Goal: Task Accomplishment & Management: Complete application form

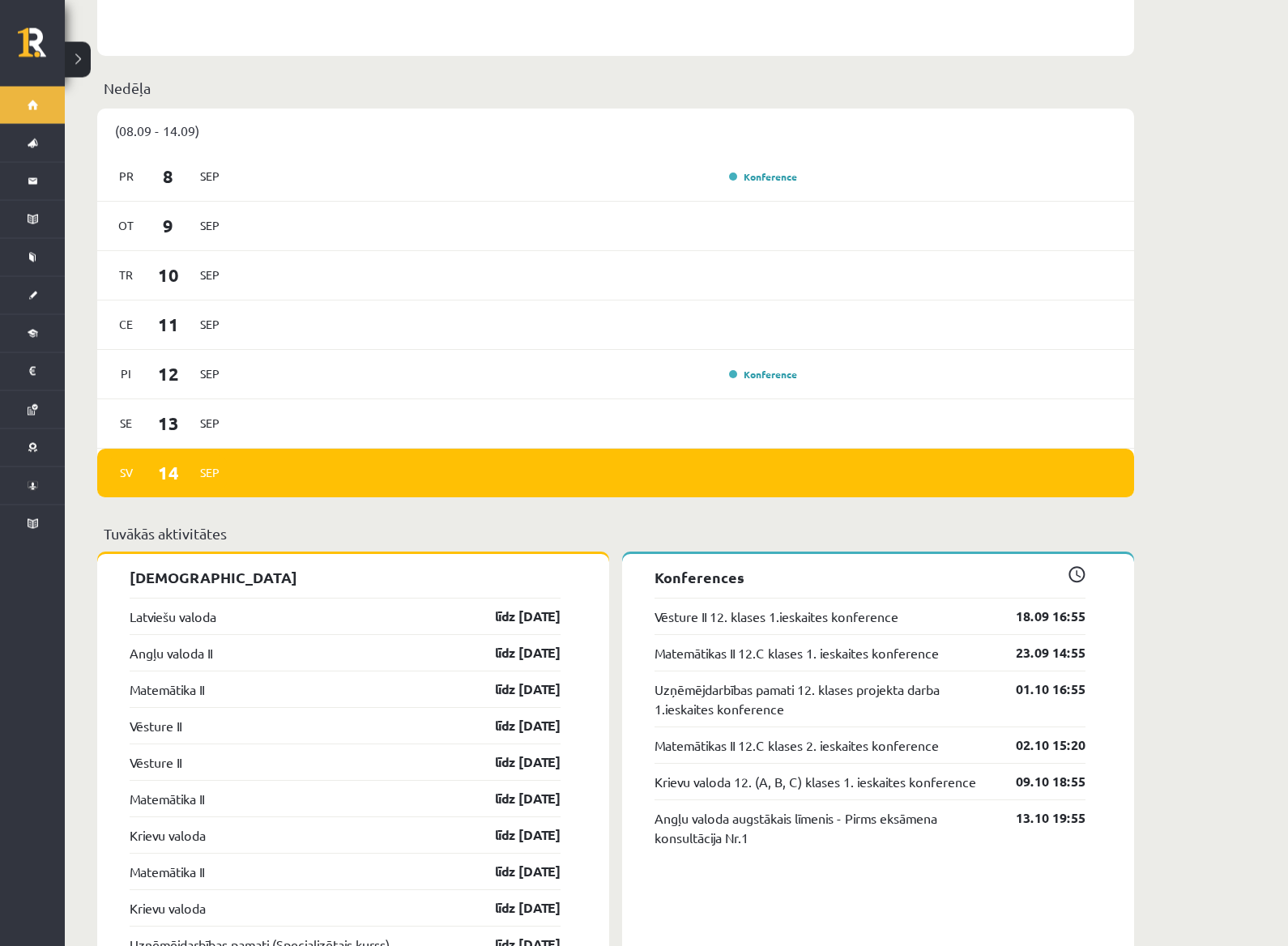
scroll to position [838, 0]
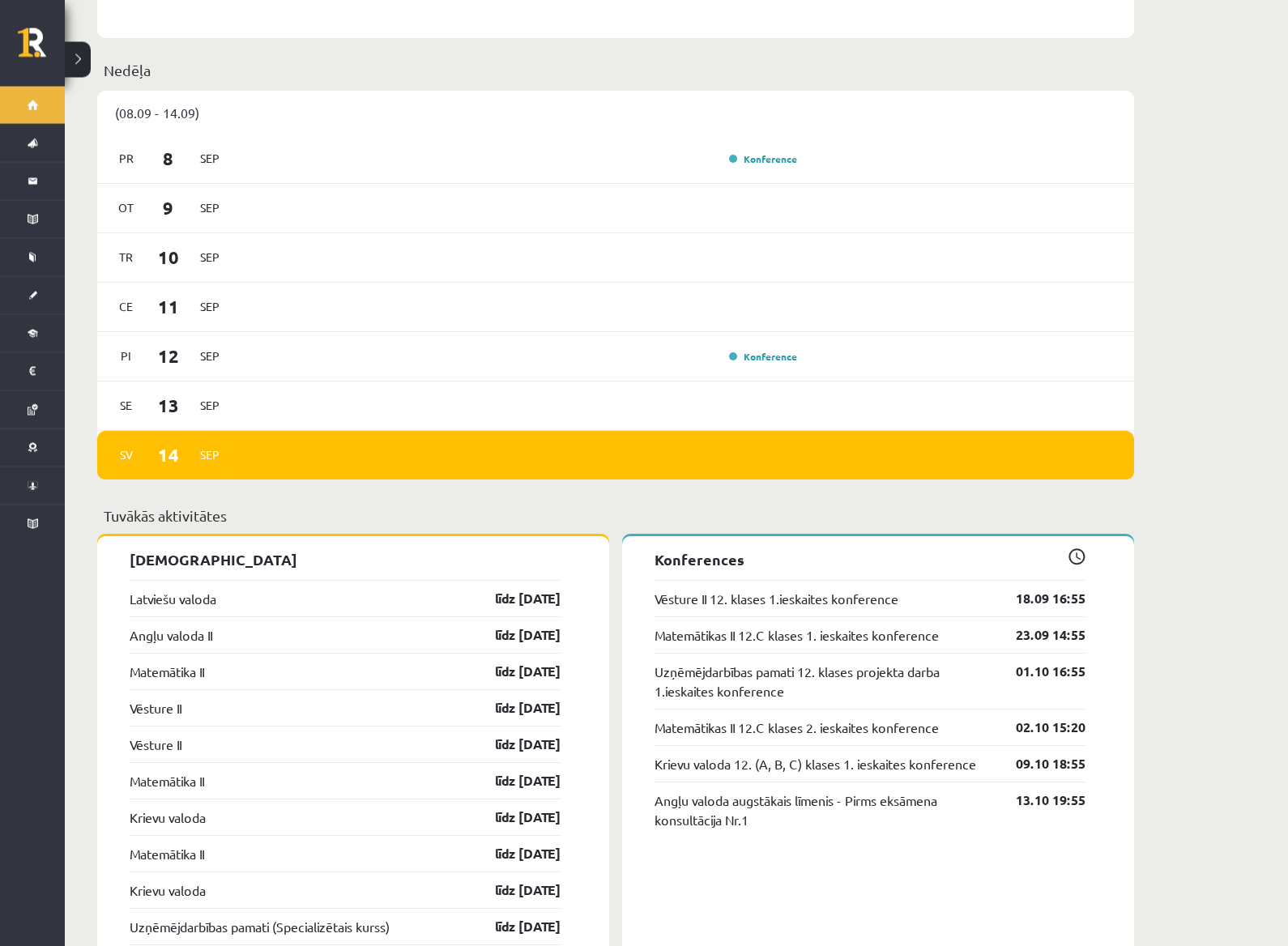
click at [162, 592] on link "Latviešu valoda" at bounding box center [173, 599] width 87 height 20
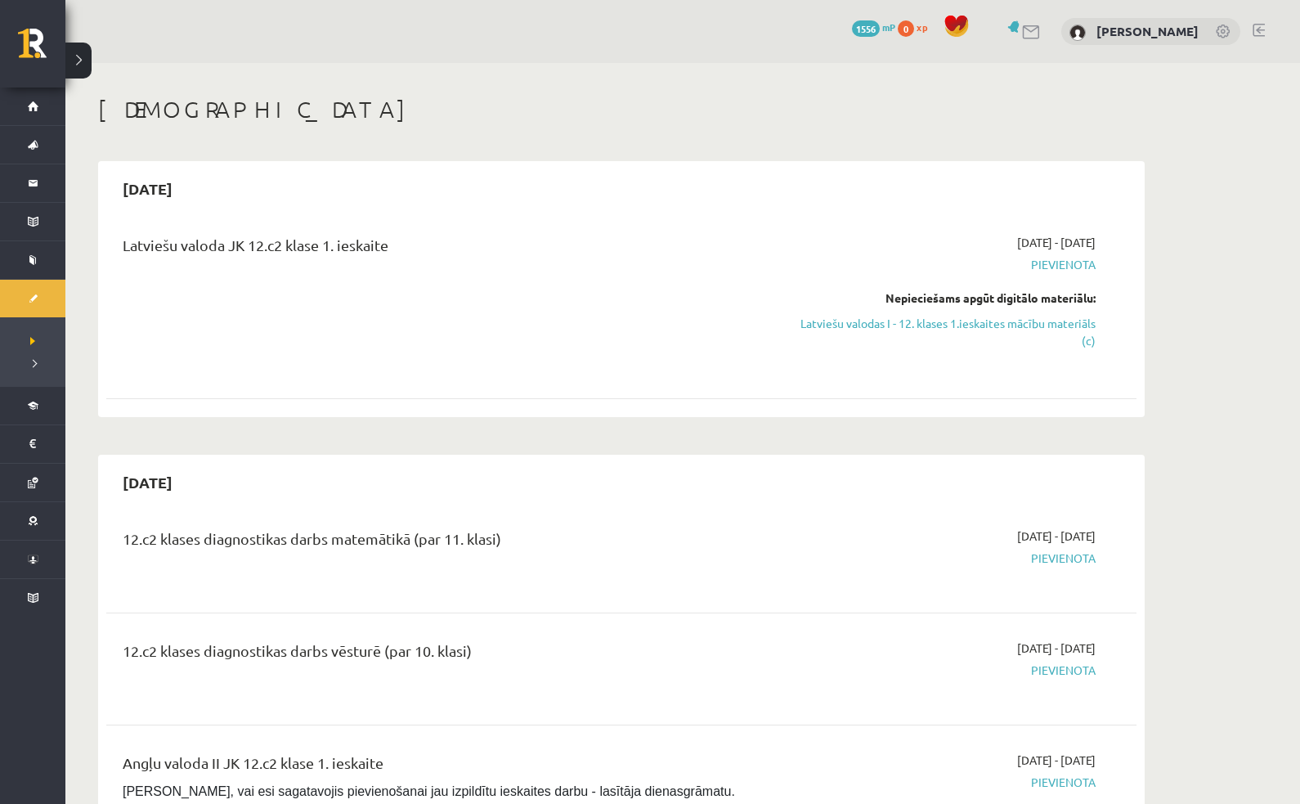
click at [904, 315] on link "Latviešu valodas I - 12. klases 1.ieskaites mācību materiāls (c)" at bounding box center [942, 332] width 308 height 34
click at [908, 330] on link "Latviešu valodas I - 12. klases 1.ieskaites mācību materiāls (c)" at bounding box center [942, 332] width 308 height 34
click at [186, 264] on div "Latviešu valoda JK 12.c2 klase 1. ieskaite" at bounding box center [442, 303] width 665 height 138
click at [155, 274] on div "Latviešu valoda JK 12.c2 klase 1. ieskaite" at bounding box center [442, 303] width 665 height 138
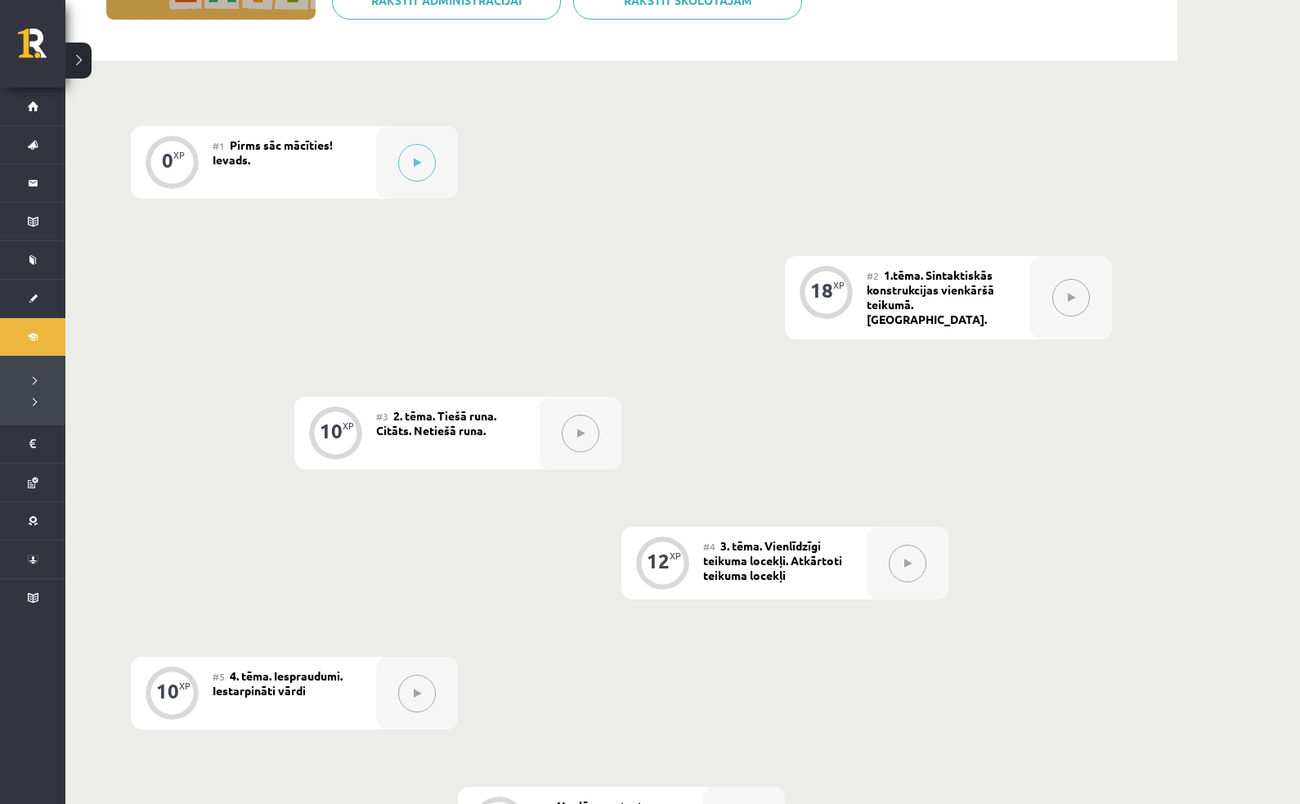
scroll to position [313, 0]
click at [239, 155] on span "Pirms sāc mācīties! Ievads." at bounding box center [273, 153] width 120 height 29
click at [246, 169] on div "#1 Pirms sāc mācīties! Ievads." at bounding box center [295, 164] width 164 height 73
click at [403, 155] on button at bounding box center [417, 165] width 38 height 38
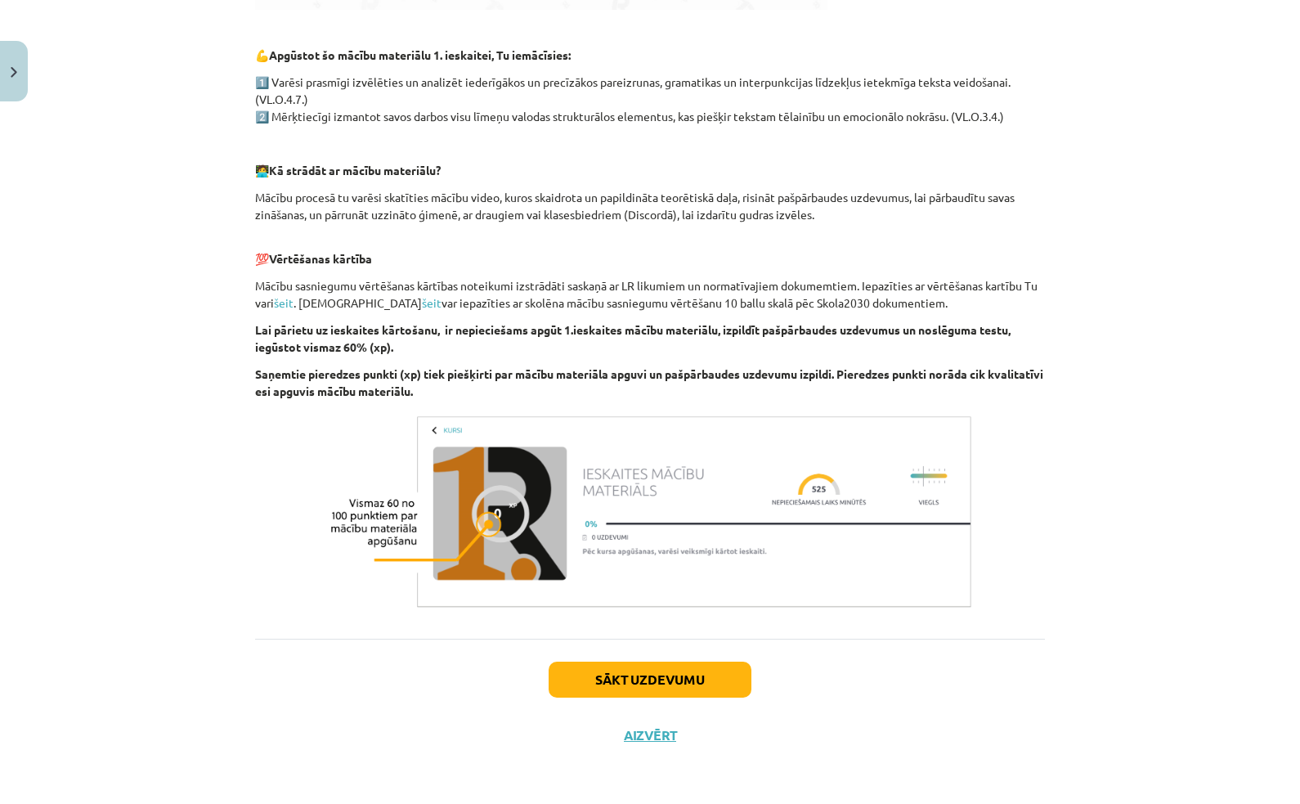
scroll to position [803, 0]
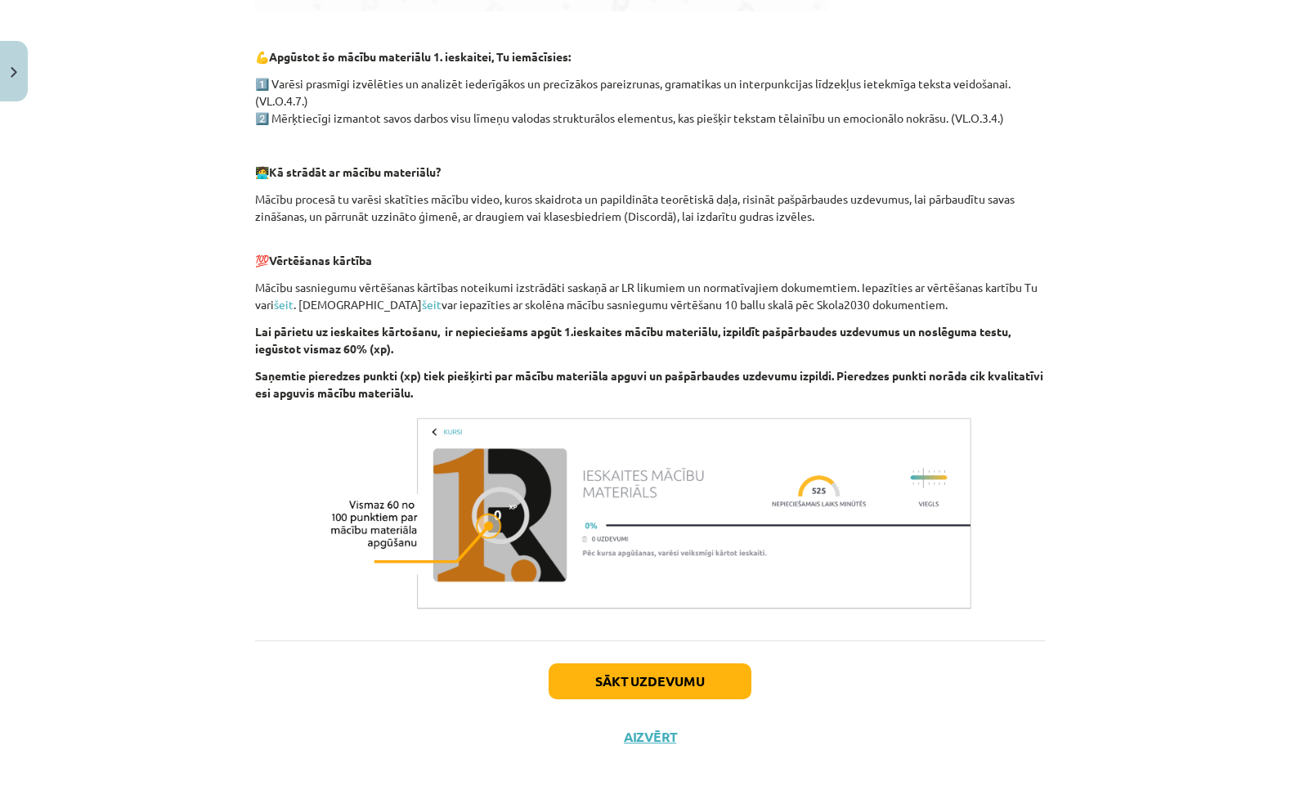
click at [702, 665] on button "Sākt uzdevumu" at bounding box center [650, 681] width 203 height 36
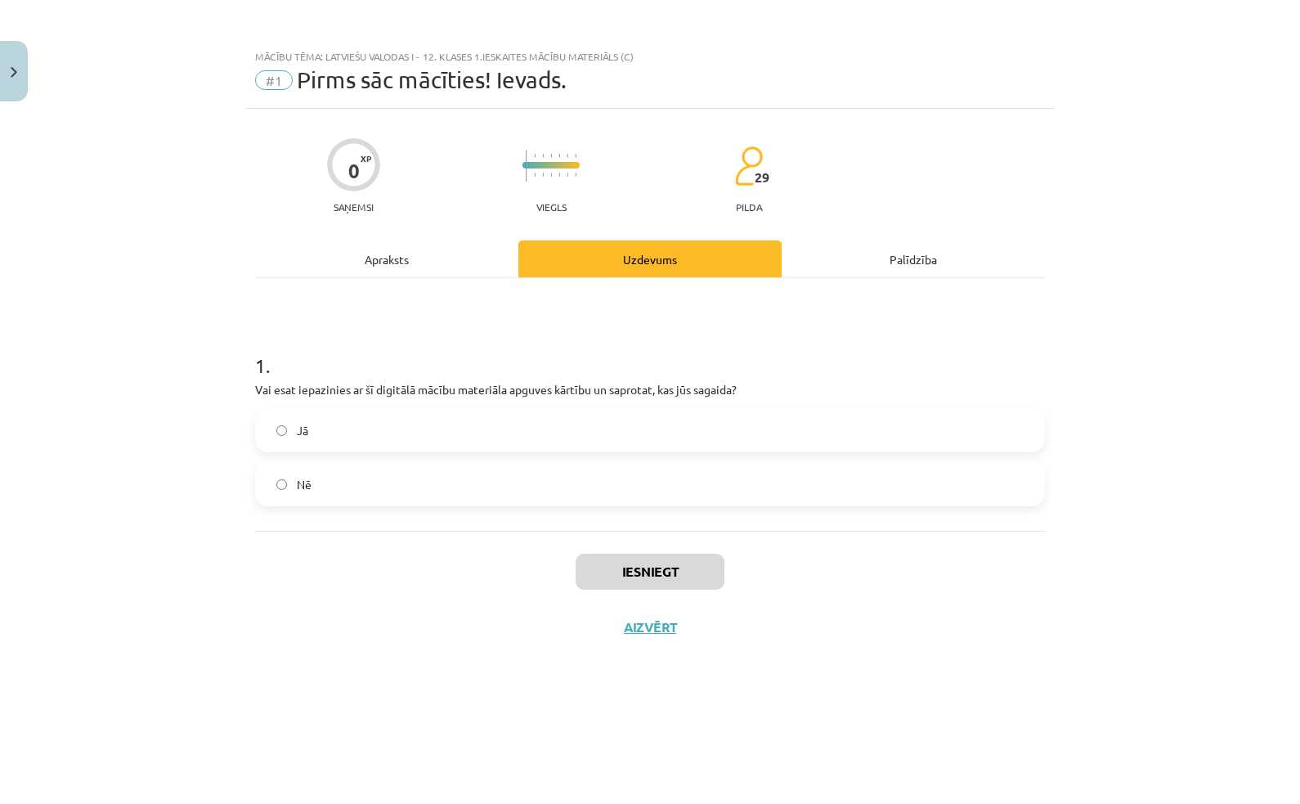
click at [879, 428] on label "Jā" at bounding box center [650, 430] width 787 height 41
click at [695, 572] on button "Iesniegt" at bounding box center [650, 572] width 149 height 36
click at [693, 569] on button "Iesniegt" at bounding box center [650, 572] width 149 height 36
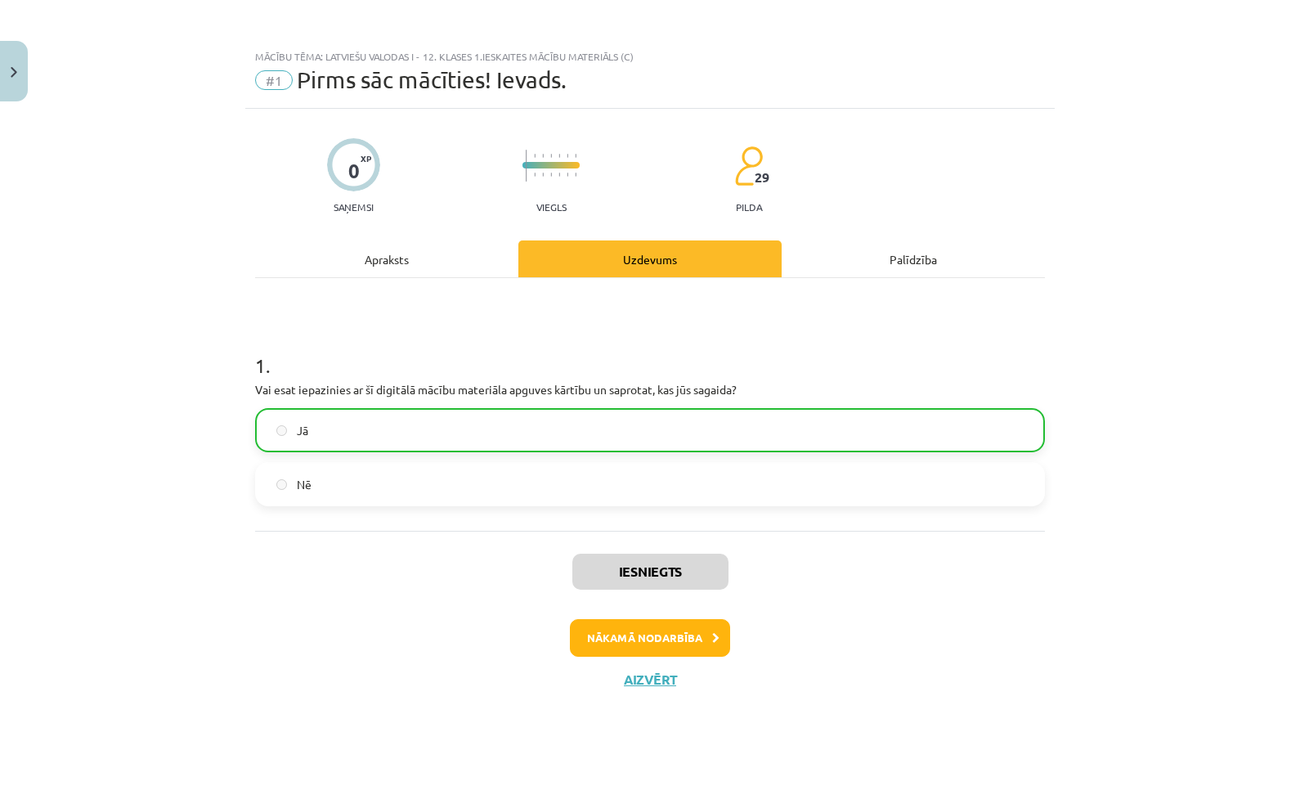
click at [697, 637] on button "Nākamā nodarbība" at bounding box center [650, 638] width 160 height 38
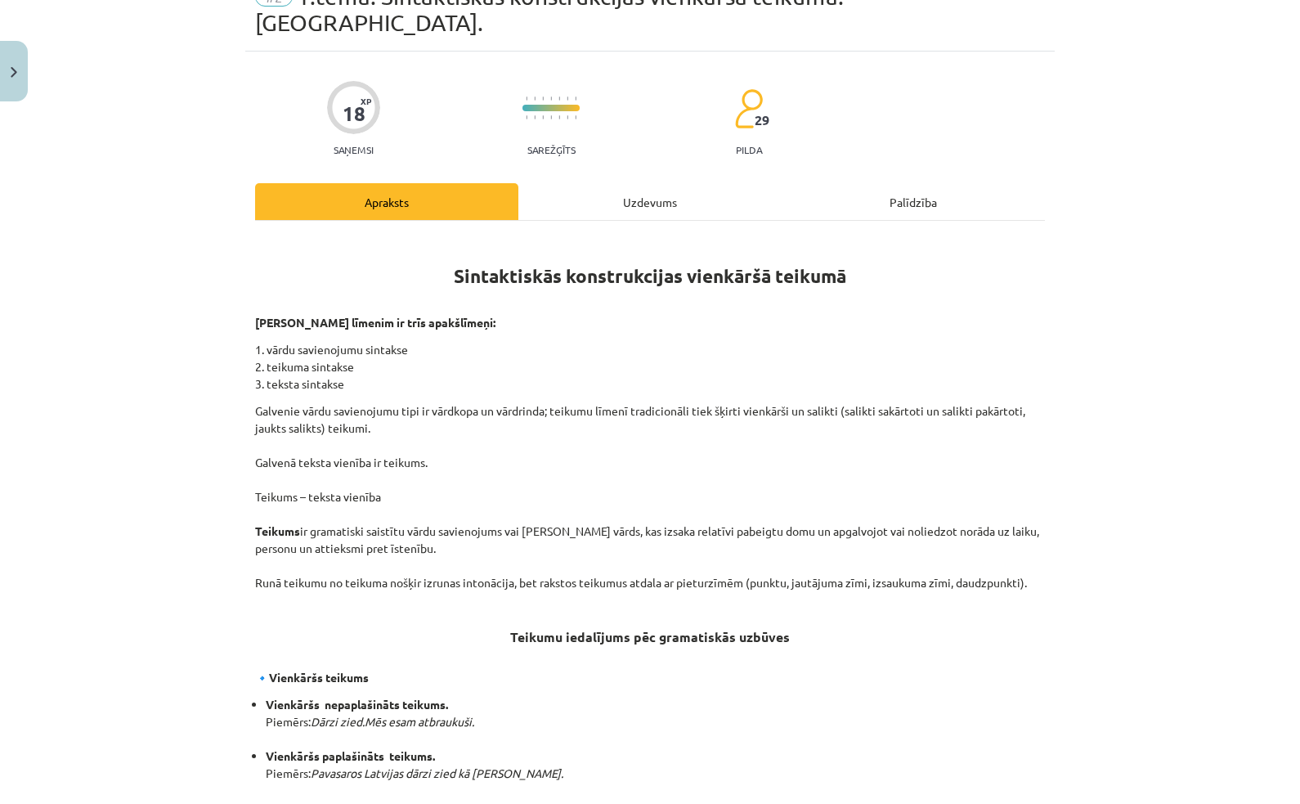
scroll to position [78, 0]
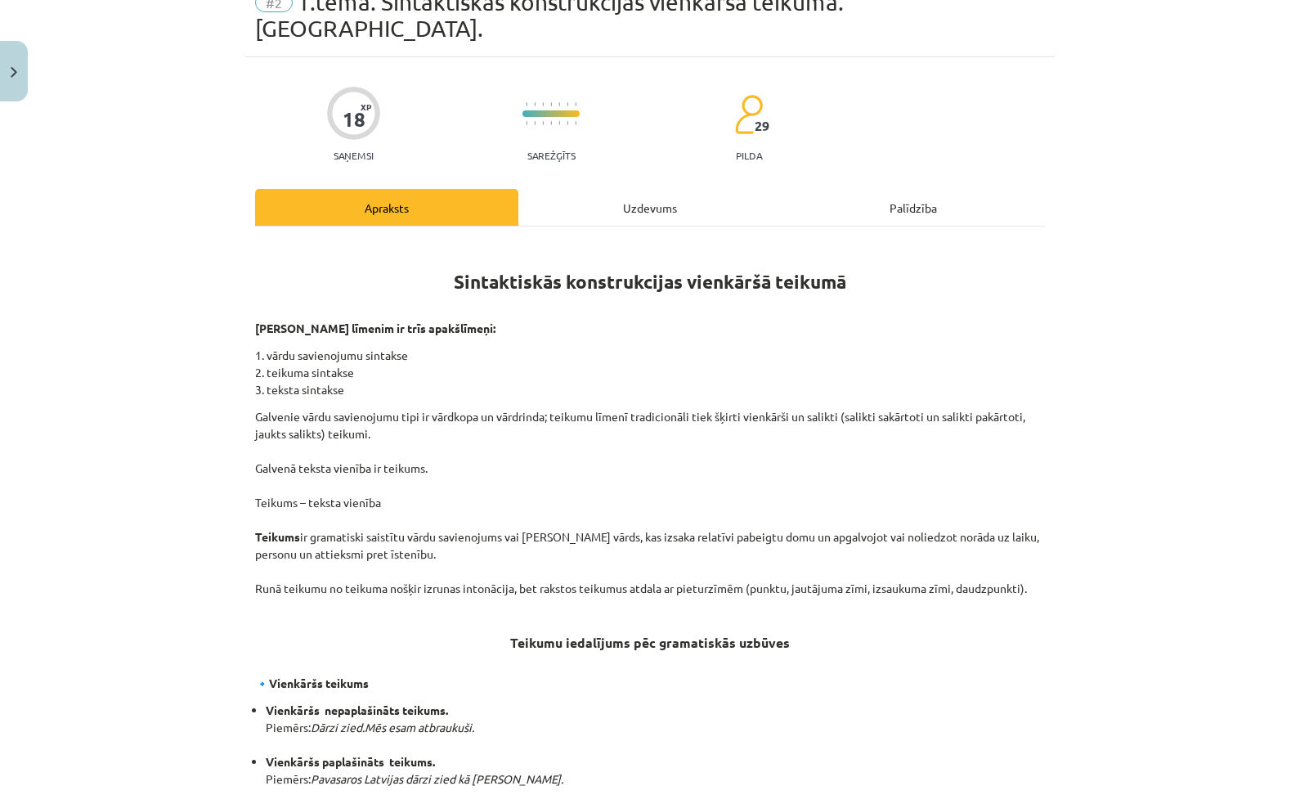
click at [682, 189] on div "Uzdevums" at bounding box center [649, 207] width 263 height 37
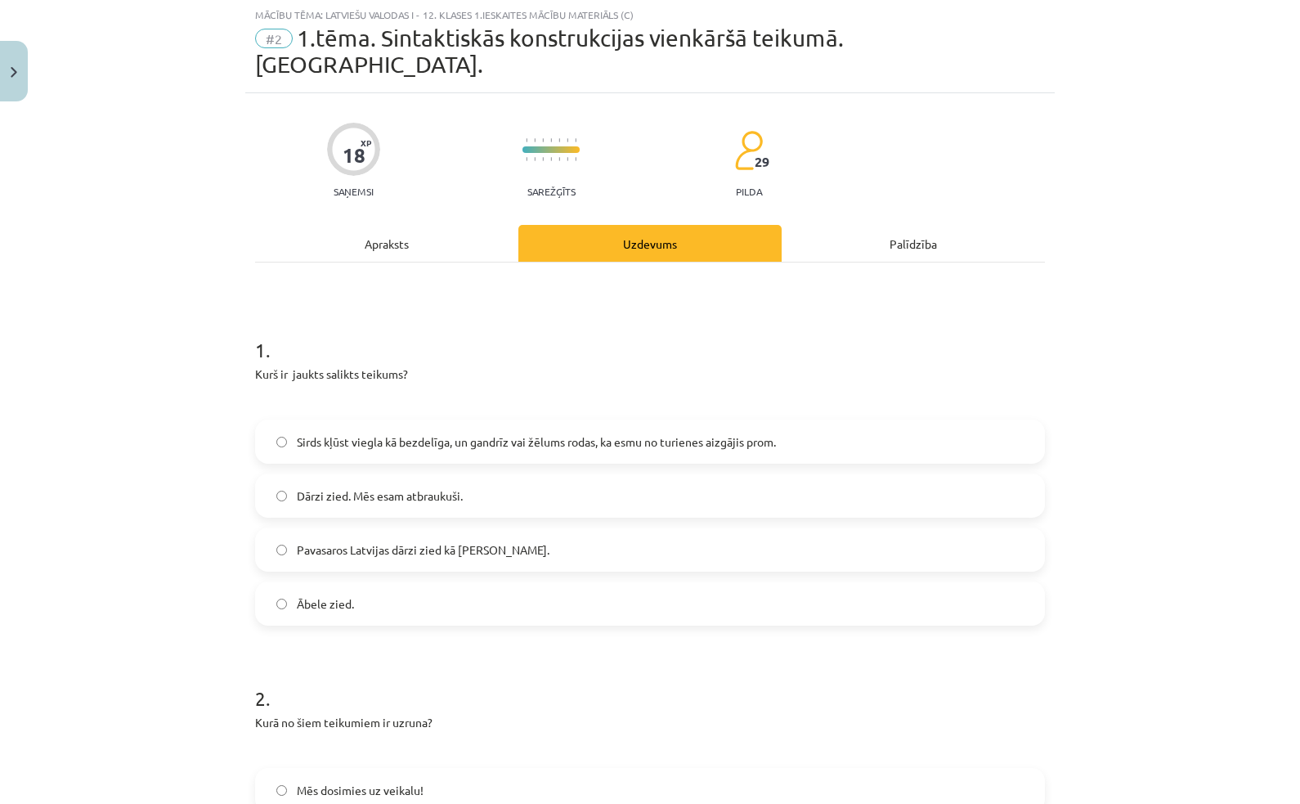
scroll to position [41, 0]
click at [465, 226] on div "Apraksts" at bounding box center [386, 244] width 263 height 37
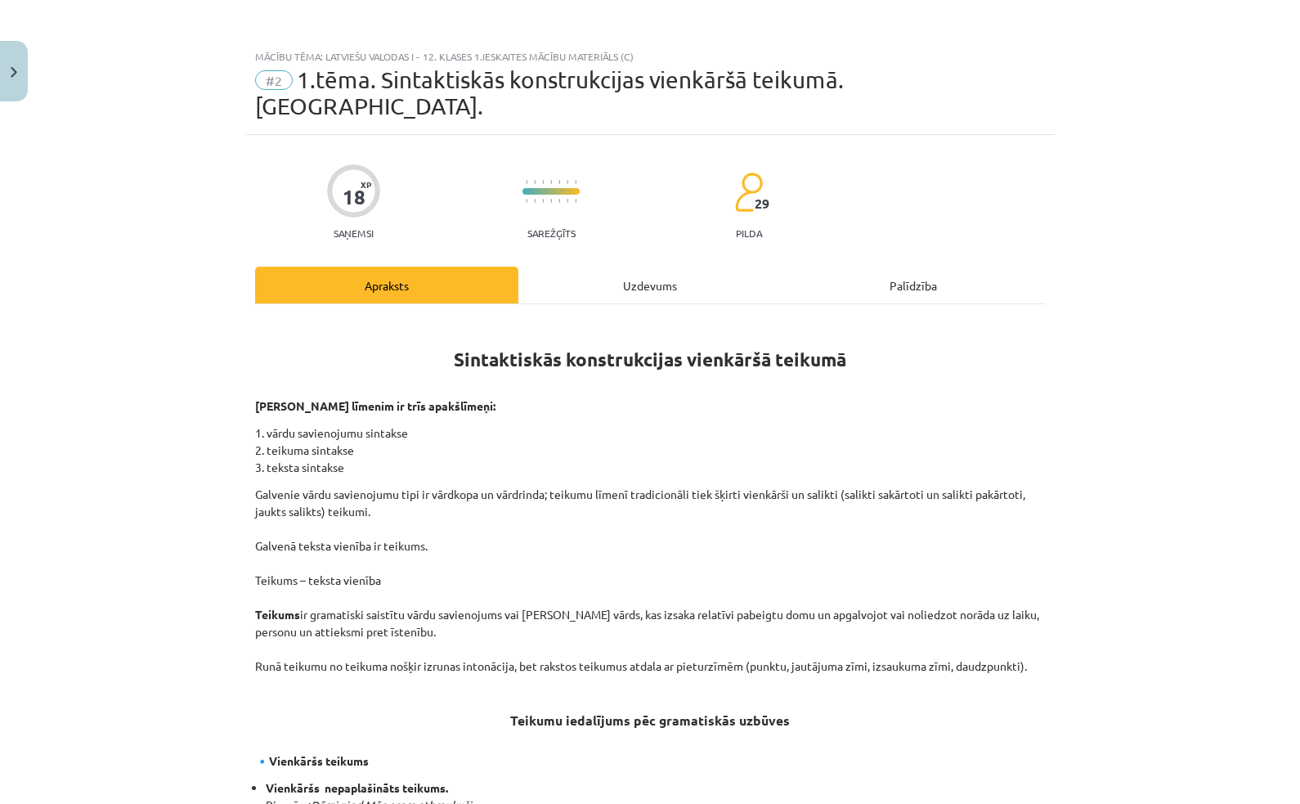
scroll to position [0, 0]
click at [660, 275] on div "Uzdevums" at bounding box center [649, 285] width 263 height 37
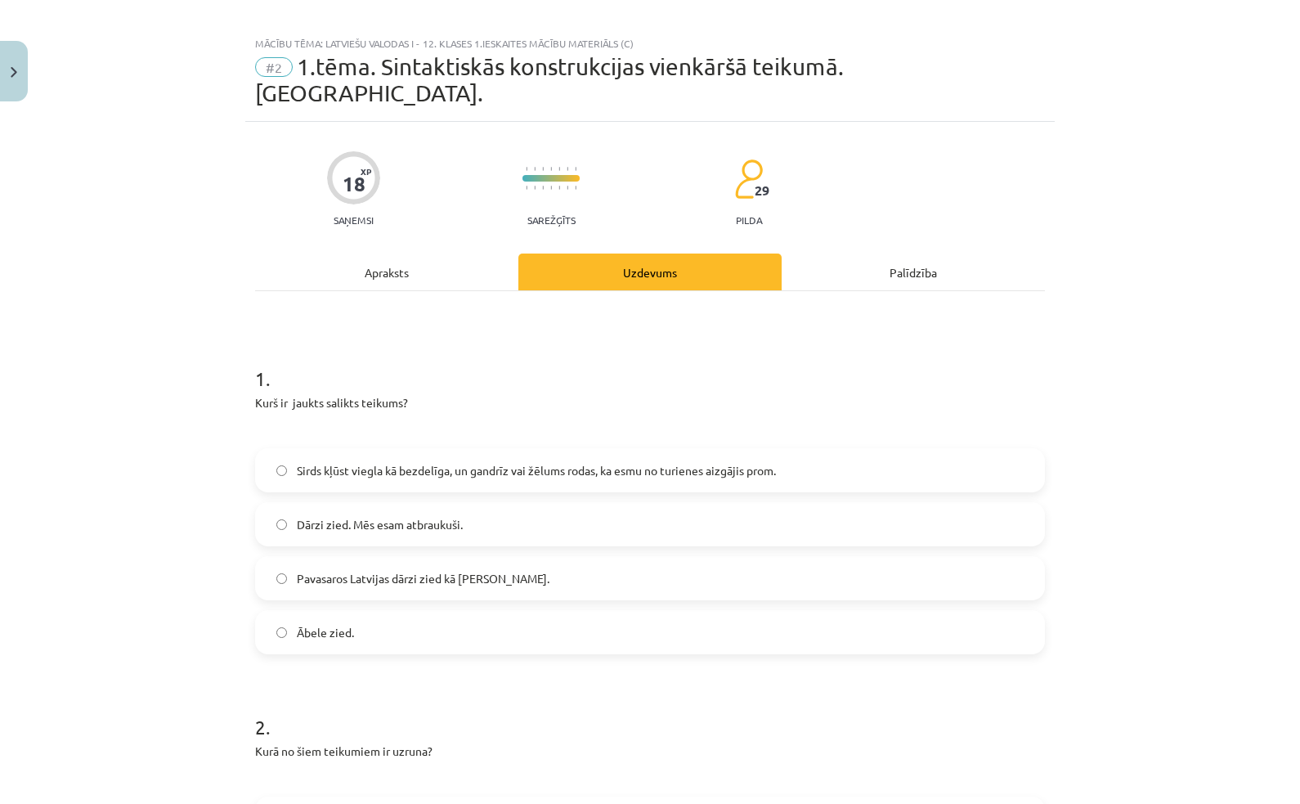
click at [702, 257] on div "Uzdevums" at bounding box center [649, 272] width 263 height 37
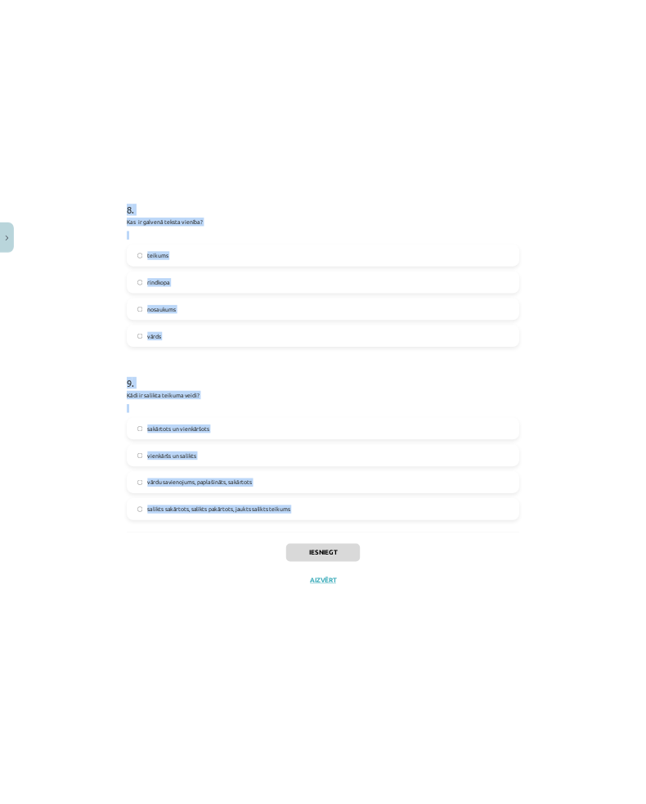
scroll to position [2812, 0]
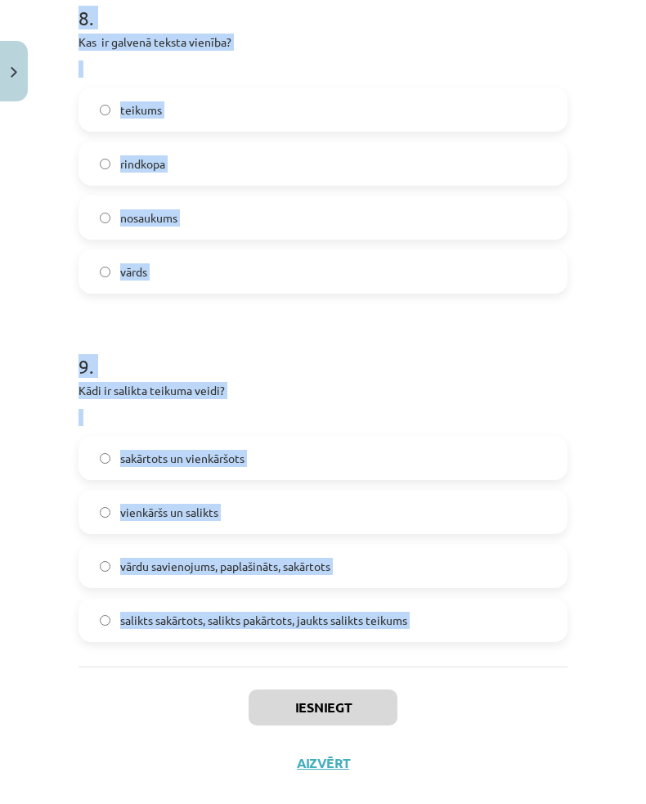
click at [565, 569] on label "vārdu savienojums, paplašināts, sakārtots" at bounding box center [323, 565] width 486 height 41
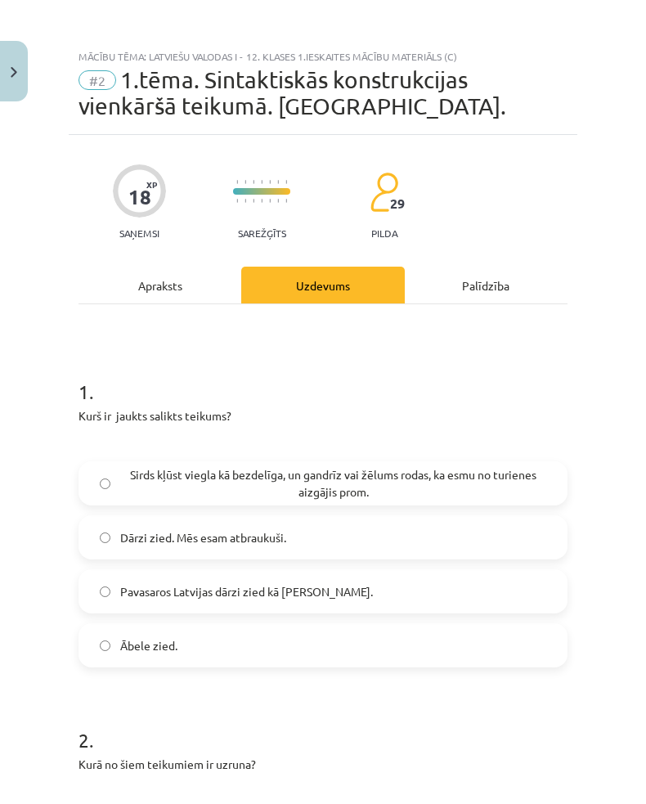
scroll to position [0, 0]
click at [141, 485] on span "Sirds kļūst viegla kā bezdelīga, un gandrīz vai žēlums rodas, ka esmu no turien…" at bounding box center [333, 483] width 426 height 34
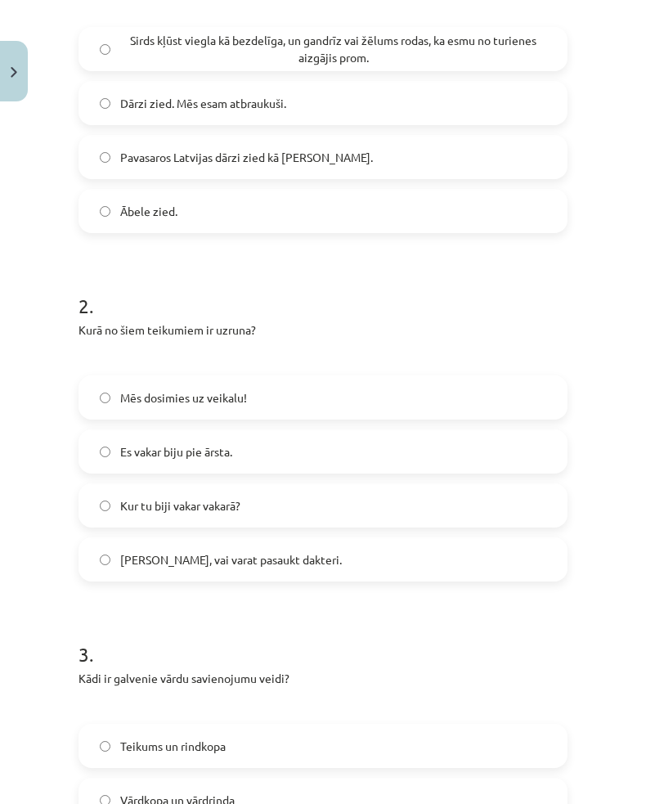
scroll to position [436, 0]
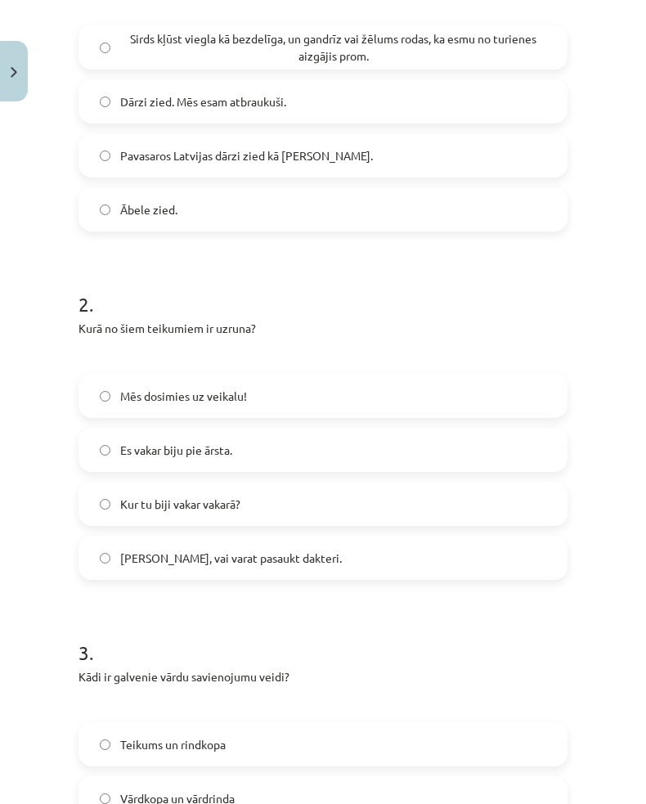
click at [127, 556] on span "Māsiņ, vai varat pasaukt dakteri." at bounding box center [231, 558] width 222 height 17
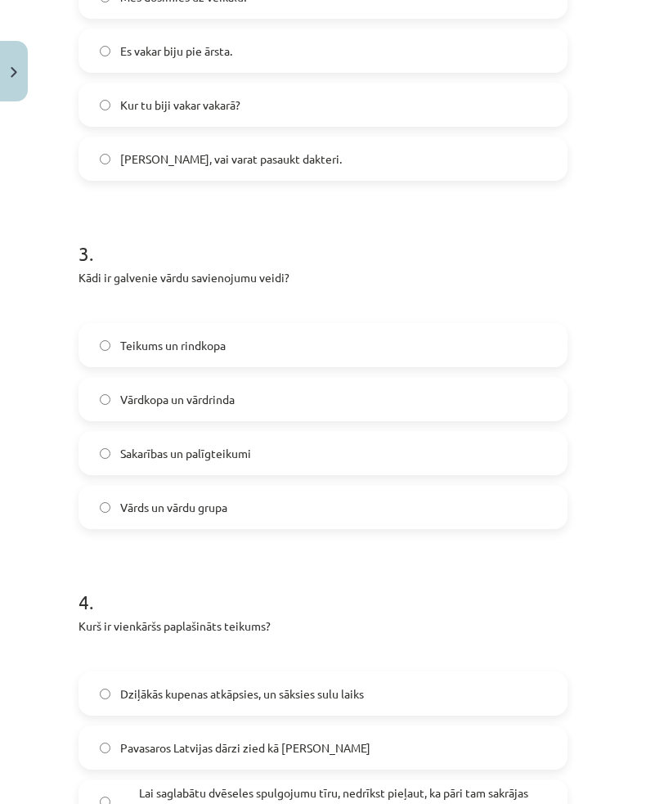
click at [128, 454] on span "Sakarības un palīgteikumi" at bounding box center [185, 453] width 131 height 17
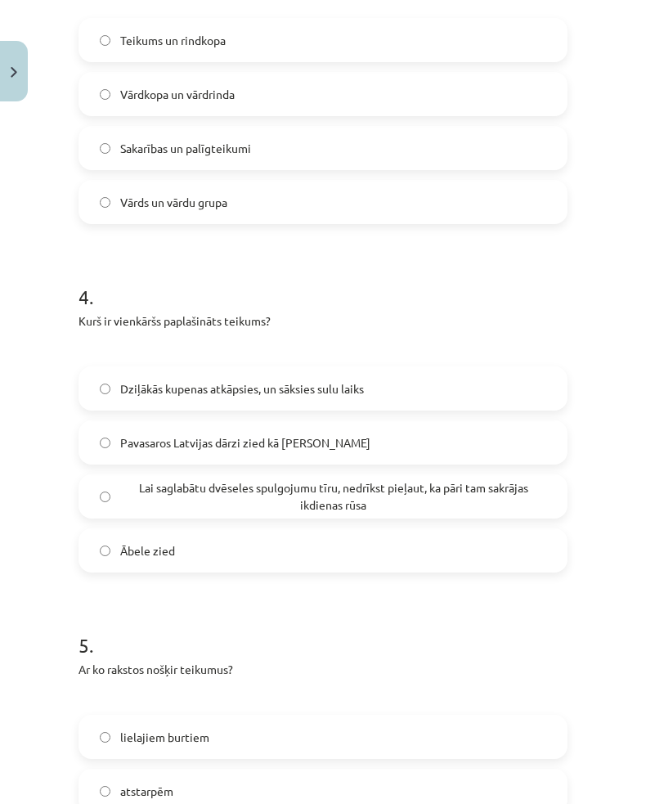
click at [115, 442] on label "Pavasaros Latvijas dārzi zied kā baltas kupenas" at bounding box center [323, 442] width 486 height 41
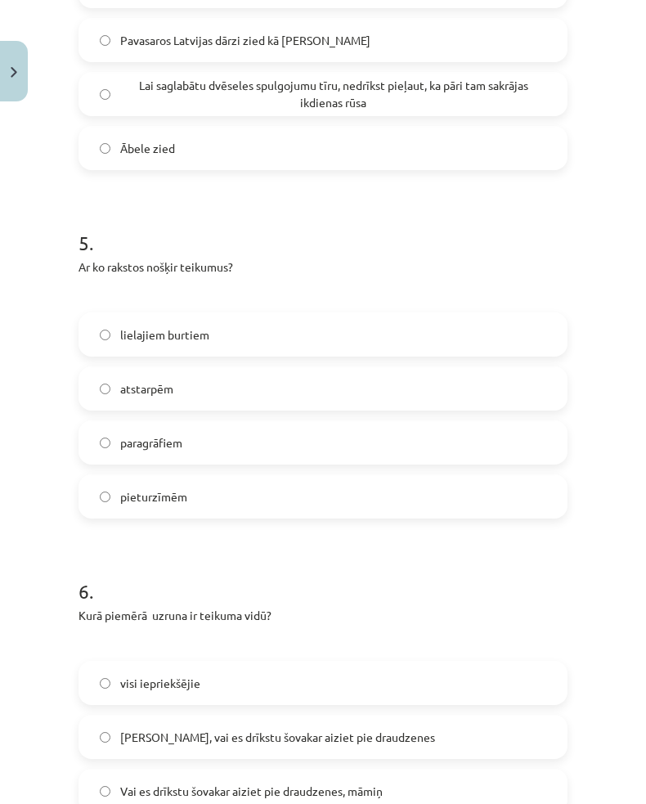
scroll to position [1548, 0]
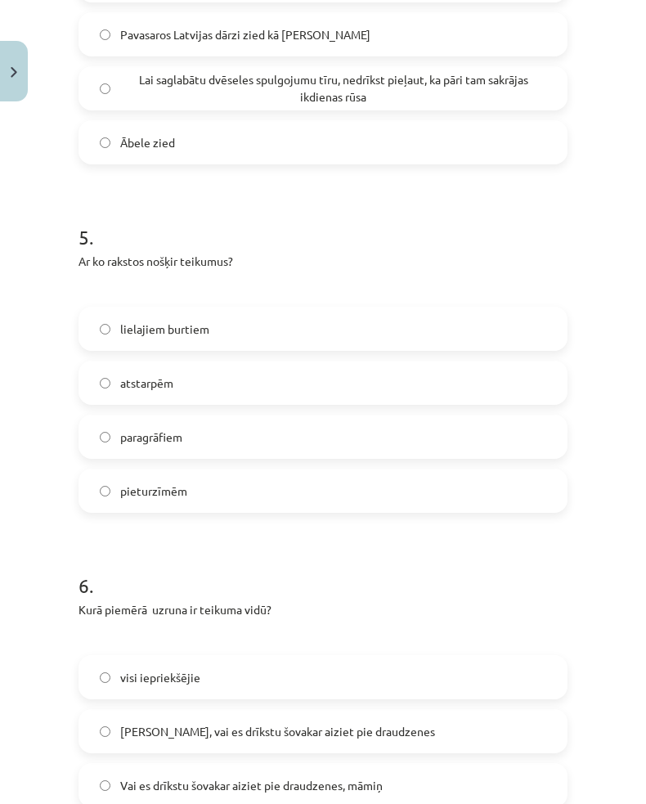
click at [125, 487] on span "pieturzīmēm" at bounding box center [153, 491] width 67 height 17
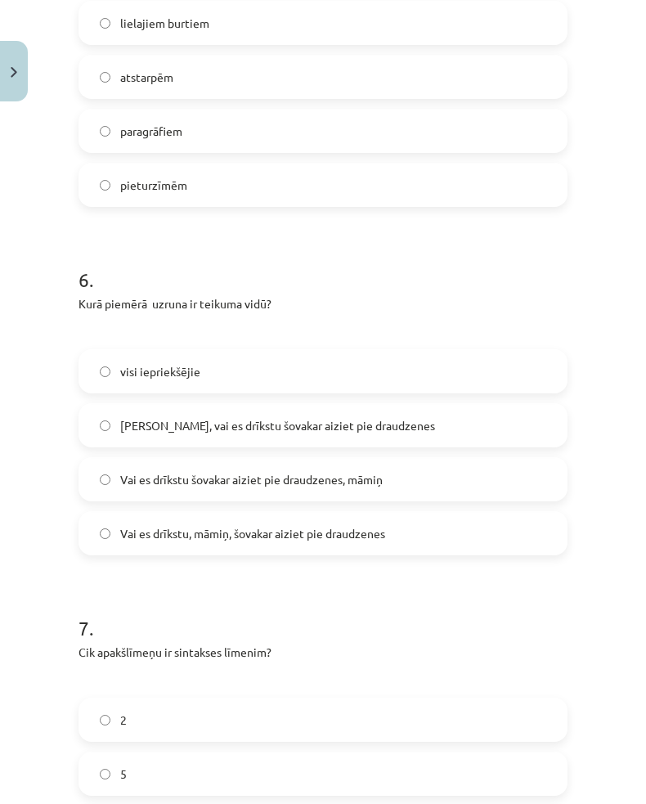
scroll to position [1854, 0]
click at [141, 529] on span "Vai es drīkstu, māmiņ, šovakar aiziet pie draudzenes" at bounding box center [252, 533] width 265 height 17
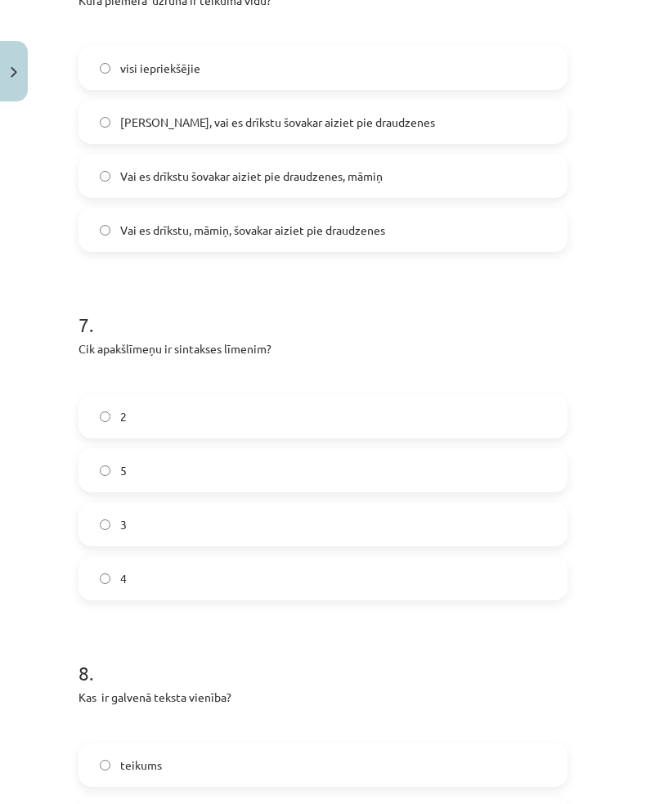
click at [121, 519] on span "3" at bounding box center [123, 524] width 7 height 17
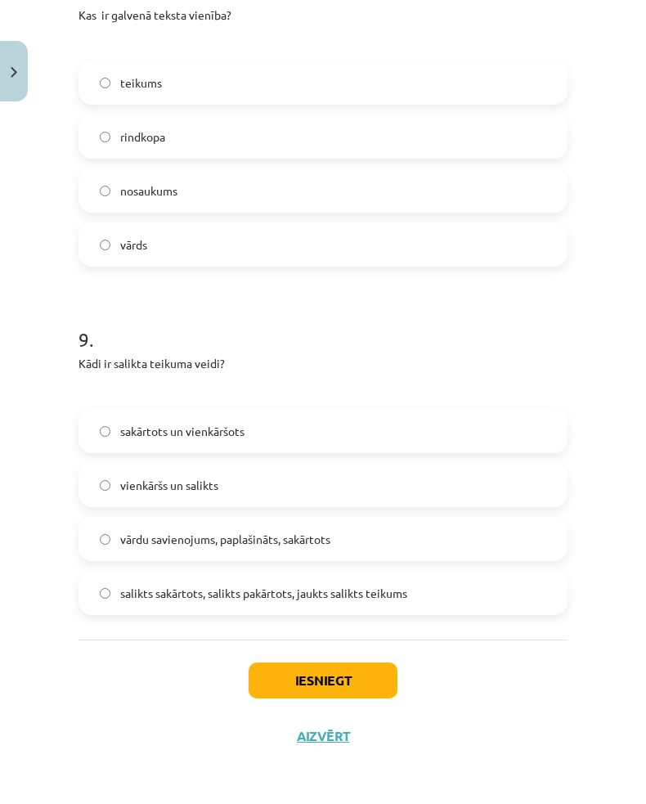
scroll to position [2839, 0]
click at [113, 593] on label "salikts sakārtots, salikts pakārtots, jaukts salikts teikums" at bounding box center [323, 593] width 486 height 41
click at [286, 683] on button "Iesniegt" at bounding box center [323, 681] width 149 height 36
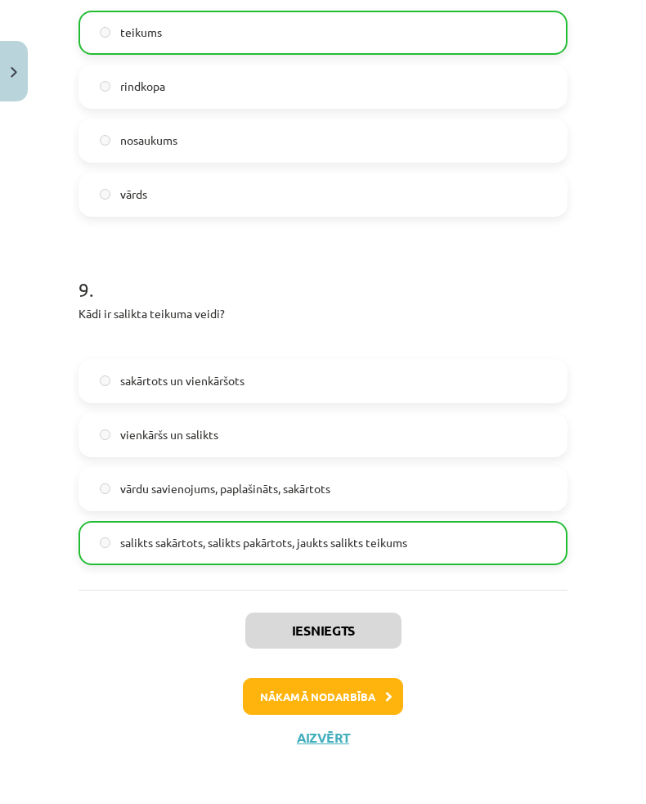
click at [293, 699] on button "Nākamā nodarbība" at bounding box center [323, 697] width 160 height 38
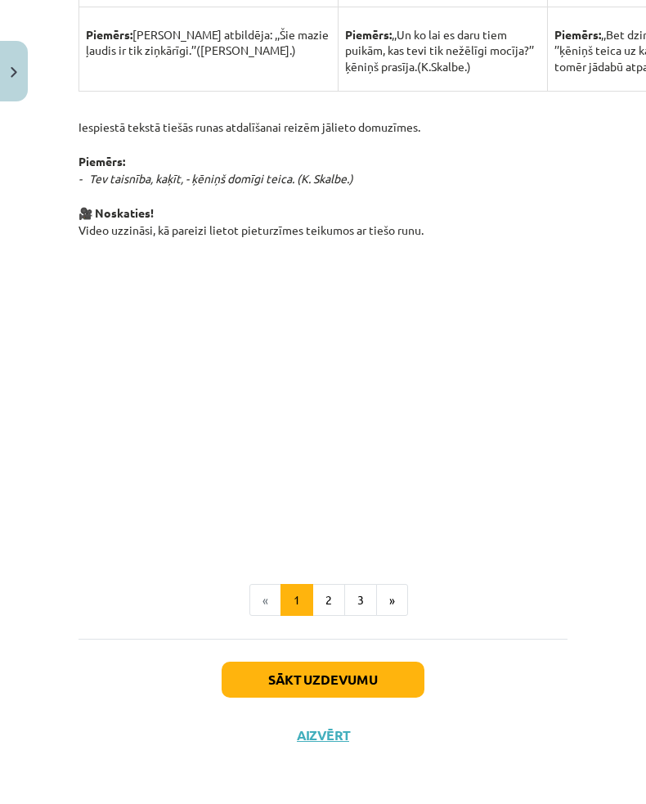
scroll to position [1134, 0]
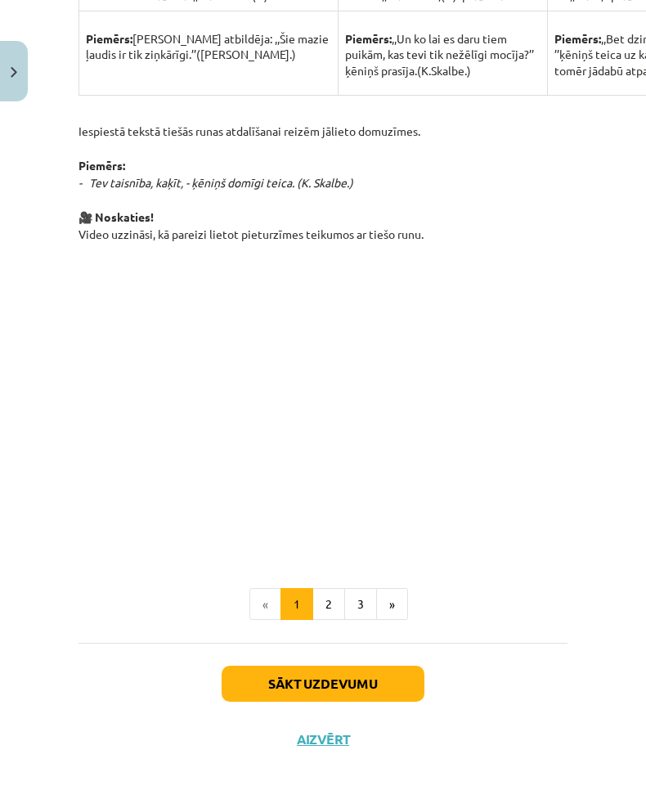
click at [279, 676] on button "Sākt uzdevumu" at bounding box center [323, 684] width 203 height 36
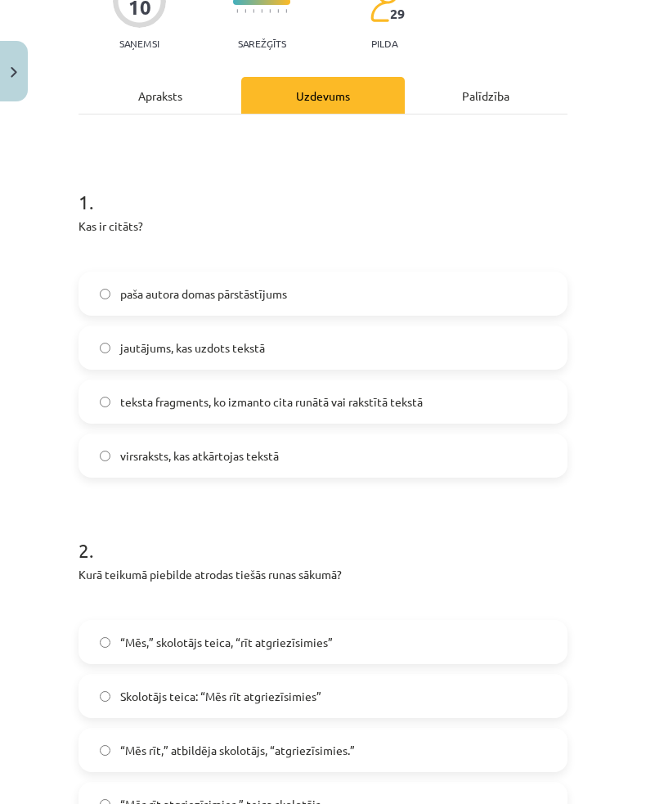
scroll to position [41, 0]
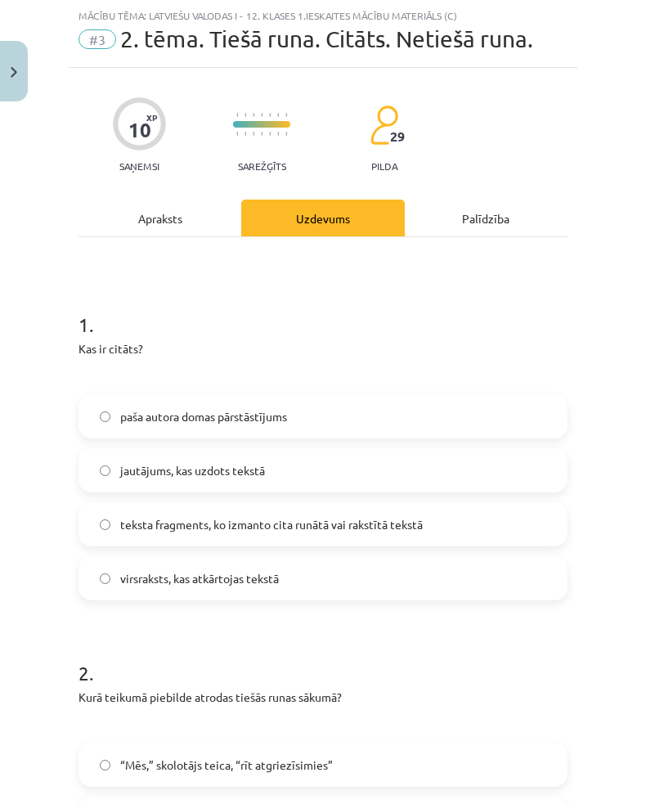
click at [86, 321] on h1 "1 ." at bounding box center [323, 310] width 489 height 51
click at [102, 333] on h1 "1 ." at bounding box center [323, 310] width 489 height 51
click at [88, 325] on h1 "1 ." at bounding box center [323, 310] width 489 height 51
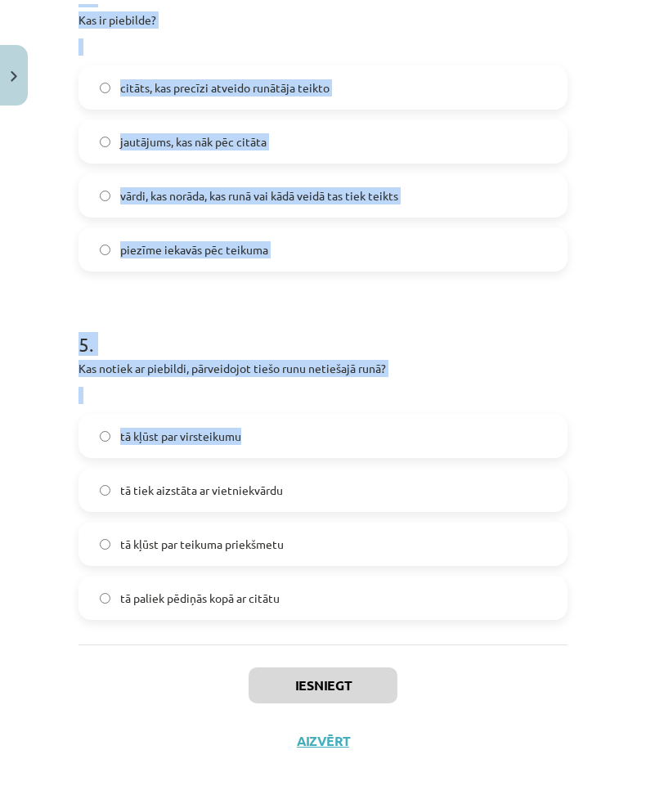
scroll to position [436, 0]
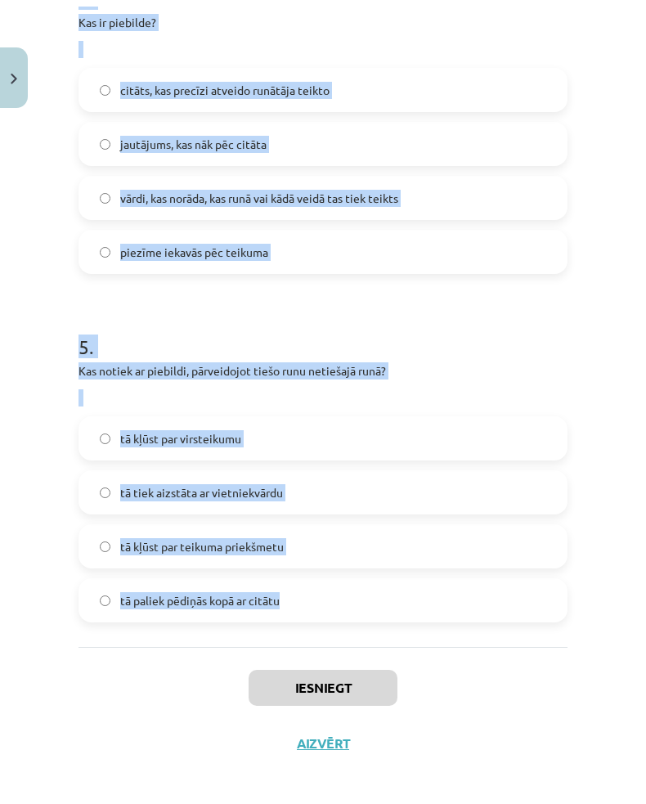
copy form "1 . Kas ir citāts? paša autora domas pārstāstījums jautājums, kas uzdots tekstā…"
click at [102, 751] on div "Iesniegt Aizvērt" at bounding box center [323, 697] width 489 height 114
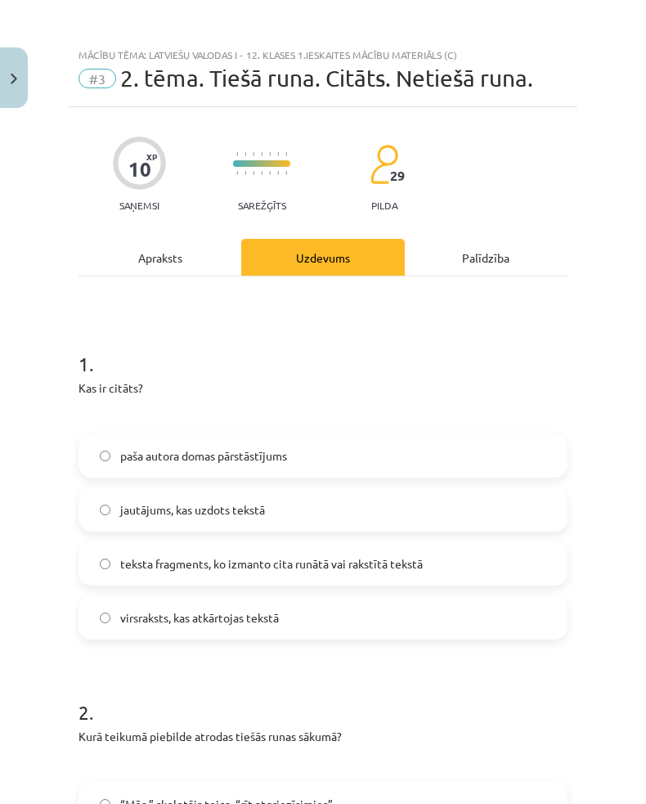
scroll to position [9, 0]
click at [113, 559] on label "teksta fragments, ko izmanto cita runātā vai rakstītā tekstā" at bounding box center [323, 556] width 486 height 41
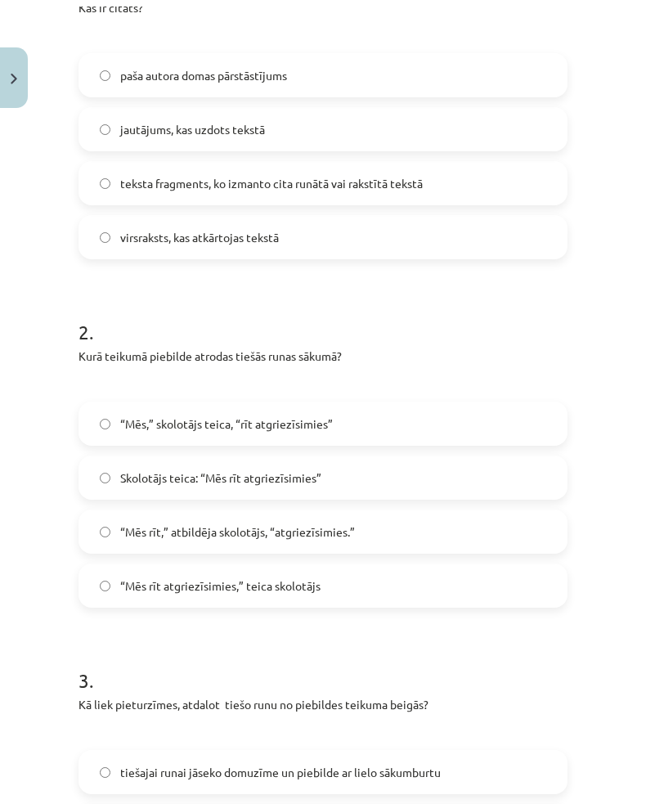
scroll to position [395, 0]
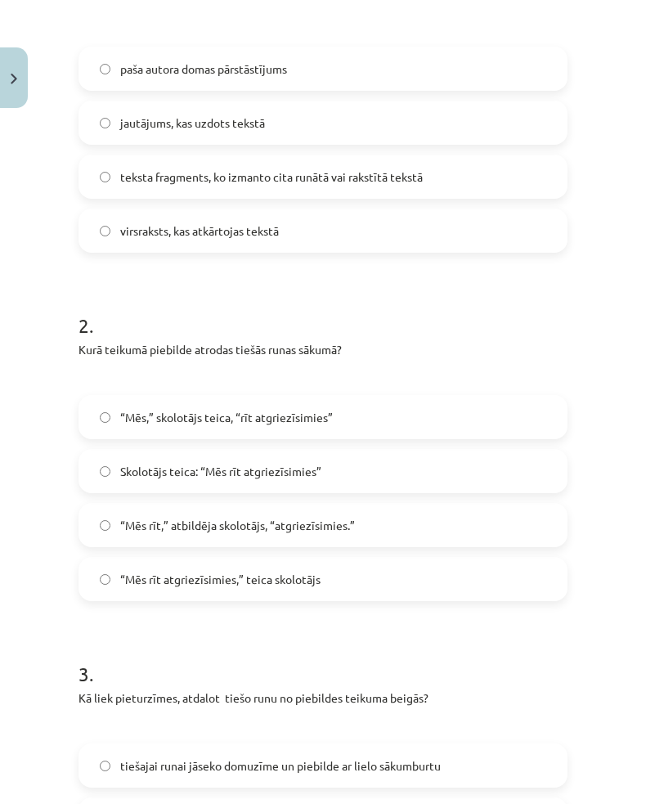
click at [119, 466] on label "Skolotājs teica: “Mēs rīt atgriezīsimies”" at bounding box center [323, 464] width 486 height 41
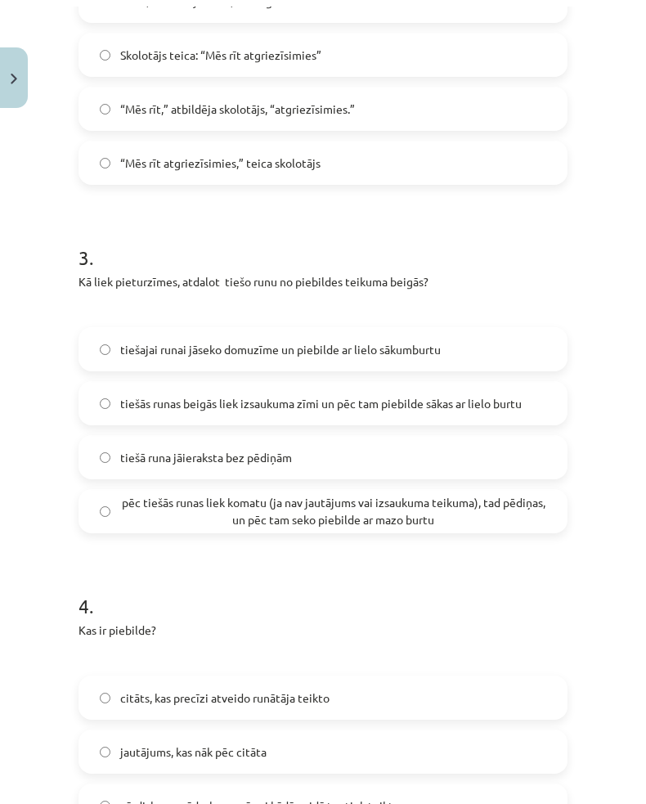
click at [127, 508] on span "pēc tiešās runas liek komatu (ja nav jautājums vai izsaukuma teikuma), tad pēdi…" at bounding box center [333, 504] width 426 height 34
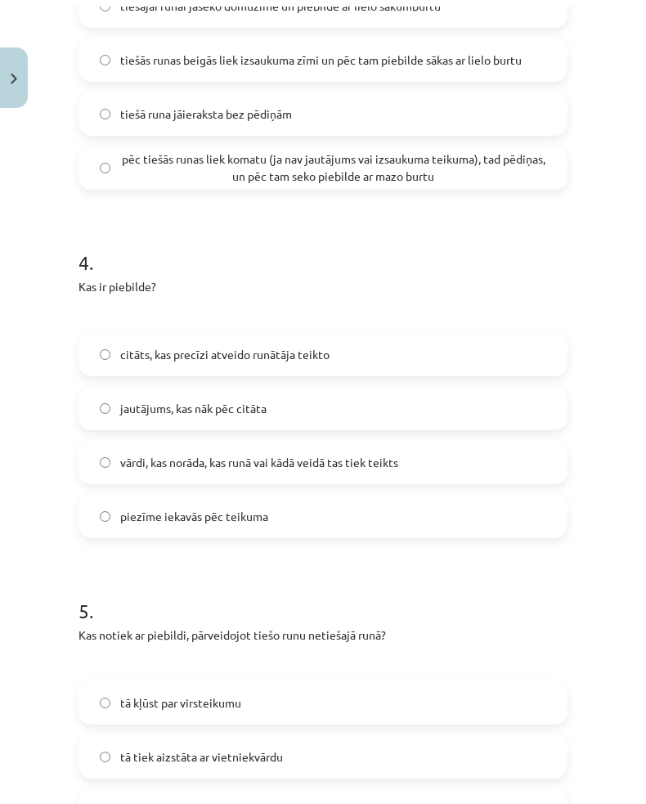
scroll to position [1155, 0]
click at [119, 463] on label "vārdi, kas norāda, kas runā vai kādā veidā tas tiek teikts" at bounding box center [323, 455] width 486 height 41
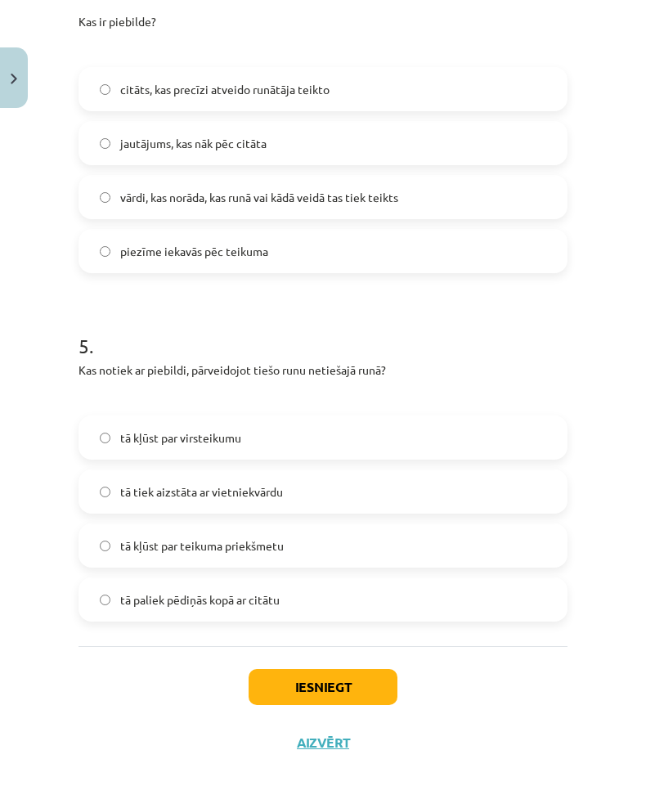
scroll to position [1419, 0]
click at [128, 433] on span "tā kļūst par virsteikumu" at bounding box center [180, 432] width 121 height 17
click at [298, 676] on button "Iesniegt" at bounding box center [323, 681] width 149 height 36
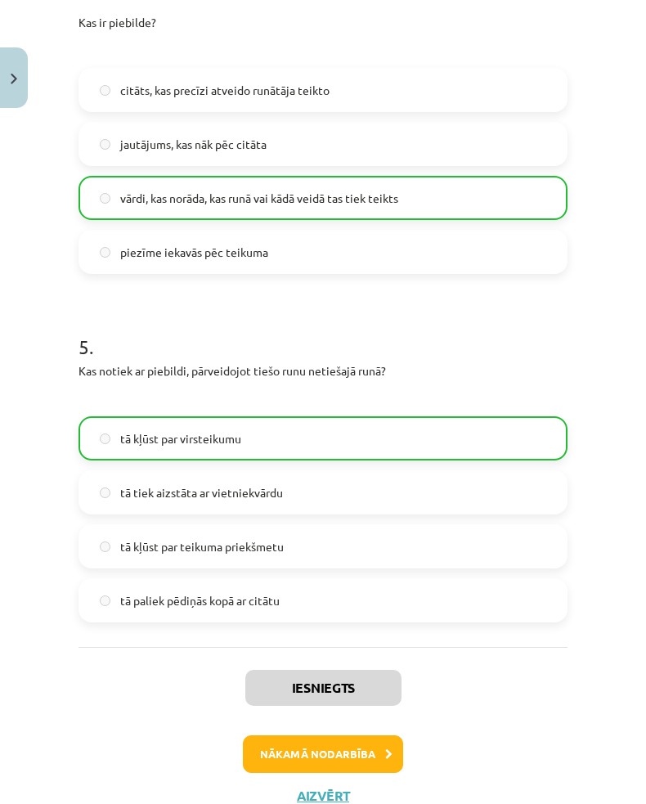
scroll to position [429, 0]
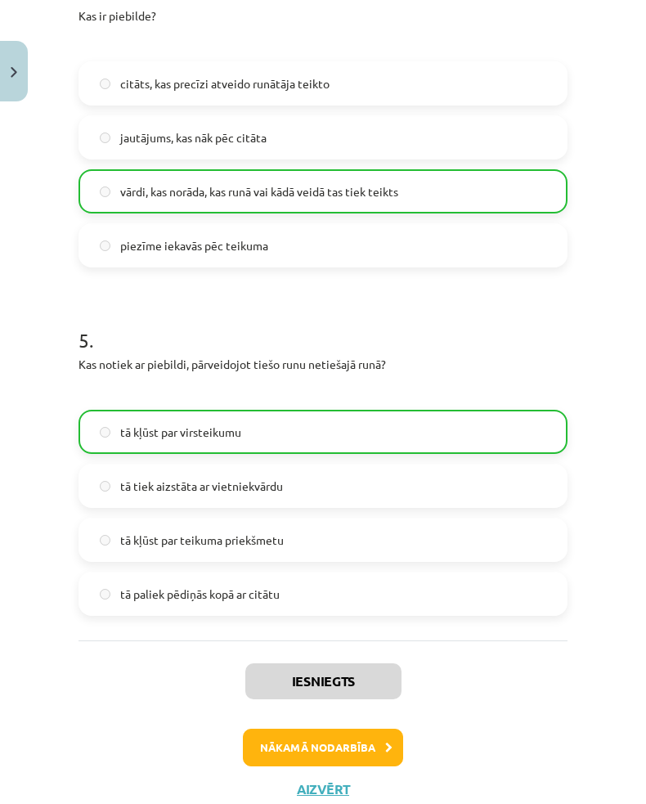
click at [291, 743] on button "Nākamā nodarbība" at bounding box center [323, 748] width 160 height 38
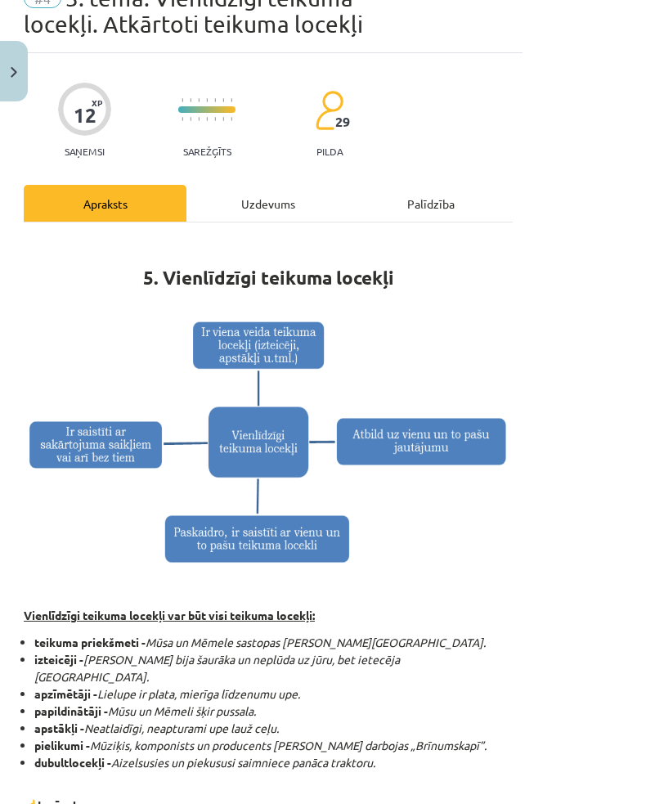
scroll to position [71, 55]
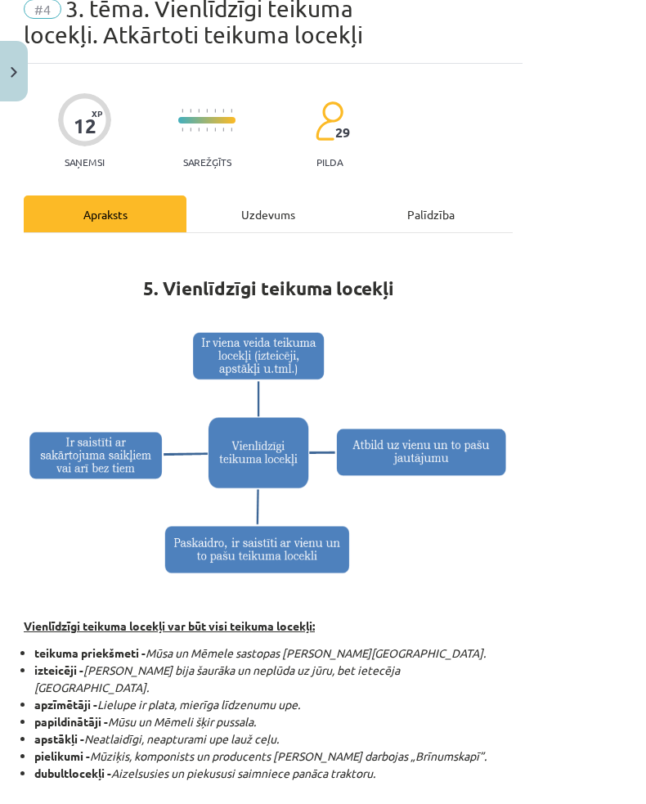
click at [282, 213] on div "Uzdevums" at bounding box center [267, 213] width 163 height 37
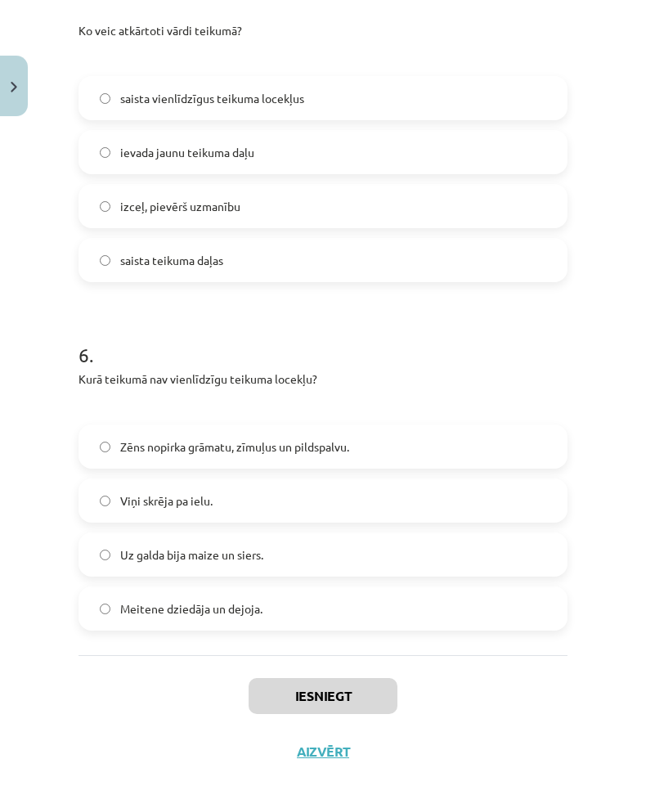
scroll to position [444, 0]
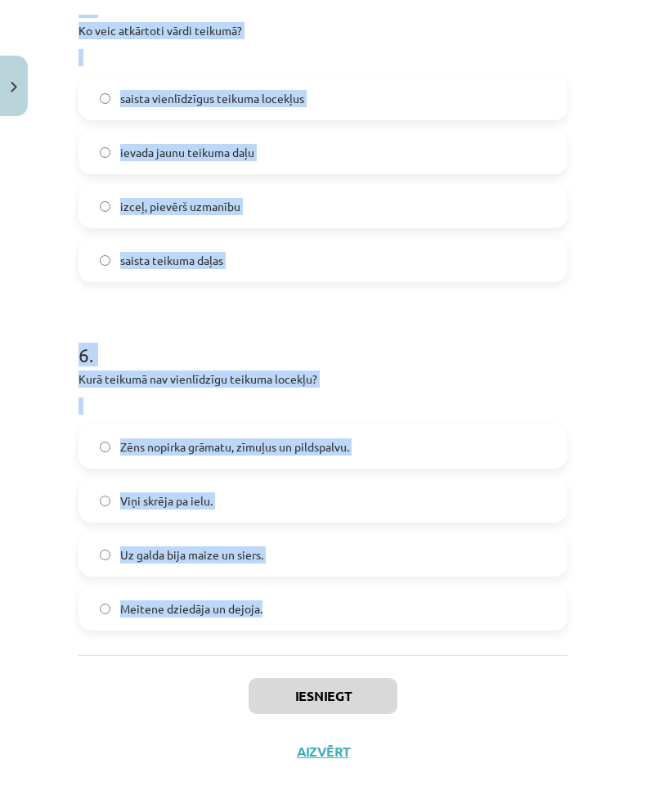
copy form "1 . Atzīmē teikumu, kurā pareizi ievietotas pieturzīmes! Daudzos folkloras sace…"
click at [89, 672] on div "Iesniegt Aizvērt" at bounding box center [323, 697] width 489 height 114
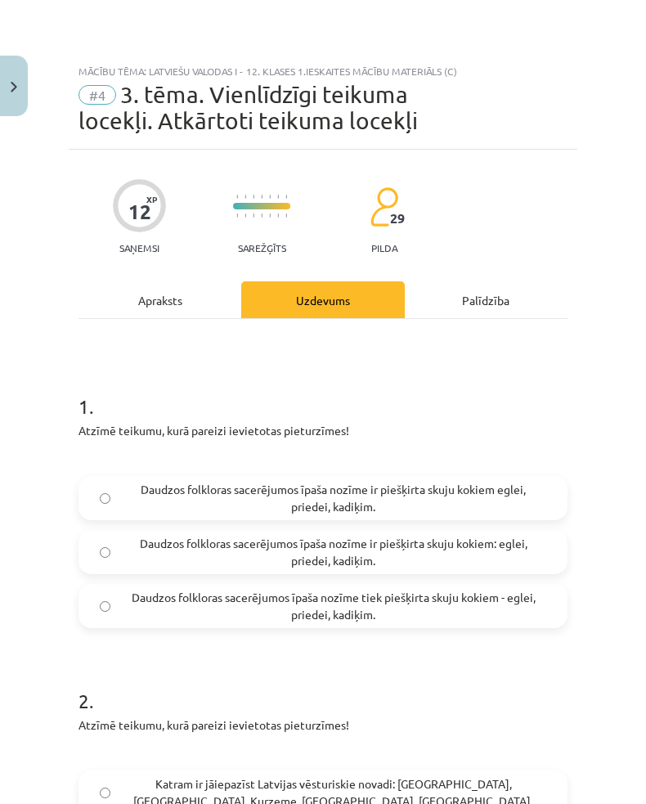
scroll to position [0, 0]
click at [514, 537] on span "Daudzos folkloras sacerējumos īpaša nozīme ir piešķirta skuju kokiem: eglei, pr…" at bounding box center [333, 537] width 426 height 34
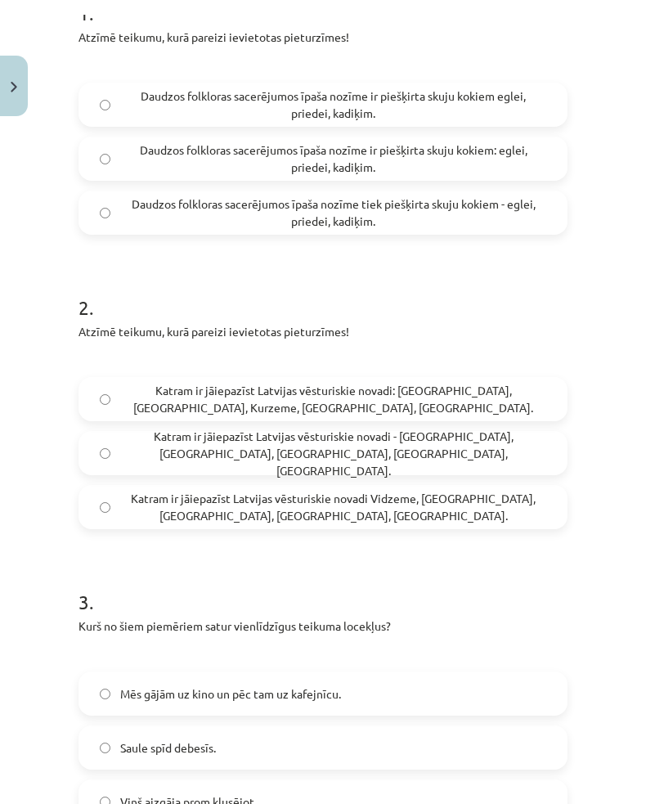
scroll to position [393, 0]
click at [110, 389] on label "Katram ir jāiepazīst Latvijas vēsturiskie novadi: Vidzeme, Latgale, Kurzeme, Ze…" at bounding box center [323, 384] width 486 height 41
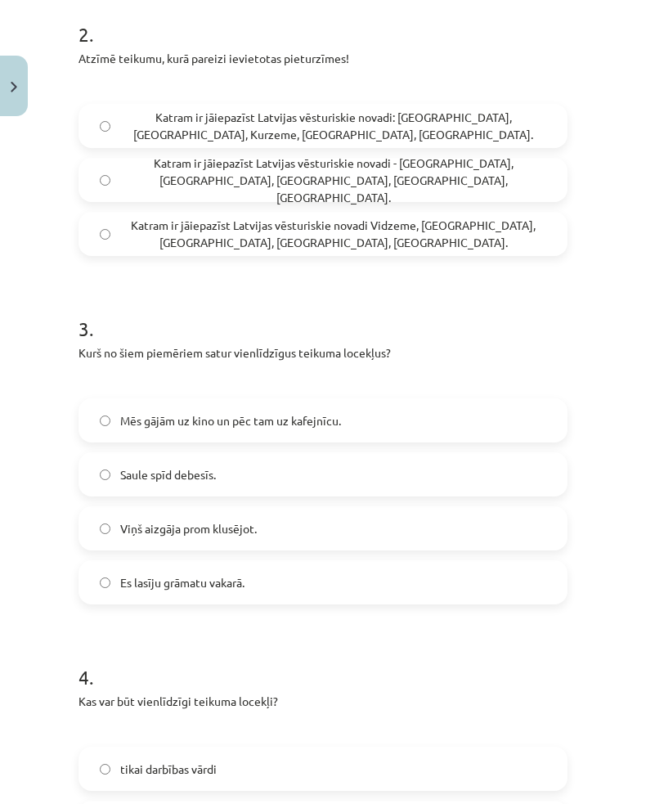
scroll to position [667, 0]
click at [138, 399] on label "Mēs gājām uz kino un pēc tam uz kafejnīcu." at bounding box center [323, 404] width 486 height 41
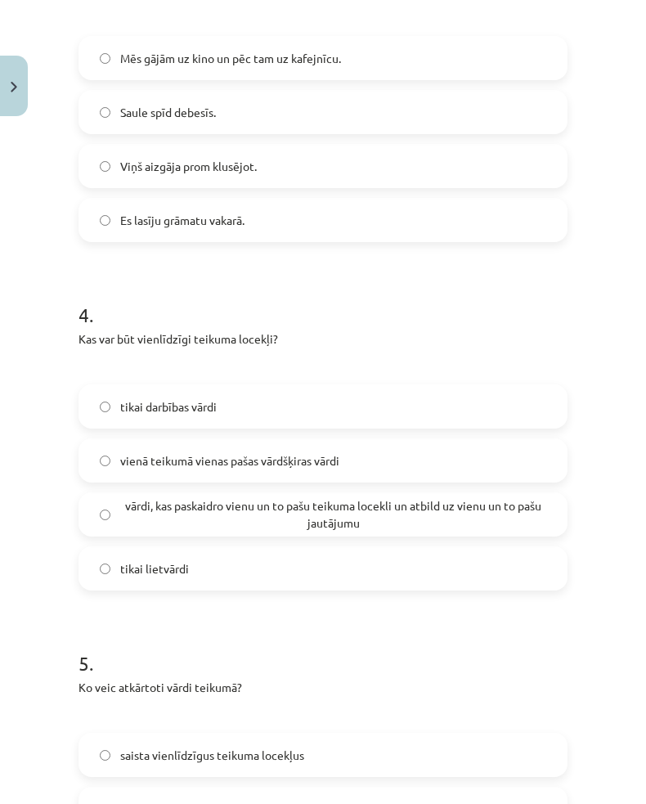
scroll to position [1029, 0]
click at [139, 500] on span "vārdi, kas paskaidro vienu un to pašu teikuma locekli un atbild uz vienu un to …" at bounding box center [333, 500] width 426 height 34
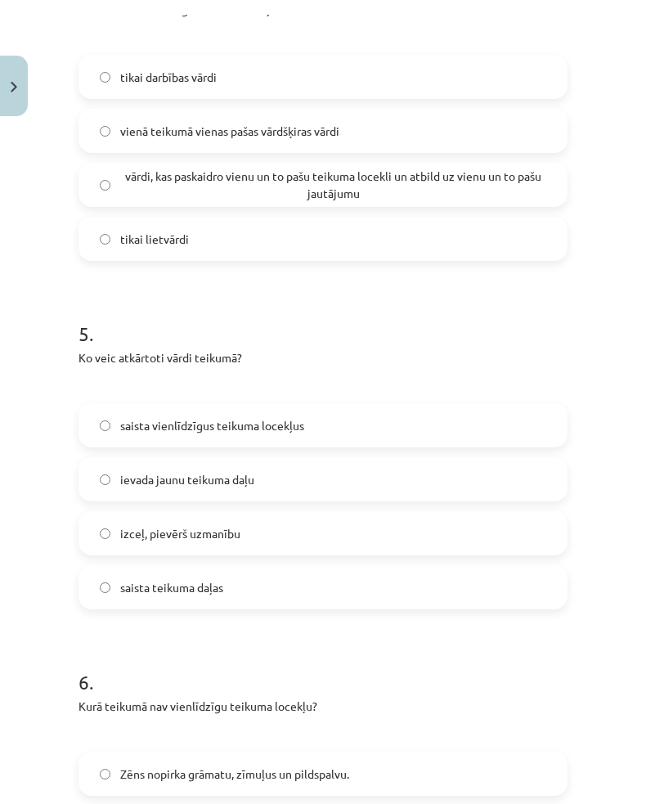
scroll to position [1361, 0]
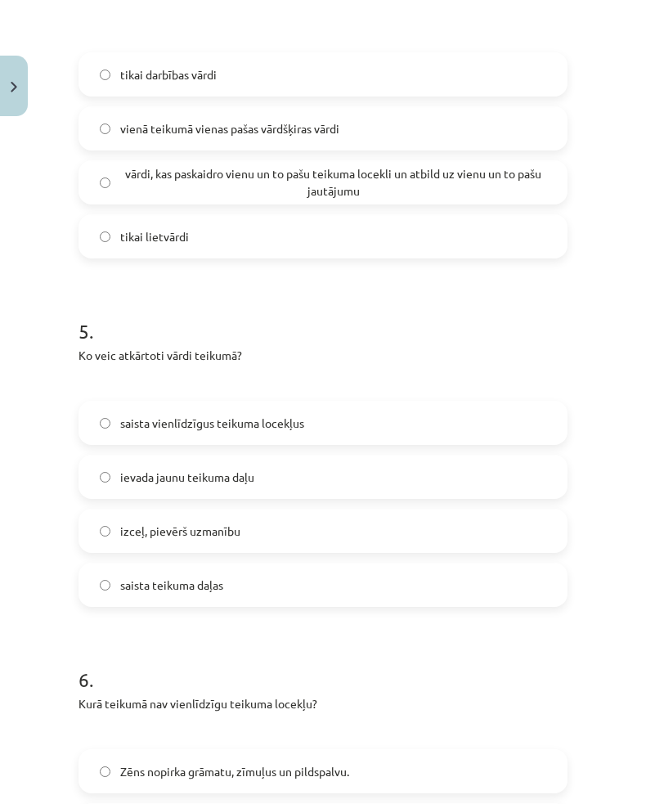
click at [139, 519] on label "izceļ, pievērš uzmanību" at bounding box center [323, 516] width 486 height 41
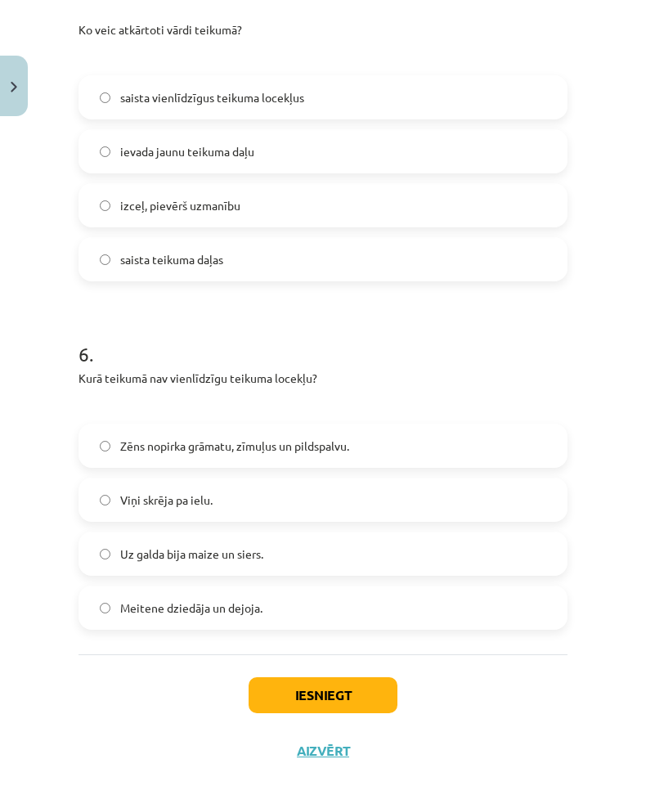
scroll to position [1686, 0]
click at [123, 481] on label "Viņi skrēja pa ielu." at bounding box center [323, 485] width 486 height 41
click at [294, 682] on button "Iesniegt" at bounding box center [323, 681] width 149 height 36
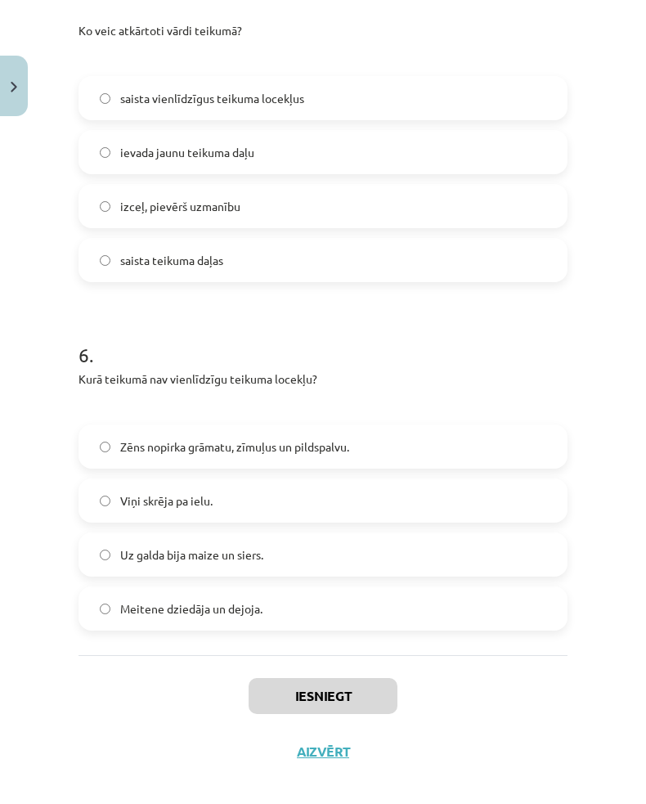
scroll to position [429, 0]
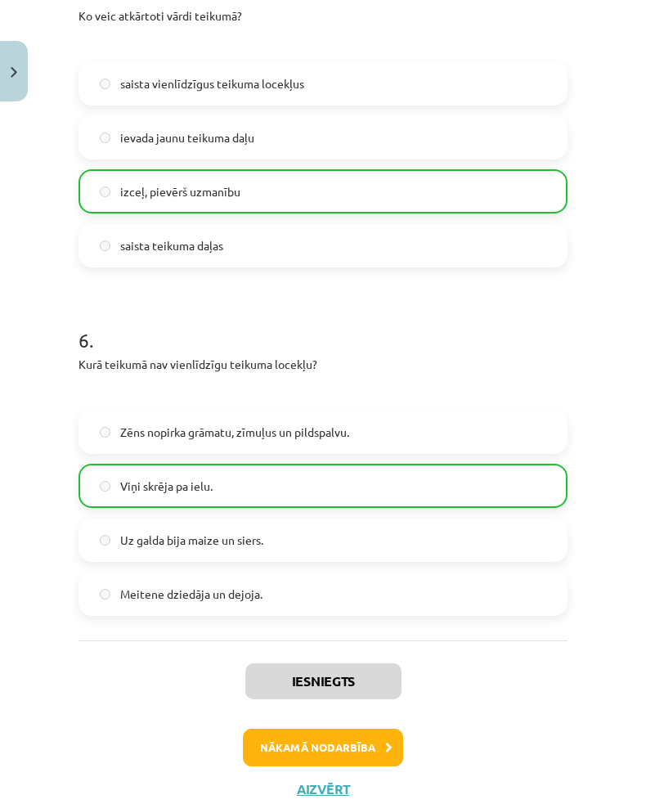
click at [290, 747] on button "Nākamā nodarbība" at bounding box center [323, 748] width 160 height 38
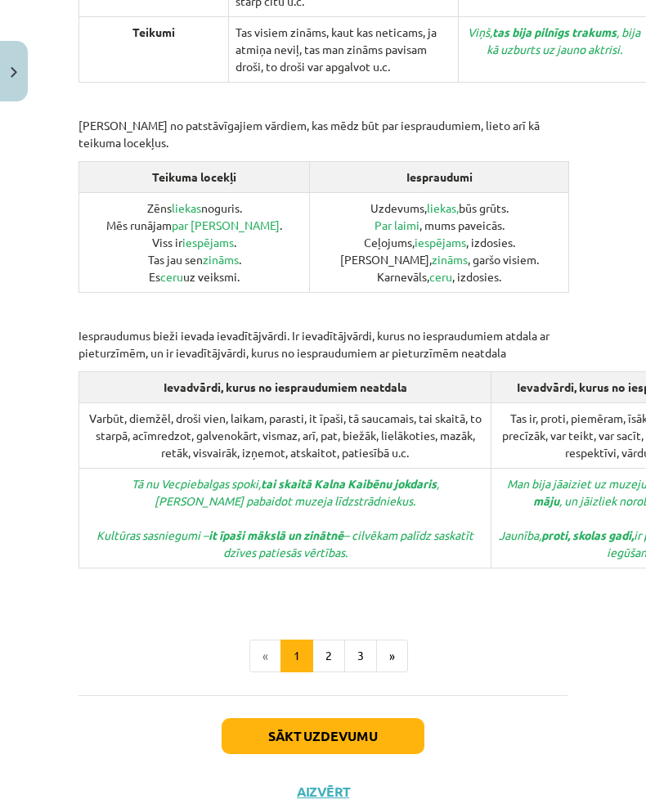
click at [266, 718] on button "Sākt uzdevumu" at bounding box center [323, 736] width 203 height 36
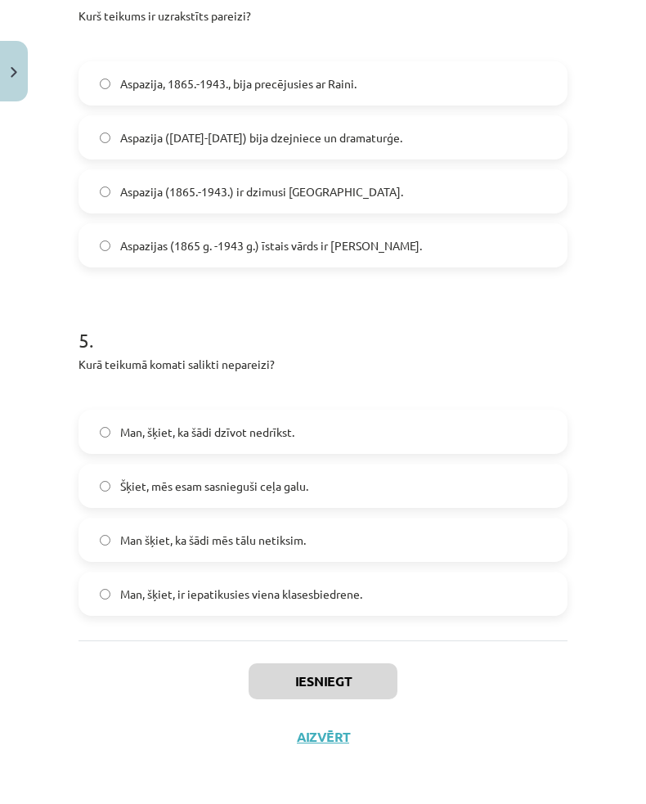
scroll to position [444, 0]
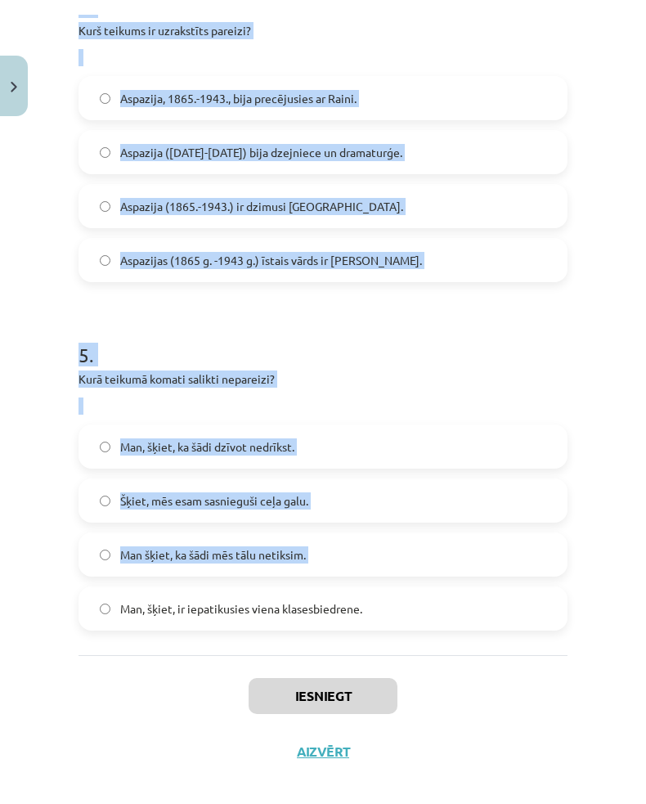
click at [127, 690] on div "Iesniegt Aizvērt" at bounding box center [323, 697] width 489 height 114
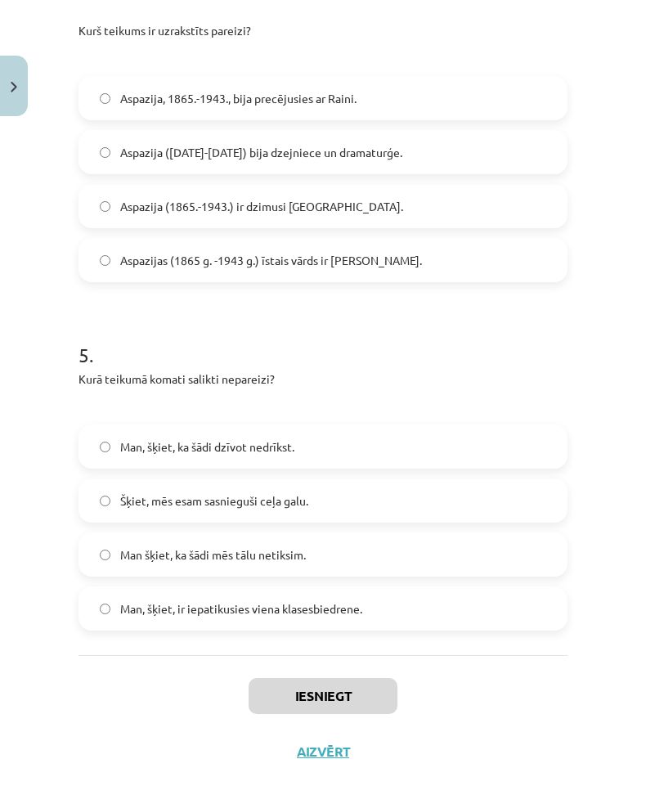
click at [131, 536] on label "Man šķiet, ka šādi mēs tālu netiksim." at bounding box center [323, 539] width 486 height 41
click at [123, 437] on label "Man, šķiet, ka šādi dzīvot nedrīkst." at bounding box center [323, 431] width 486 height 41
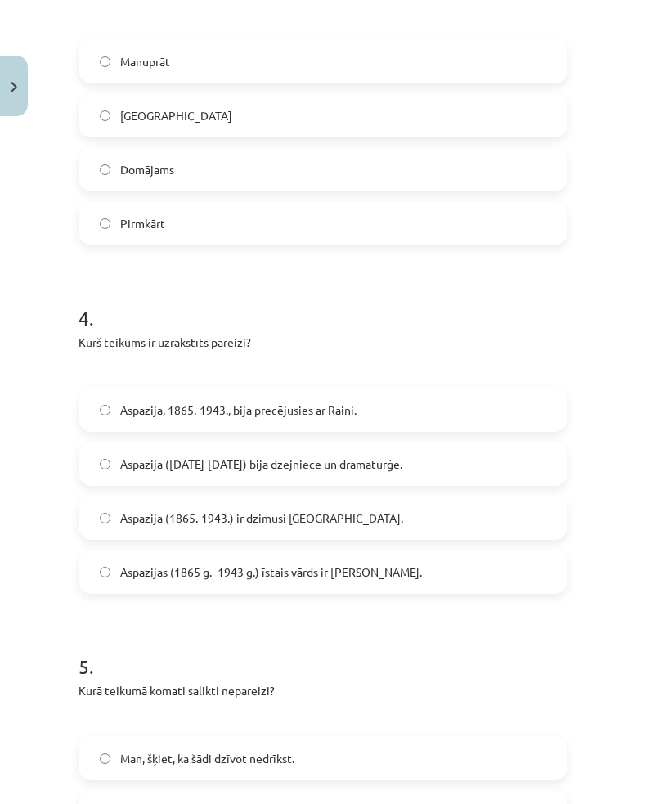
scroll to position [1107, 0]
click at [123, 448] on label "Aspazija (1865-1943) bija dzejniece un dramaturģe." at bounding box center [323, 449] width 486 height 41
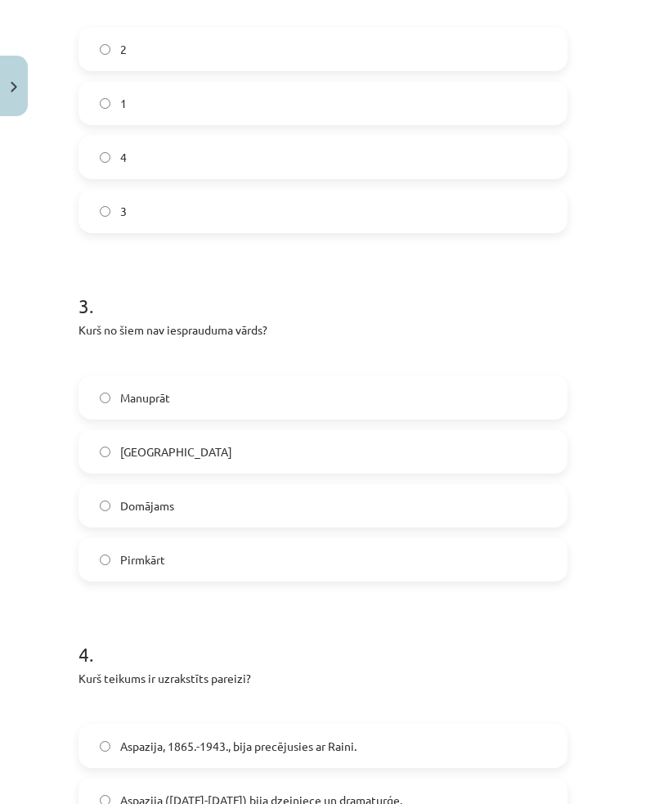
click at [132, 445] on span "Galvenokārt" at bounding box center [176, 437] width 112 height 17
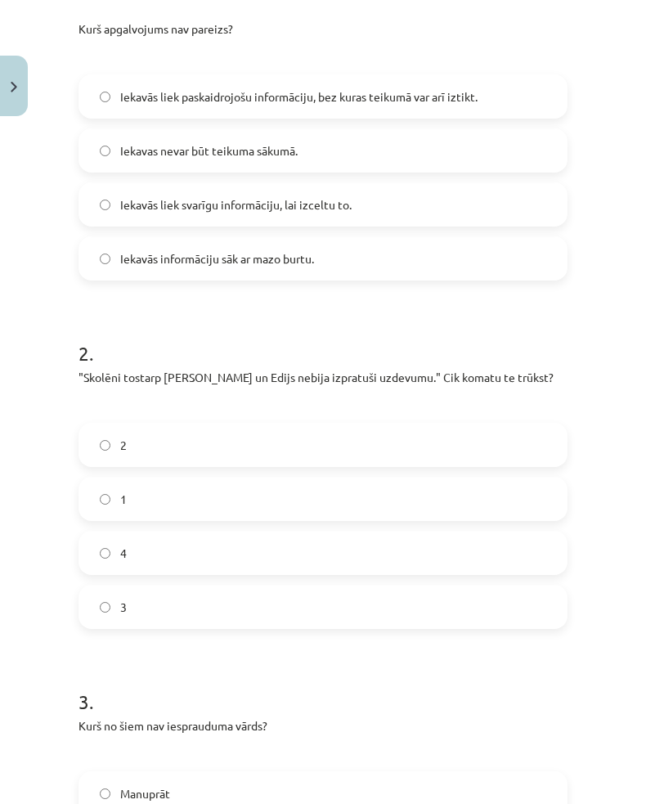
click at [119, 427] on label "2" at bounding box center [323, 430] width 486 height 41
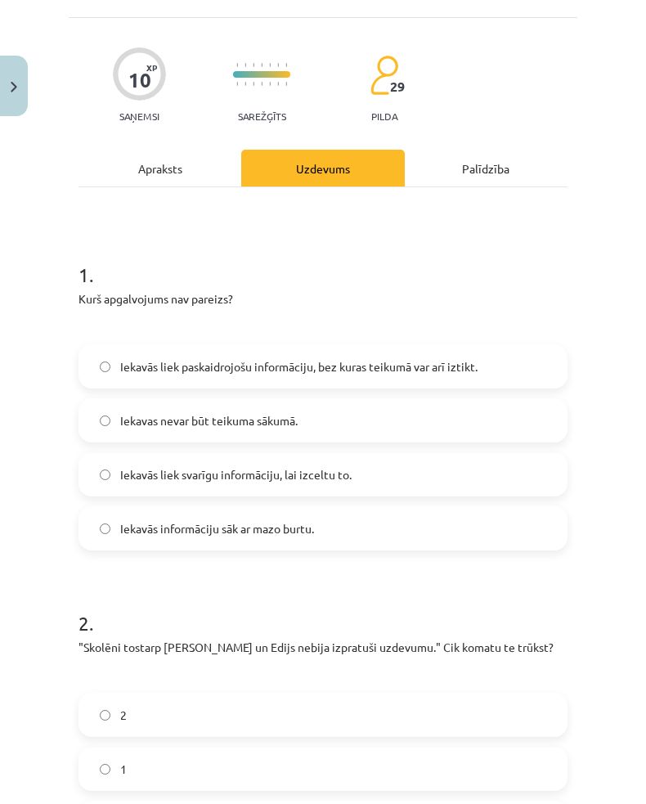
scroll to position [105, 0]
click at [137, 458] on label "Iekavās liek svarīgu informāciju, lai izceltu to." at bounding box center [323, 459] width 486 height 41
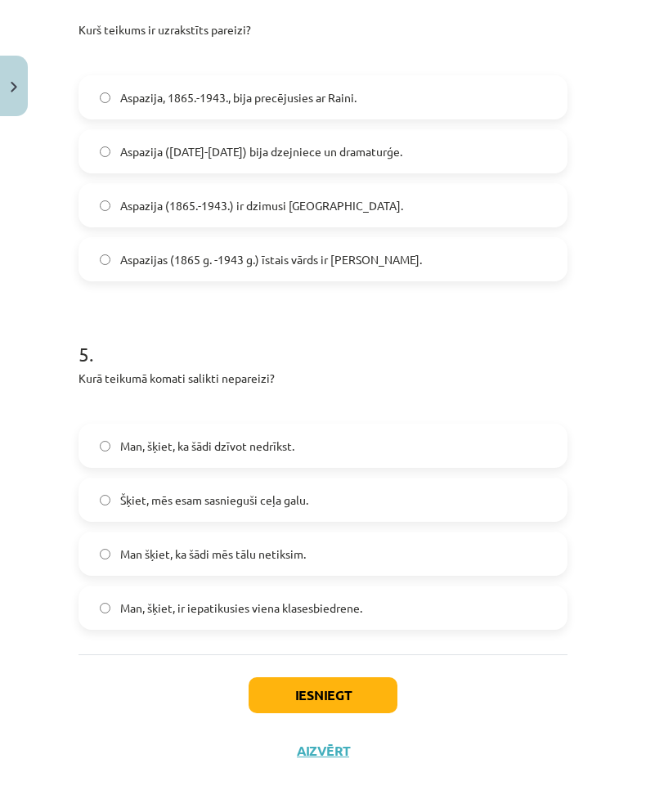
click at [293, 684] on button "Iesniegt" at bounding box center [323, 680] width 149 height 36
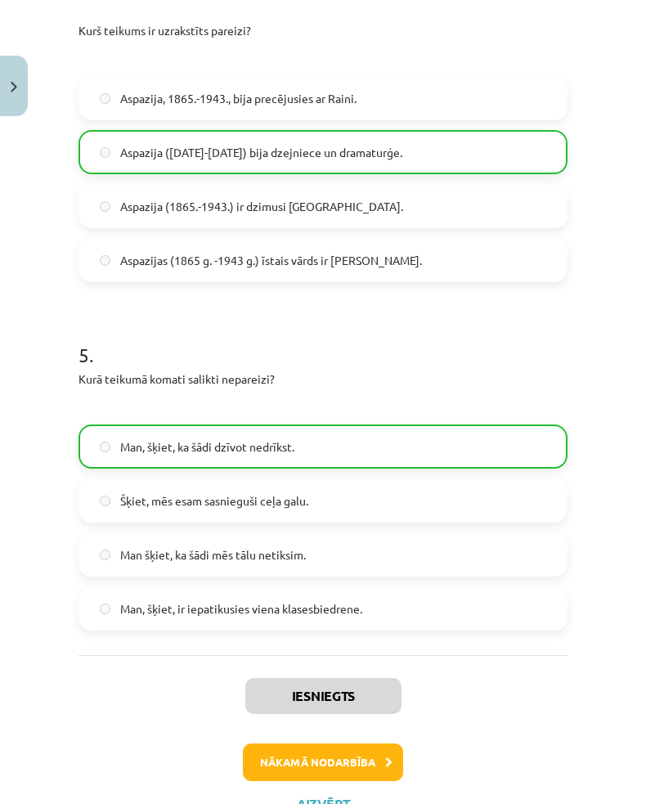
scroll to position [429, 0]
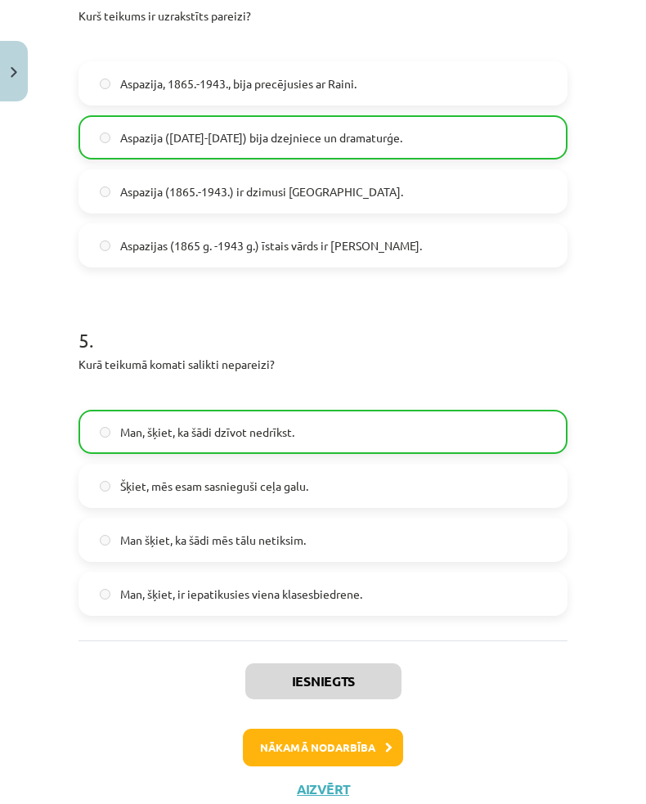
click at [295, 743] on button "Nākamā nodarbība" at bounding box center [323, 748] width 160 height 38
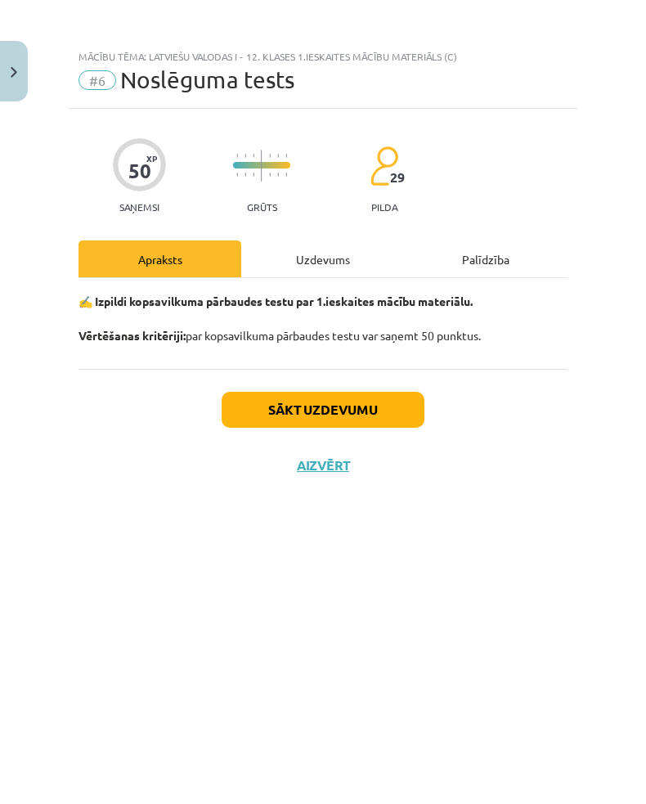
click at [291, 273] on div "Uzdevums" at bounding box center [322, 258] width 163 height 37
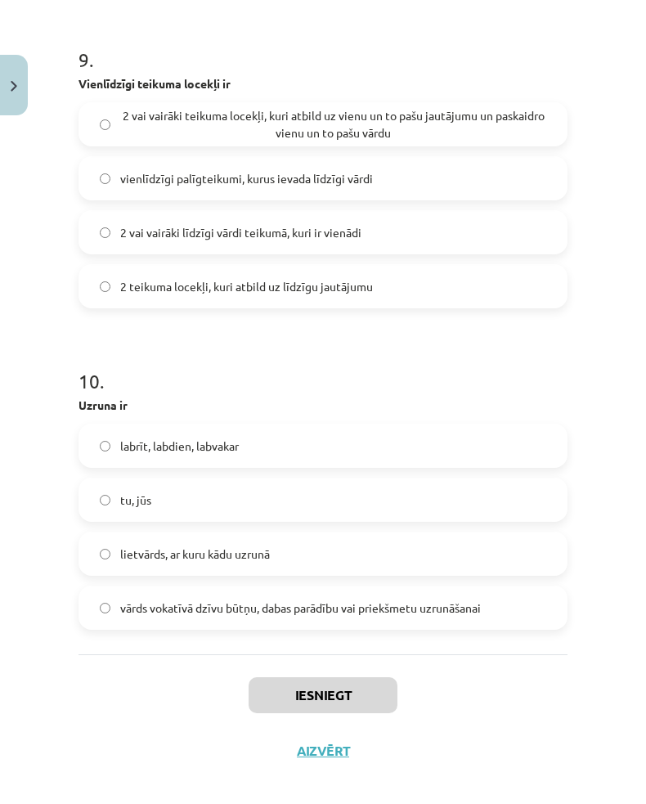
scroll to position [438, 0]
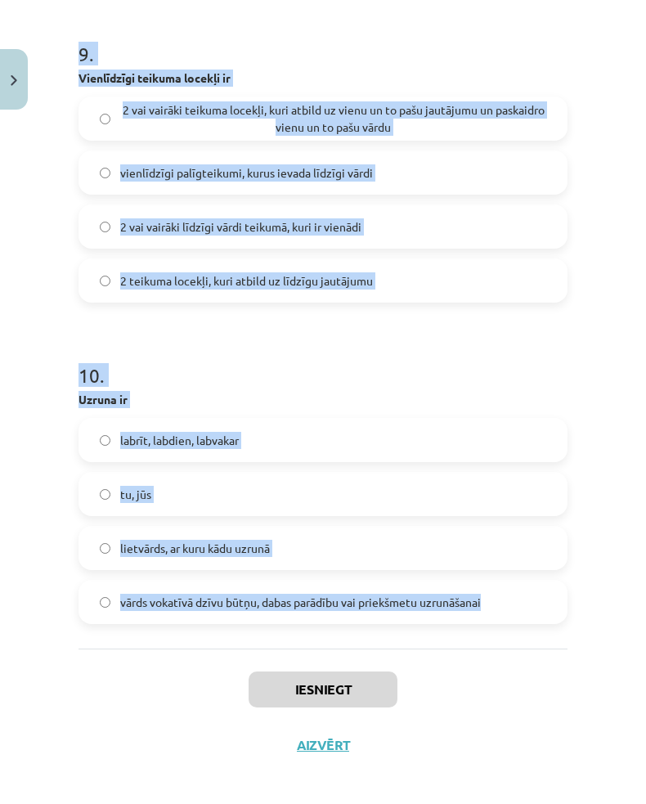
copy form "1 . Atzīmē, kurā teikumā ir iespraudums! Skolēni smiedamies un lēkādami iegāja …"
click at [34, 407] on div "Mācību tēma: Latviešu valodas i - 12. klases 1.ieskaites mācību materiāls (c) #…" at bounding box center [323, 402] width 646 height 804
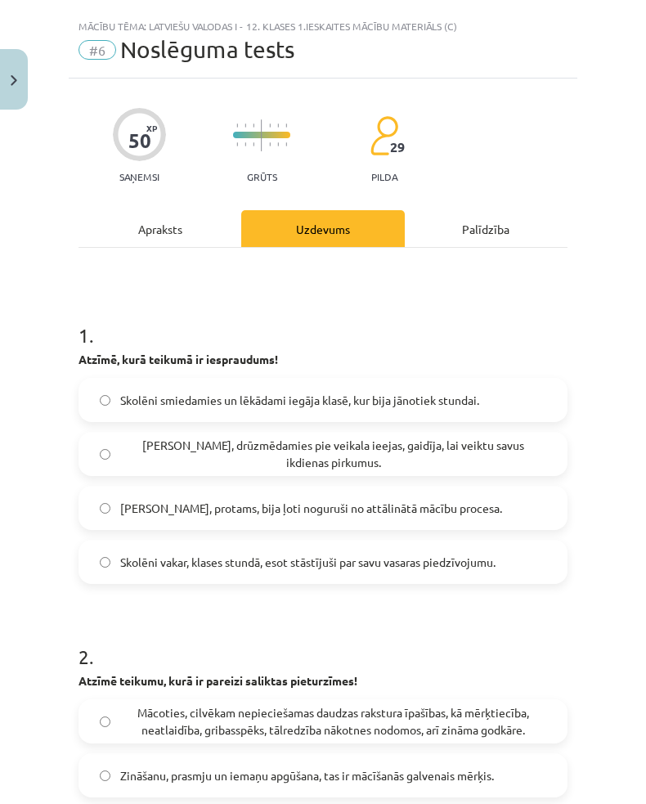
scroll to position [38, 0]
click at [126, 494] on label "Skolotāji, protams, bija ļoti noguruši no attālinātā mācību procesa." at bounding box center [323, 499] width 486 height 41
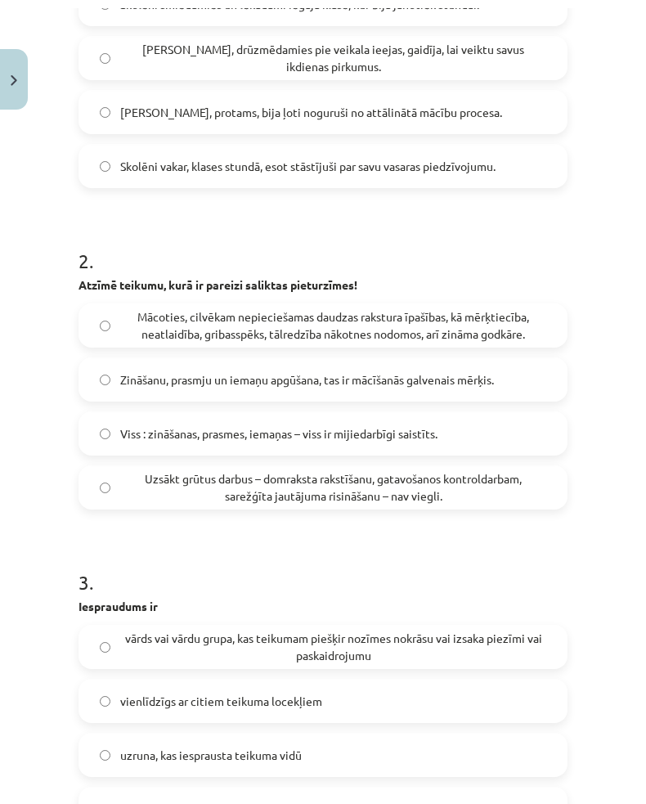
scroll to position [434, 0]
click at [125, 485] on span "Uzsākt grūtus darbus – domraksta rakstīšanu, gatavošanos kontroldarbam, sarežģī…" at bounding box center [333, 479] width 426 height 34
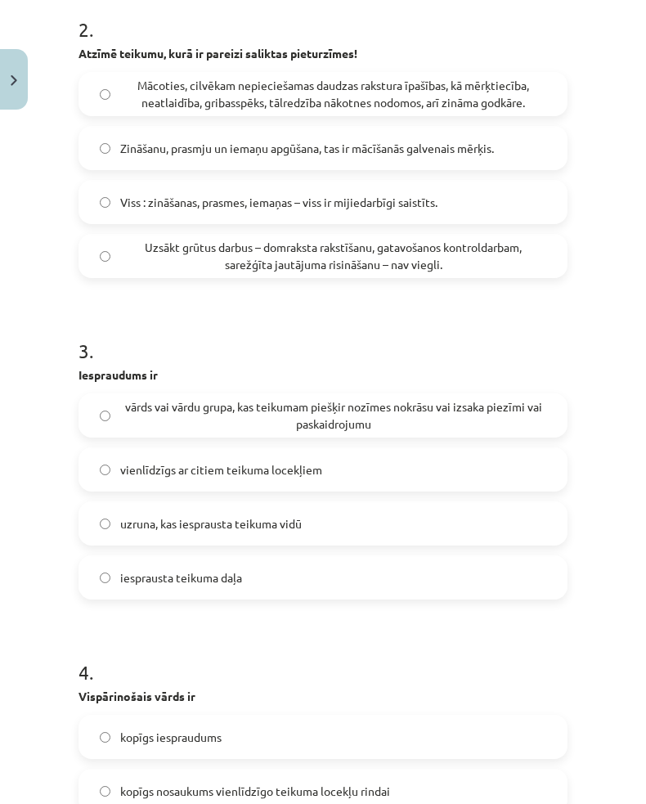
scroll to position [667, 0]
click at [132, 399] on span "vārds vai vārdu grupa, kas teikumam piešķir nozīmes nokrāsu vai izsaka piezīmi …" at bounding box center [333, 406] width 426 height 34
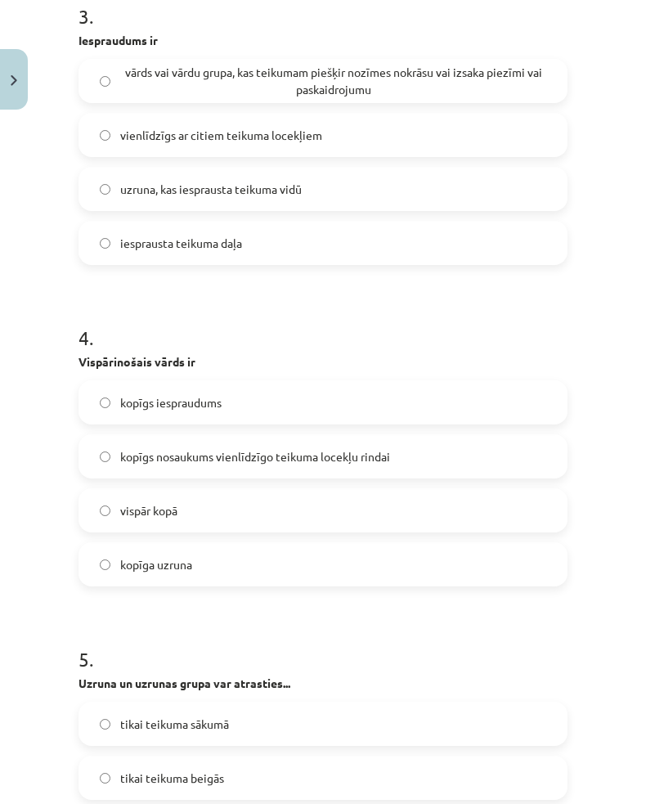
scroll to position [1003, 0]
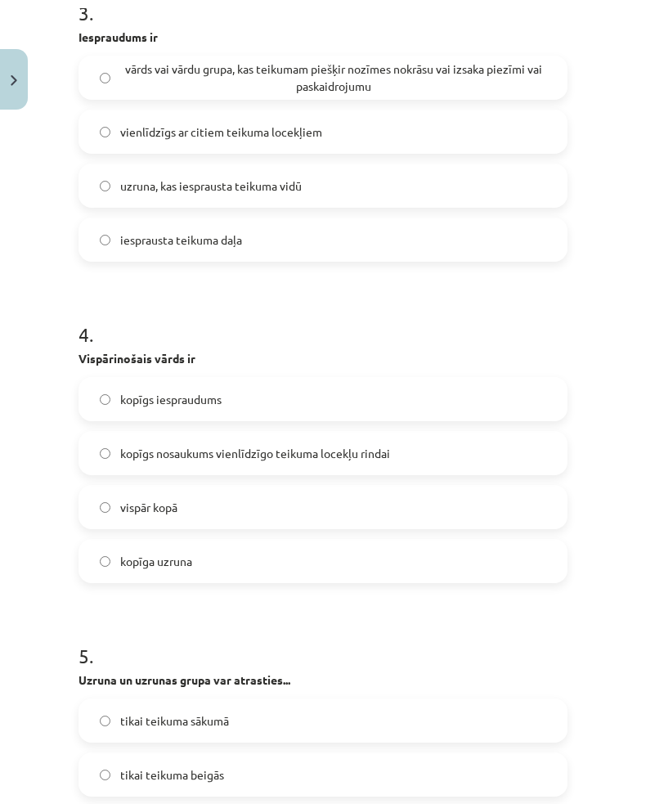
click at [123, 447] on span "kopīgs nosaukums vienlīdzīgo teikuma locekļu rindai" at bounding box center [255, 445] width 270 height 17
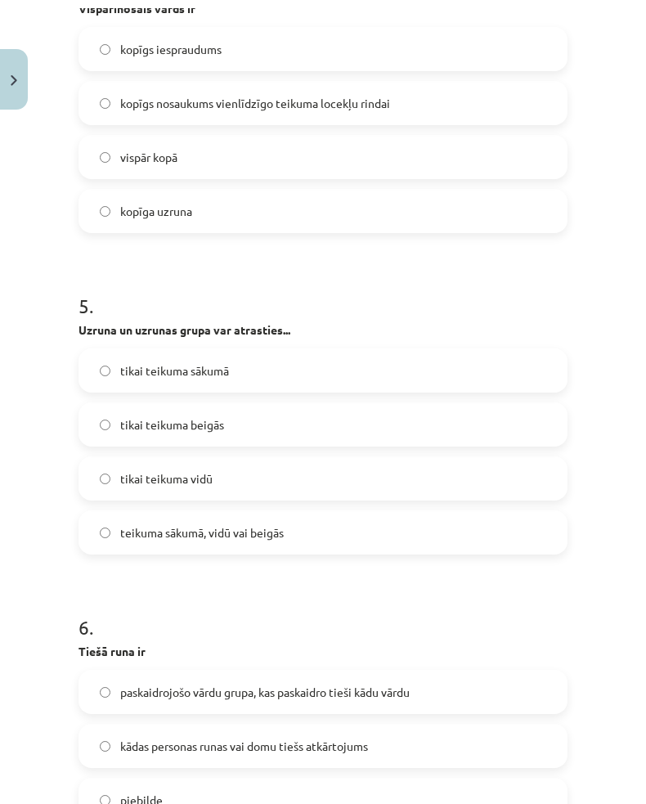
scroll to position [1353, 0]
click at [146, 533] on span "teikuma sākumā, vidū vai beigās" at bounding box center [202, 524] width 164 height 17
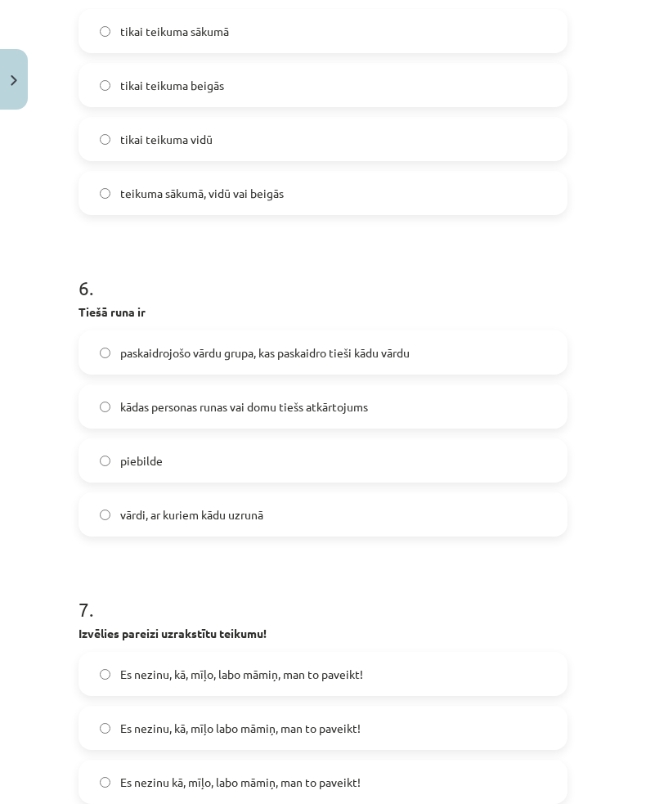
scroll to position [1703, 0]
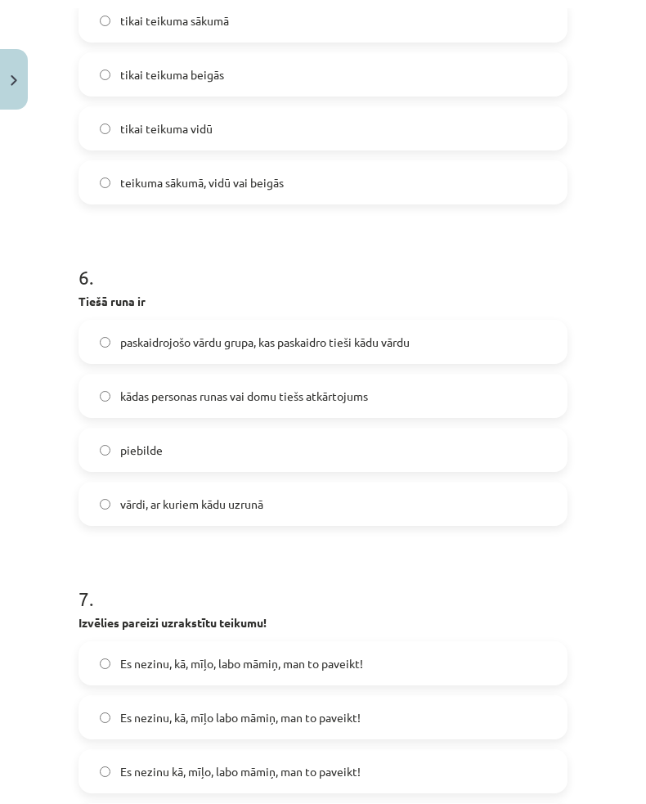
click at [114, 393] on label "kādas personas runas vai domu tiešs atkārtojums" at bounding box center [323, 387] width 486 height 41
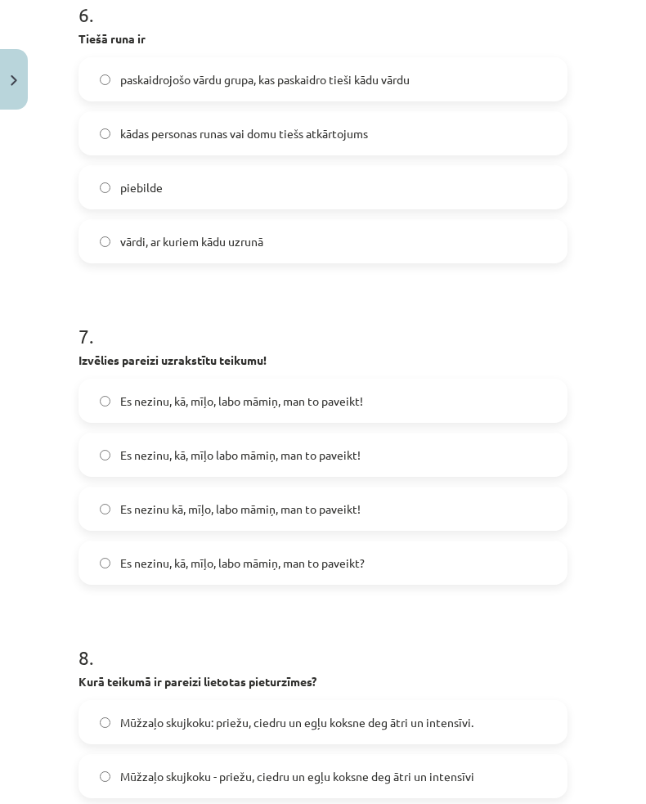
scroll to position [1966, 0]
click at [134, 558] on span "Es nezinu, kā, mīļo, labo māmiņ, man to paveikt?" at bounding box center [242, 554] width 245 height 17
click at [112, 442] on label "Es nezinu, kā, mīļo labo māmiņ, man to paveikt!" at bounding box center [323, 446] width 486 height 41
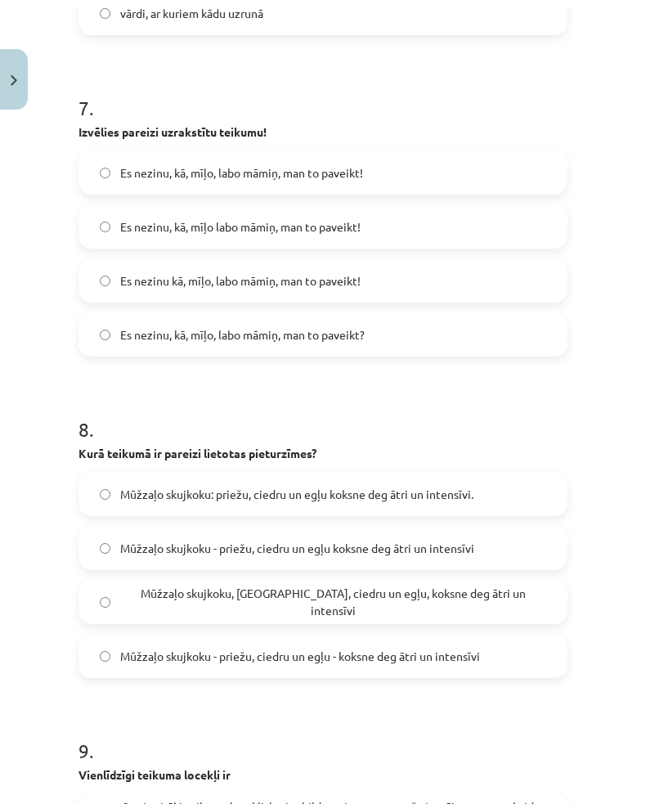
scroll to position [2188, 0]
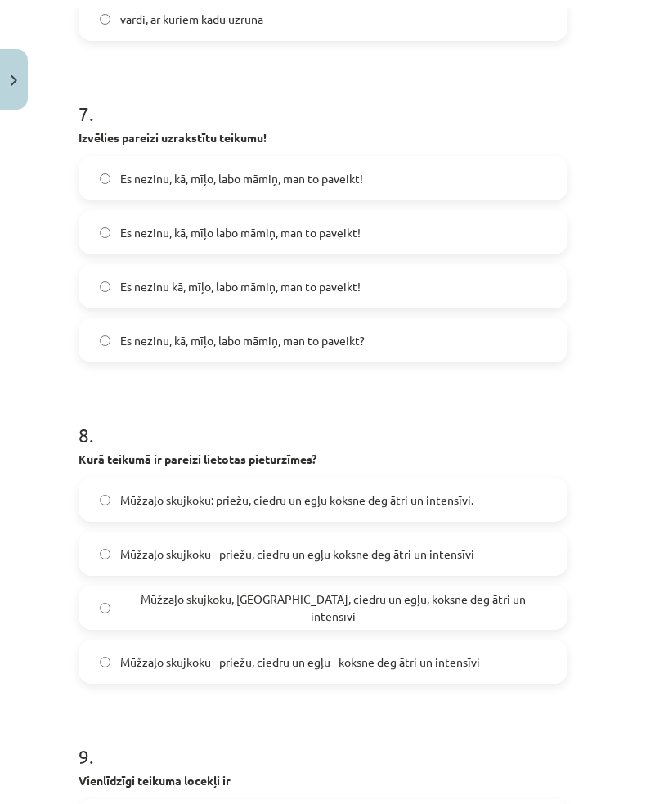
click at [121, 659] on span "Mūžzaļo skujkoku - priežu, ciedru un egļu - koksne deg ātri un intensīvi" at bounding box center [300, 653] width 360 height 17
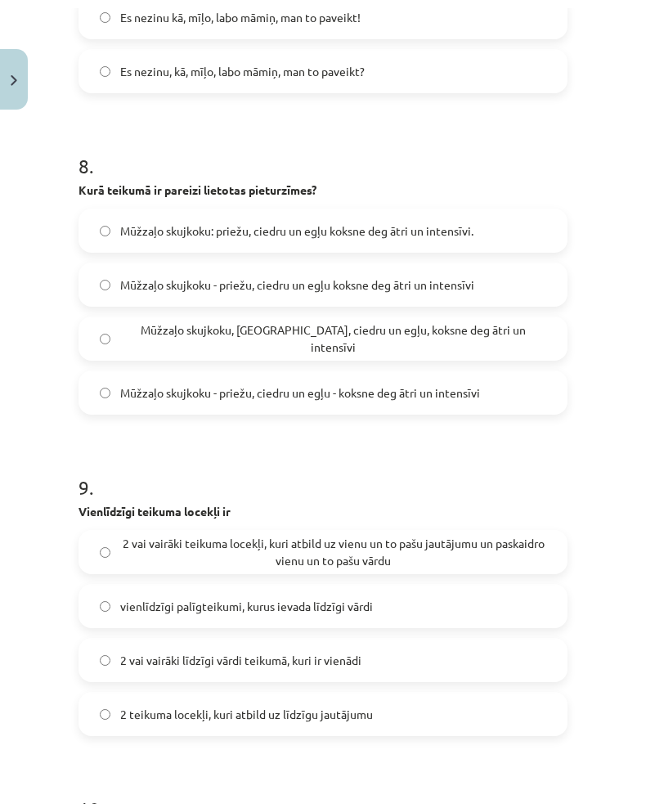
scroll to position [2458, 0]
click at [118, 541] on label "2 vai vairāki teikuma locekļi, kuri atbild uz vienu un to pašu jautājumu un pas…" at bounding box center [323, 543] width 486 height 41
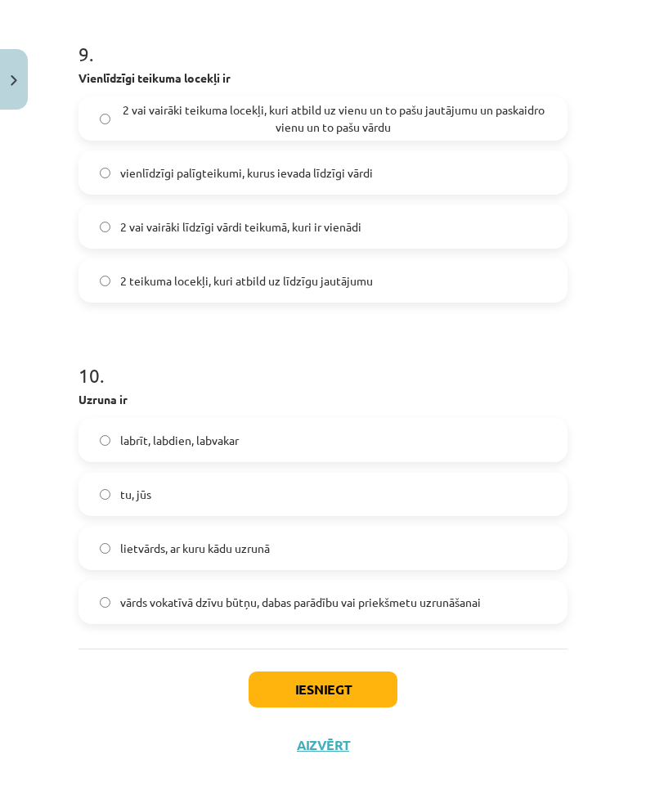
scroll to position [2891, 0]
click at [132, 545] on span "lietvārds, ar kuru kādu uzrunā" at bounding box center [195, 540] width 150 height 17
click at [289, 686] on button "Iesniegt" at bounding box center [323, 681] width 149 height 36
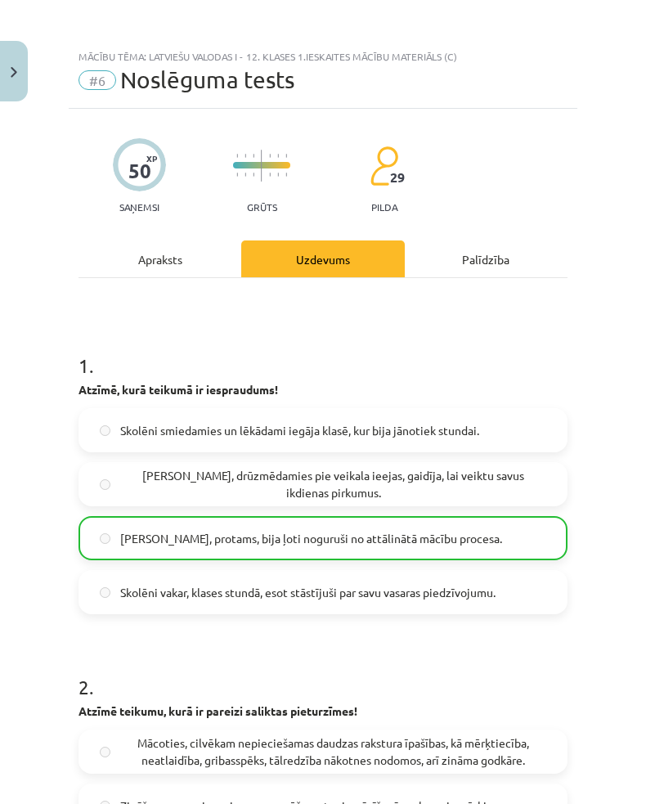
scroll to position [0, 0]
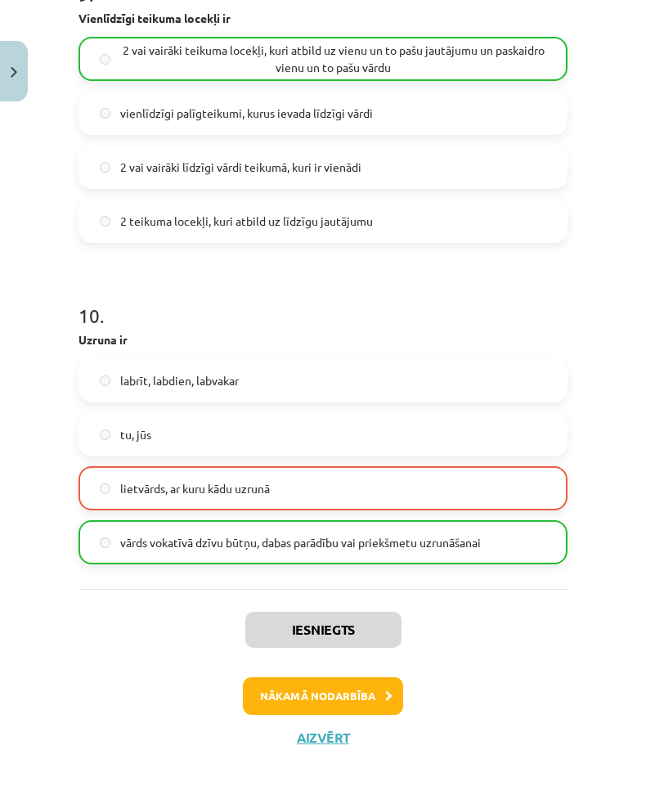
click at [272, 694] on button "Nākamā nodarbība" at bounding box center [323, 696] width 160 height 38
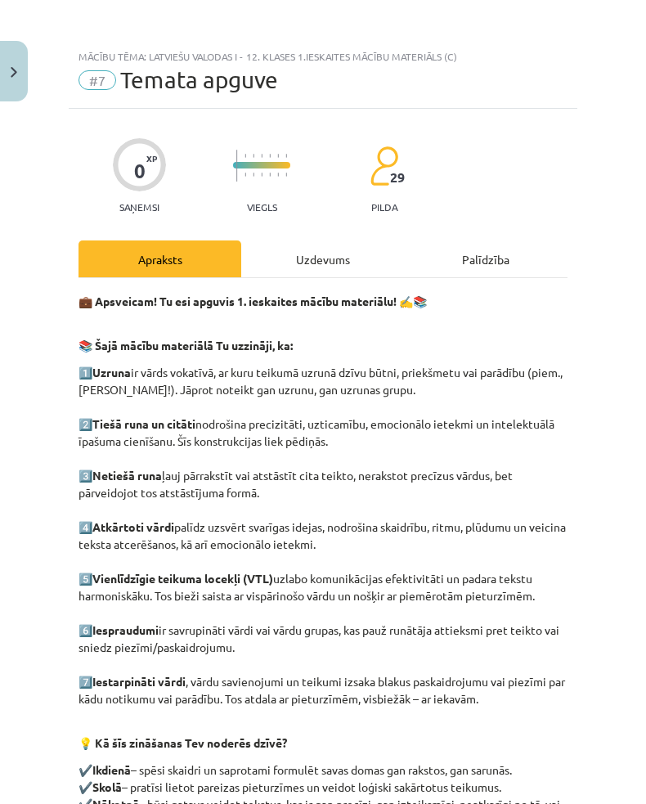
click at [312, 263] on div "Uzdevums" at bounding box center [322, 258] width 163 height 37
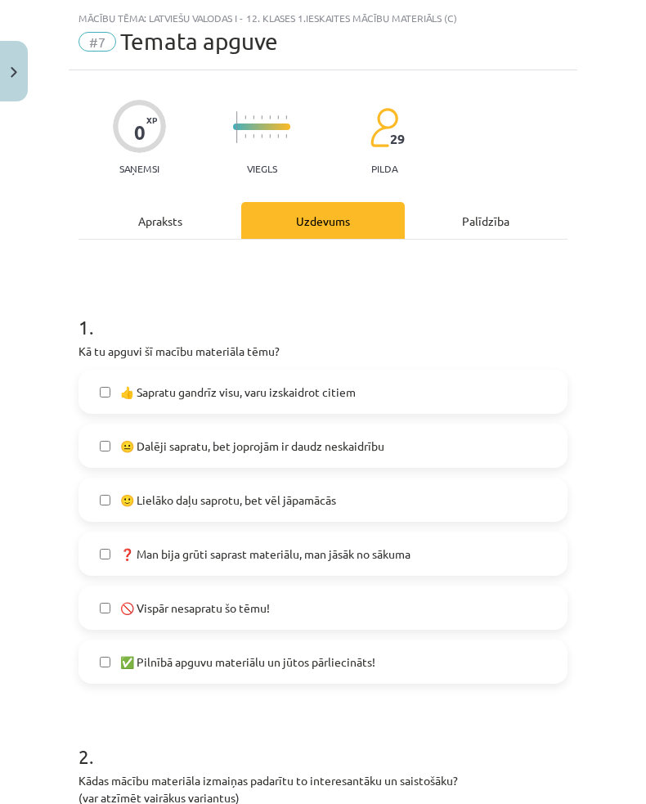
scroll to position [41, 0]
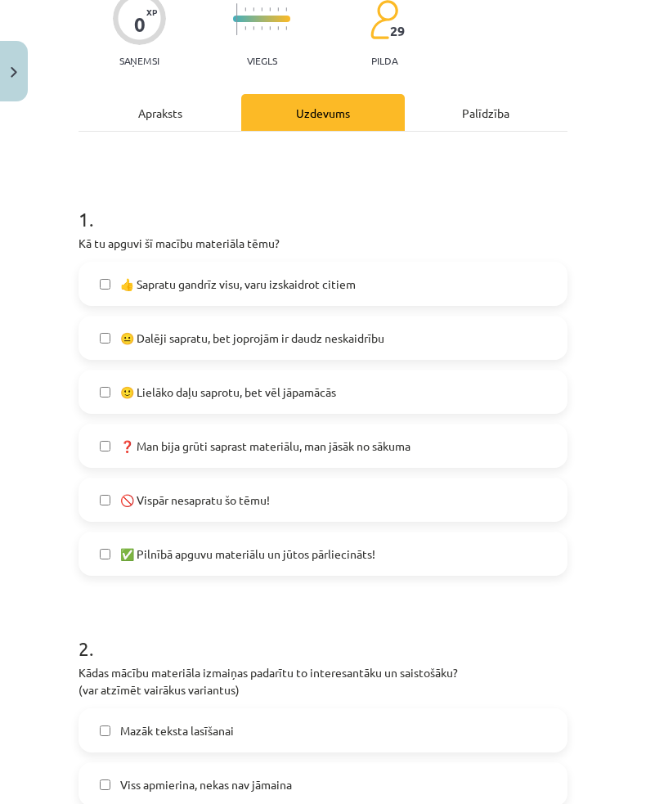
click at [119, 557] on label "✅ Pilnībā apguvu materiālu un jūtos pārliecināts!" at bounding box center [323, 553] width 486 height 41
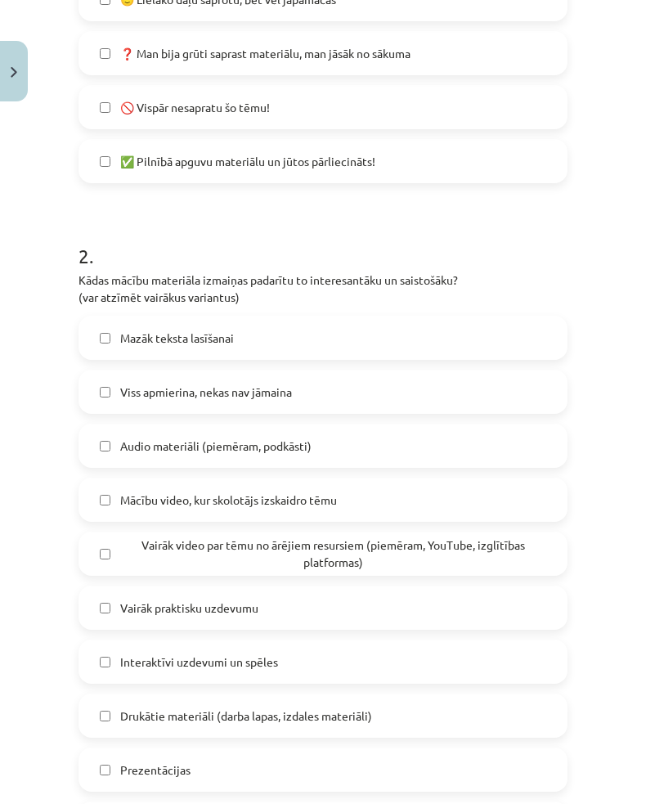
scroll to position [536, 0]
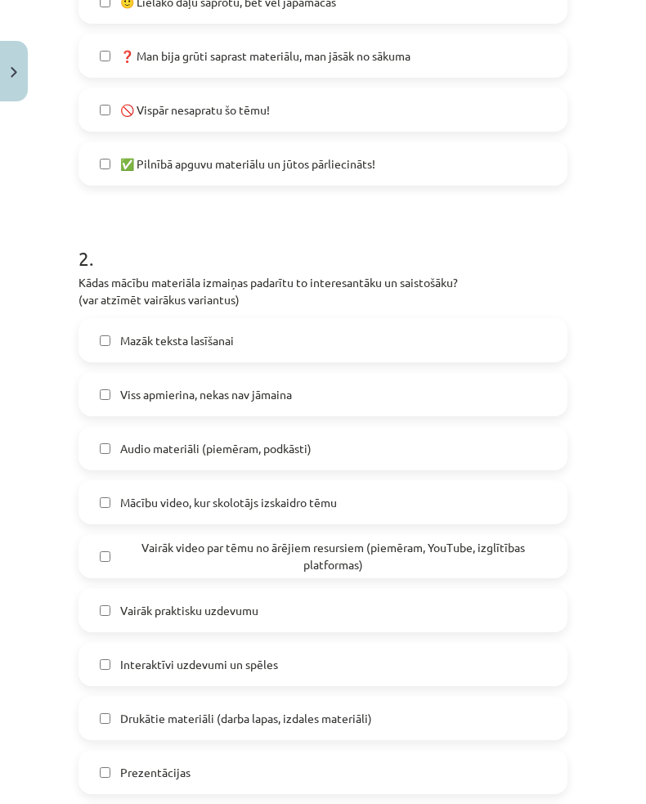
click at [117, 380] on label "Viss apmierina, nekas nav jāmaina" at bounding box center [323, 394] width 486 height 41
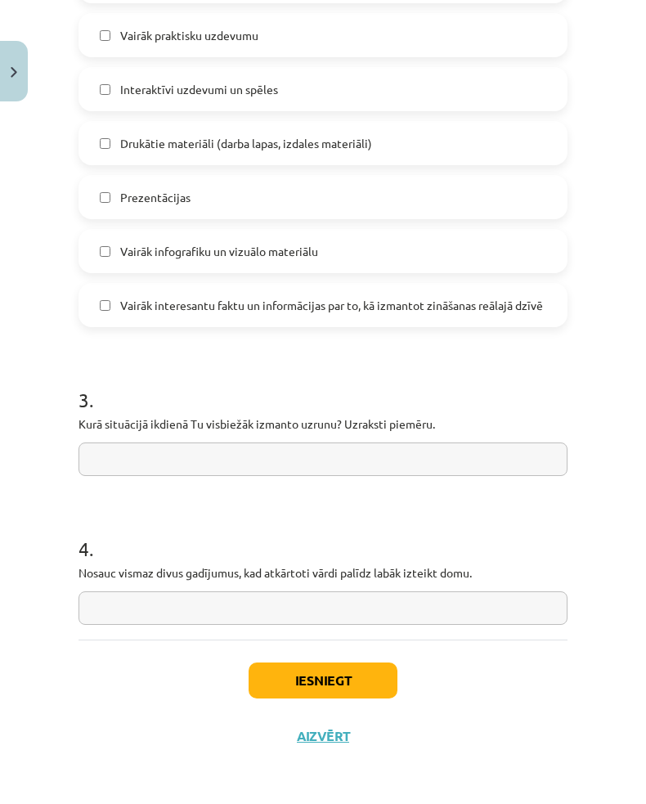
scroll to position [1111, 0]
click at [296, 676] on button "Iesniegt" at bounding box center [323, 681] width 149 height 36
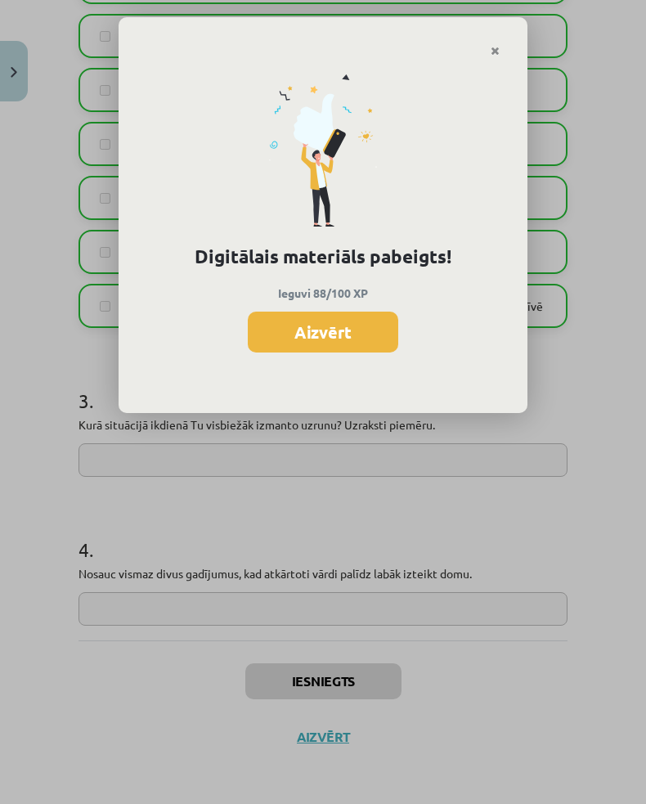
click at [312, 334] on button "Aizvērt" at bounding box center [323, 332] width 150 height 41
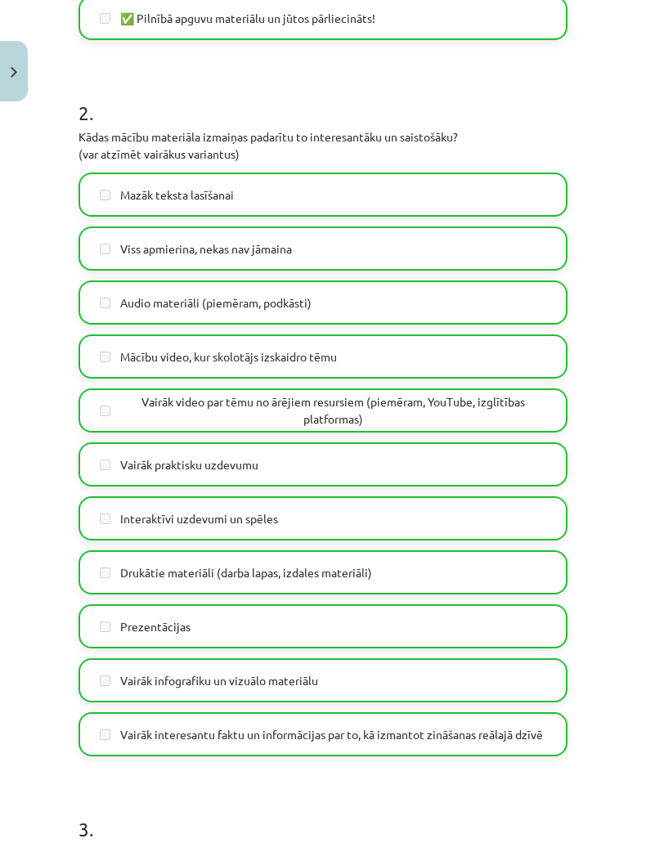
scroll to position [682, 0]
click at [13, 73] on img "Close" at bounding box center [14, 72] width 7 height 11
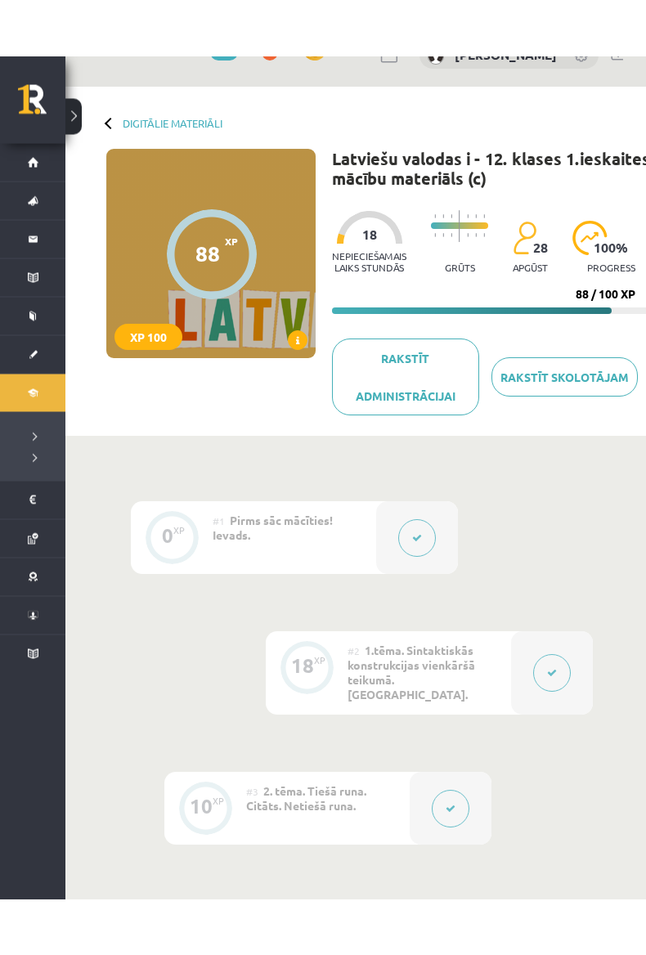
scroll to position [0, 0]
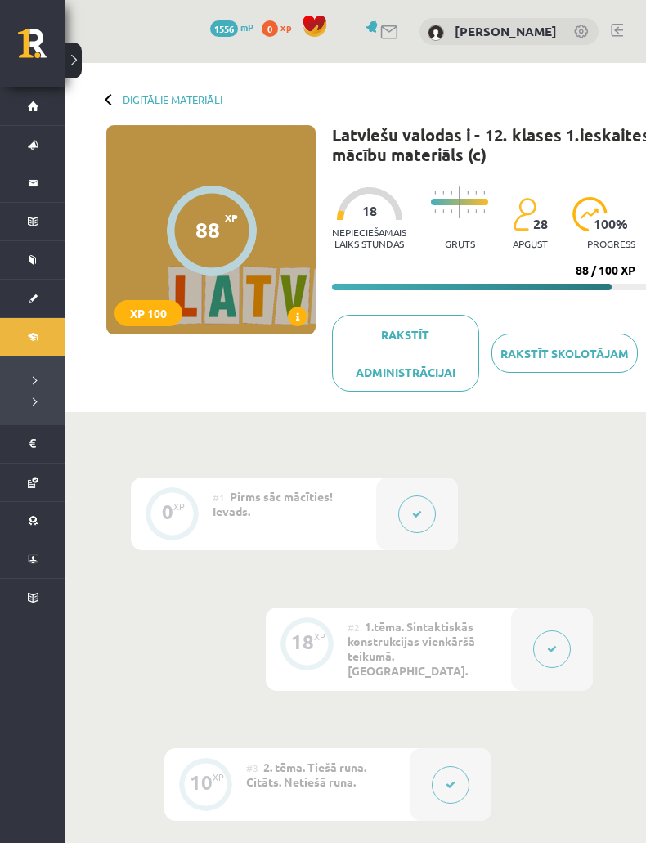
click at [33, 297] on link "[DEMOGRAPHIC_DATA]" at bounding box center [32, 299] width 65 height 38
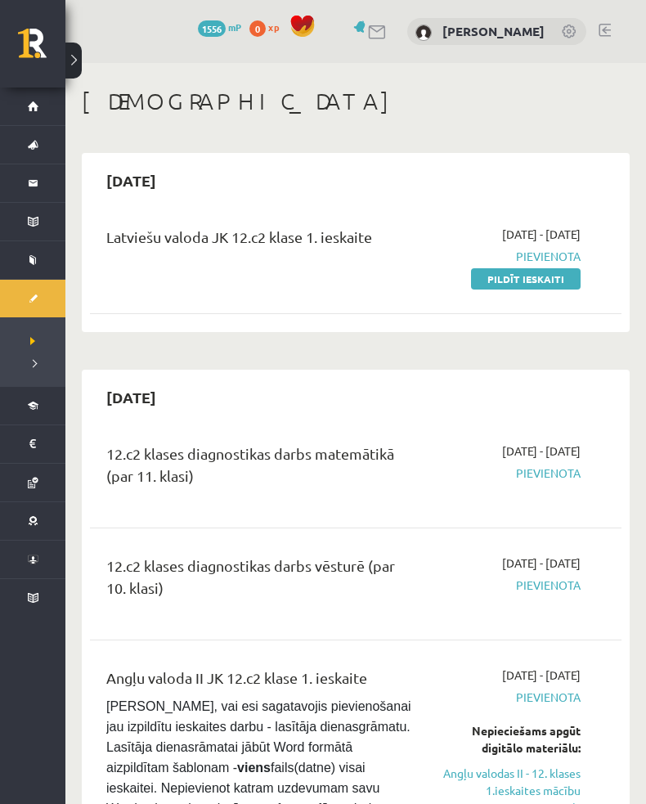
click at [560, 285] on link "Pildīt ieskaiti" at bounding box center [526, 278] width 110 height 21
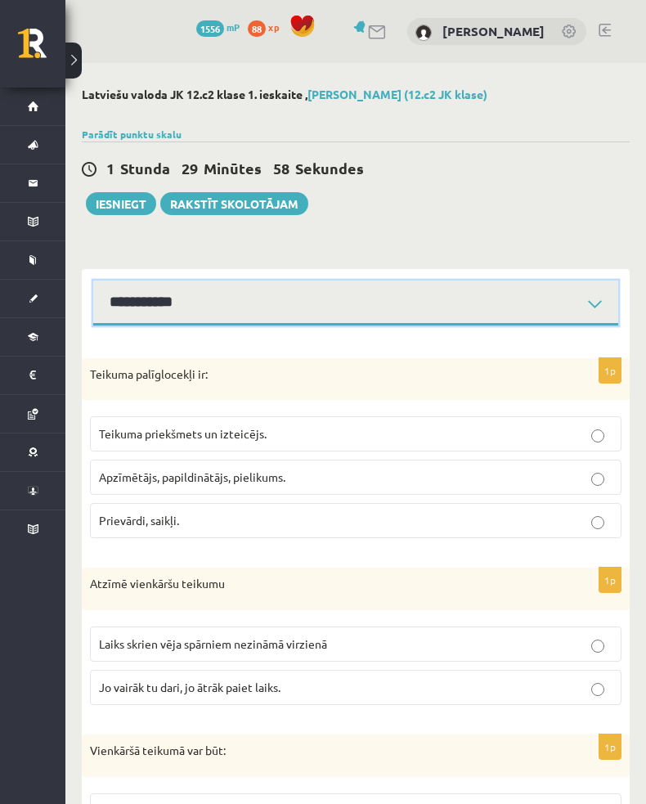
click at [155, 321] on select "**********" at bounding box center [355, 303] width 525 height 45
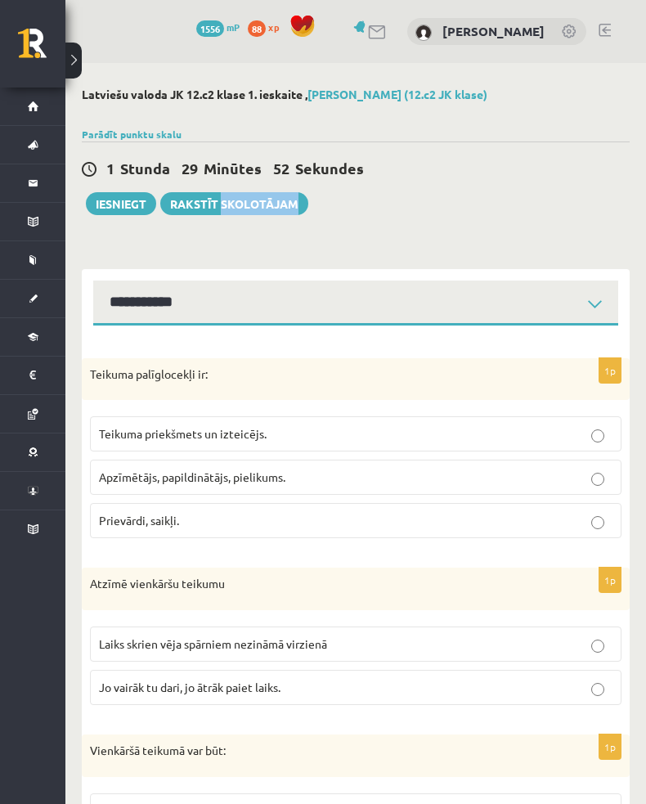
click at [102, 376] on p "Teikuma palīglocekļi ir:" at bounding box center [315, 374] width 450 height 16
click at [110, 366] on p "Teikuma palīglocekļi ir:" at bounding box center [315, 374] width 450 height 16
click at [99, 362] on div "Teikuma palīglocekļi ir:" at bounding box center [356, 379] width 548 height 43
click at [97, 374] on p "Teikuma palīglocekļi ir:" at bounding box center [315, 374] width 450 height 16
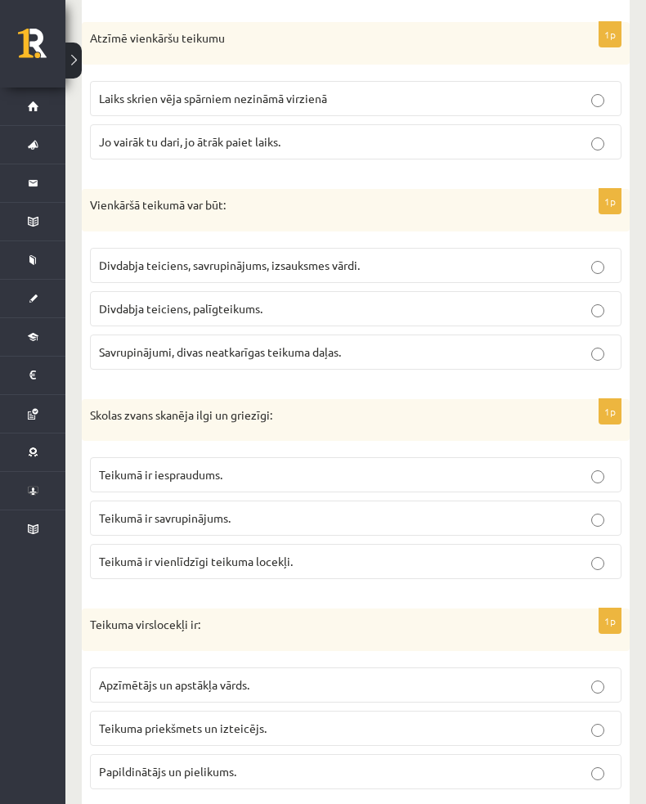
scroll to position [581, 0]
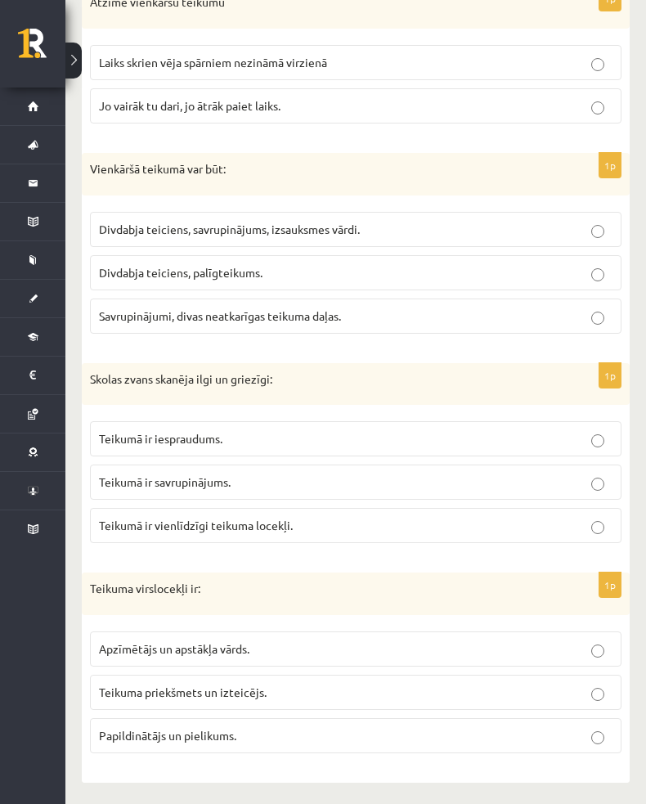
copy form "Teikuma palīglocekļi ir: Teikuma priekšmets un izteicējs. Apzīmētājs, papildinā…"
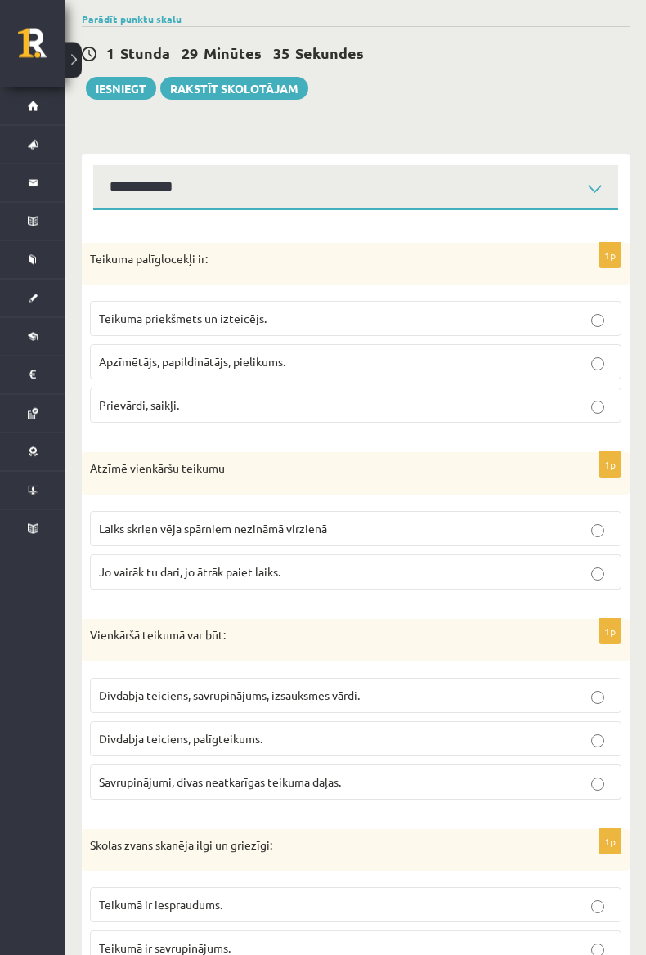
scroll to position [115, 0]
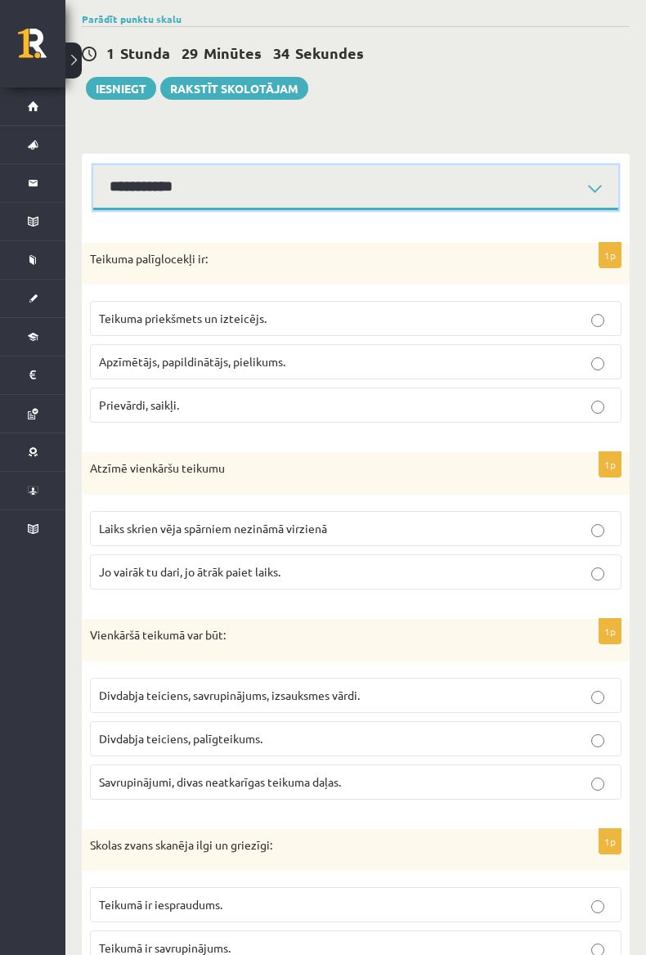
click at [136, 191] on select "**********" at bounding box center [355, 187] width 525 height 45
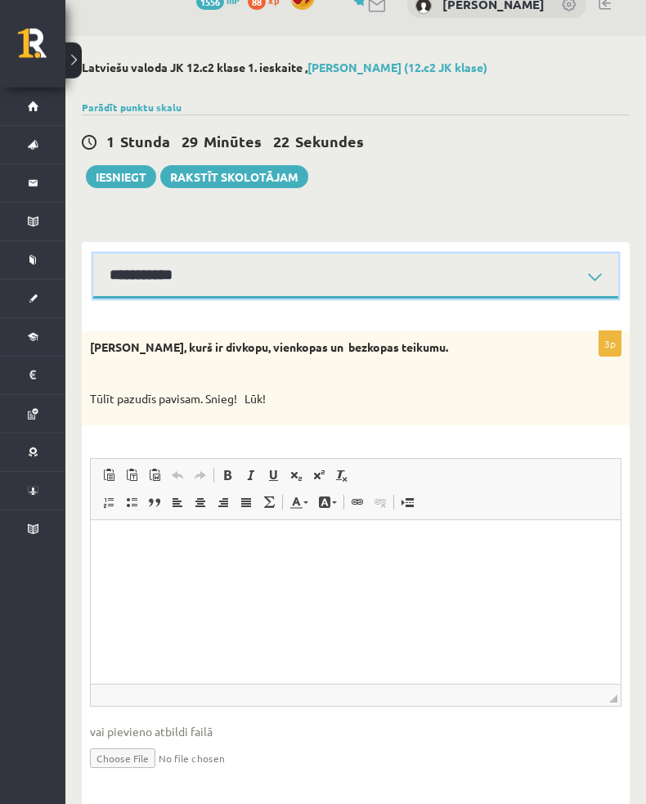
scroll to position [38, 0]
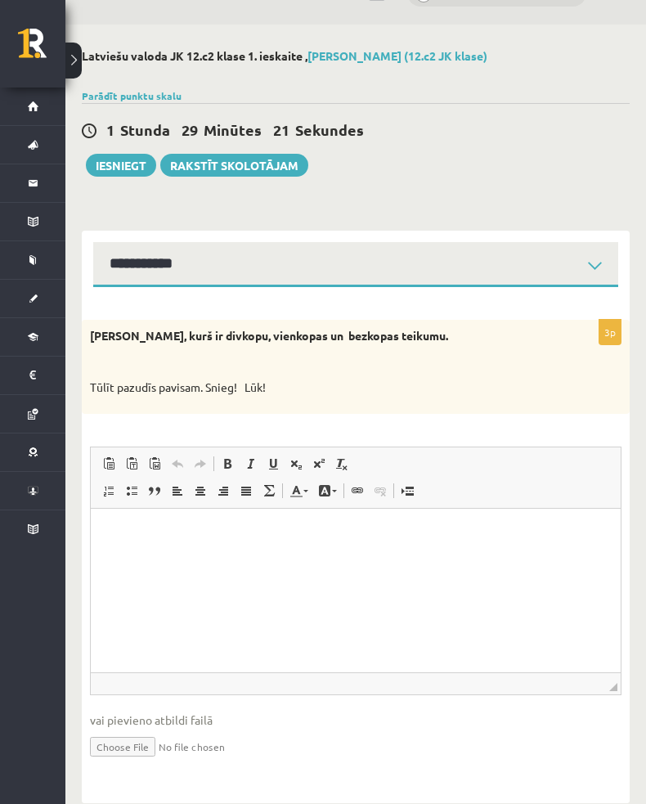
click at [103, 340] on strong "Nosaki, kurš ir divkopu, vienkopas un bezkopas teikumu." at bounding box center [269, 335] width 358 height 15
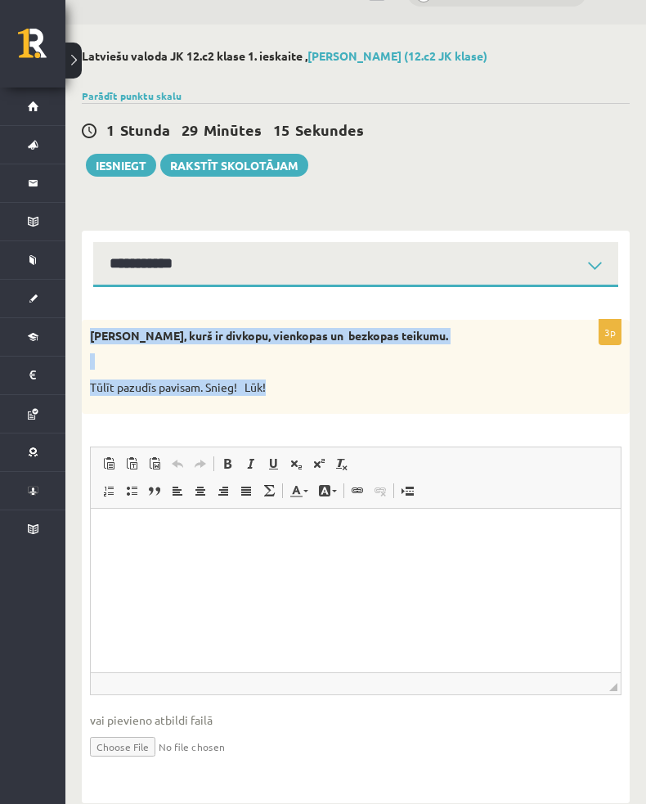
copy div "Nosaki, kurš ir divkopu, vienkopas un bezkopas teikumu. Tūlīt pazudīs pavisam. …"
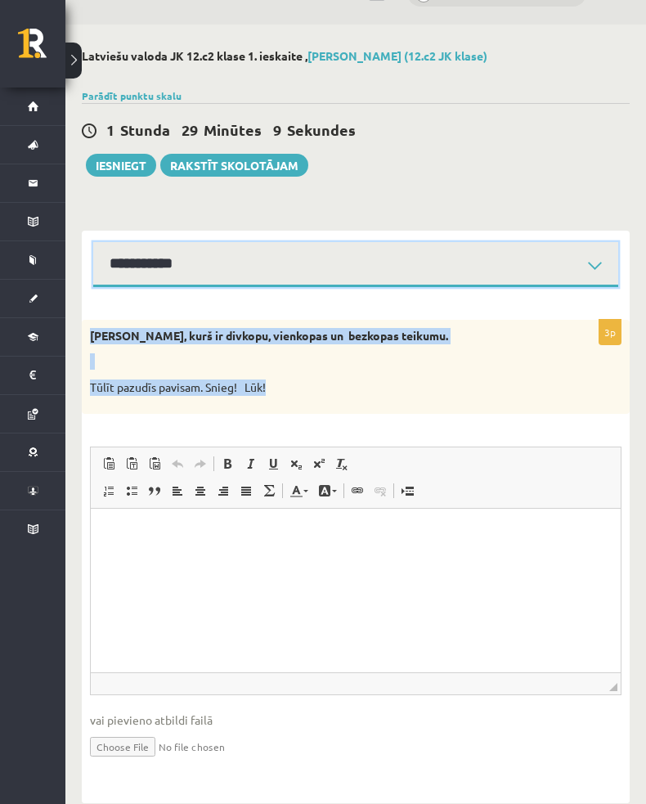
click at [125, 274] on select "**********" at bounding box center [355, 264] width 525 height 45
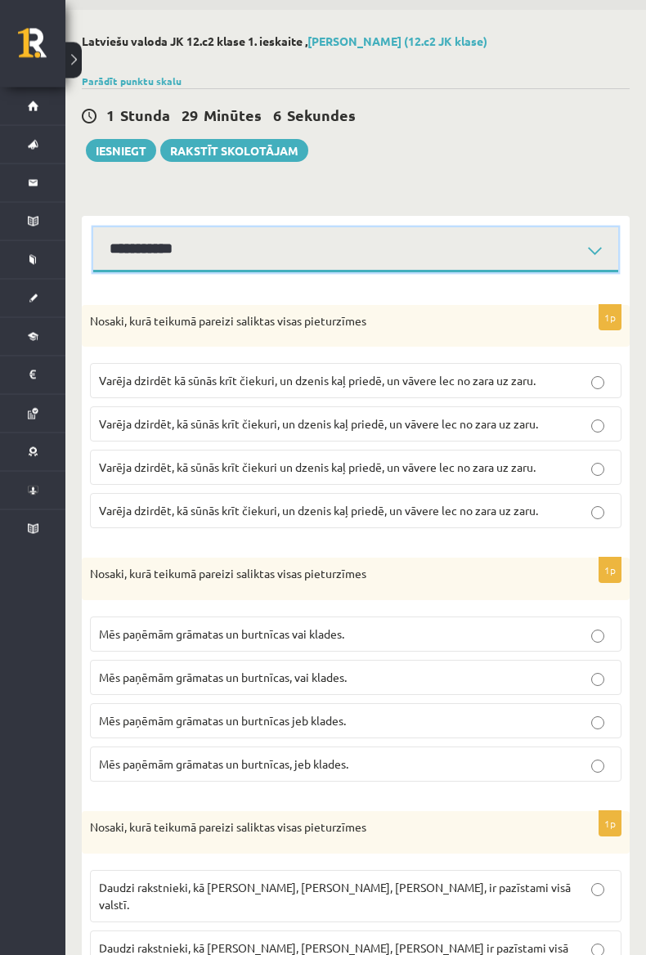
scroll to position [58, 0]
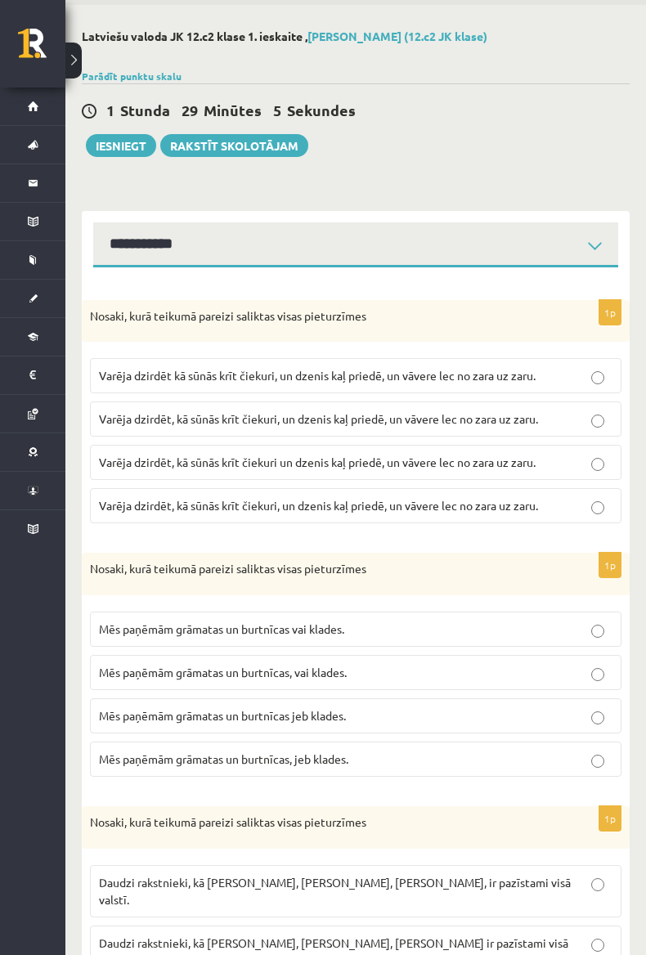
click at [99, 314] on p "Nosaki, kurā teikumā pareizi saliktas visas pieturzīmes" at bounding box center [315, 316] width 450 height 16
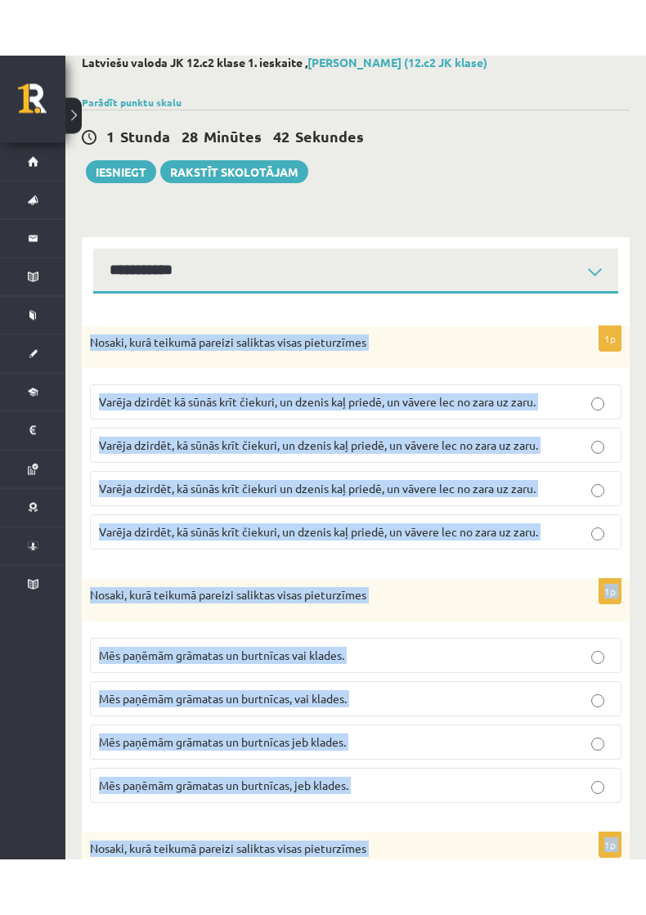
scroll to position [0, 0]
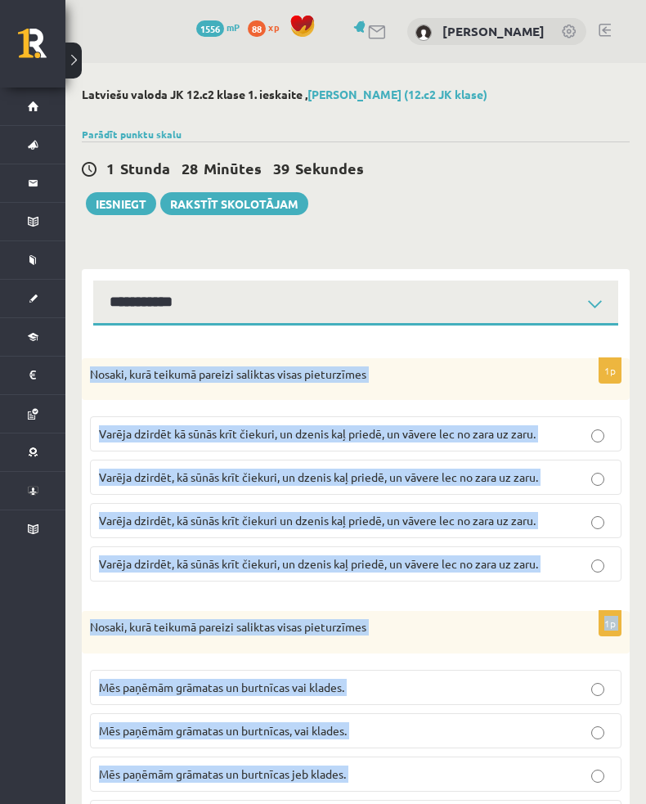
copy form "Nosaki, kurā teikumā pareizi saliktas visas pieturzīmes Varēja dzirdēt kā sūnās…"
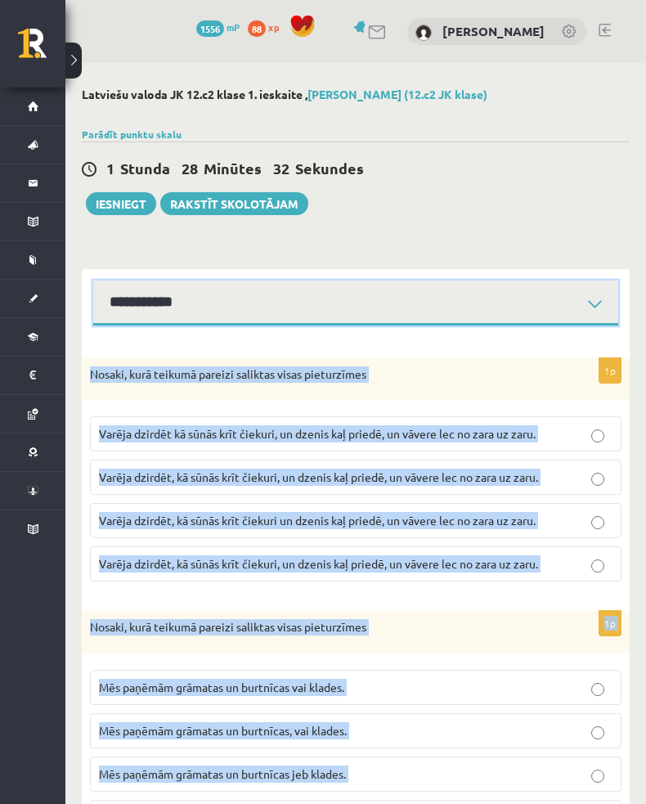
click at [141, 316] on select "**********" at bounding box center [355, 303] width 525 height 45
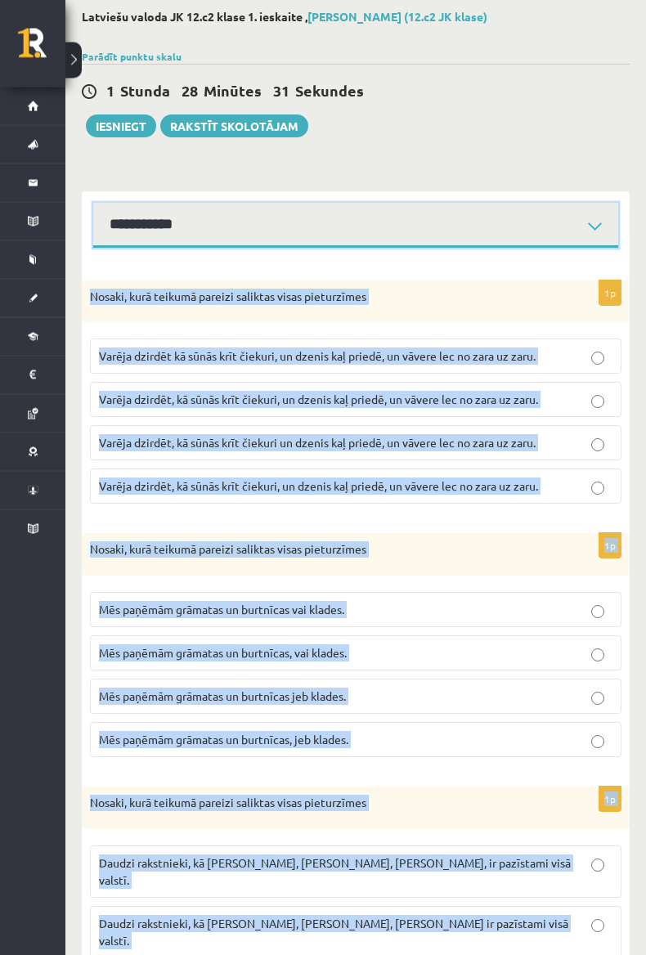
scroll to position [78, 0]
click at [146, 218] on select "**********" at bounding box center [355, 225] width 525 height 45
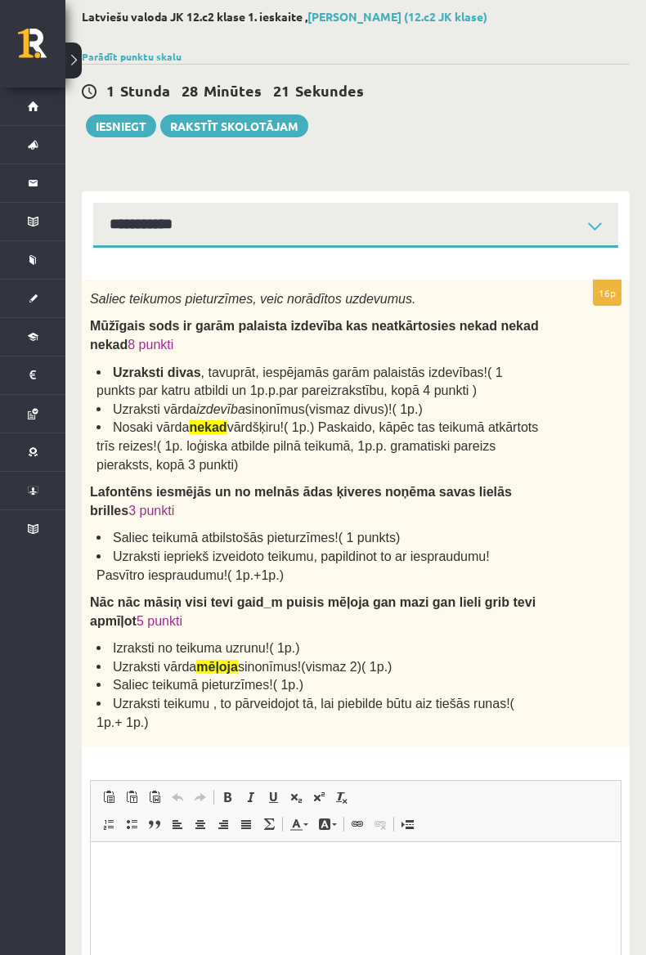
click at [106, 297] on span "Saliec teikumos pieturzīmes, veic norādītos uzdevumus." at bounding box center [252, 299] width 325 height 14
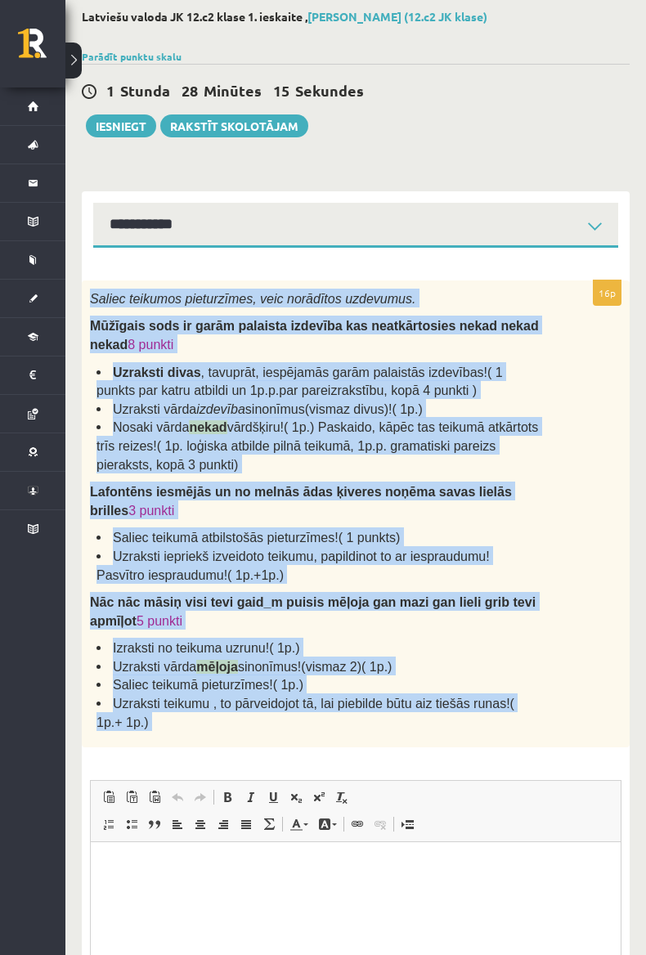
copy div "Saliec teikumos pieturzīmes, veic norādītos uzdevumus. Mūžīgais sods ir garām p…"
click at [451, 205] on select "**********" at bounding box center [355, 225] width 525 height 45
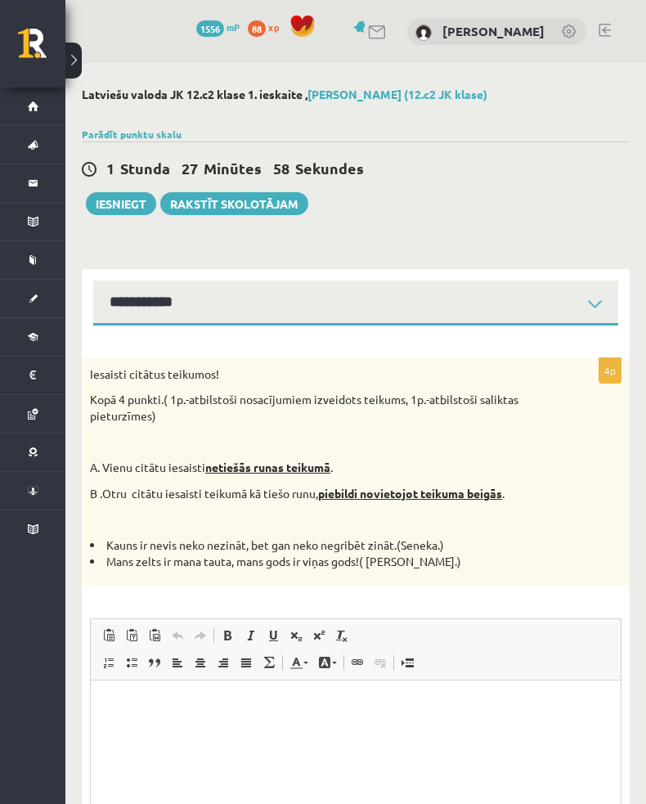
click at [101, 375] on p "Iesaisti citātus teikumos!" at bounding box center [315, 374] width 450 height 16
copy div "Iesaisti citātus teikumos! Kopā 4 punkti.( 1p.-atbilstoši nosacījumiem izveidot…"
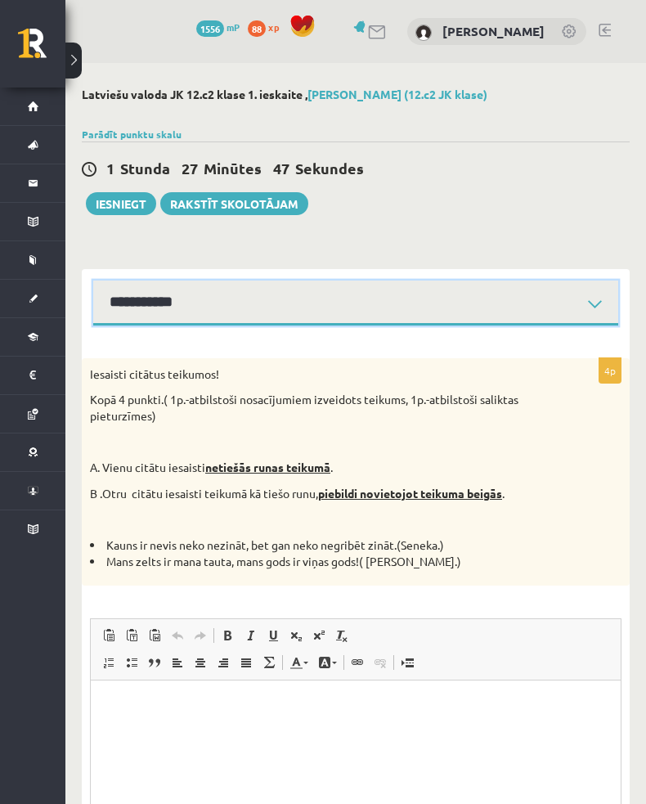
click at [124, 303] on select "**********" at bounding box center [355, 303] width 525 height 45
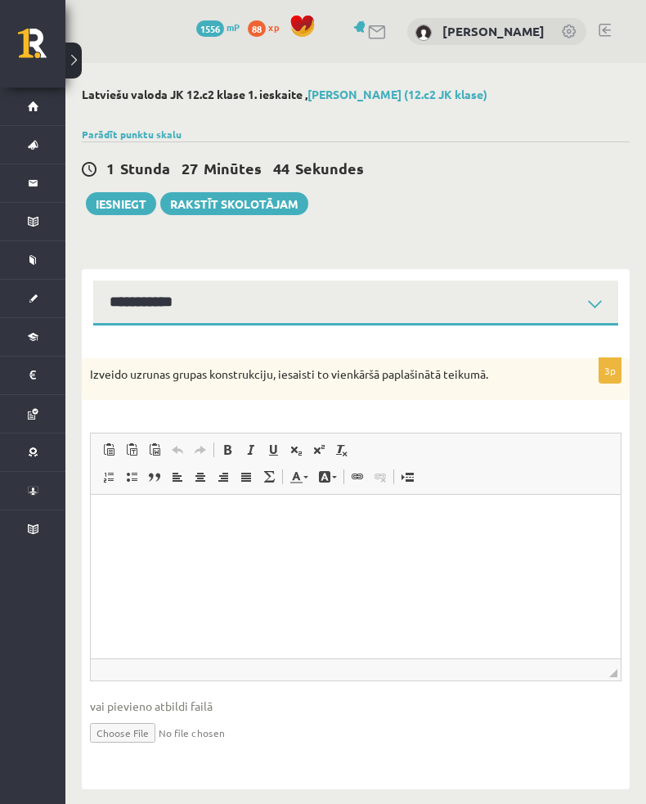
click at [105, 375] on p "Izveido uzrunas grupas konstrukciju, iesaisti to vienkāršā paplašinātā teikumā." at bounding box center [315, 374] width 450 height 16
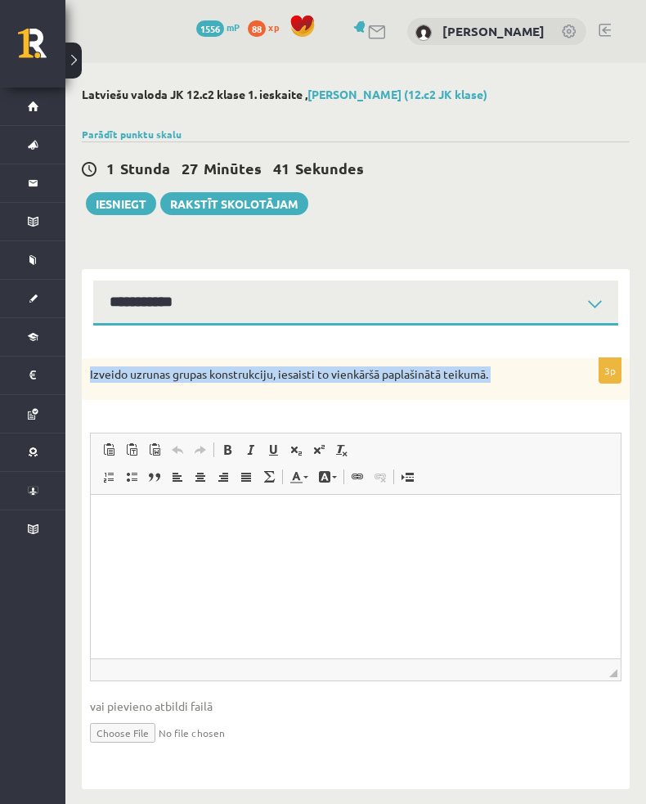
copy div "Izveido uzrunas grupas konstrukciju, iesaisti to vienkāršā paplašinātā teikumā.…"
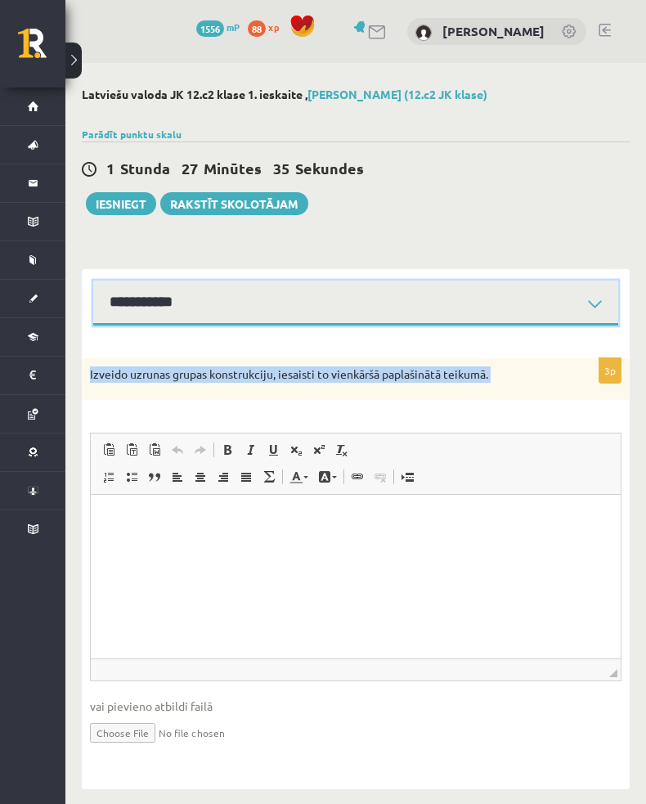
click at [122, 298] on select "**********" at bounding box center [355, 303] width 525 height 45
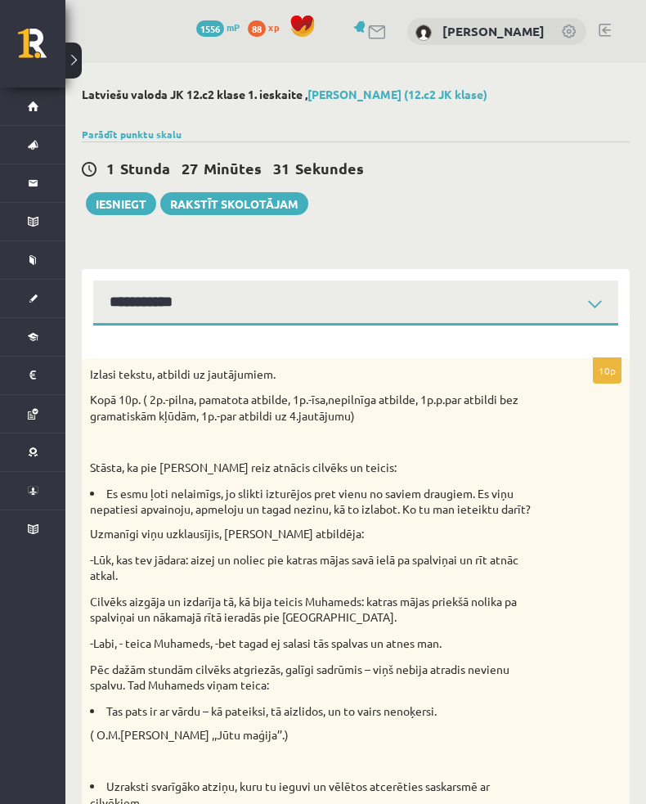
click at [102, 368] on p "Izlasi tekstu, atbildi uz jautājumiem." at bounding box center [315, 374] width 450 height 16
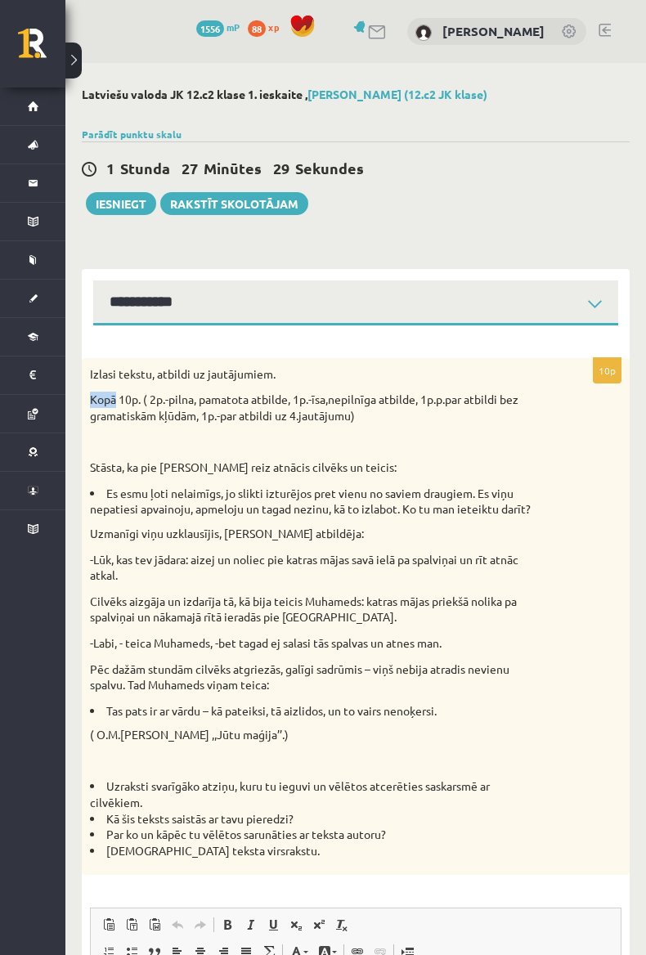
click at [103, 384] on div "Izlasi tekstu, atbildi uz jautājumiem. Kopā 10p. ( 2p.-pilna, pamatota atbilde,…" at bounding box center [356, 617] width 548 height 518
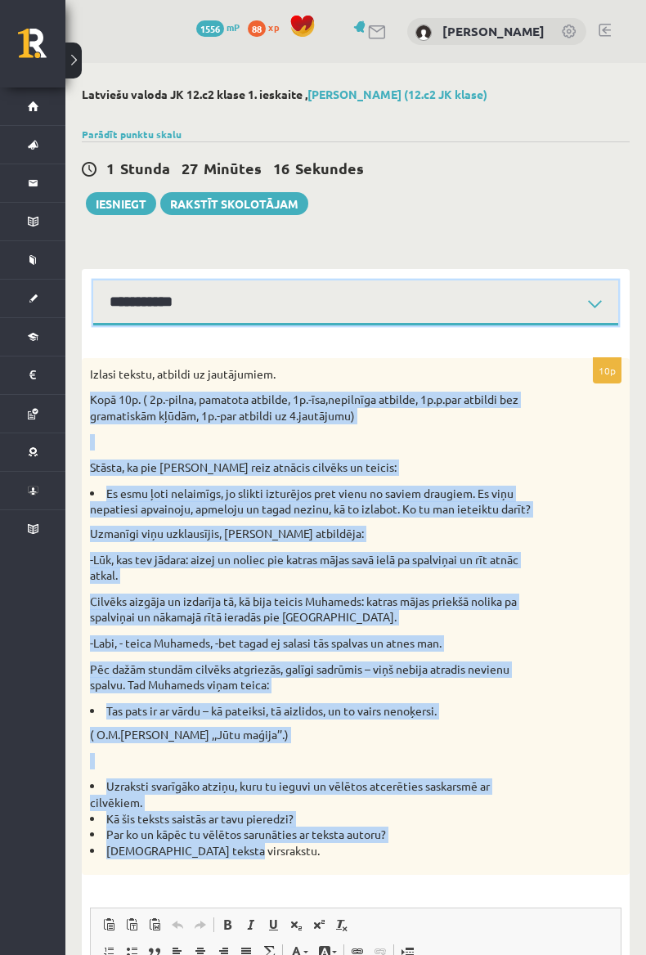
click at [359, 308] on select "**********" at bounding box center [355, 303] width 525 height 45
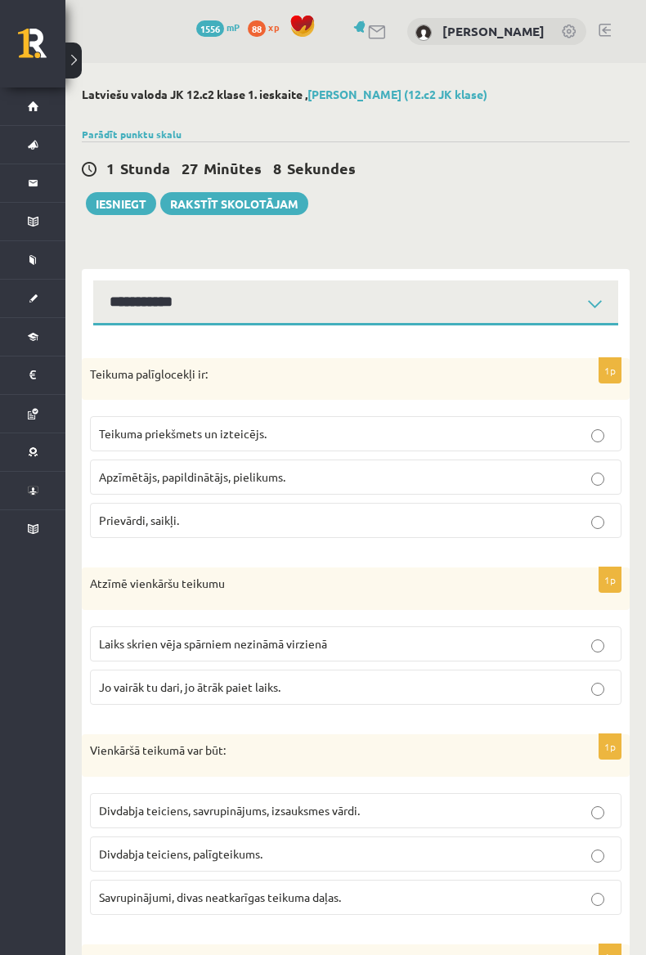
click at [122, 474] on span "Apzīmētājs, papildinātājs, pielikums." at bounding box center [192, 476] width 186 height 15
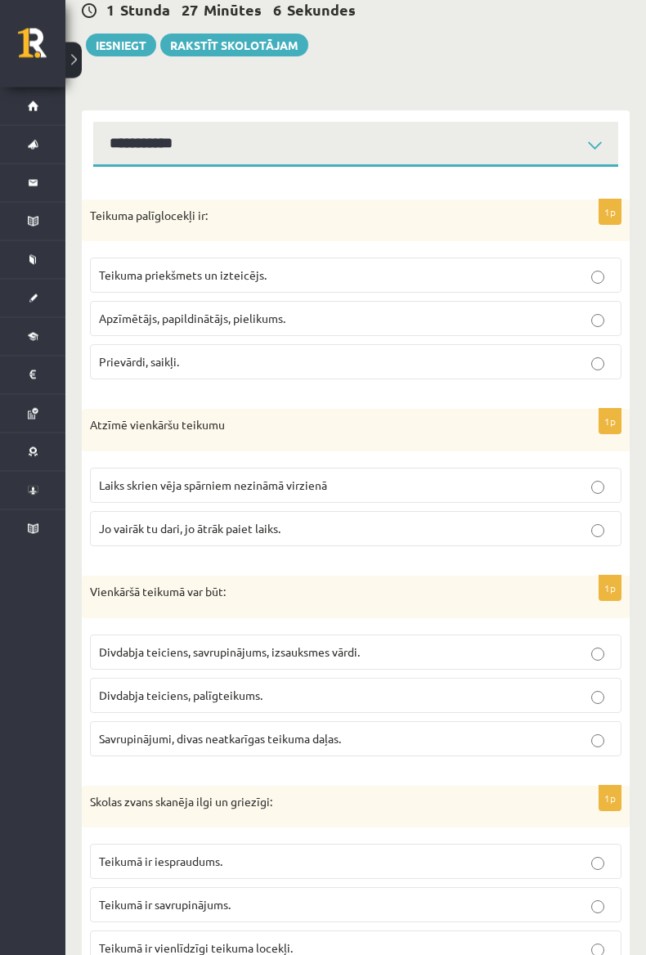
scroll to position [159, 0]
click at [134, 488] on span "Laiks skrien vēja spārniem nezināmā virzienā" at bounding box center [213, 485] width 228 height 15
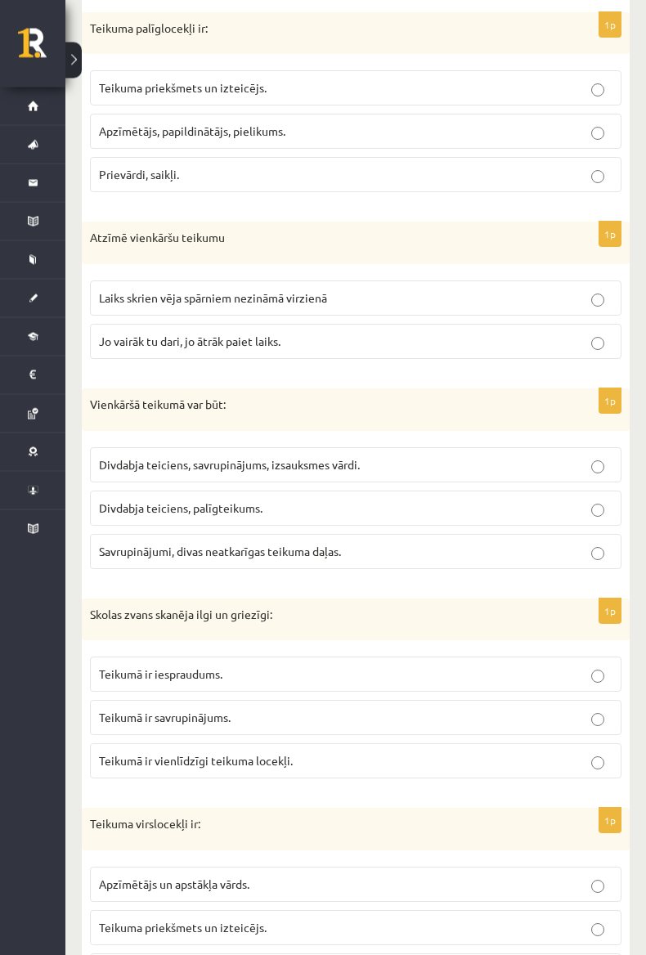
scroll to position [346, 0]
click at [135, 466] on span "Divdabja teiciens, savrupinājums, izsauksmes vārdi." at bounding box center [229, 464] width 261 height 15
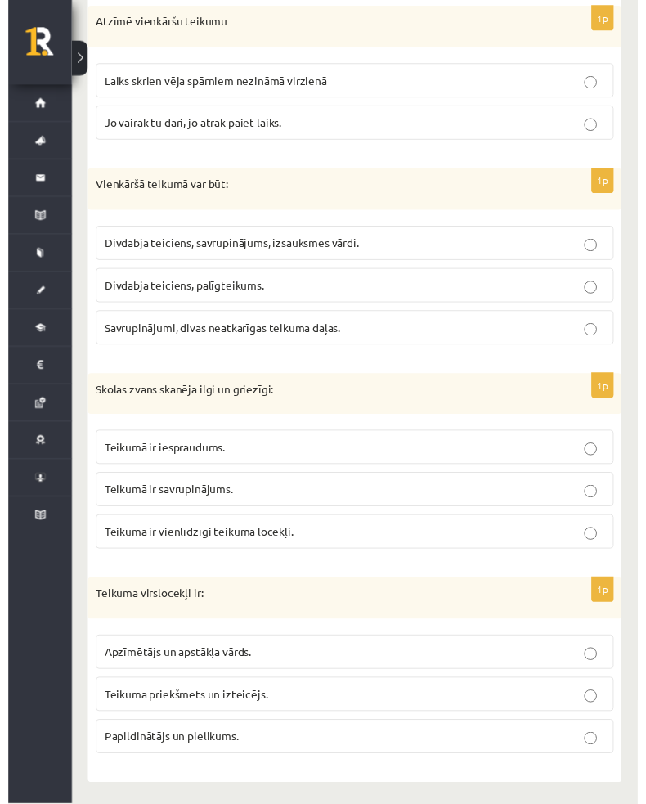
scroll to position [582, 0]
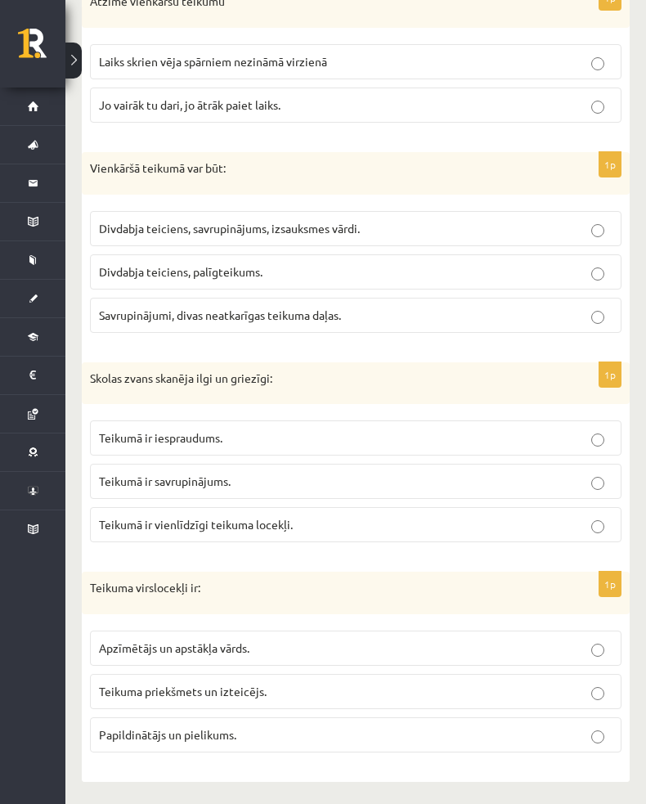
click at [170, 521] on span "Teikumā ir vienlīdzīgi teikuma locekļi." at bounding box center [196, 524] width 194 height 15
click at [141, 696] on p "Teikuma priekšmets un izteicējs." at bounding box center [356, 691] width 514 height 17
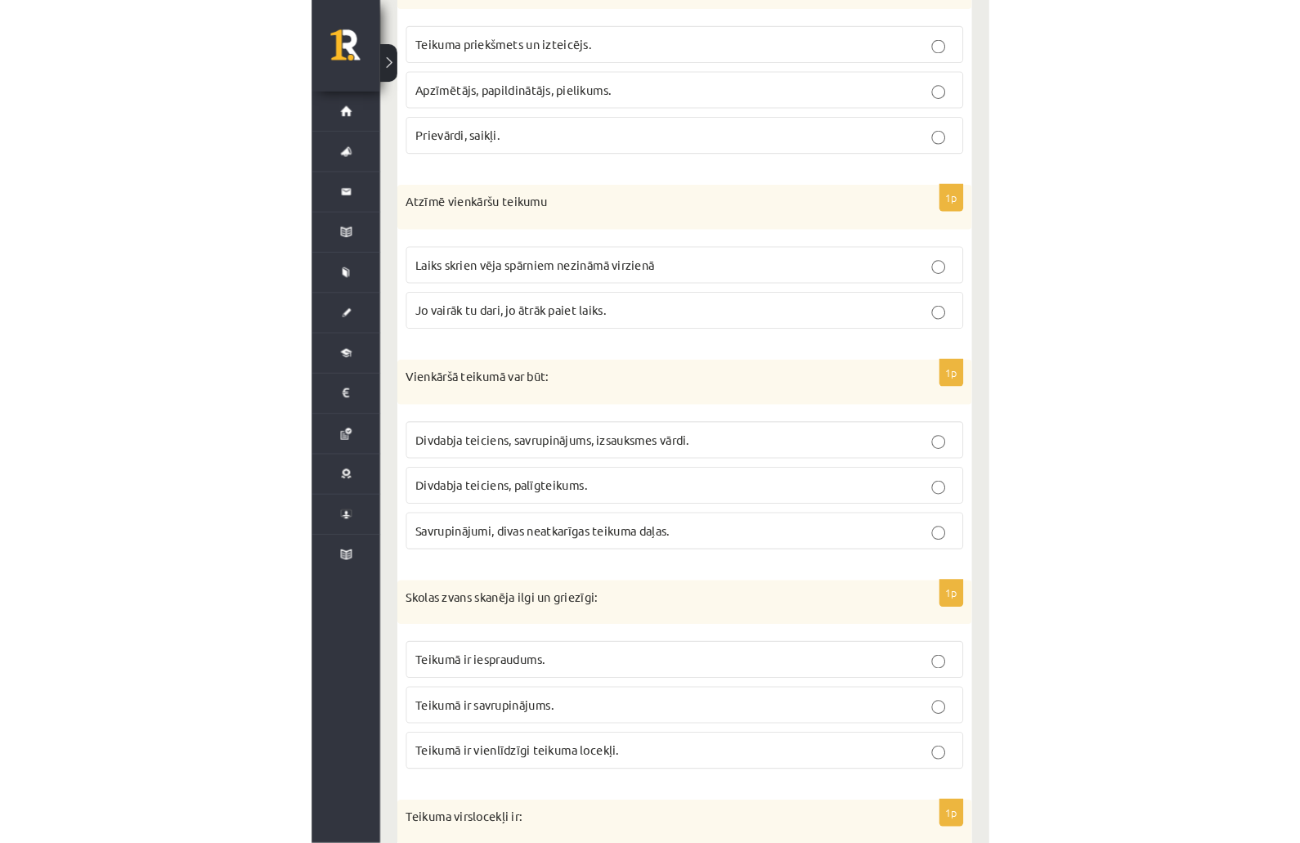
scroll to position [0, 0]
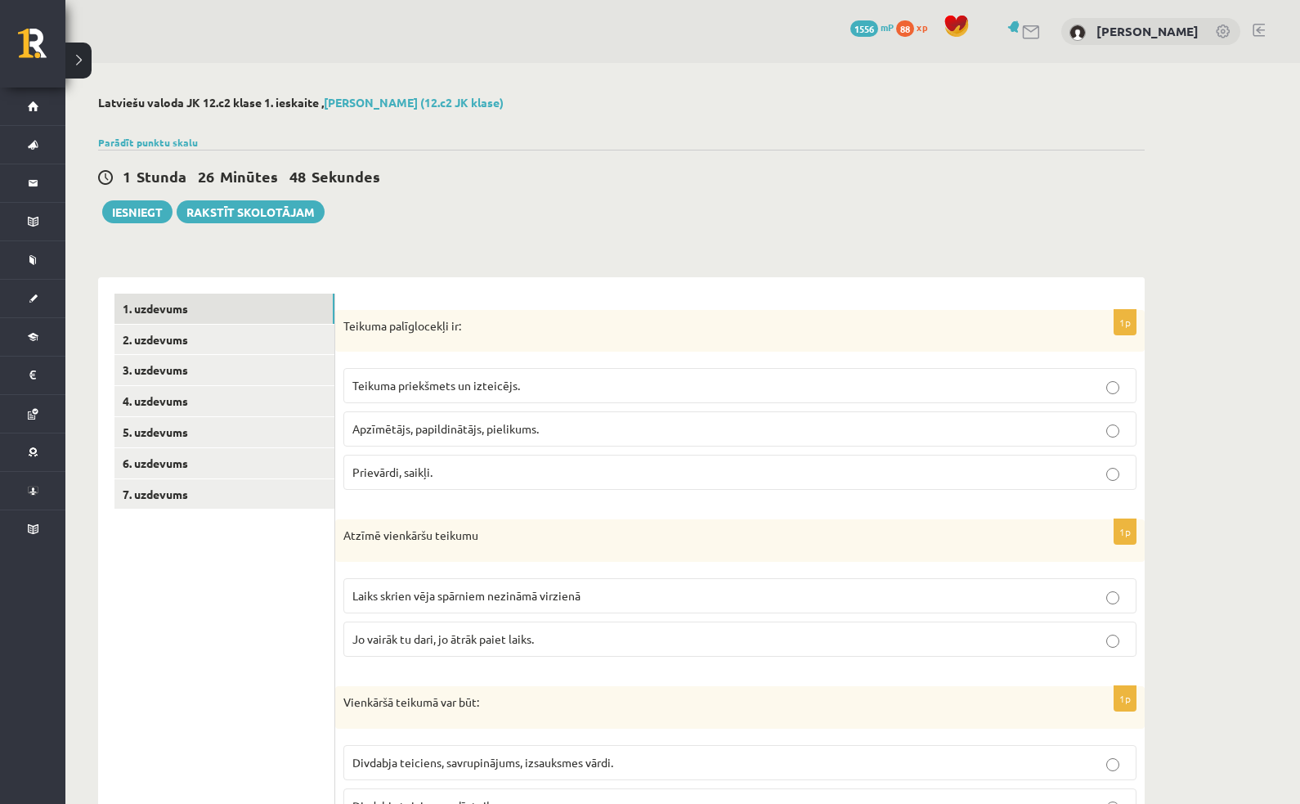
click at [163, 296] on link "1. uzdevums" at bounding box center [224, 309] width 220 height 30
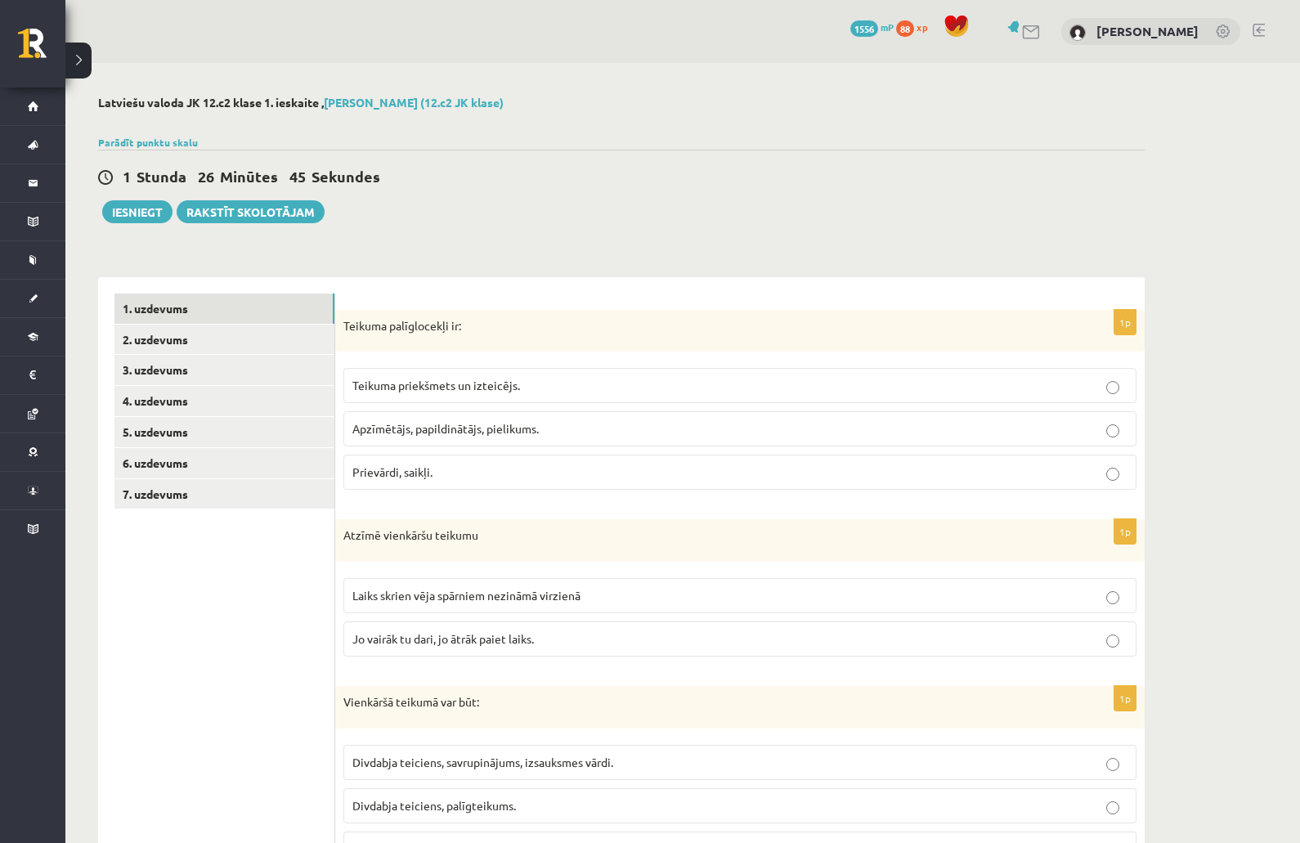
click at [164, 304] on link "1. uzdevums" at bounding box center [224, 309] width 220 height 30
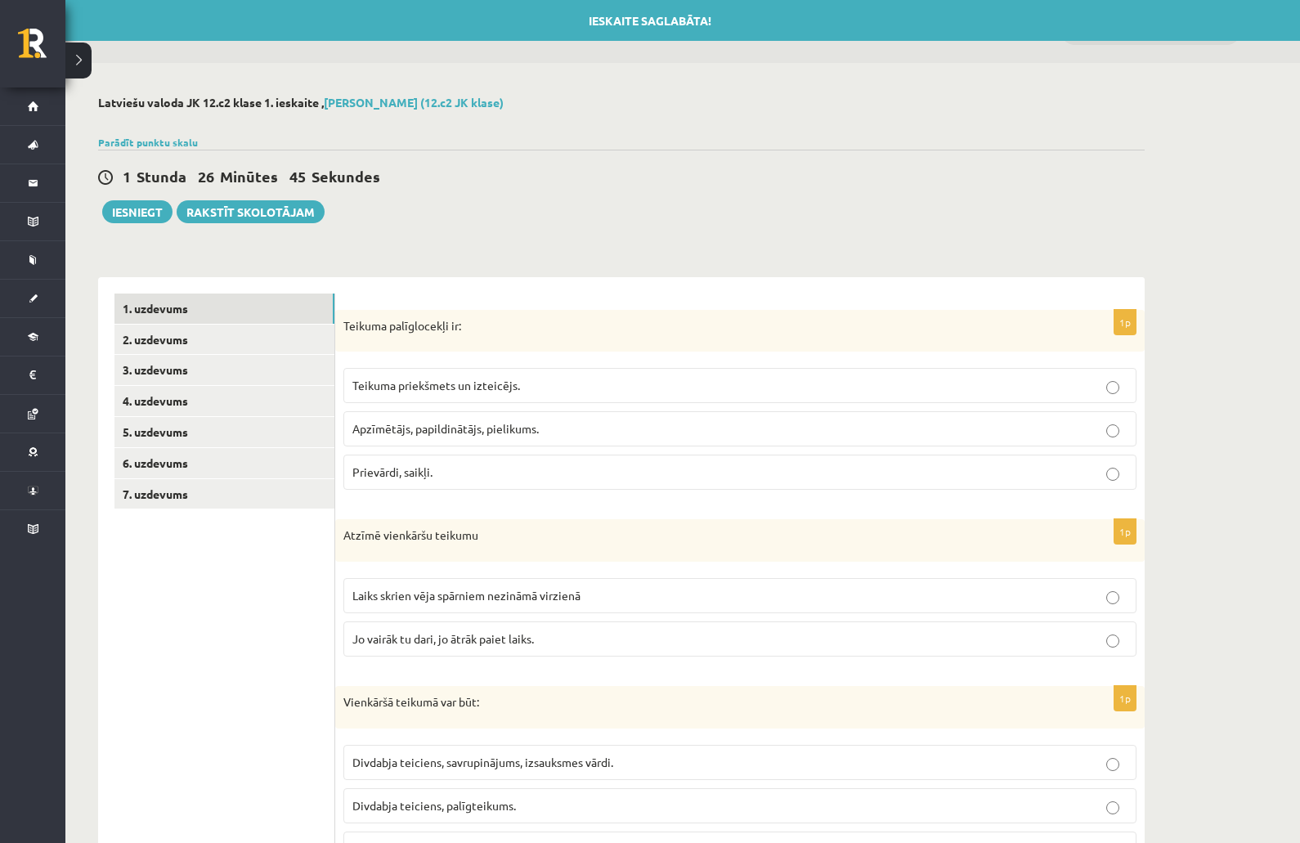
click at [160, 307] on link "1. uzdevums" at bounding box center [224, 309] width 220 height 30
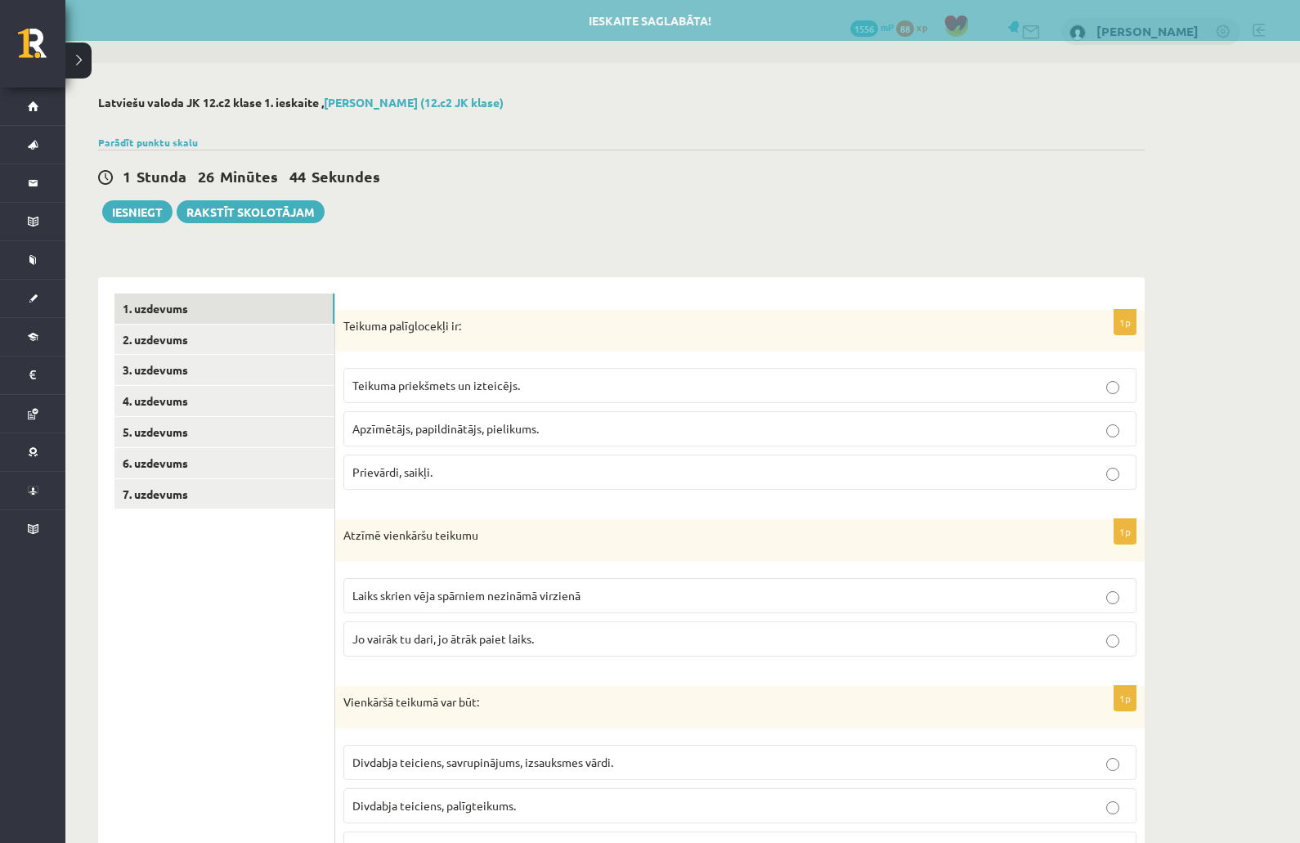
click at [159, 339] on link "2. uzdevums" at bounding box center [224, 340] width 220 height 30
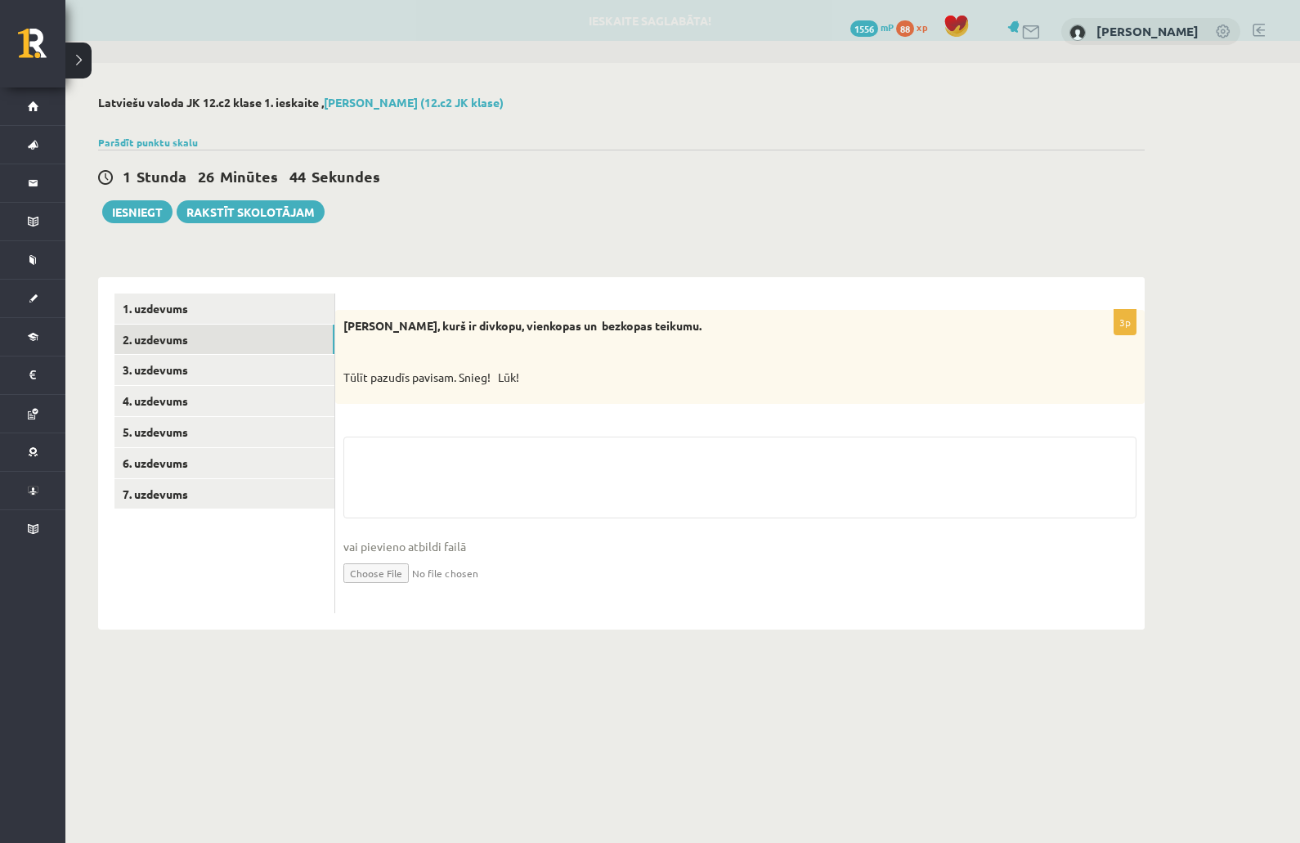
click at [156, 304] on link "1. uzdevums" at bounding box center [224, 309] width 220 height 30
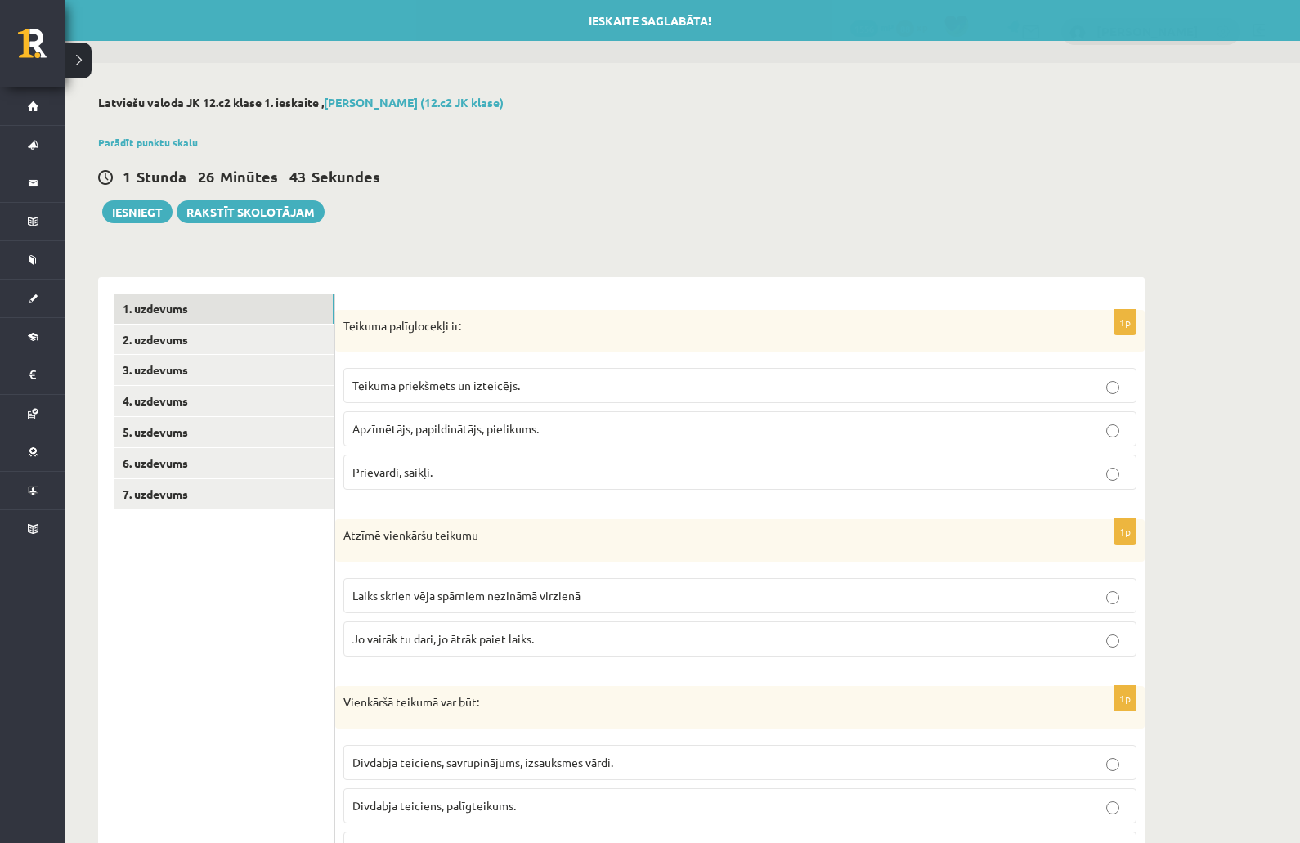
click at [156, 340] on link "2. uzdevums" at bounding box center [224, 340] width 220 height 30
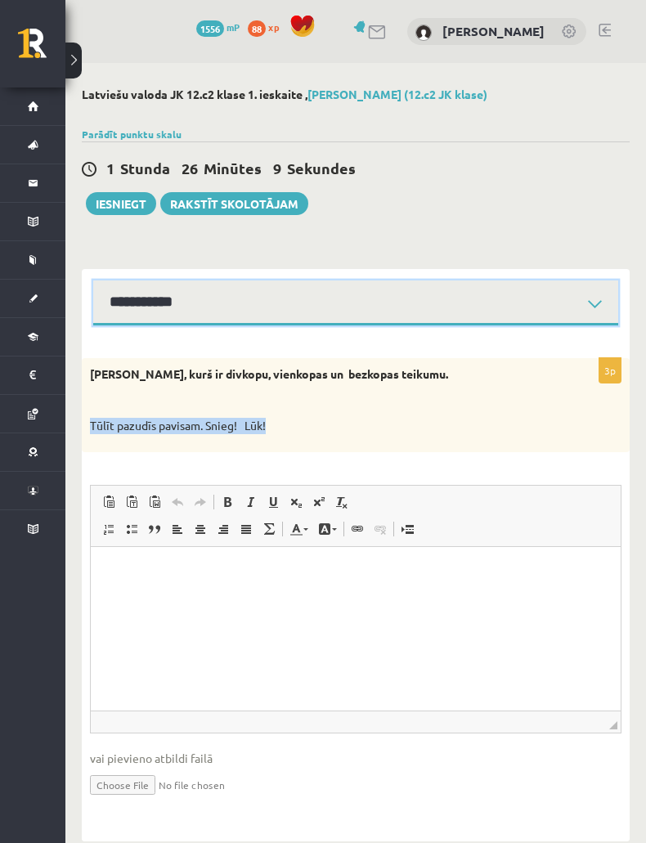
click at [143, 322] on select "**********" at bounding box center [355, 303] width 525 height 45
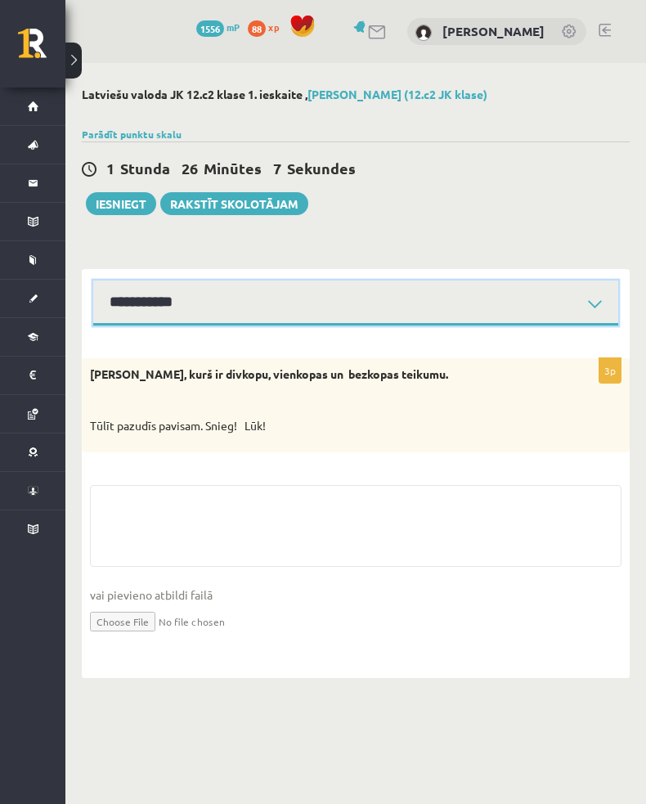
click at [128, 298] on select "**********" at bounding box center [355, 303] width 525 height 45
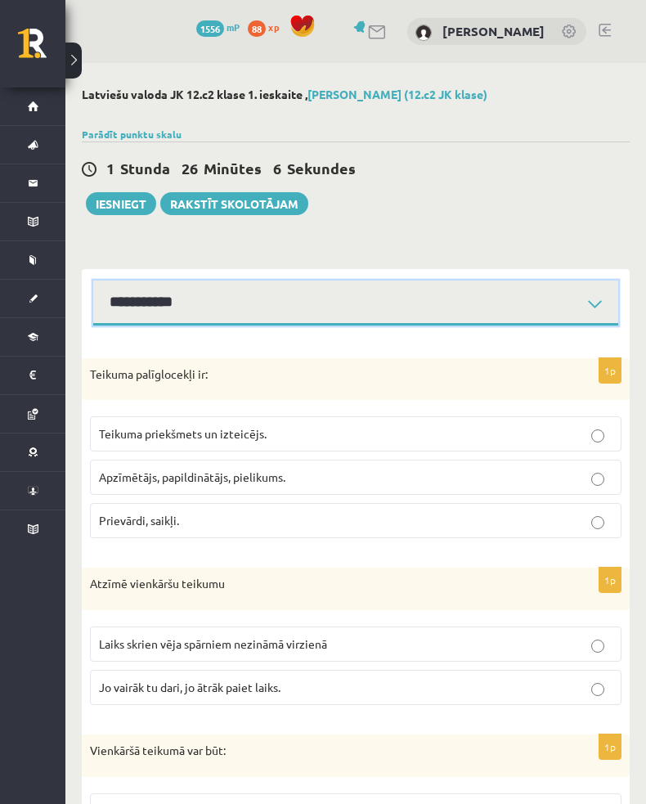
click at [156, 299] on select "**********" at bounding box center [355, 303] width 525 height 45
select select "**********"
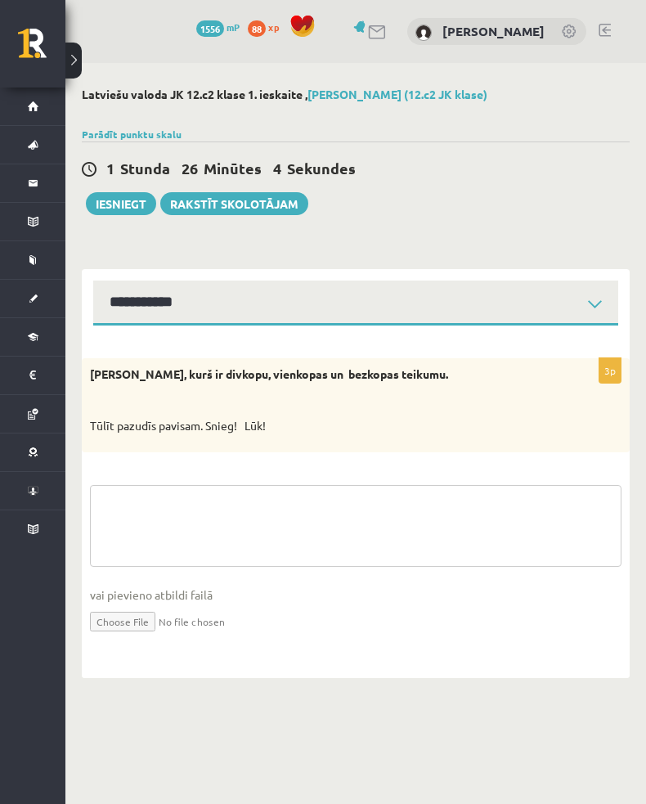
click at [147, 505] on textarea at bounding box center [356, 526] width 532 height 82
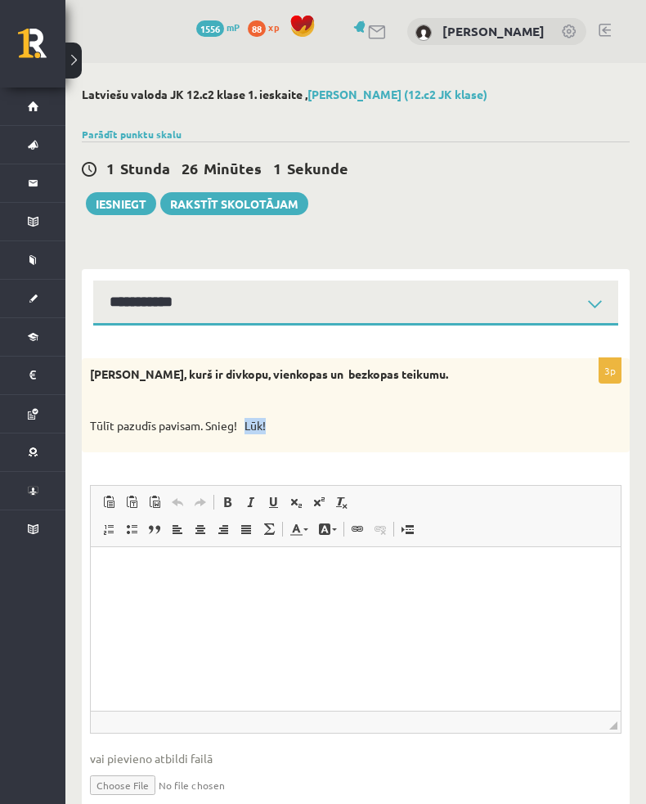
click at [106, 433] on div "Nosaki, kurš ir divkopu, vienkopas un bezkopas teikumu. Tūlīt pazudīs pavisam. …" at bounding box center [356, 405] width 548 height 94
click at [188, 427] on p "Tūlīt pazudīs pavisam. Snieg! Lūk!" at bounding box center [315, 426] width 450 height 16
copy p "Tūlīt pazudīs pavisam. Snieg! Lūk!"
click at [147, 568] on p "Rich Text Editor, wiswyg-editor-user-answer-47024846727900" at bounding box center [355, 571] width 497 height 17
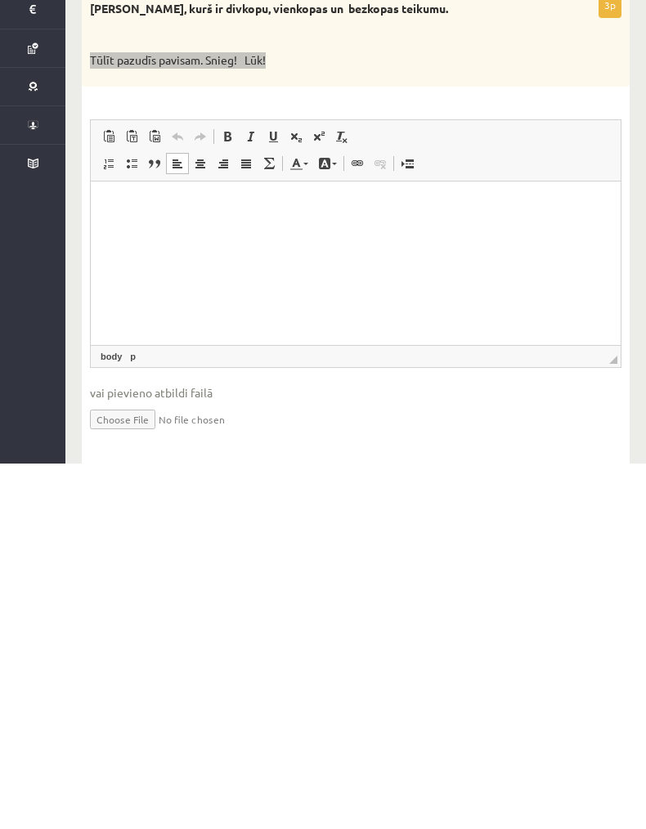
click at [137, 211] on p "Rich Text Editor, wiswyg-editor-user-answer-47024846727900" at bounding box center [355, 205] width 497 height 17
click at [182, 220] on body "**********" at bounding box center [355, 232] width 497 height 70
click at [159, 236] on p "******" at bounding box center [355, 232] width 497 height 16
click at [348, 205] on p "**********" at bounding box center [355, 205] width 497 height 16
click at [146, 247] on body "**********" at bounding box center [355, 232] width 497 height 70
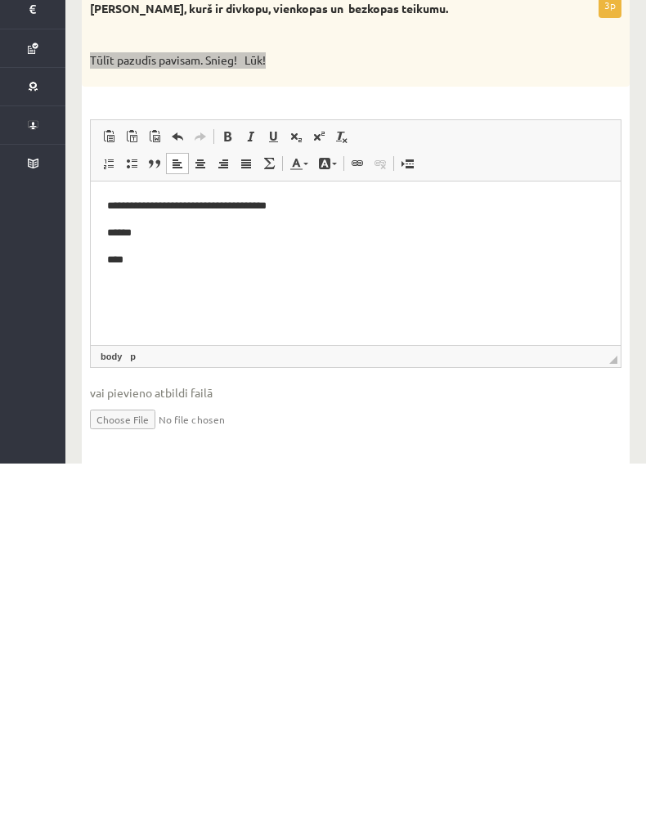
click at [163, 232] on p "******" at bounding box center [355, 232] width 497 height 16
click at [144, 261] on p "****" at bounding box center [355, 259] width 497 height 16
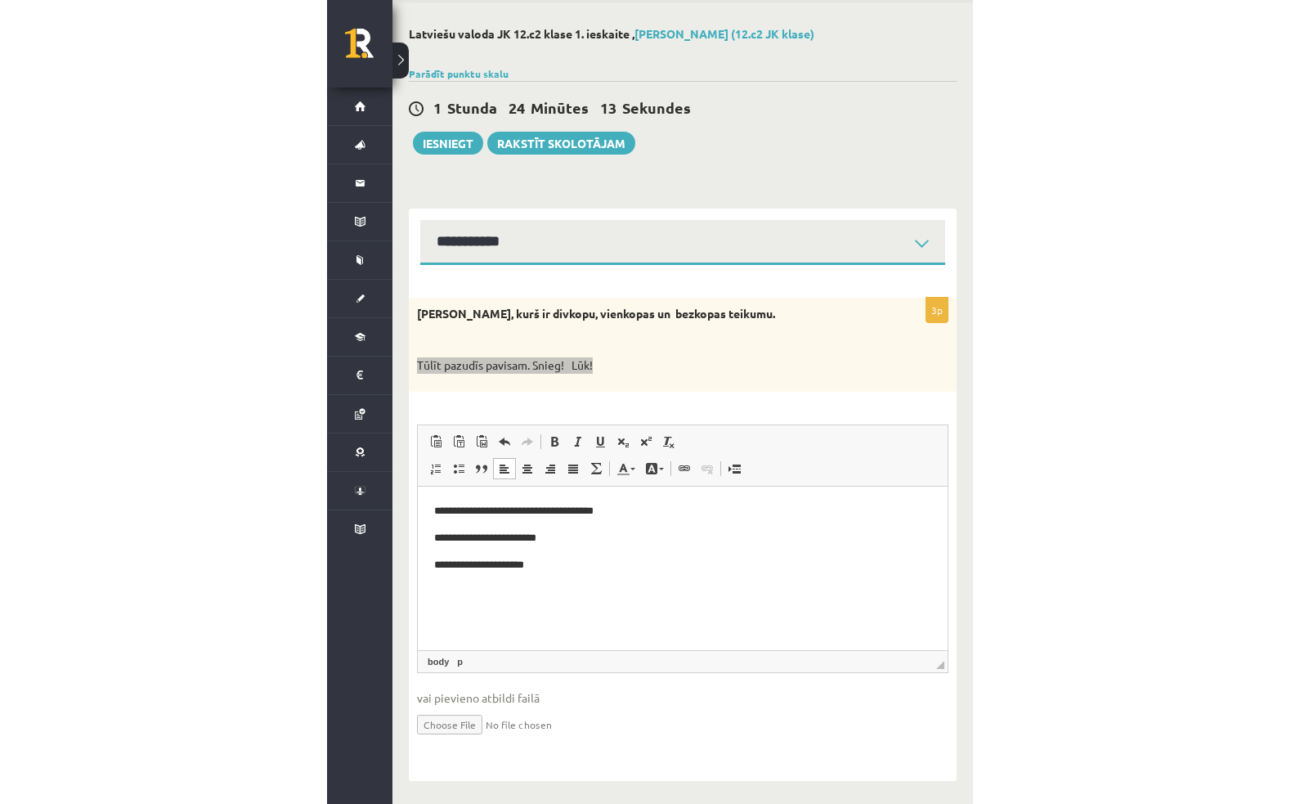
scroll to position [20, 0]
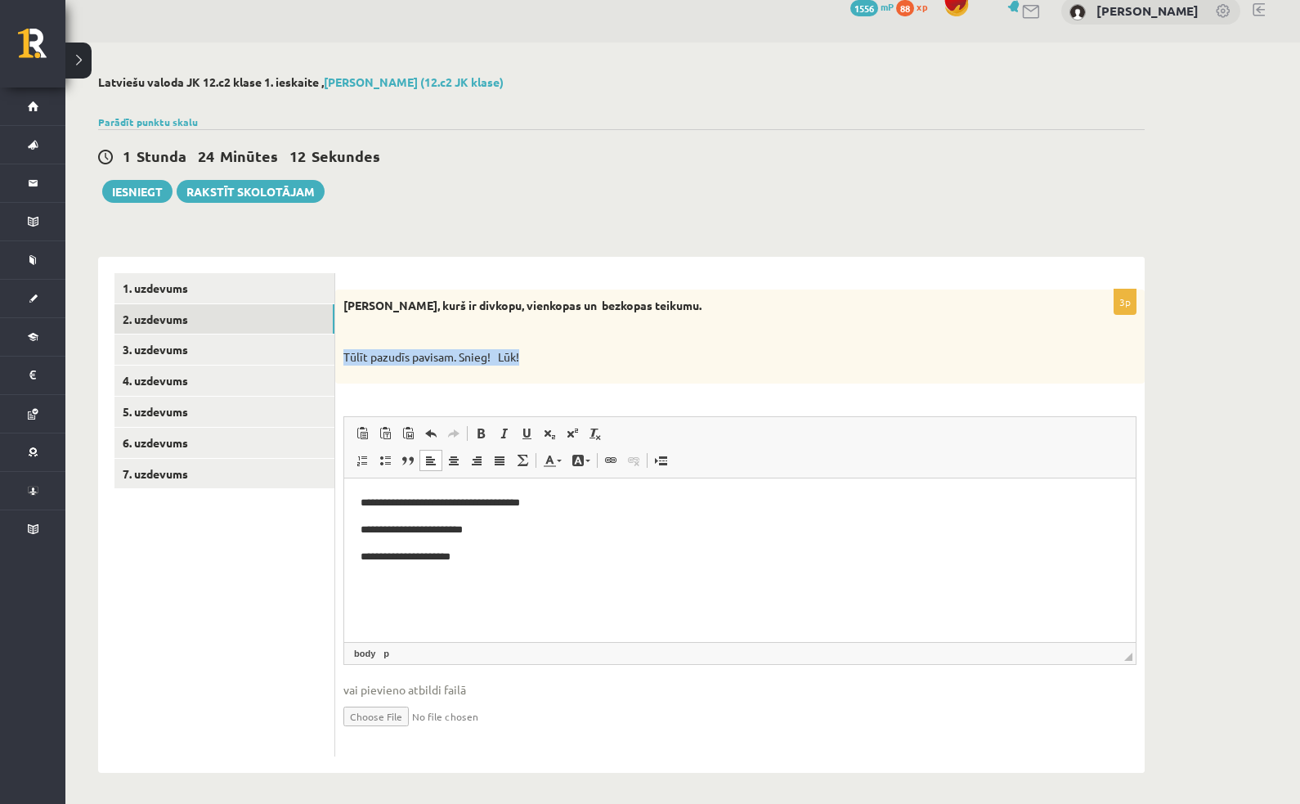
click at [160, 323] on link "2. uzdevums" at bounding box center [224, 319] width 220 height 30
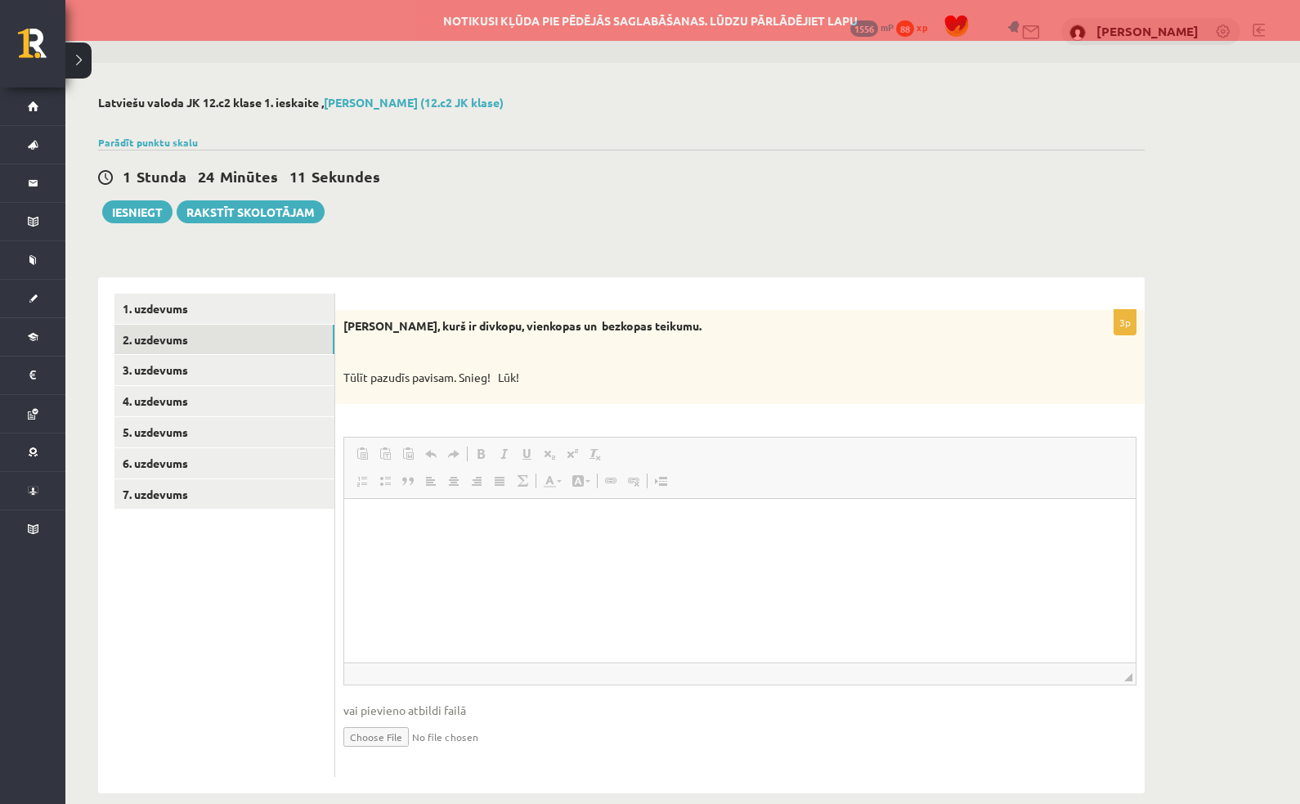
scroll to position [0, 0]
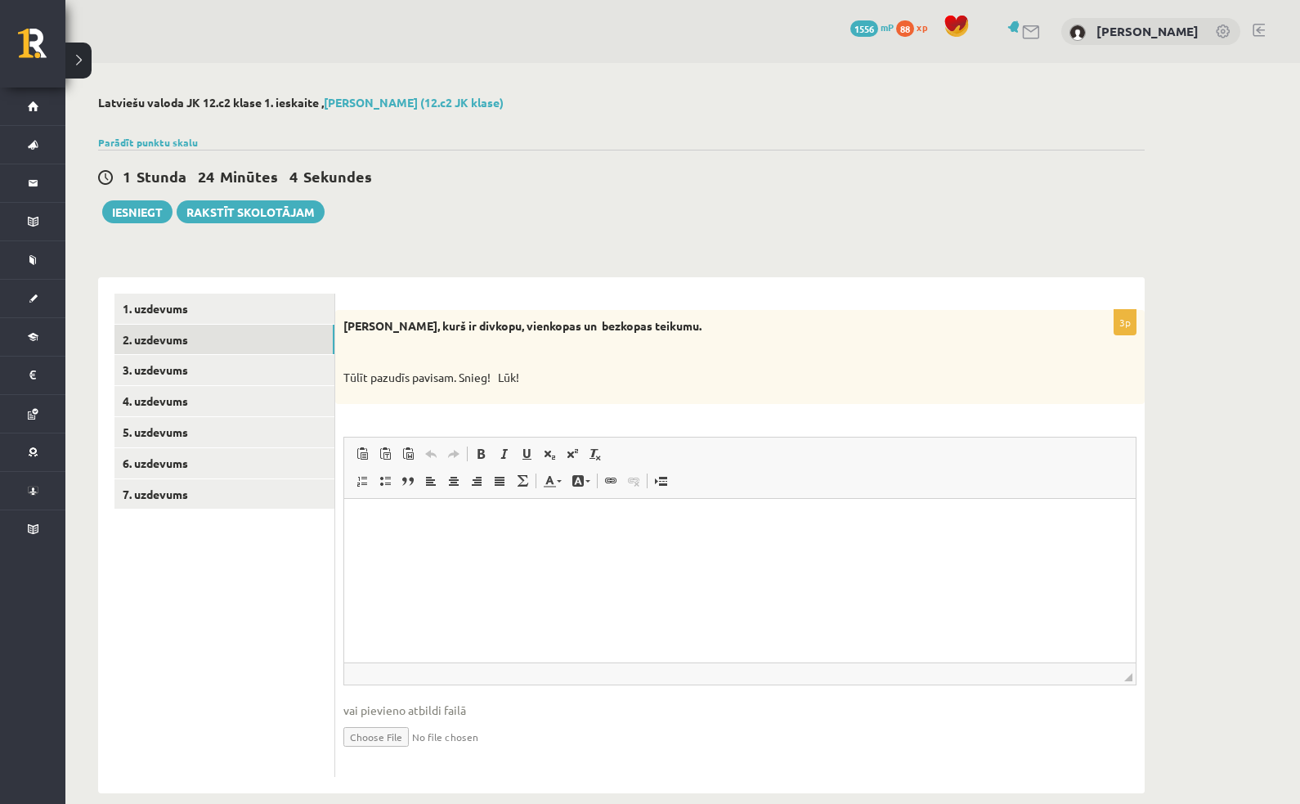
click at [527, 547] on html at bounding box center [740, 523] width 792 height 50
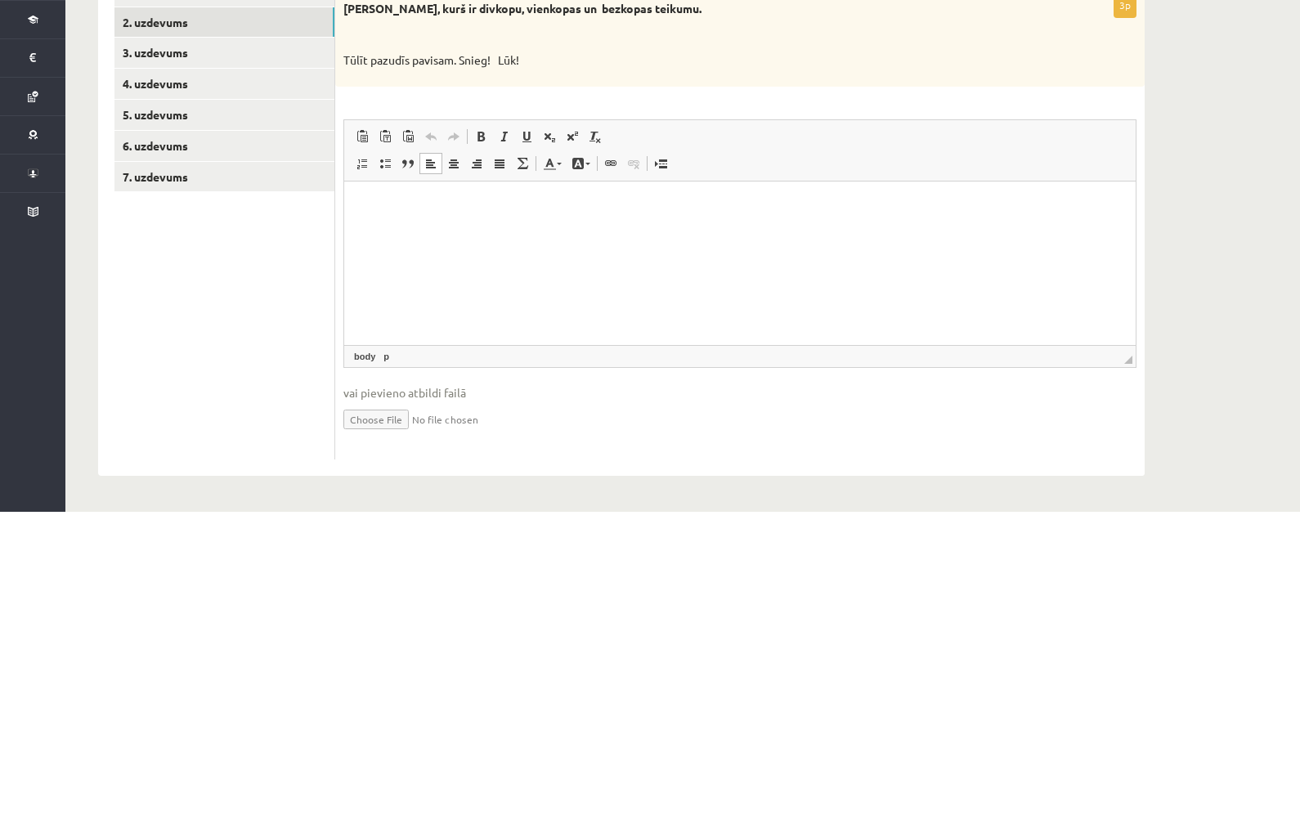
click at [358, 310] on div "Nosaki, kurš ir divkopu, vienkopas un bezkopas teikumu. Tūlīt pazudīs pavisam. …" at bounding box center [740, 357] width 810 height 94
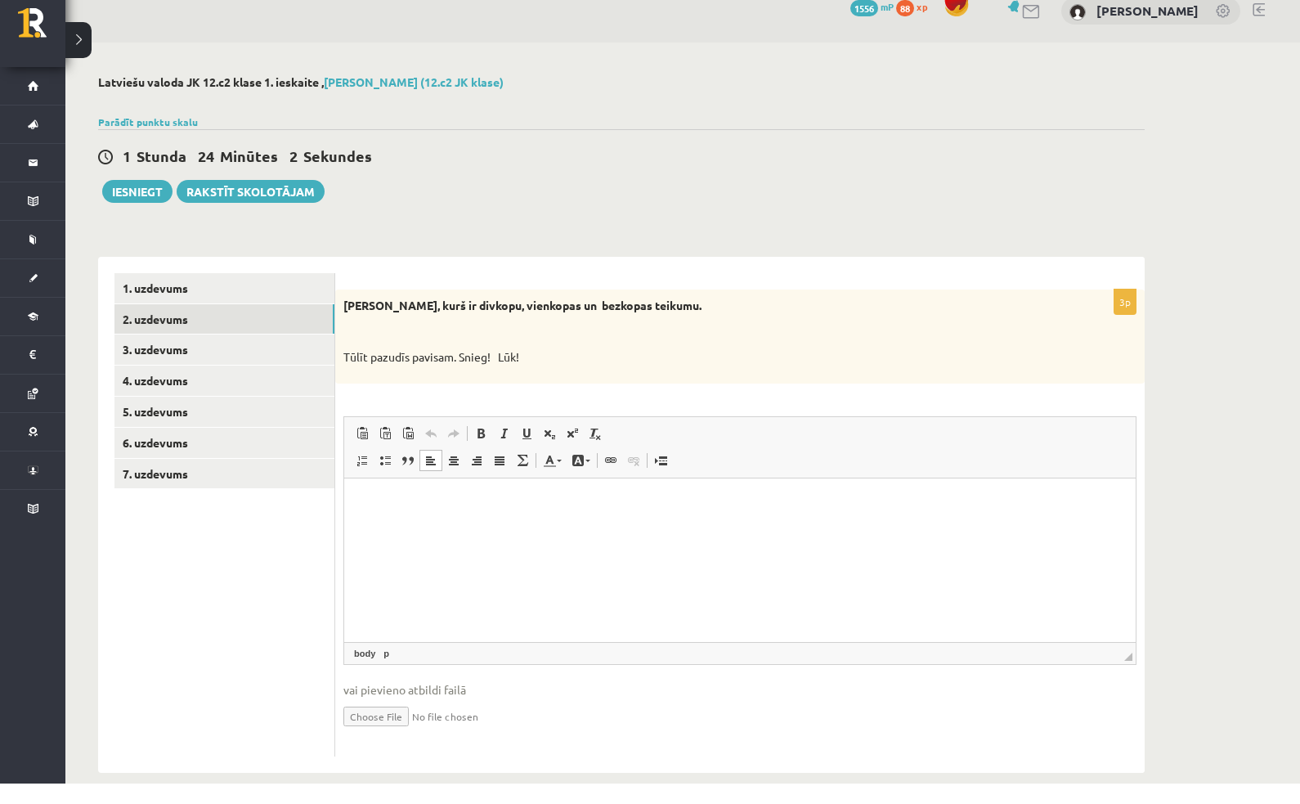
scroll to position [20, 0]
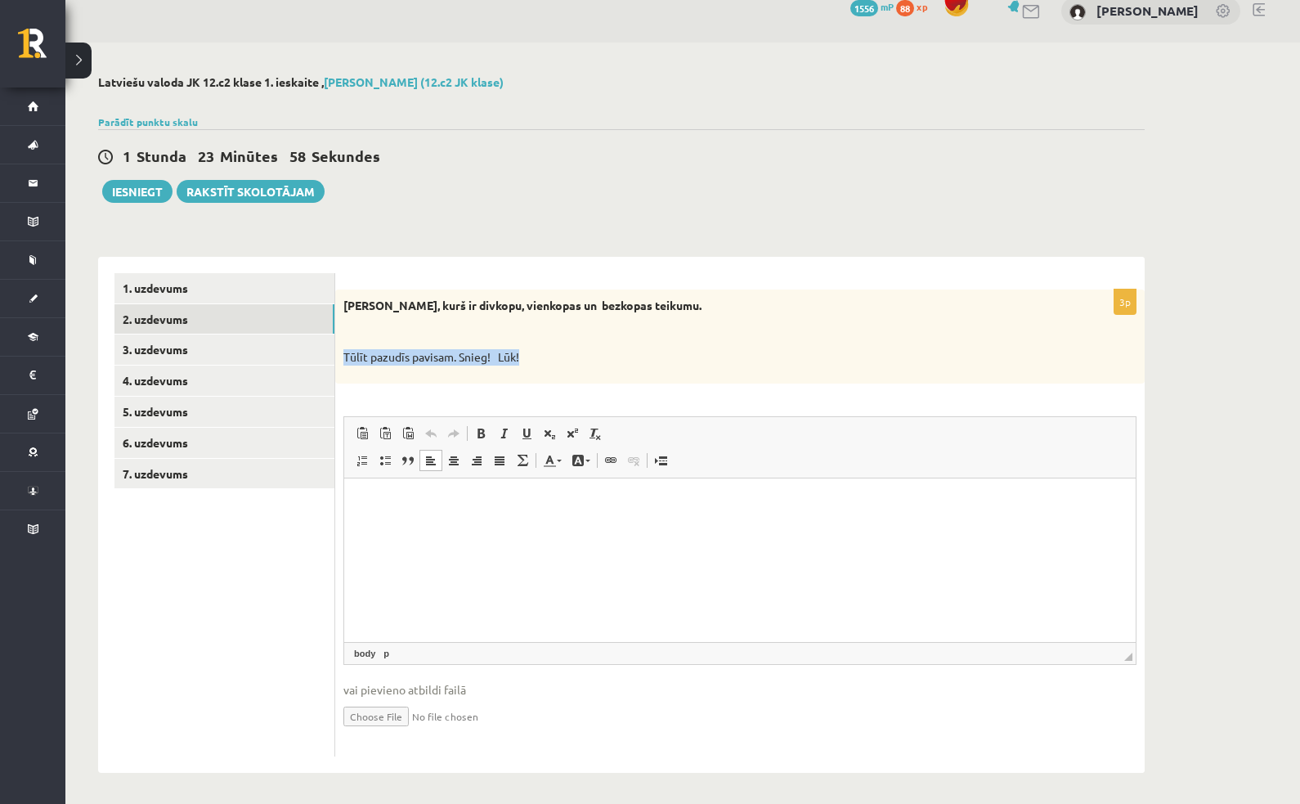
copy p "Tūlīt pazudīs pavisam. Snieg! Lūk!"
click at [402, 501] on p "Rich Text Editor, wiswyg-editor-user-answer-47024891893540" at bounding box center [740, 502] width 759 height 17
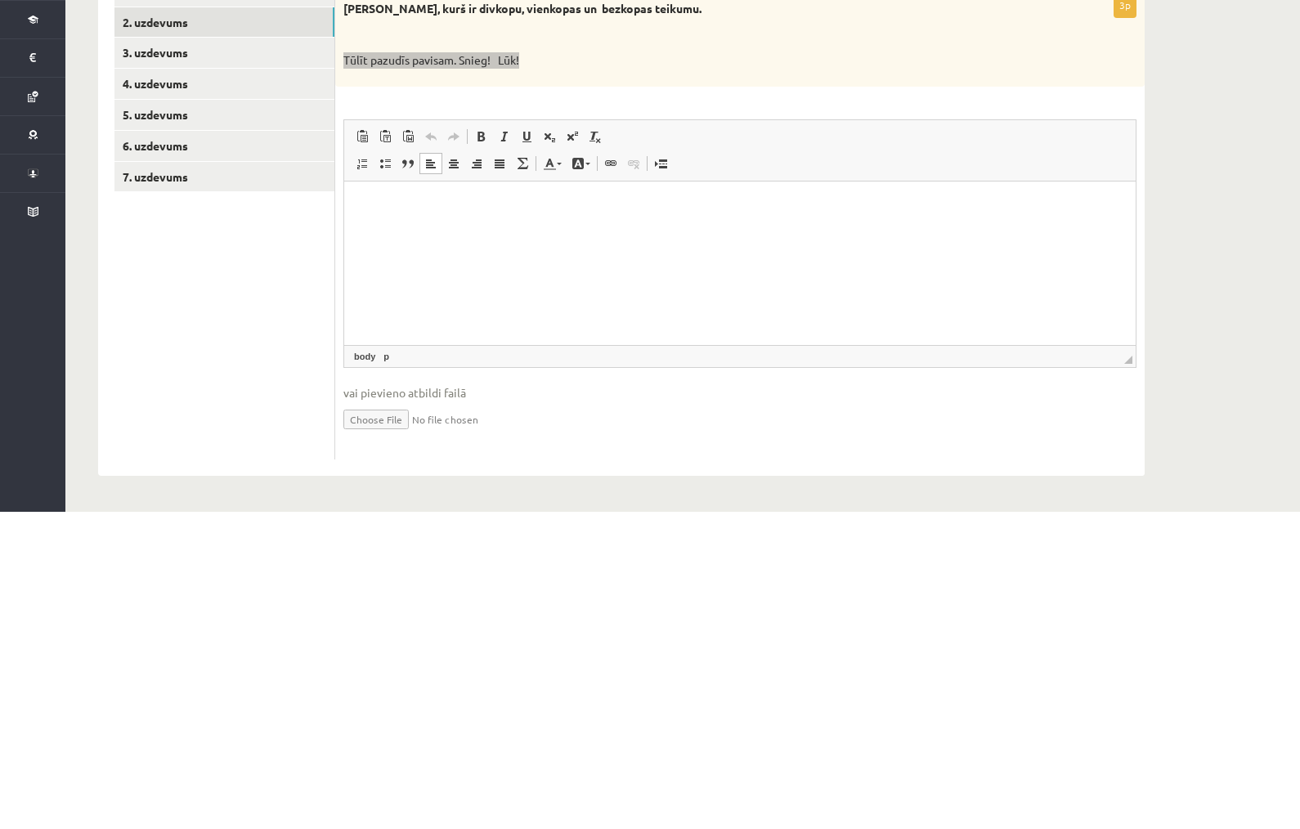
click at [406, 209] on p "Rich Text Editor, wiswyg-editor-user-answer-47024891893540" at bounding box center [740, 205] width 759 height 17
click at [506, 215] on body "**********" at bounding box center [740, 232] width 759 height 70
click at [480, 209] on p "**********" at bounding box center [740, 205] width 759 height 16
click at [483, 220] on body "**********" at bounding box center [740, 232] width 759 height 70
click at [477, 241] on body "**********" at bounding box center [740, 232] width 759 height 70
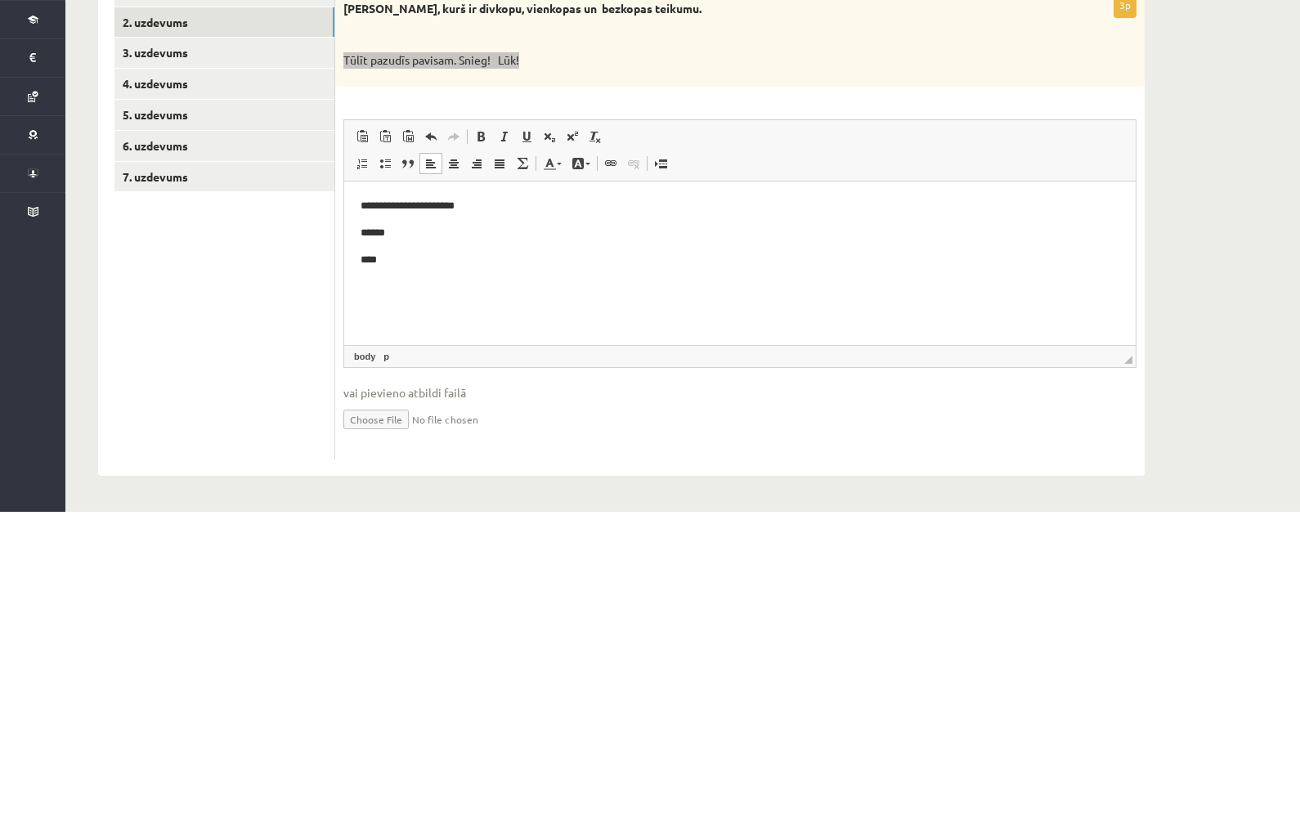
click at [433, 257] on p "****" at bounding box center [740, 259] width 759 height 16
click at [438, 236] on p "******" at bounding box center [740, 232] width 759 height 16
click at [524, 199] on p "**********" at bounding box center [740, 205] width 759 height 16
click at [645, 281] on html "**********" at bounding box center [740, 232] width 792 height 103
click at [645, 284] on html "**********" at bounding box center [740, 232] width 792 height 103
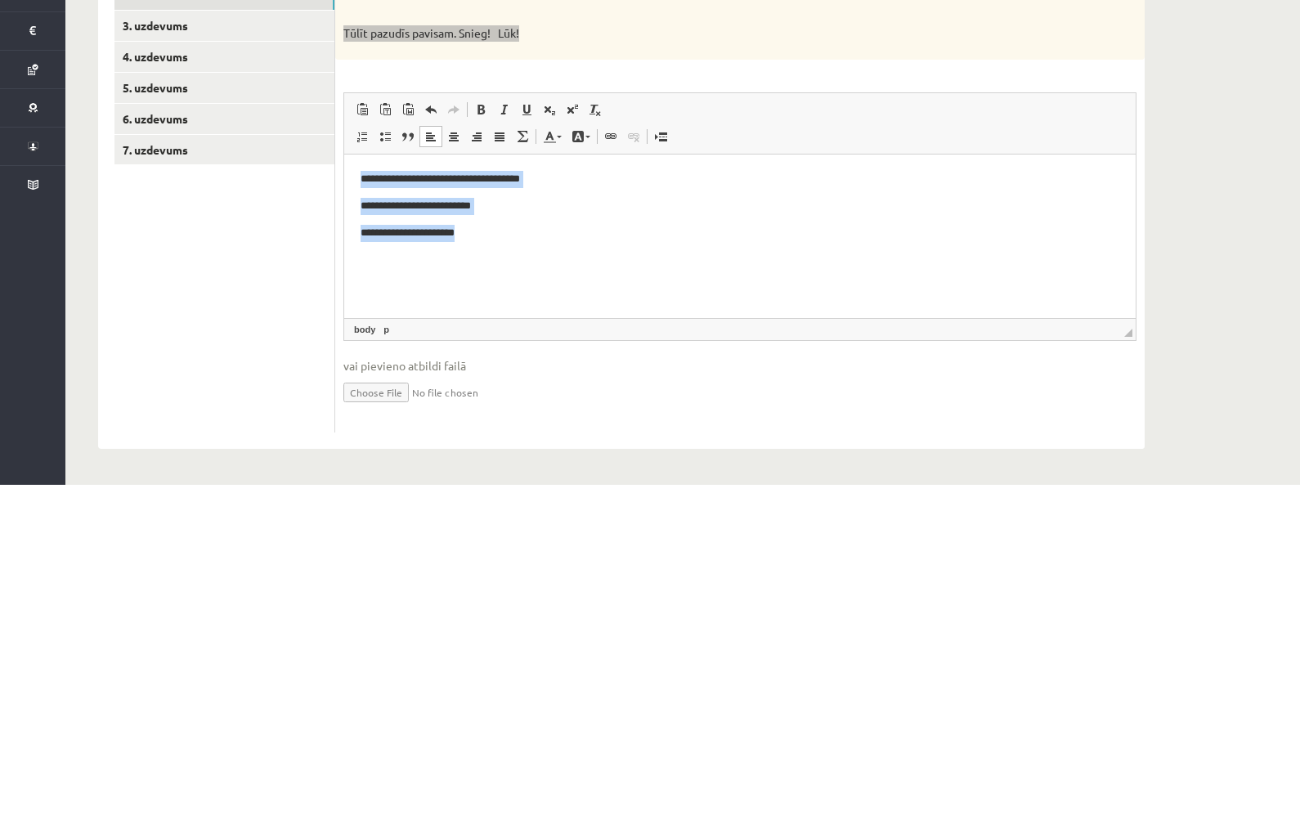
copy body "**********"
click at [586, 258] on html "**********" at bounding box center [740, 206] width 792 height 103
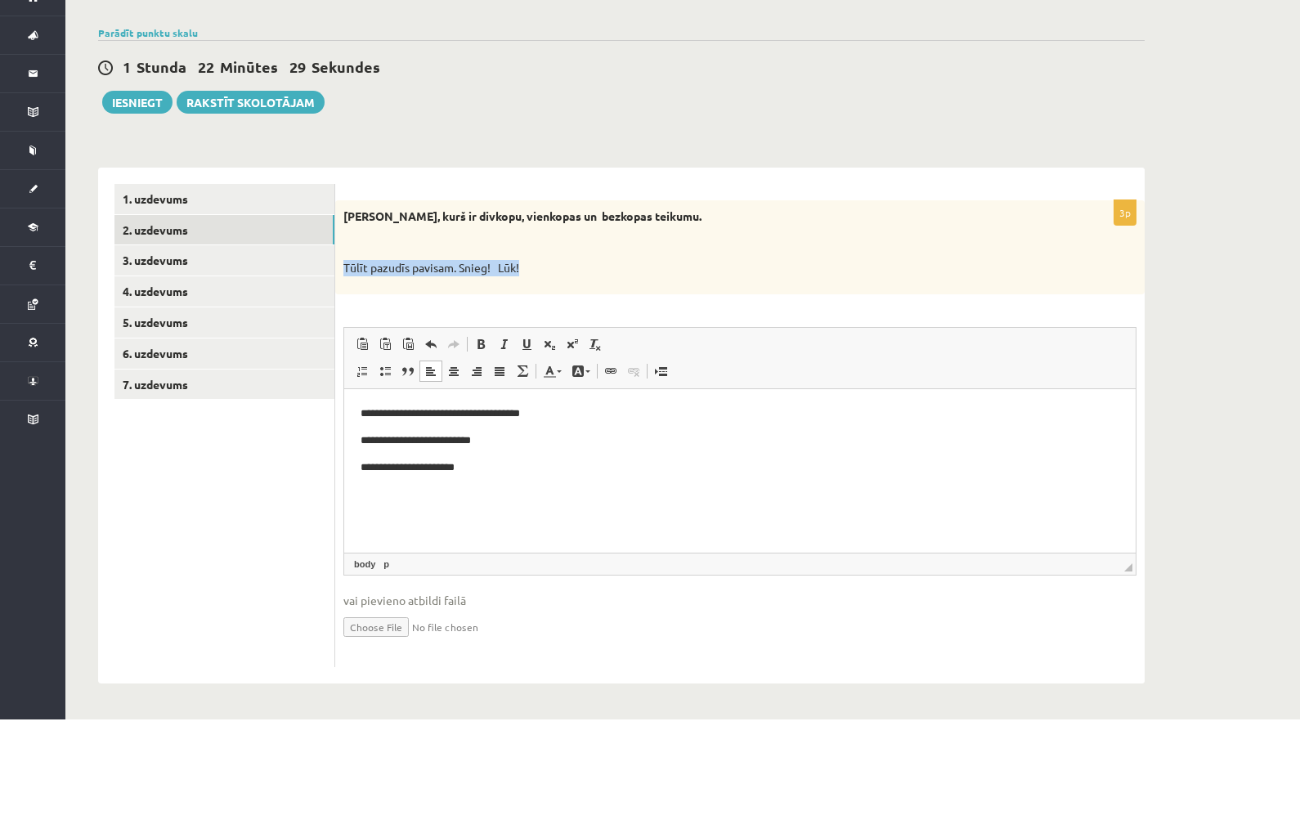
click at [272, 325] on link "2. uzdevums" at bounding box center [224, 340] width 220 height 30
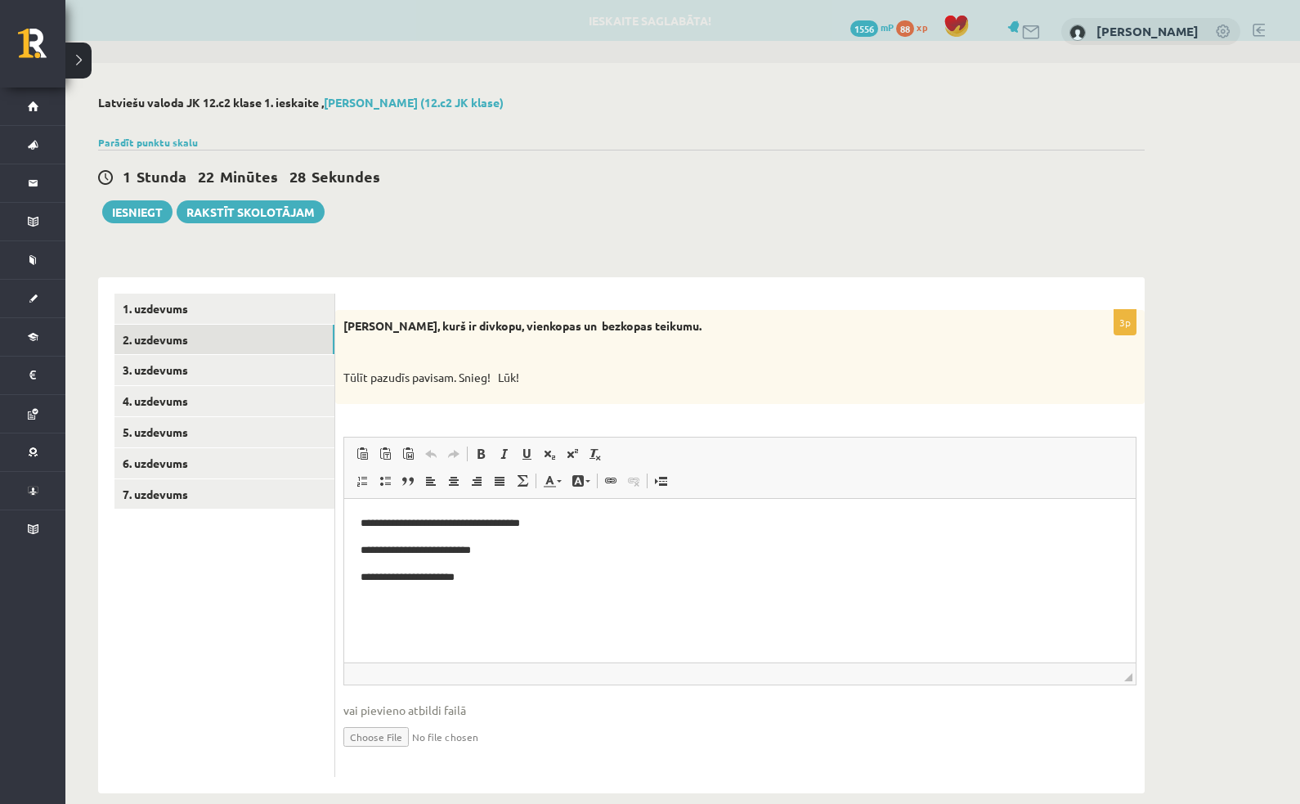
click at [158, 332] on link "2. uzdevums" at bounding box center [224, 340] width 220 height 30
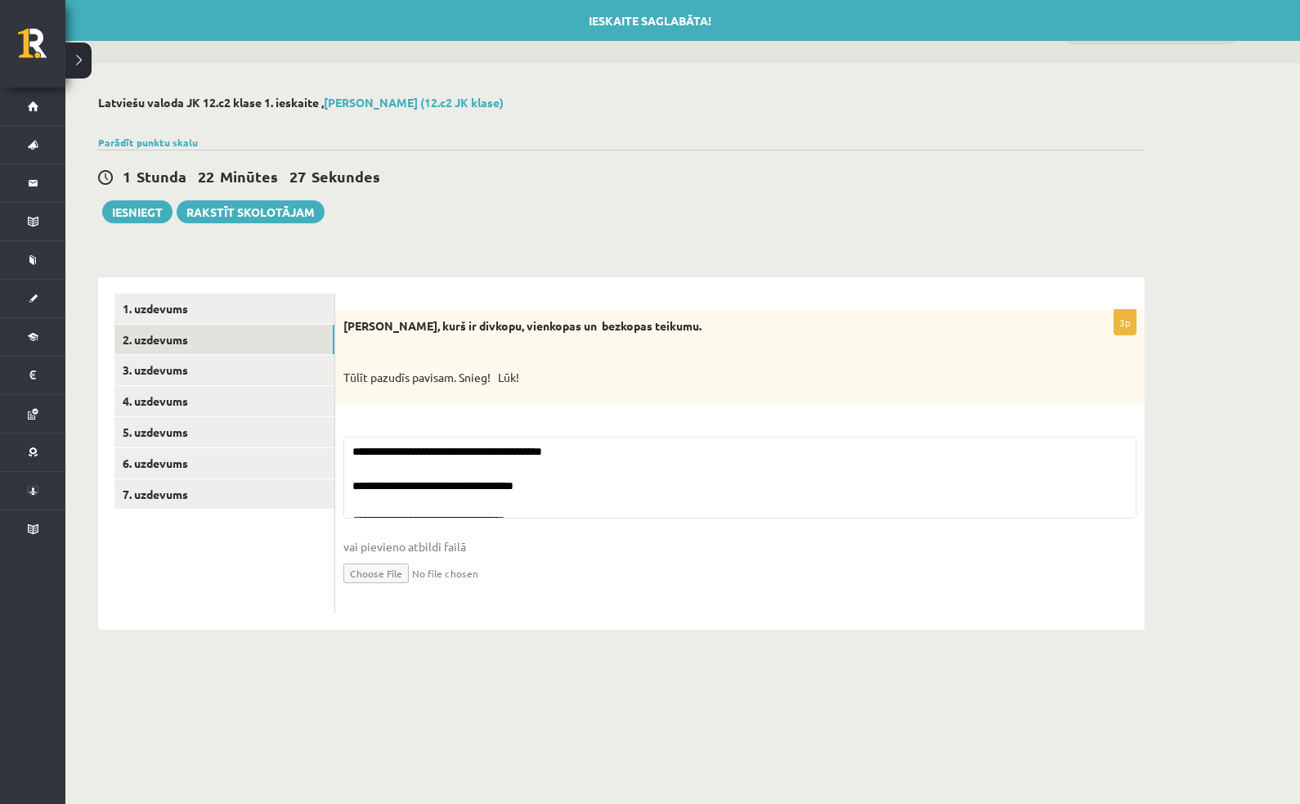
click at [174, 379] on link "3. uzdevums" at bounding box center [224, 370] width 220 height 30
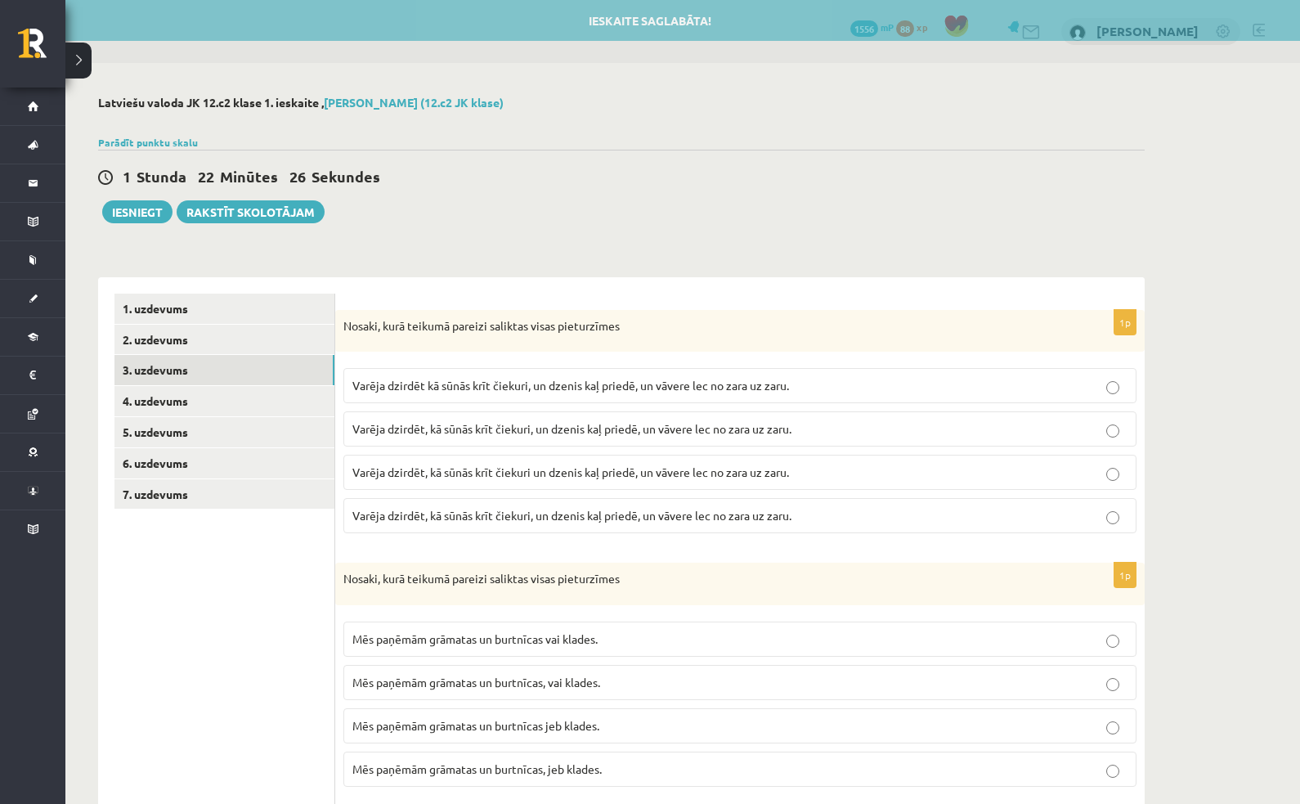
click at [168, 335] on link "2. uzdevums" at bounding box center [224, 340] width 220 height 30
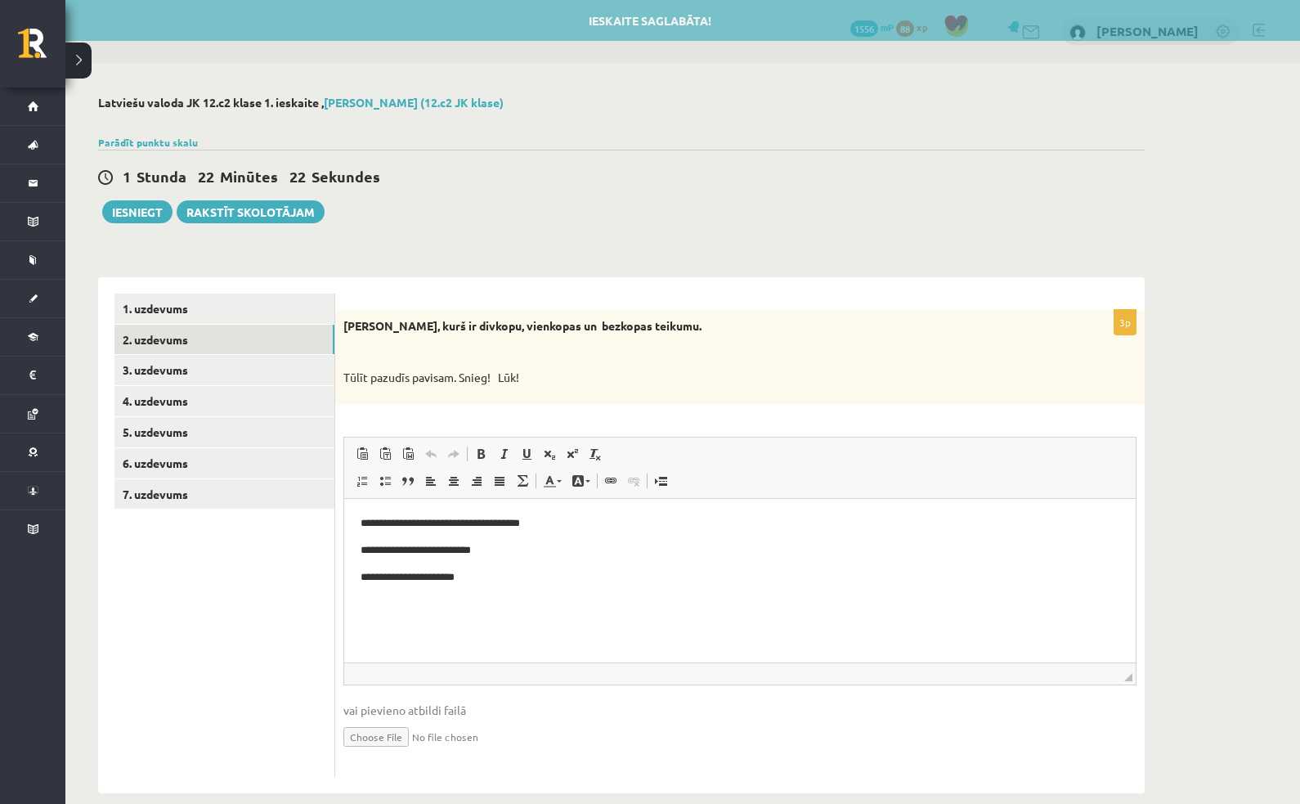
click at [152, 366] on link "3. uzdevums" at bounding box center [224, 370] width 220 height 30
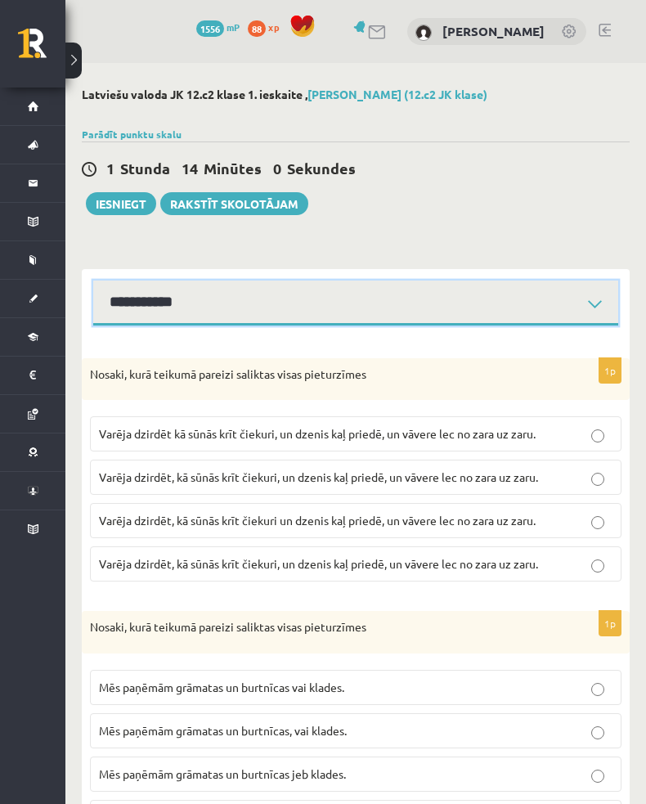
click at [122, 301] on select "**********" at bounding box center [355, 303] width 525 height 45
click at [127, 289] on select "**********" at bounding box center [355, 303] width 525 height 45
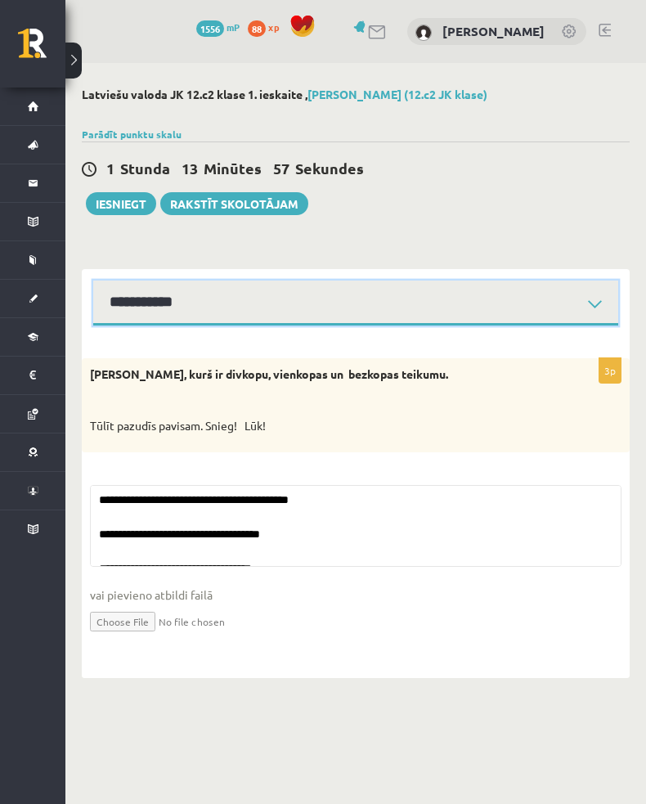
click at [155, 302] on select "**********" at bounding box center [355, 303] width 525 height 45
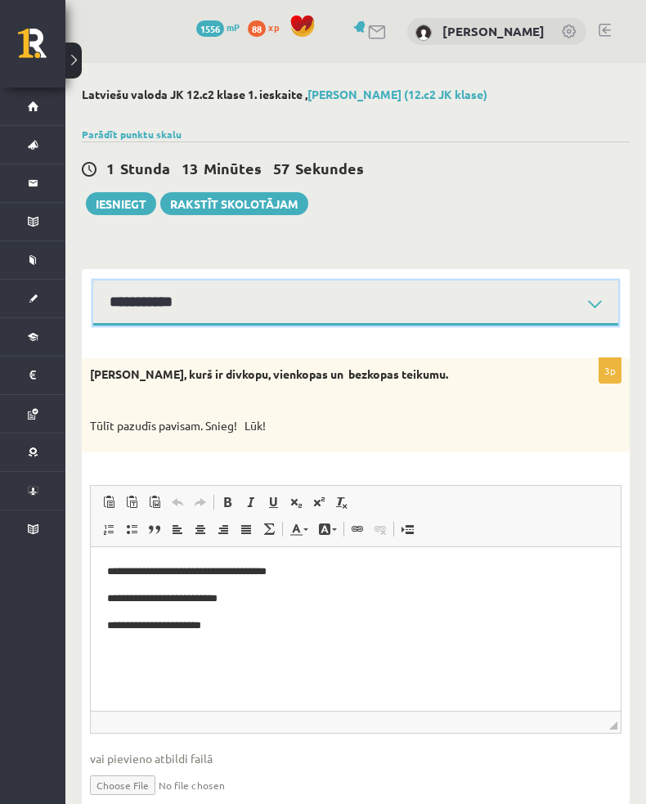
select select "**********"
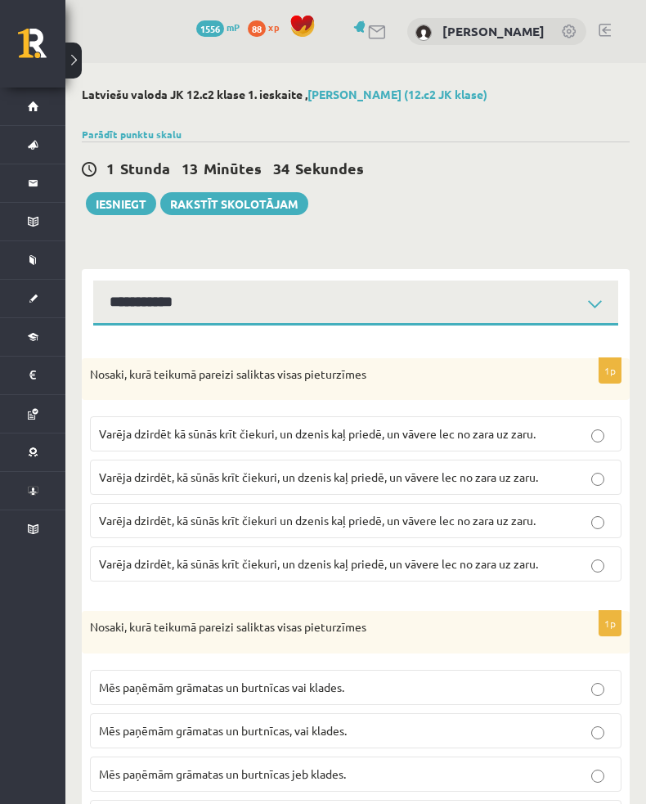
click at [173, 475] on span "Varēja dzirdēt, kā sūnās krīt čiekuri, un dzenis kaļ priedē, un vāvere lec no z…" at bounding box center [318, 476] width 439 height 15
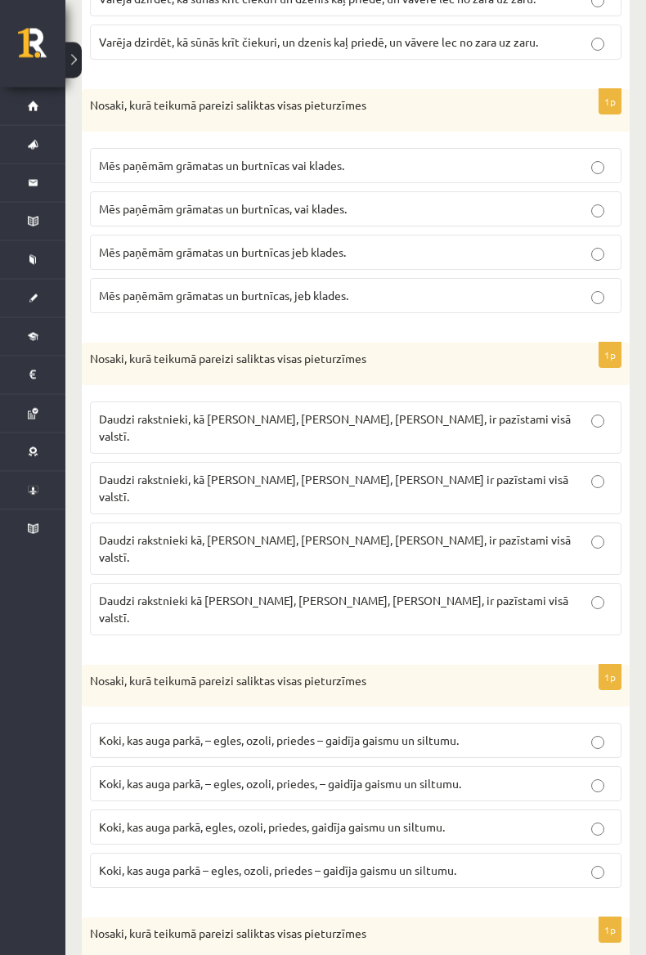
scroll to position [520, 0]
click at [130, 248] on span "Mēs paņēmām grāmatas un burtnīcas jeb klades." at bounding box center [222, 253] width 247 height 15
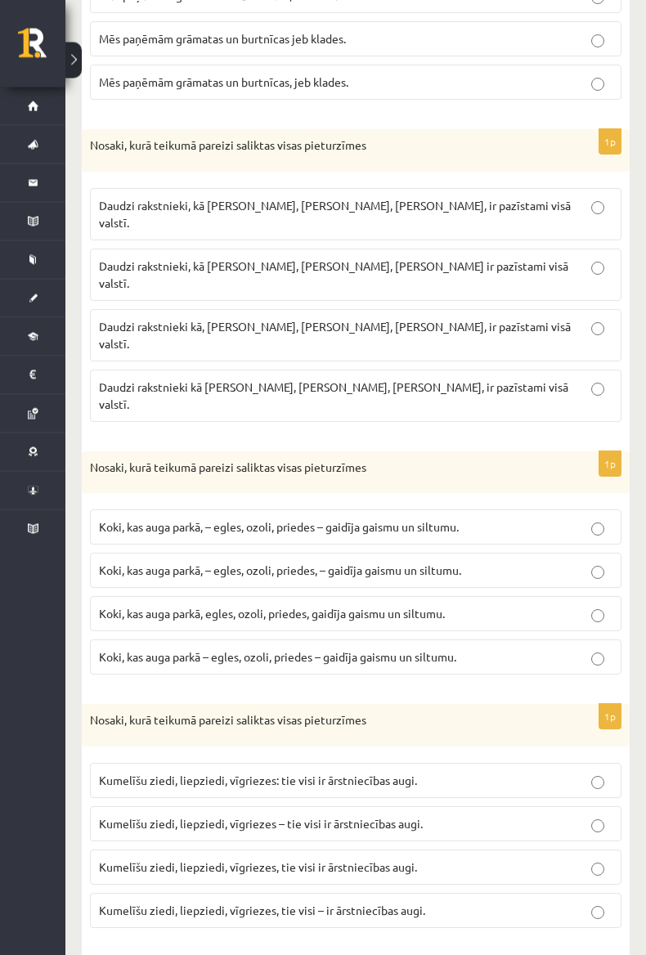
scroll to position [736, 0]
click at [119, 258] on span "Daudzi rakstnieki, kā I. Ziedonis, M. Zālīte, K. Skujenieks ir pazīstami visā v…" at bounding box center [333, 274] width 469 height 32
click at [127, 197] on span "Daudzi rakstnieki, kā I. Ziedonis, M. Zālīte, K. Skujenieks, ir pazīstami visā …" at bounding box center [335, 213] width 472 height 32
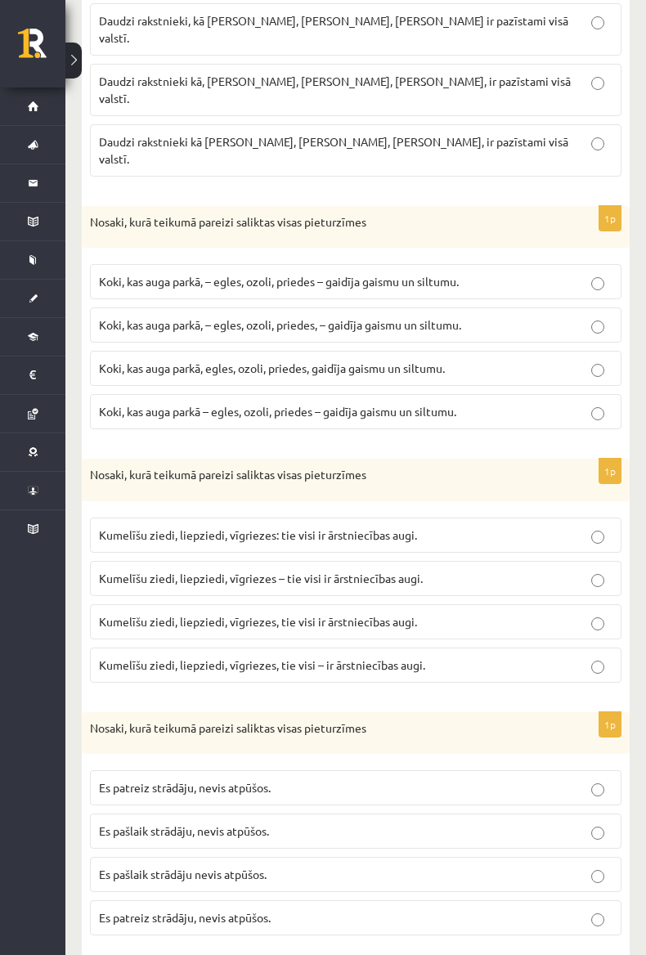
scroll to position [981, 0]
click at [124, 273] on span "Koki, kas auga parkā, – egles, ozoli, priedes – gaidīja gaismu un siltumu." at bounding box center [279, 280] width 360 height 15
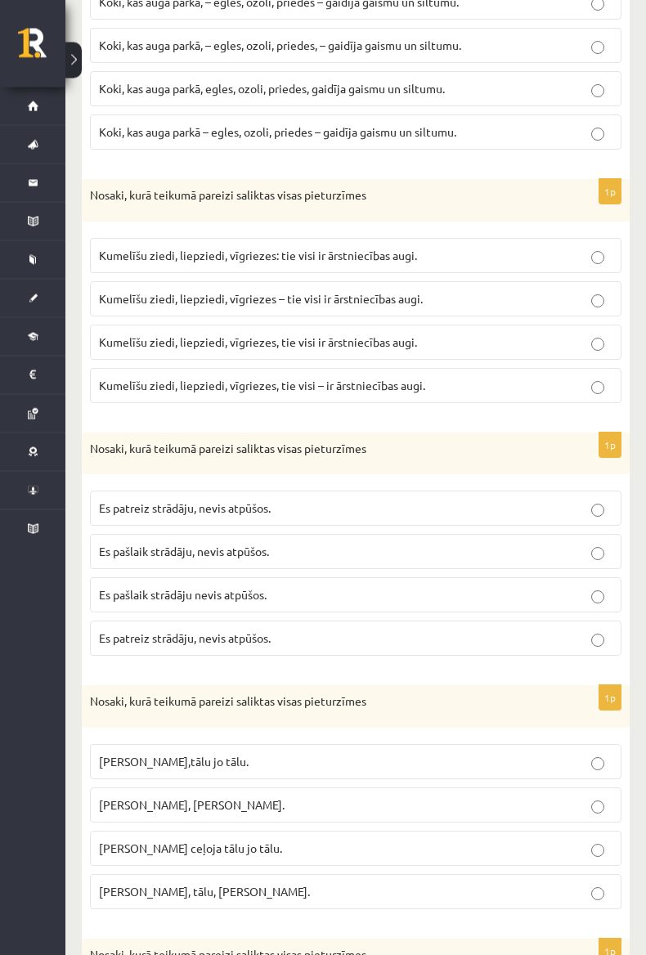
scroll to position [1260, 0]
click at [188, 291] on span "Kumelīšu ziedi, liepziedi, vīgriezes – tie visi ir ārstniecības augi." at bounding box center [261, 298] width 324 height 15
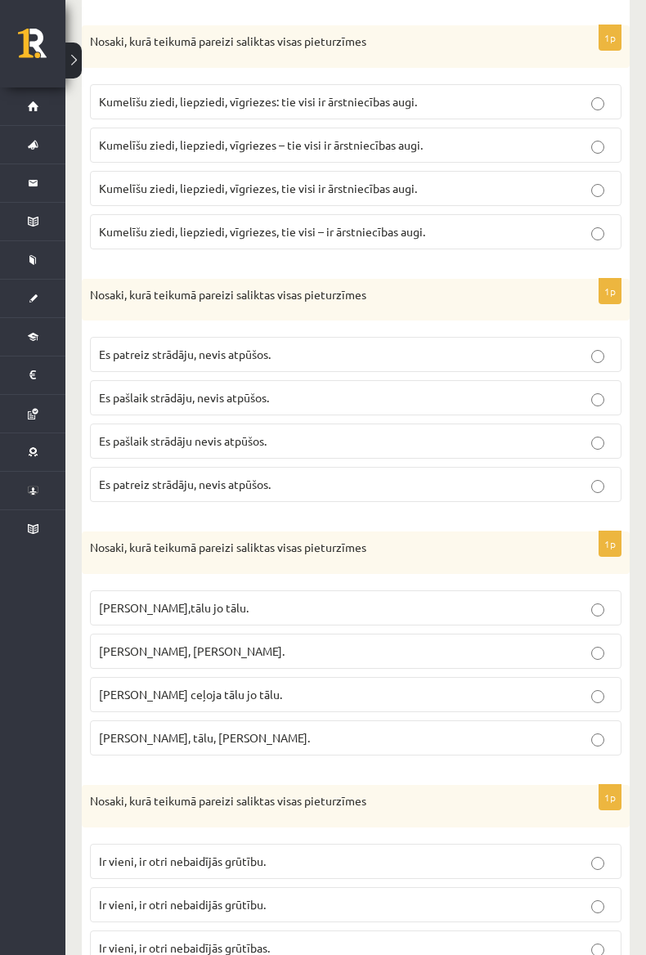
scroll to position [1415, 0]
click at [146, 389] on span "Es pašlaik strādāju, nevis atpūšos." at bounding box center [184, 396] width 170 height 15
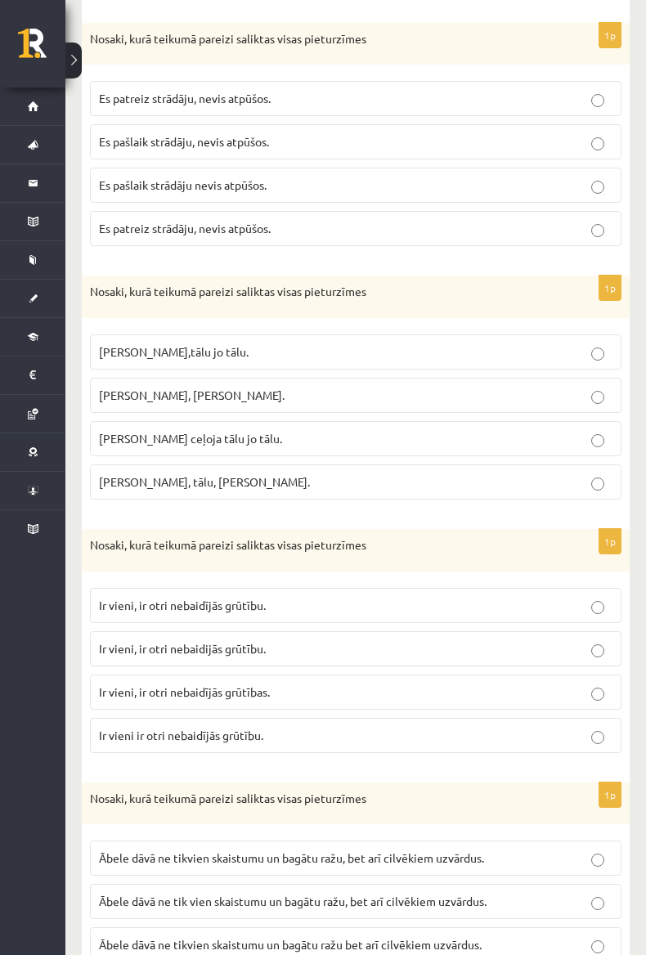
scroll to position [1671, 0]
click at [140, 387] on span "Pasakas varoņi ceļoja tālu, jo tālu." at bounding box center [192, 394] width 186 height 15
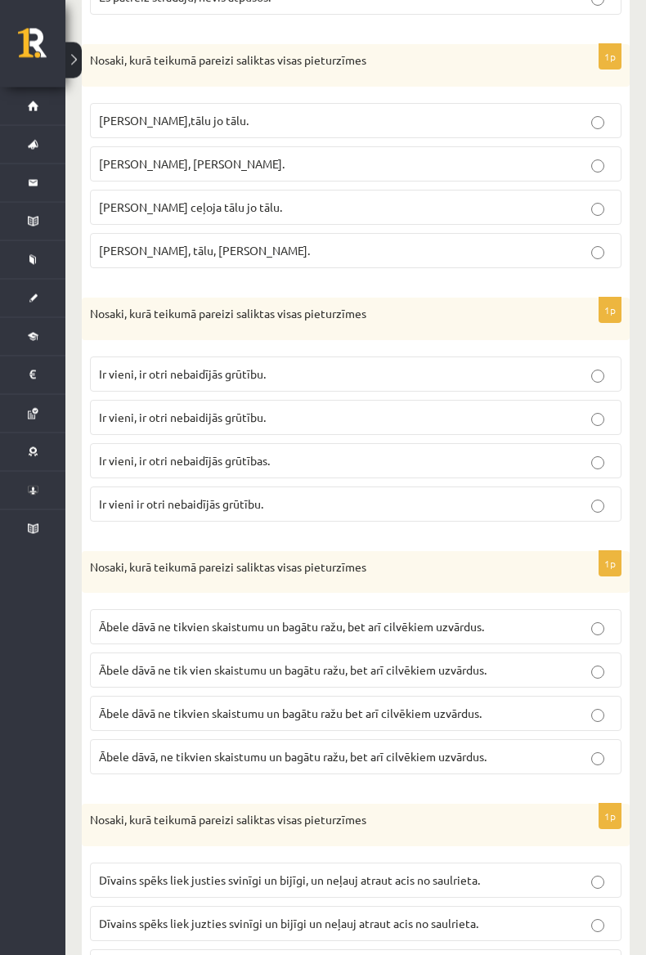
scroll to position [1901, 0]
click at [125, 366] on span "Ir vieni, ir otri nebaidījās grūtību." at bounding box center [182, 373] width 167 height 15
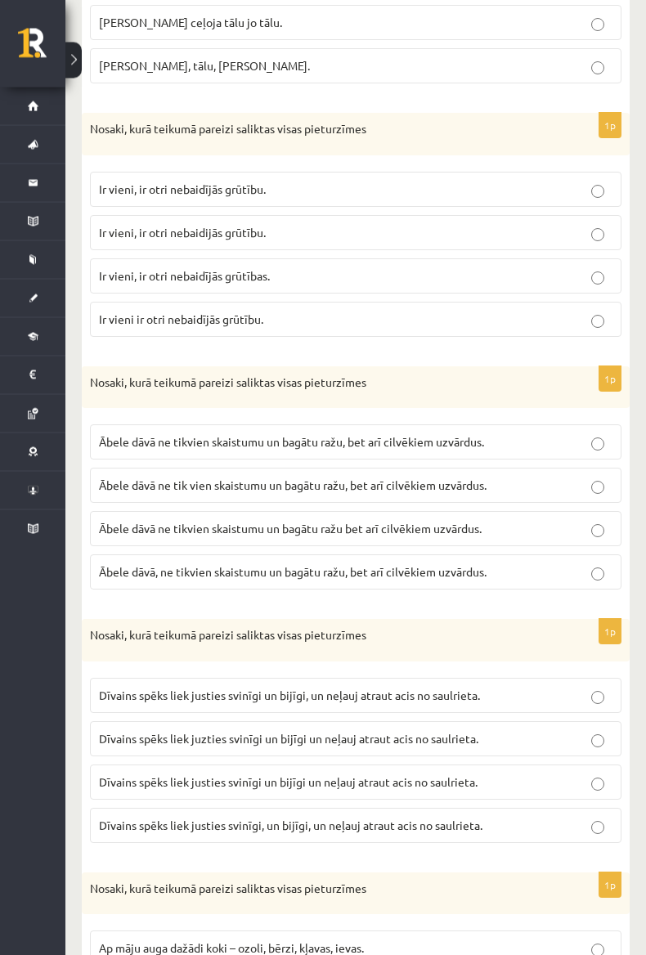
scroll to position [2101, 0]
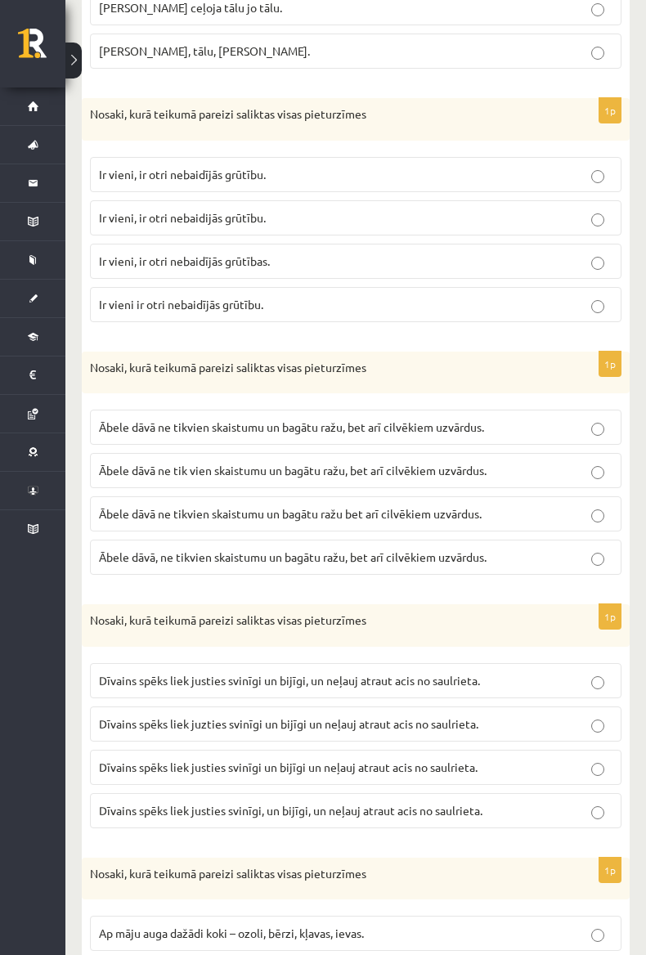
click at [204, 410] on label "Ābele dāvā ne tikvien skaistumu un bagātu ražu, bet arī cilvēkiem uzvārdus." at bounding box center [356, 427] width 532 height 35
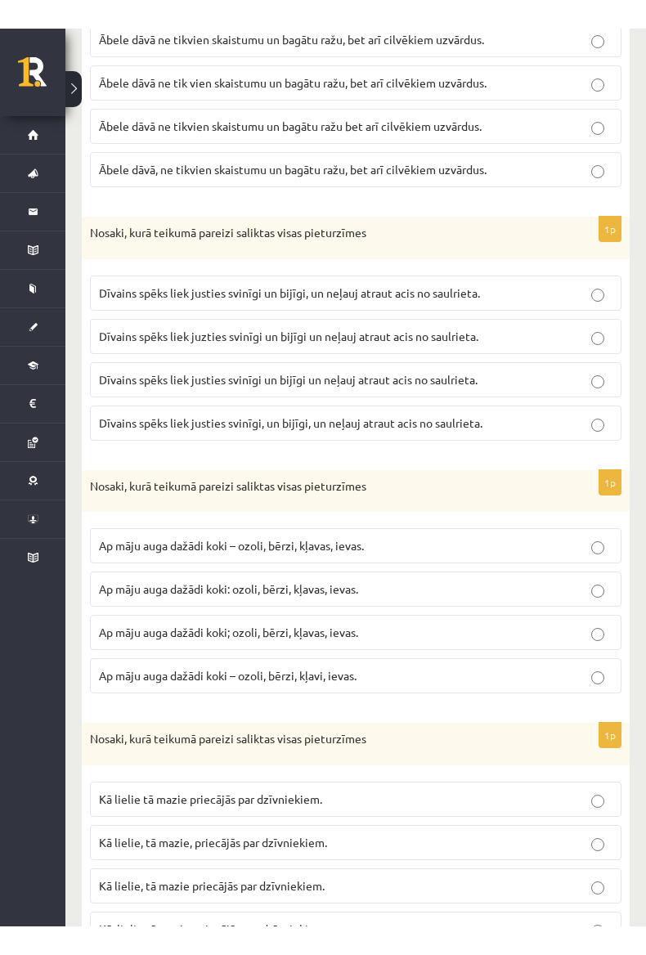
scroll to position [2460, 0]
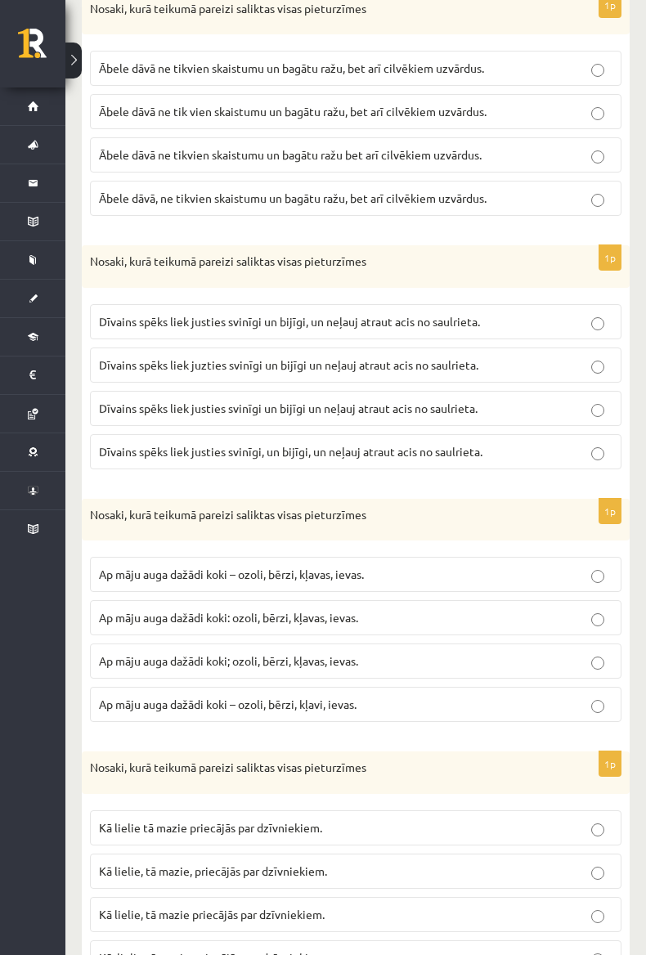
click at [141, 391] on label "Dīvains spēks liek justies svinīgi un bijīgi un neļauj atraut acis no saulrieta." at bounding box center [356, 408] width 532 height 35
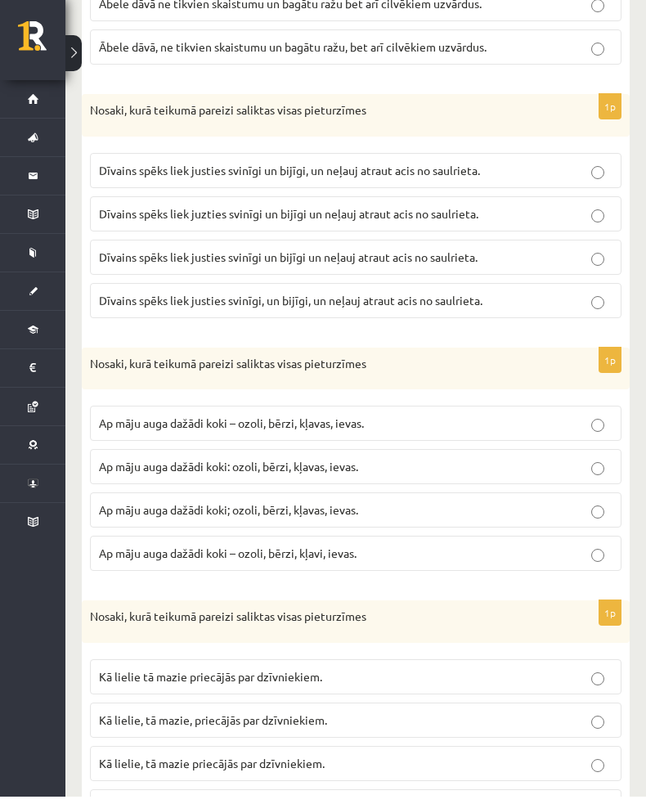
scroll to position [2611, 0]
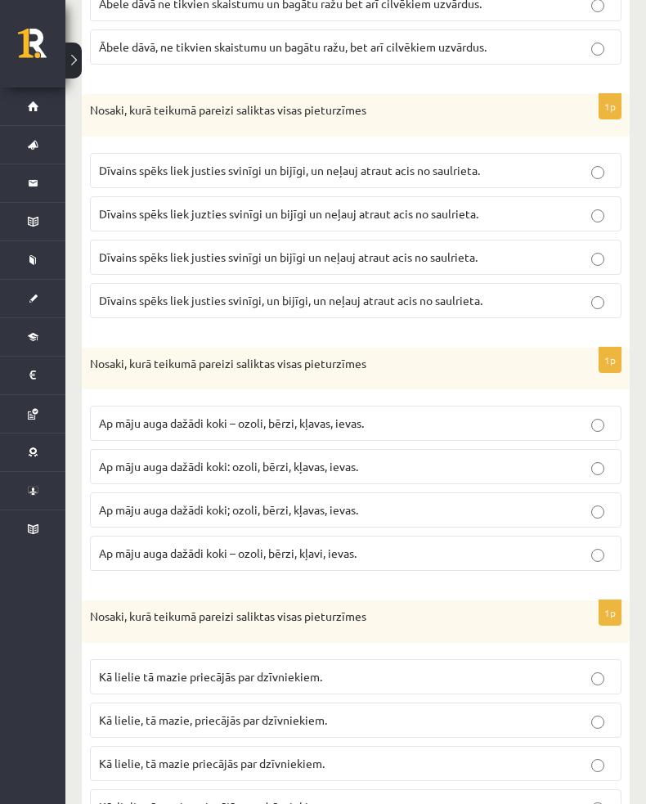
click at [132, 415] on span "Ap māju auga dažādi koki – ozoli, bērzi, kļavas, ievas." at bounding box center [231, 422] width 265 height 15
click at [142, 756] on span "Kā lielie, tā mazie priecājās par dzīvniekiem." at bounding box center [212, 763] width 226 height 15
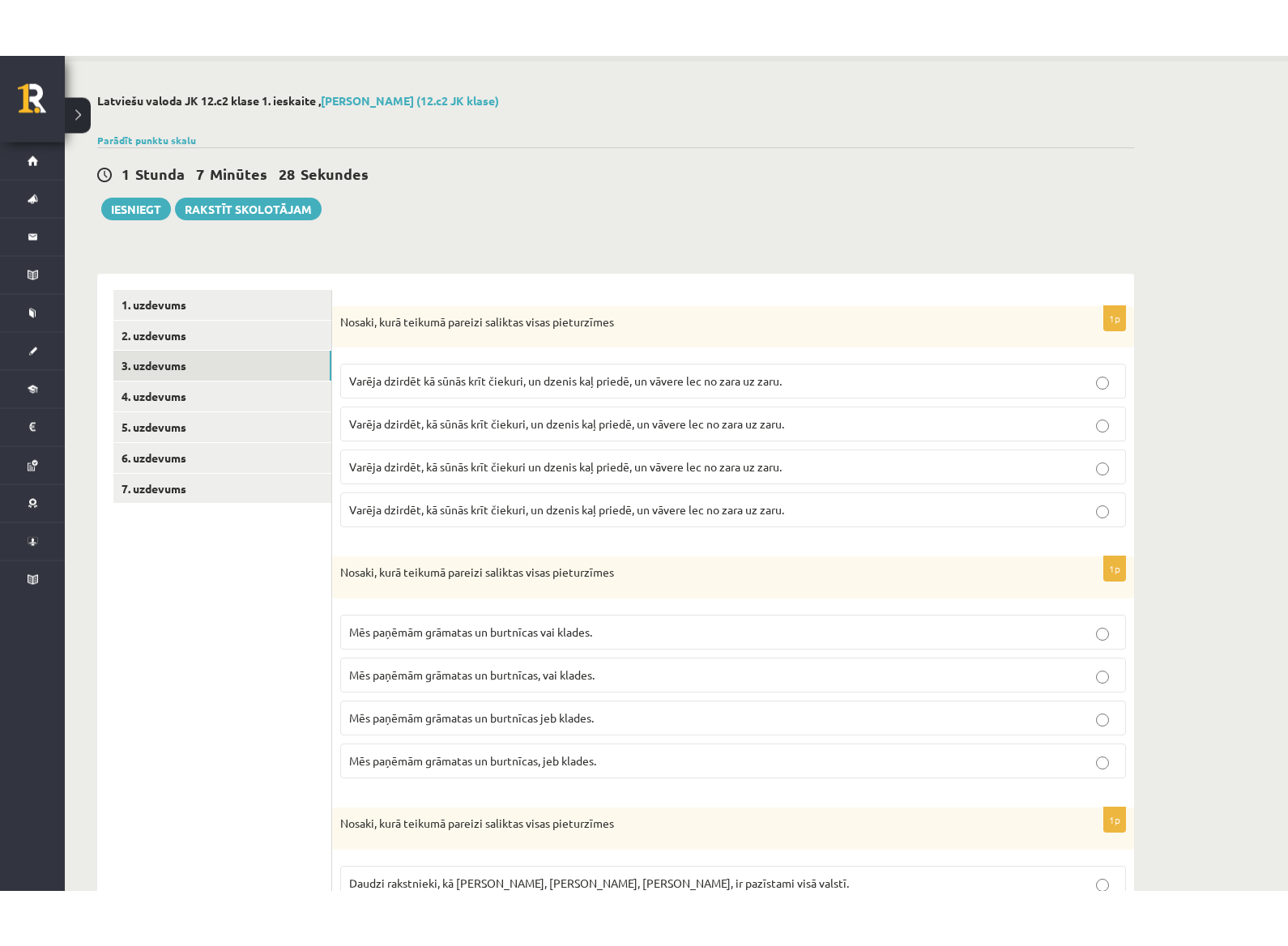
scroll to position [0, 0]
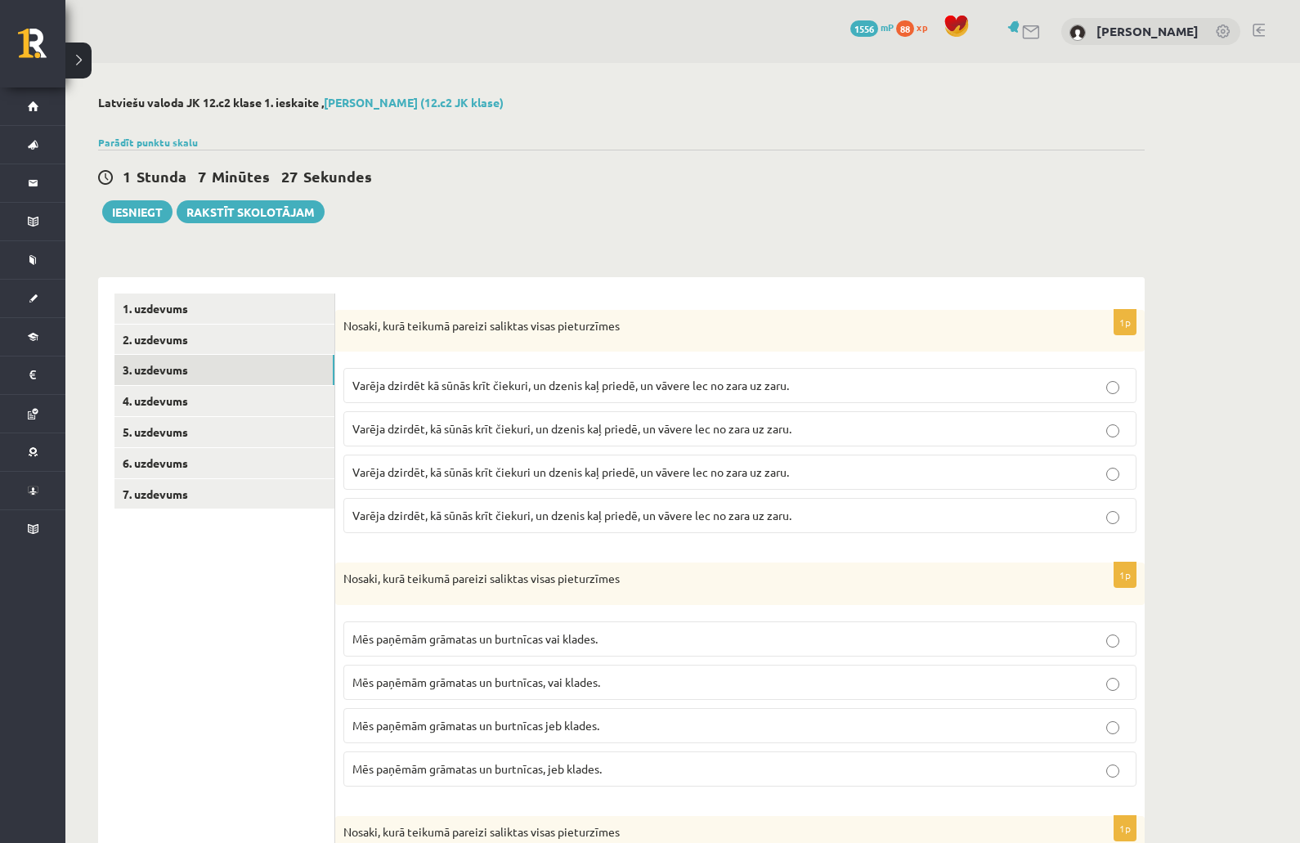
click at [155, 369] on link "3. uzdevums" at bounding box center [224, 370] width 220 height 30
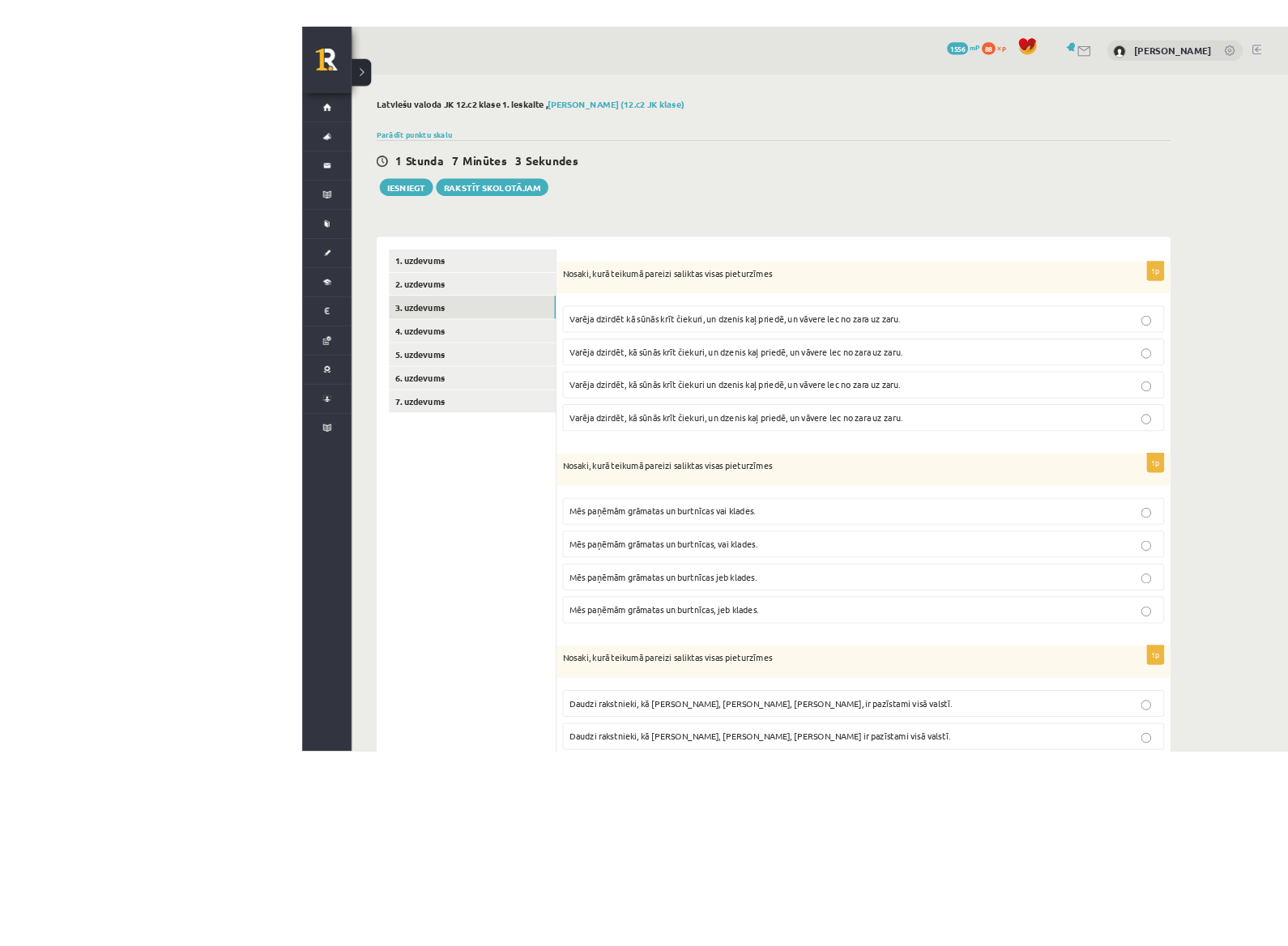
scroll to position [116, 0]
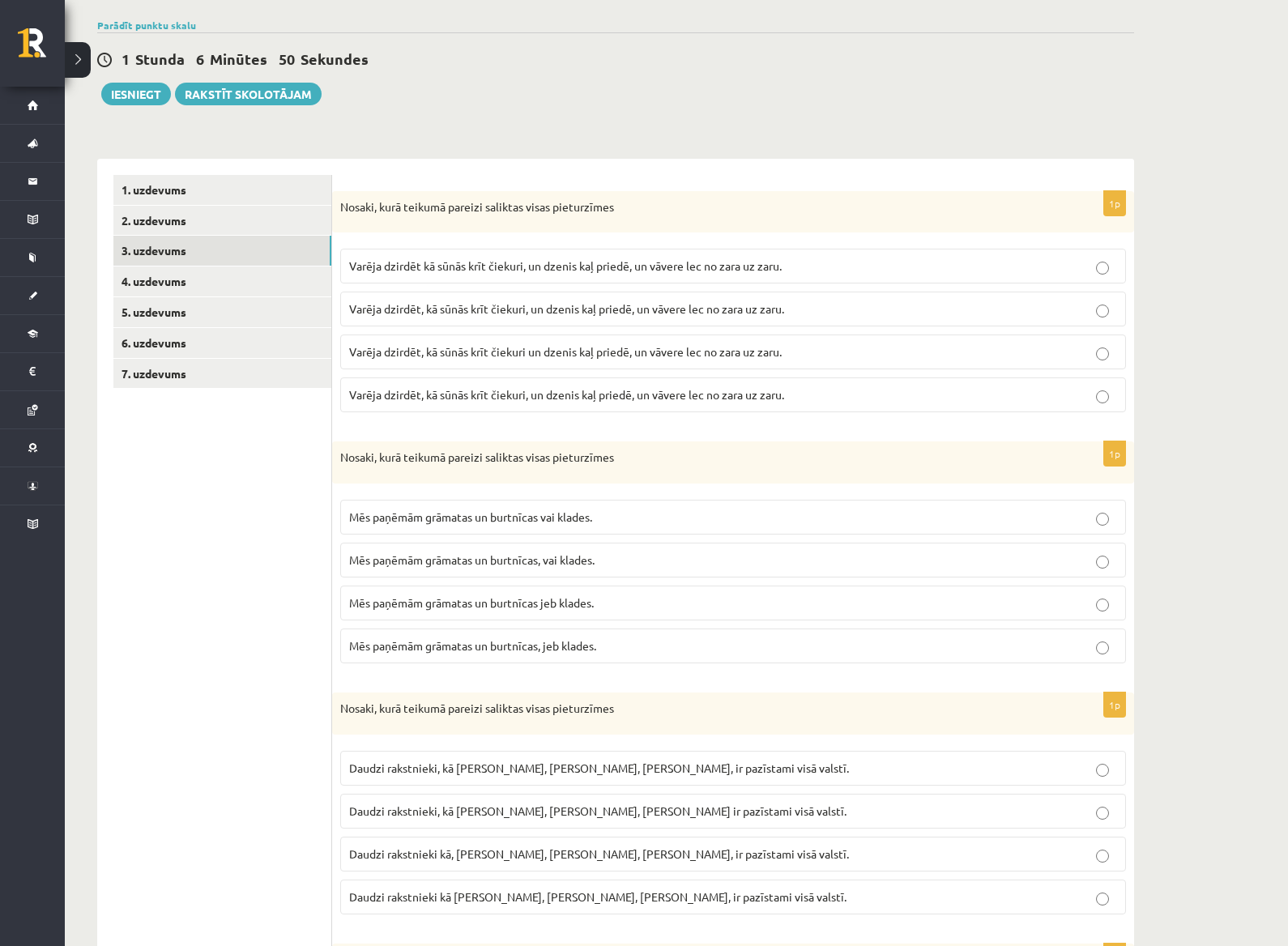
click at [639, 313] on span "Varēja dzirdēt, kā sūnās krīt čiekuri, un dzenis kaļ priedē, un vāvere lec no z…" at bounding box center [566, 308] width 435 height 15
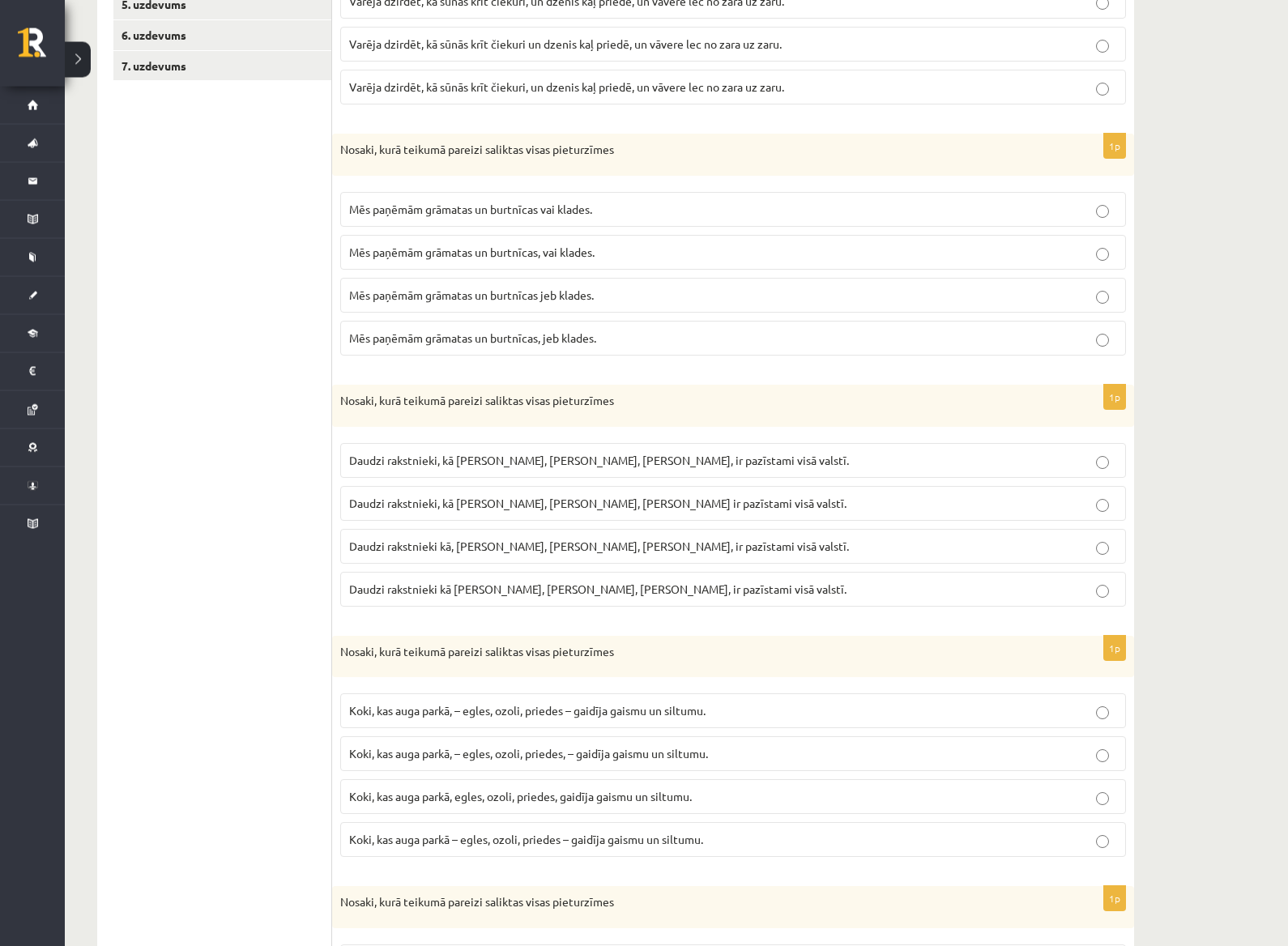
scroll to position [424, 0]
click at [602, 303] on label "Mēs paņēmām grāmatas un burtnīcas jeb klades." at bounding box center [732, 295] width 786 height 35
click at [605, 301] on p "Mēs paņēmām grāmatas un burtnīcas jeb klades." at bounding box center [732, 295] width 768 height 17
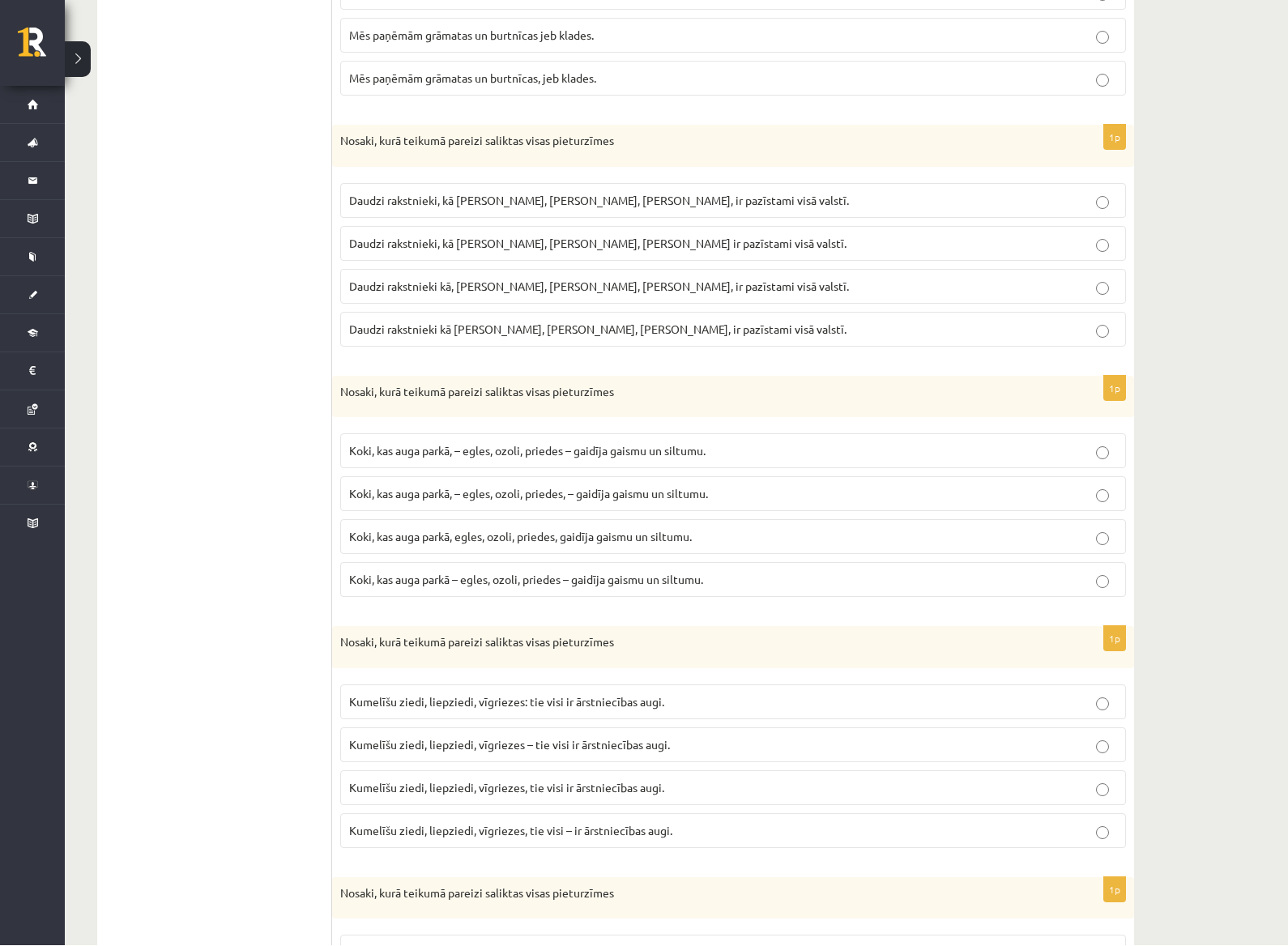
scroll to position [683, 0]
click at [480, 201] on span "Daudzi rakstnieki, kā I. Ziedonis, M. Zālīte, K. Skujenieks, ir pazīstami visā …" at bounding box center [598, 200] width 500 height 15
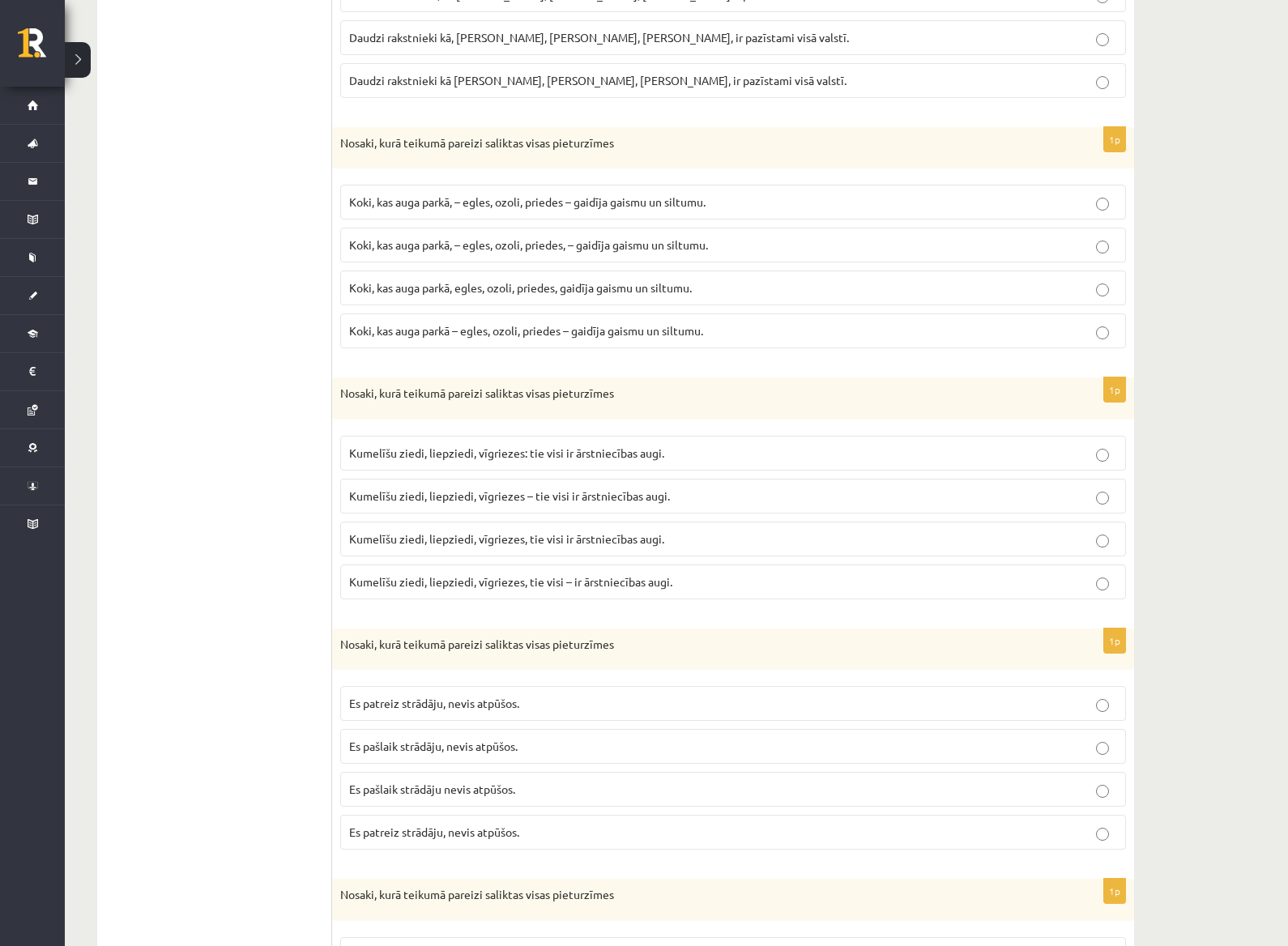
scroll to position [934, 0]
click at [547, 209] on label "Koki, kas auga parkā, – egles, ozoli, priedes – gaidīja gaismu un siltumu." at bounding box center [732, 200] width 786 height 35
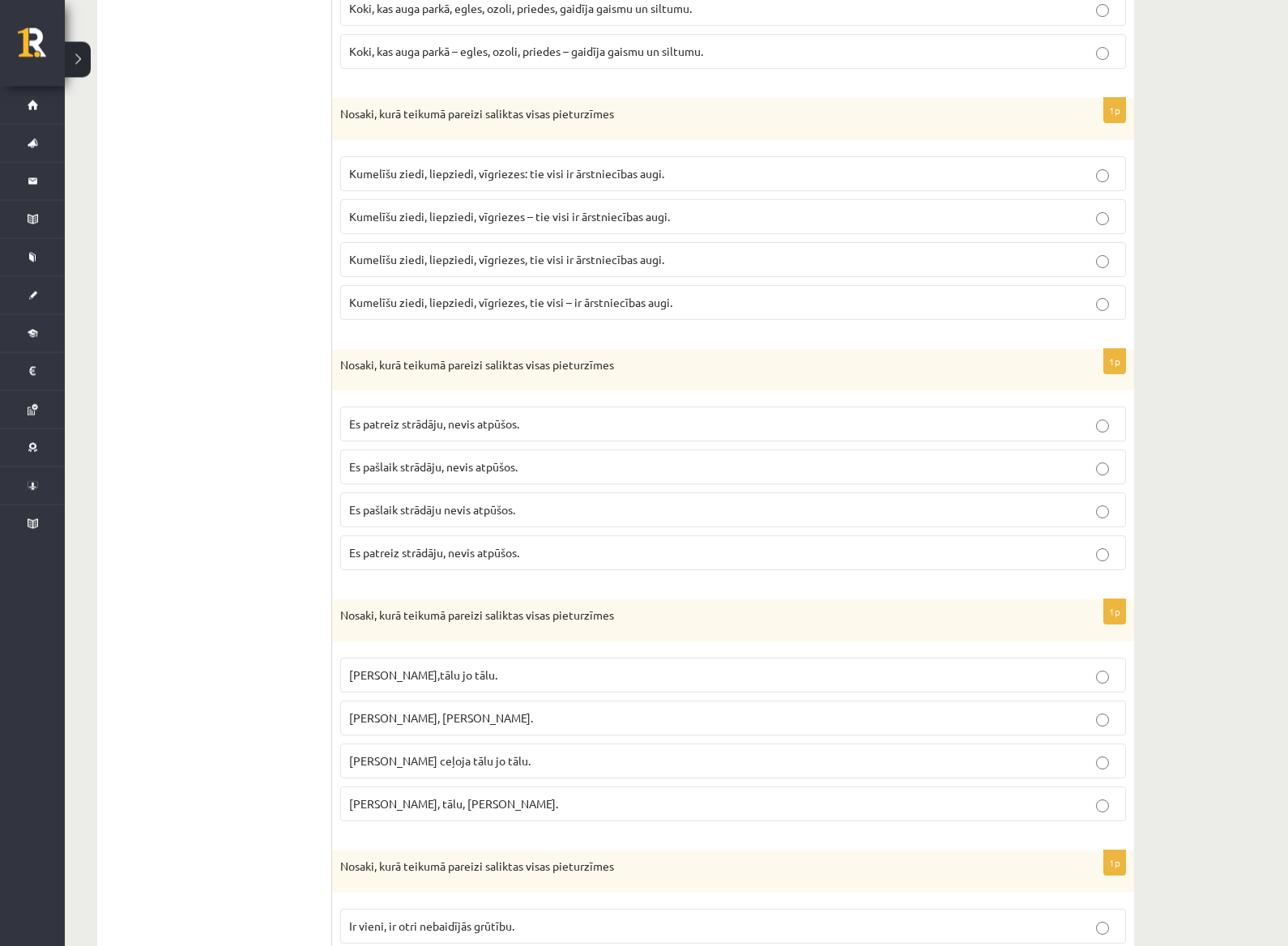
scroll to position [1211, 0]
click at [561, 217] on span "Kumelīšu ziedi, liepziedi, vīgriezes – tie visi ir ārstniecības augi." at bounding box center [509, 216] width 321 height 15
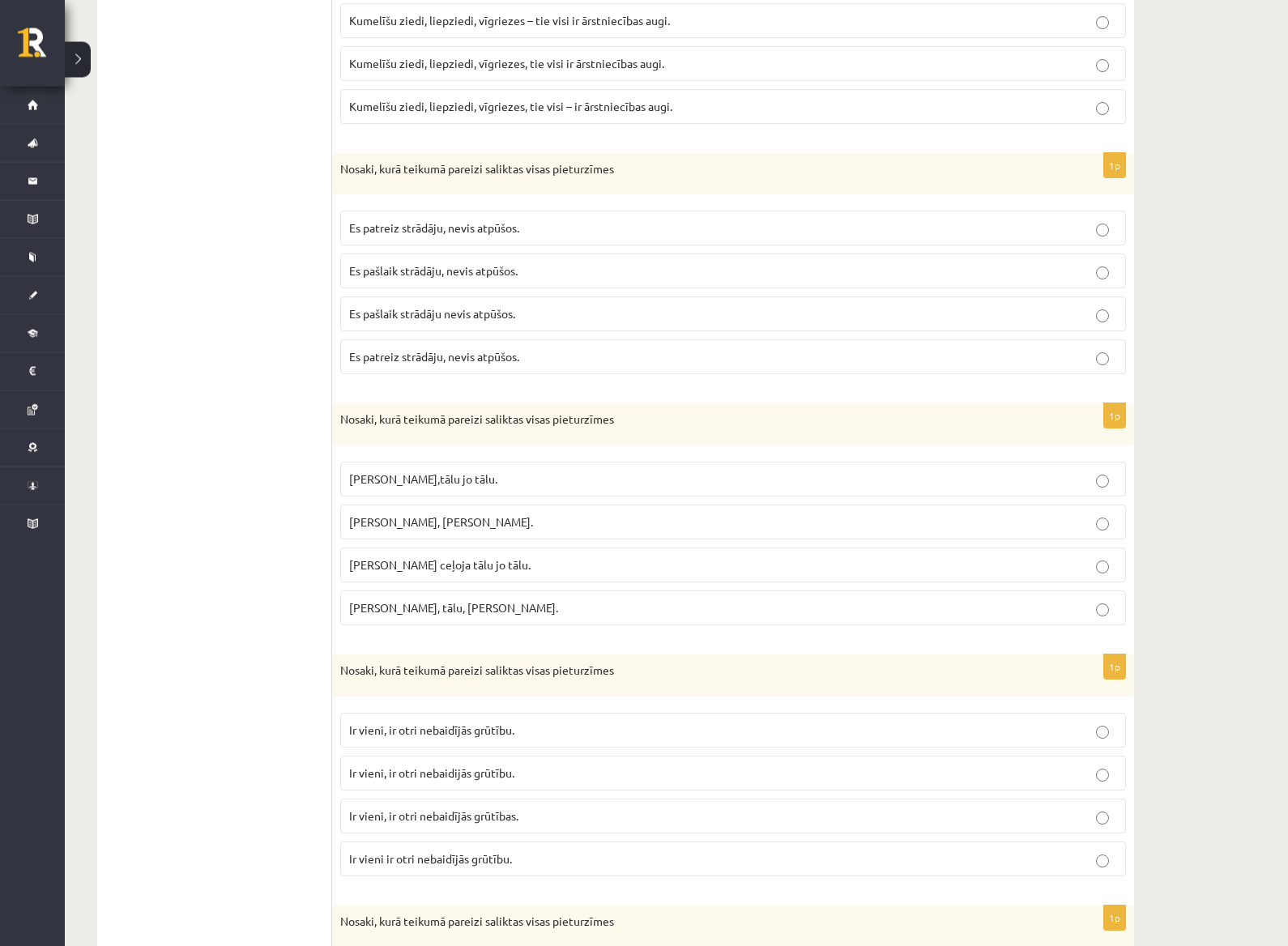
scroll to position [1407, 0]
click at [487, 264] on span "Es pašlaik strādāju, nevis atpūšos." at bounding box center [433, 271] width 168 height 15
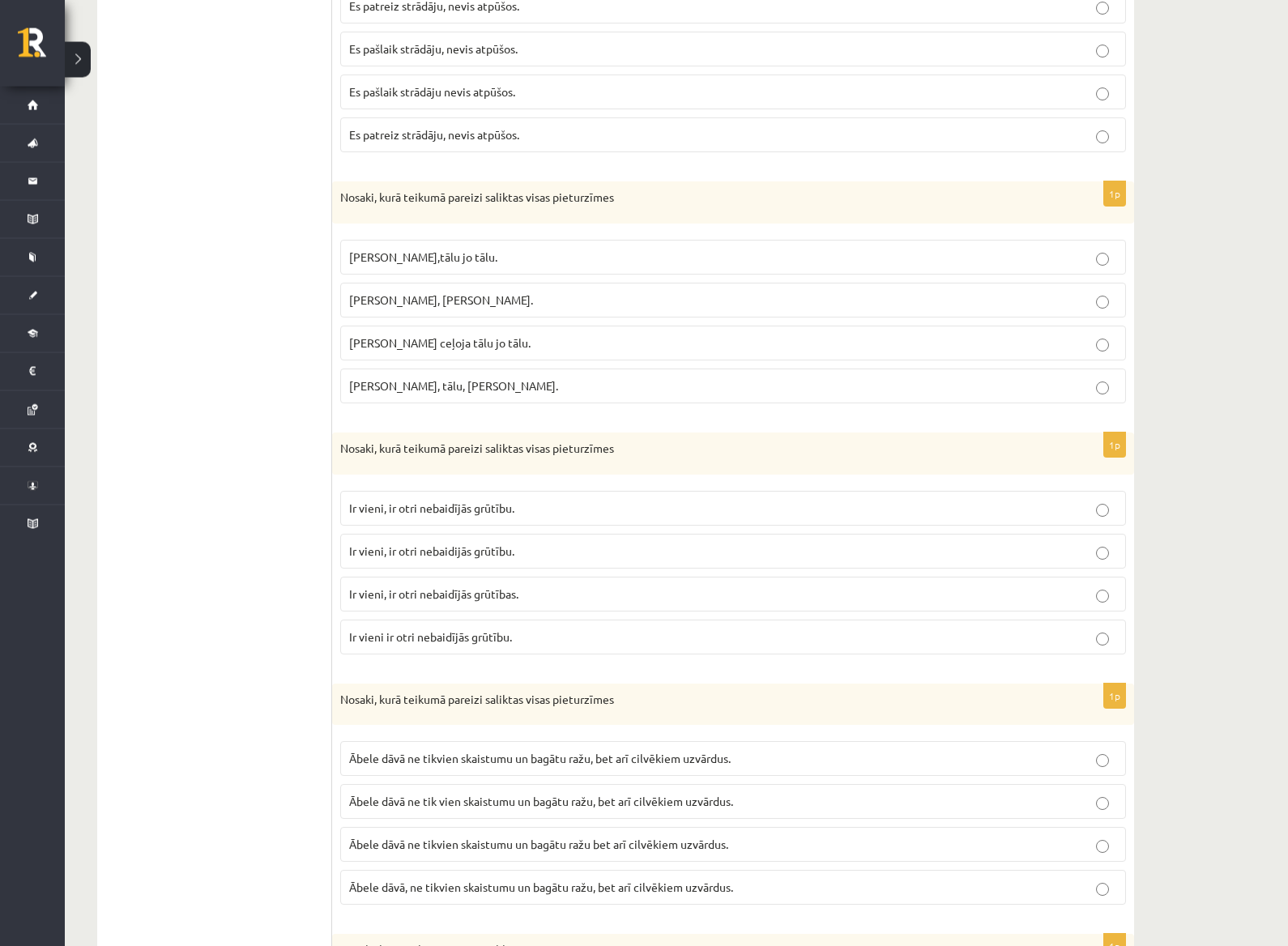
scroll to position [1632, 0]
click at [462, 302] on label "Pasakas varoņi ceļoja tālu, jo tālu." at bounding box center [732, 297] width 786 height 35
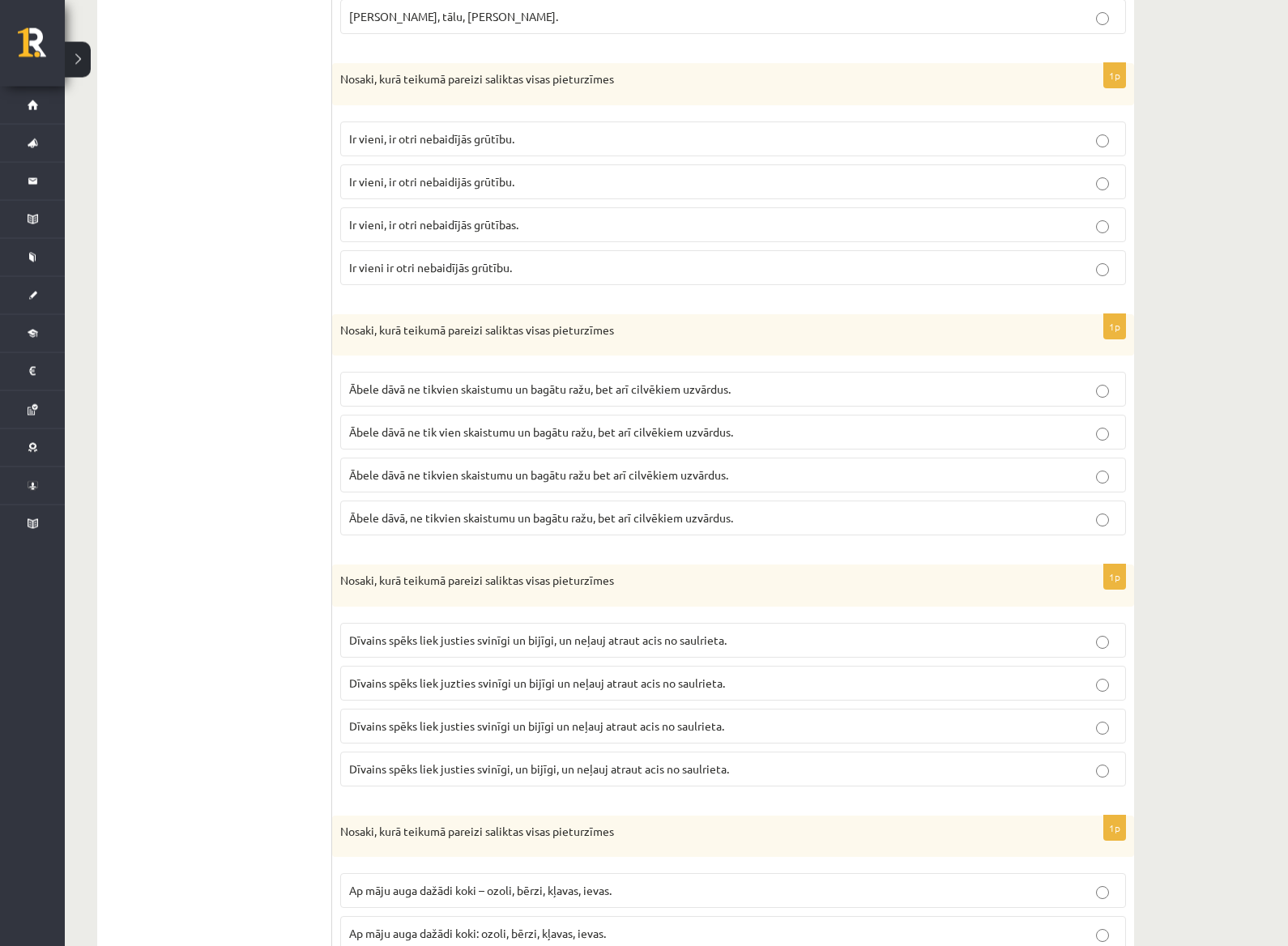
scroll to position [1999, 0]
click at [545, 143] on label "Ir vieni, ir otri nebaidījās grūtību." at bounding box center [732, 139] width 786 height 35
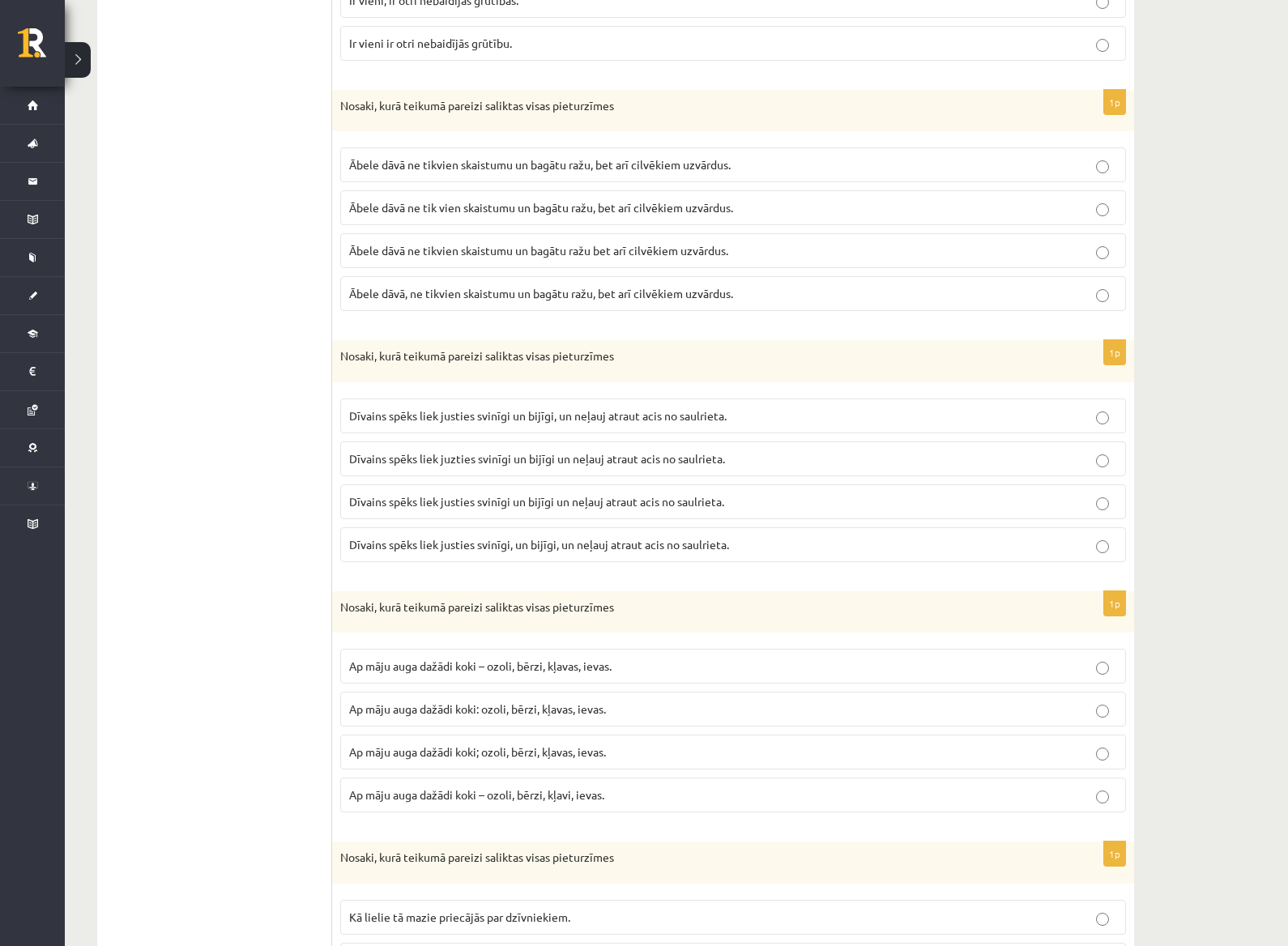
scroll to position [2223, 0]
click at [470, 163] on span "Ābele dāvā ne tikvien skaistumu un bagātu ražu, bet arī cilvēkiem uzvārdus." at bounding box center [539, 164] width 381 height 15
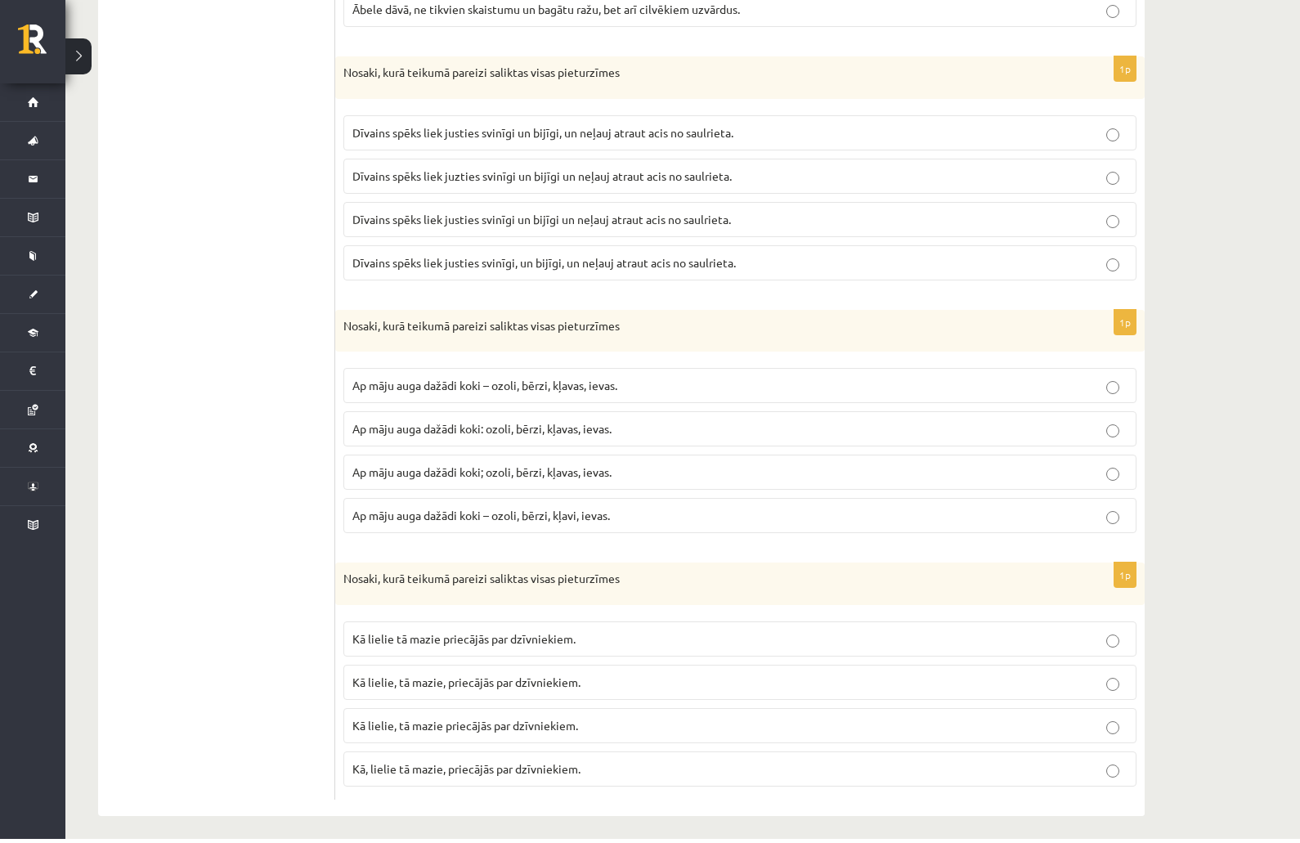
scroll to position [2532, 0]
click at [516, 224] on label "Dīvains spēks liek justies svinīgi un bijīgi un neļauj atraut acis no saulrieta." at bounding box center [739, 219] width 793 height 35
click at [608, 383] on span "Ap māju auga dažādi koki – ozoli, bērzi, kļavas, ievas." at bounding box center [484, 385] width 265 height 15
click at [545, 725] on span "Kā lielie, tā mazie priecājās par dzīvniekiem." at bounding box center [465, 725] width 226 height 15
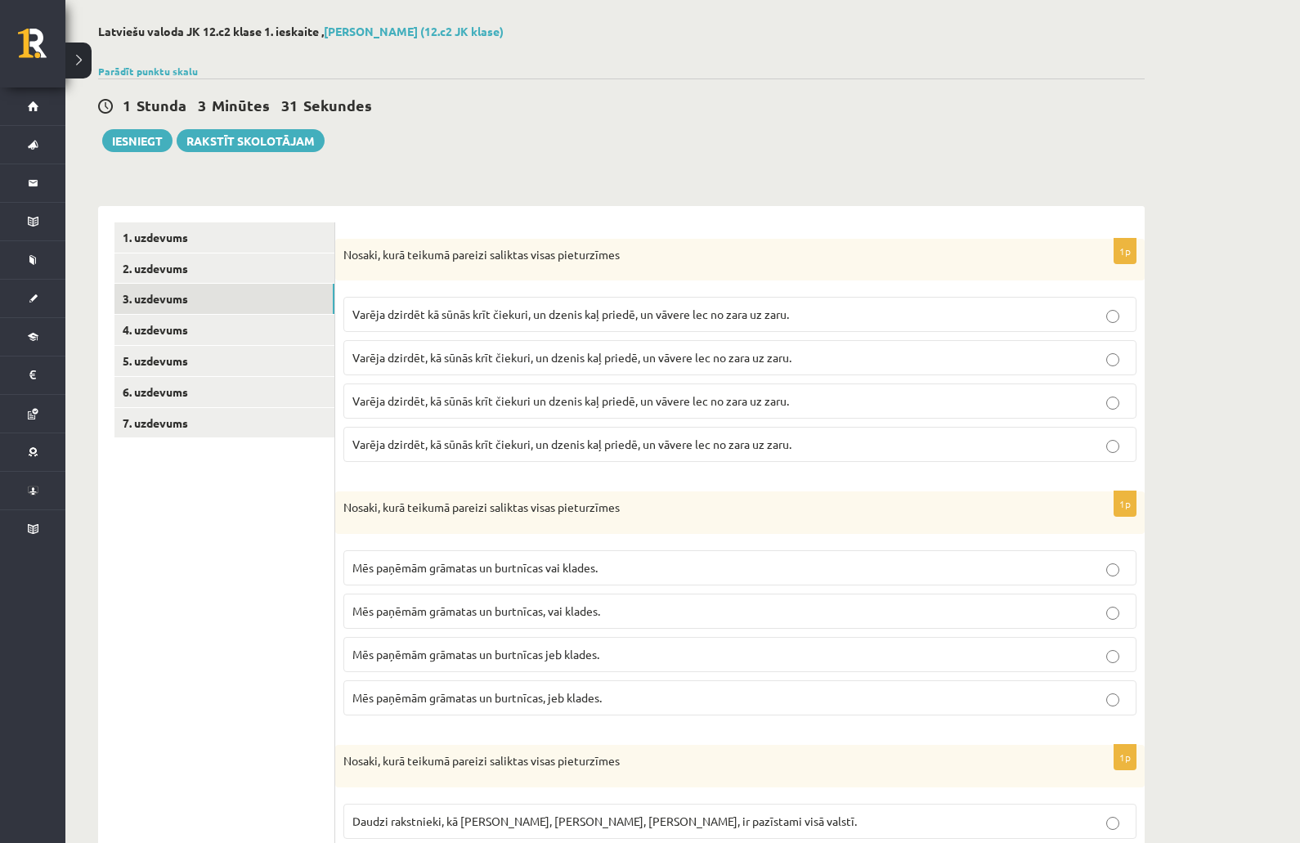
scroll to position [56, 0]
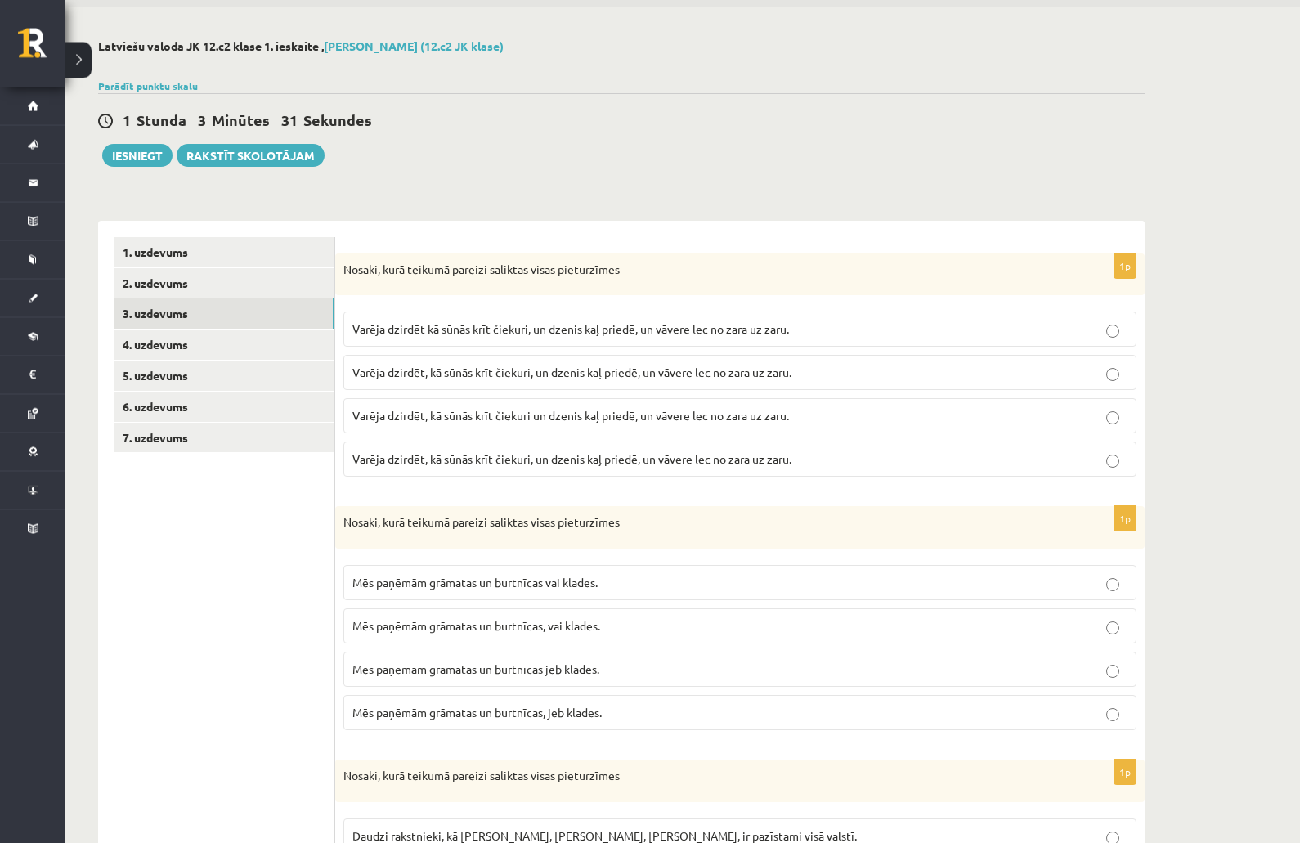
click at [271, 312] on link "3. uzdevums" at bounding box center [224, 314] width 220 height 30
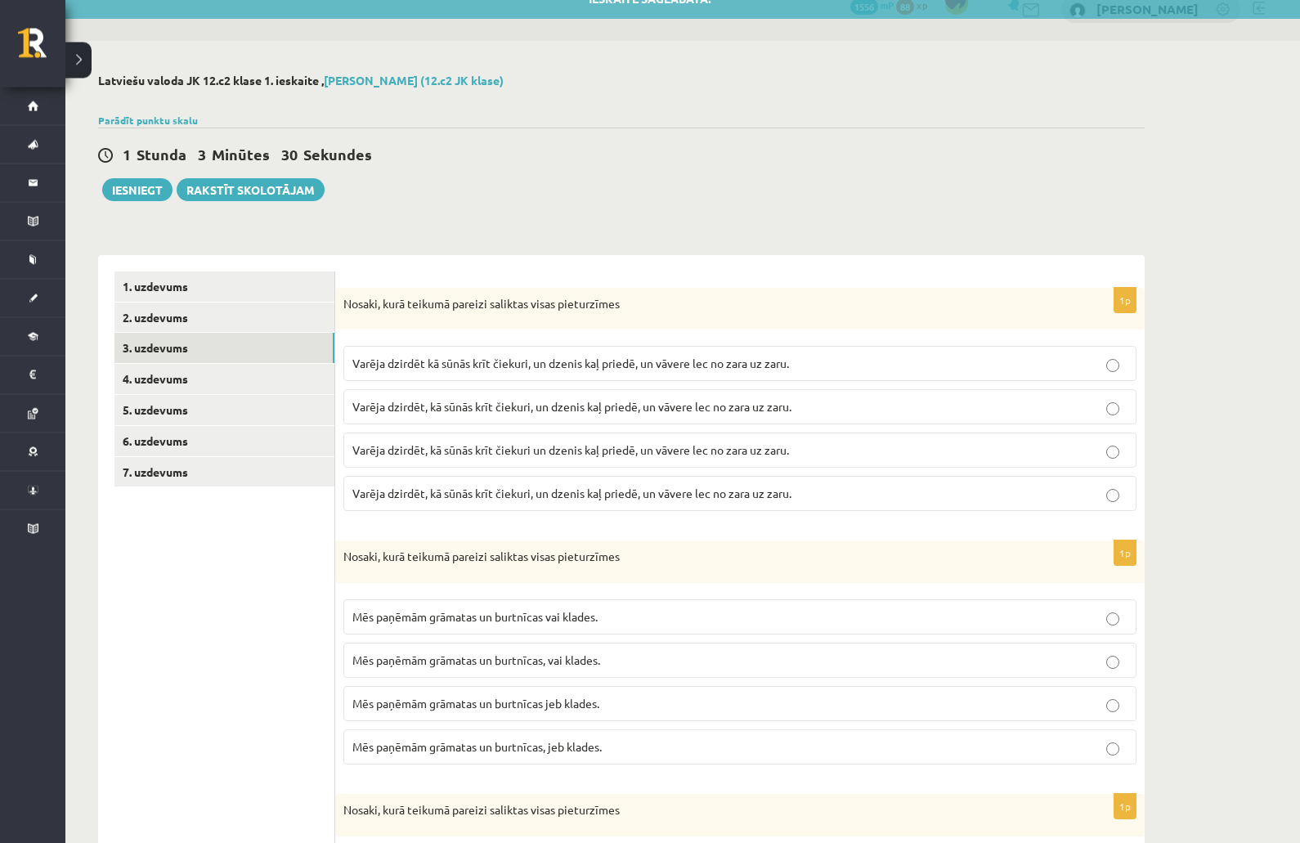
scroll to position [0, 0]
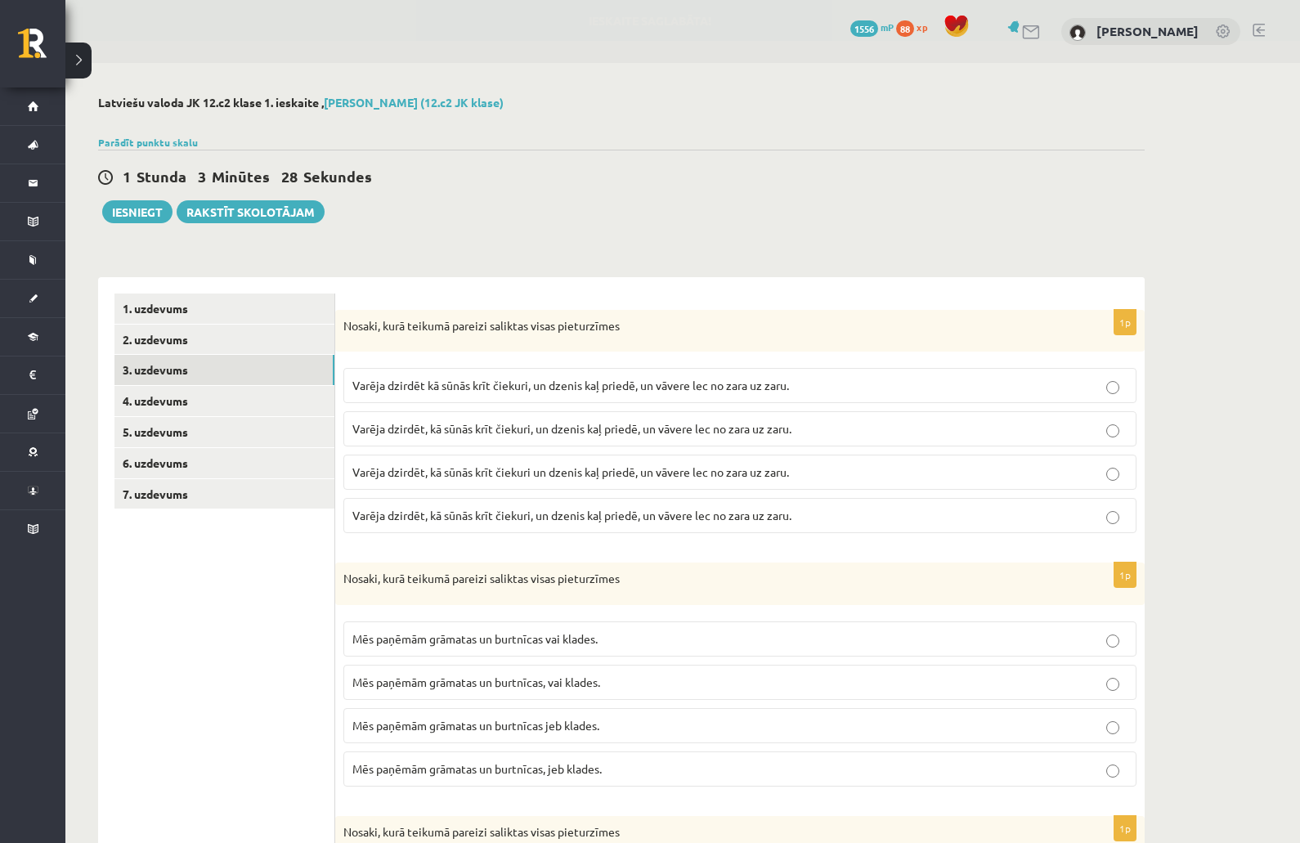
click at [206, 370] on link "3. uzdevums" at bounding box center [224, 370] width 220 height 30
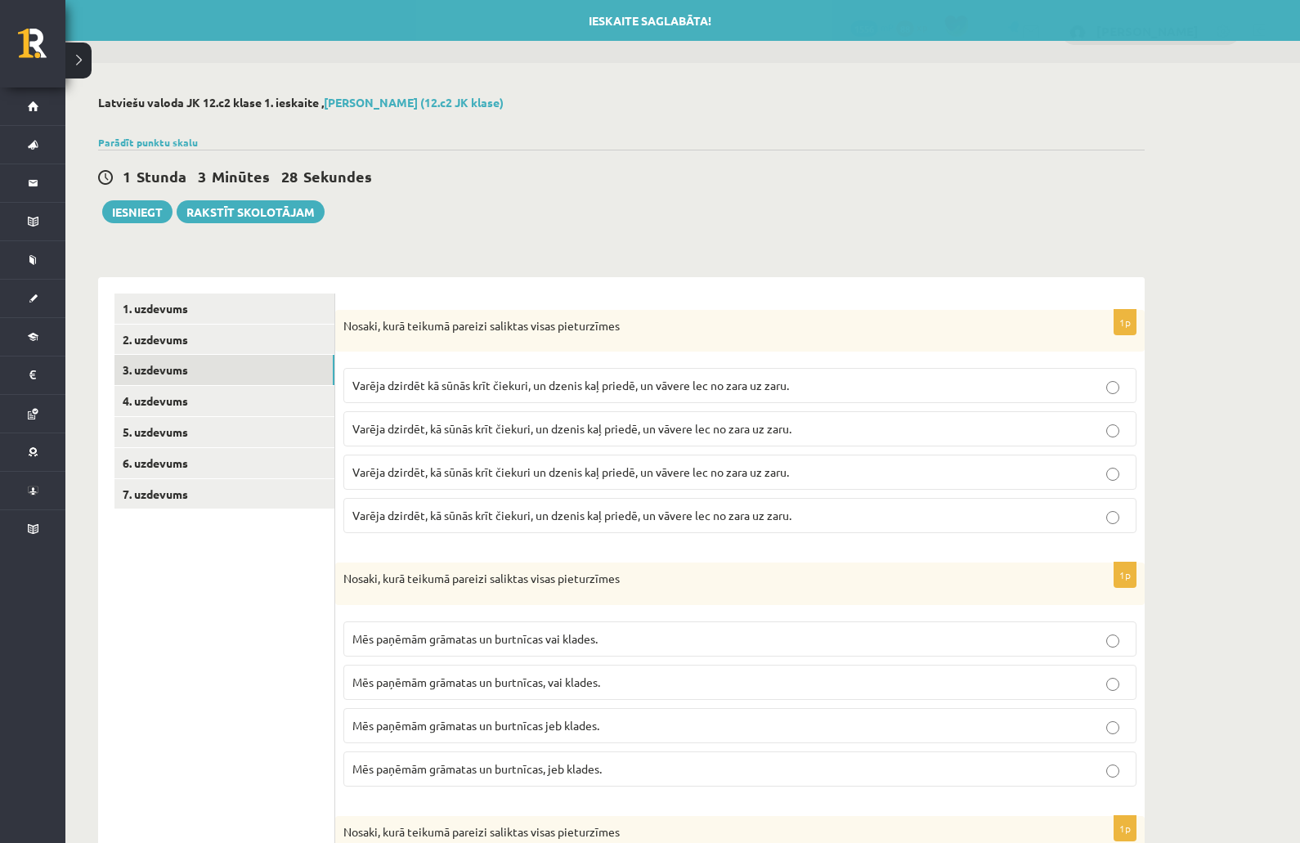
click at [202, 373] on link "3. uzdevums" at bounding box center [224, 370] width 220 height 30
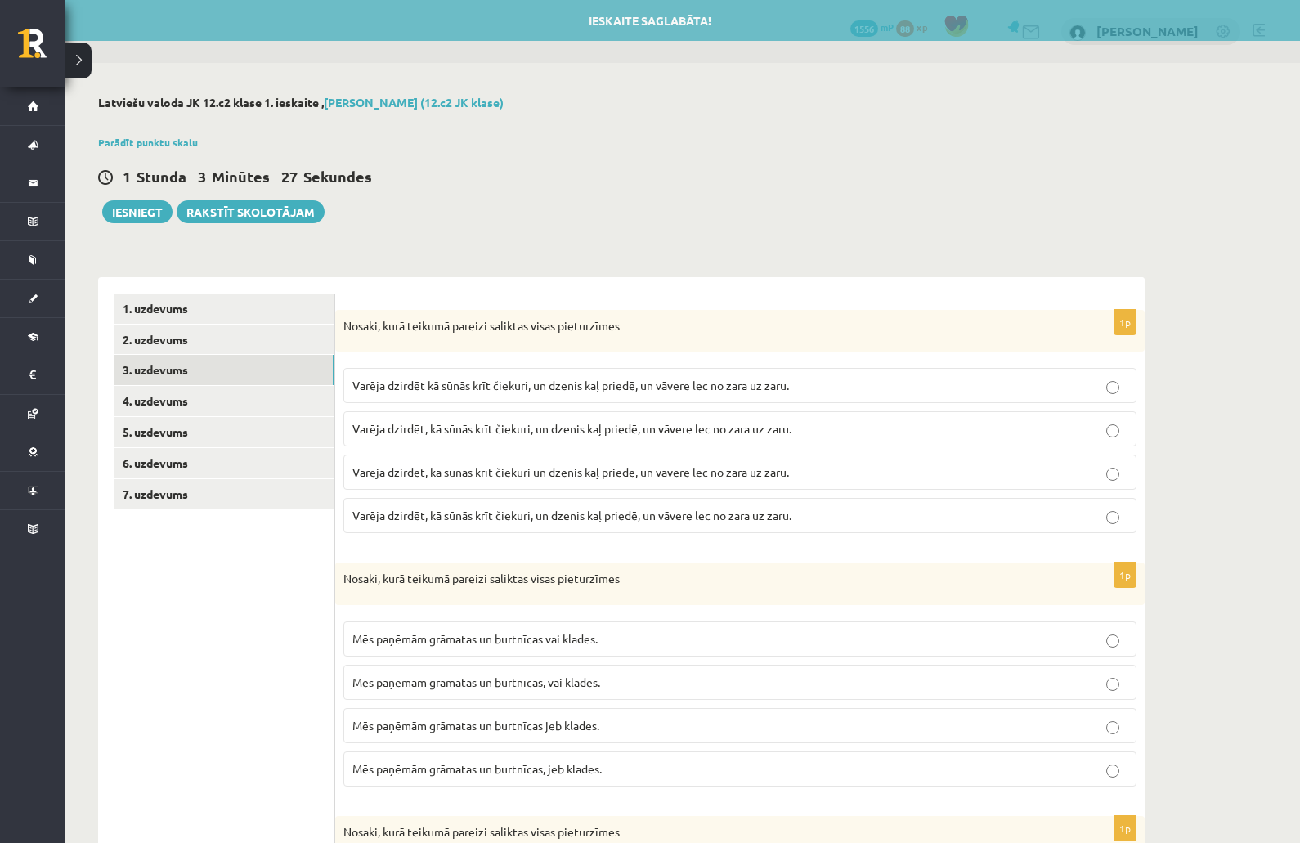
click at [205, 377] on link "3. uzdevums" at bounding box center [224, 370] width 220 height 30
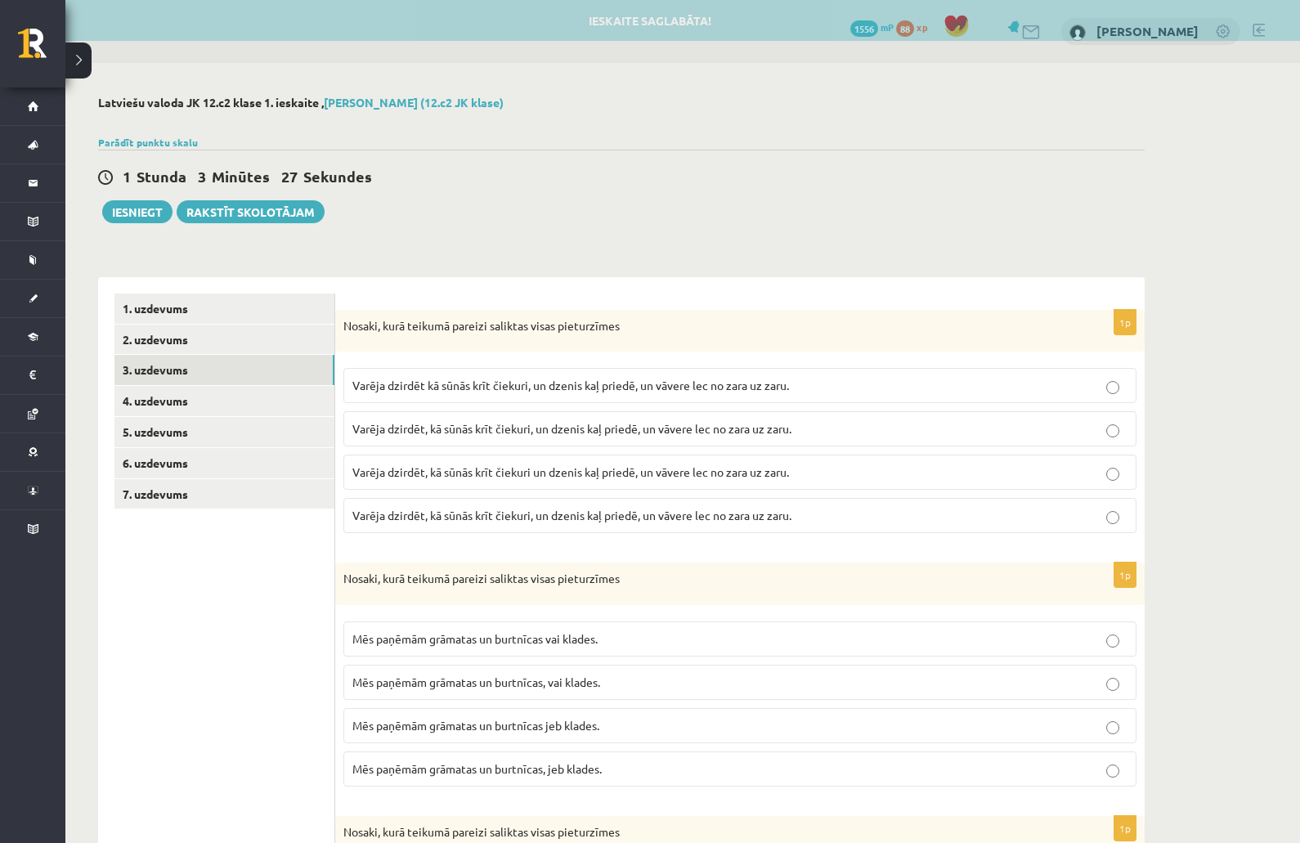
click at [202, 380] on link "3. uzdevums" at bounding box center [224, 370] width 220 height 30
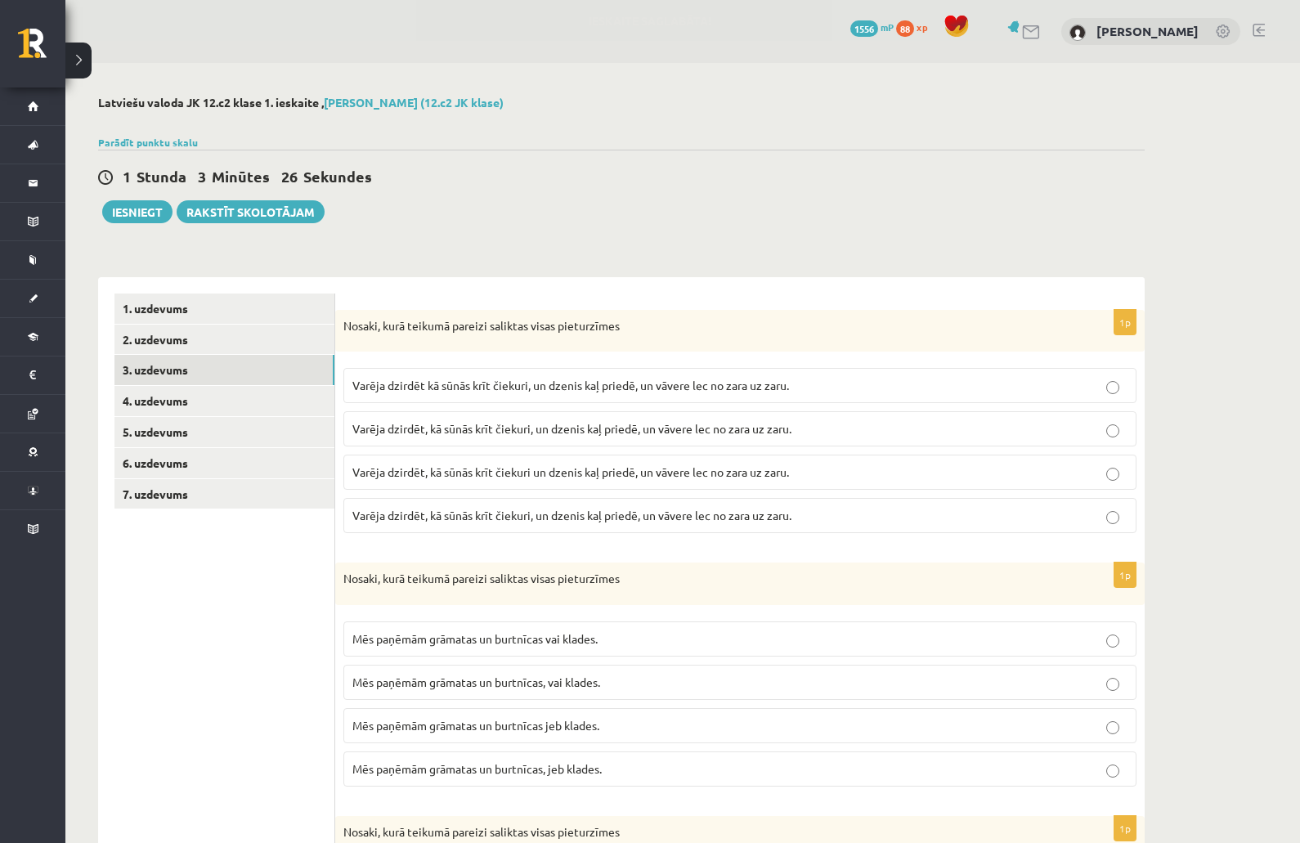
click at [177, 406] on link "4. uzdevums" at bounding box center [224, 401] width 220 height 30
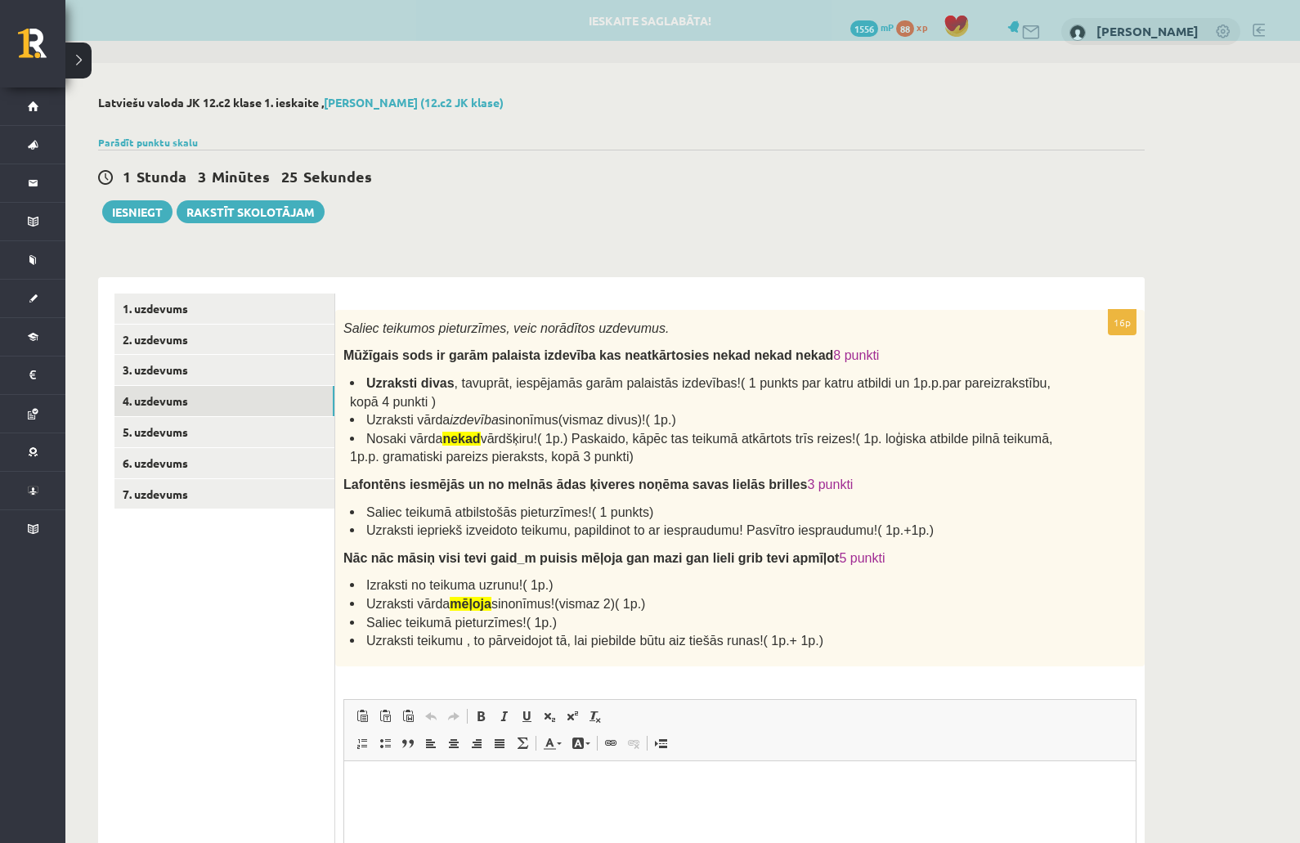
click at [195, 379] on link "3. uzdevums" at bounding box center [224, 370] width 220 height 30
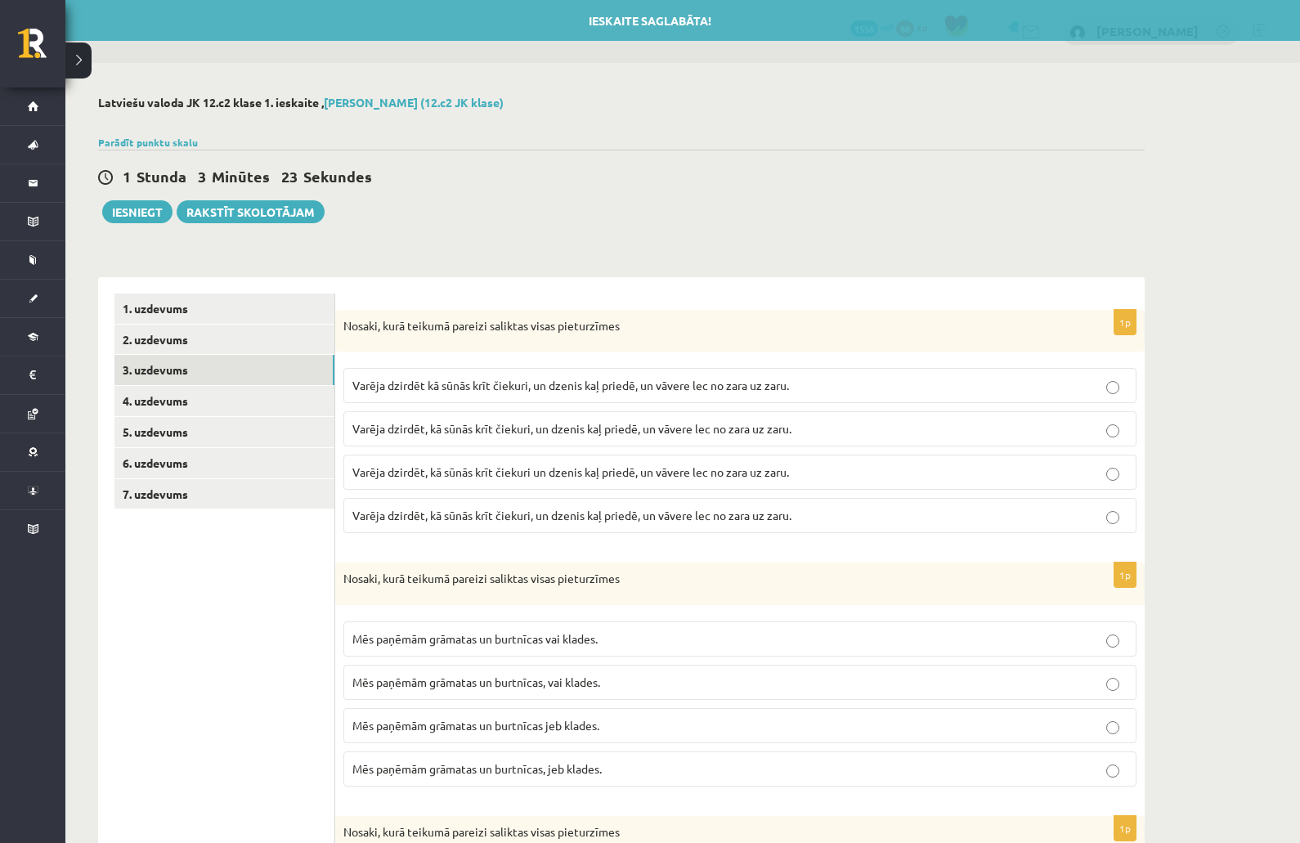
click at [188, 408] on link "4. uzdevums" at bounding box center [224, 401] width 220 height 30
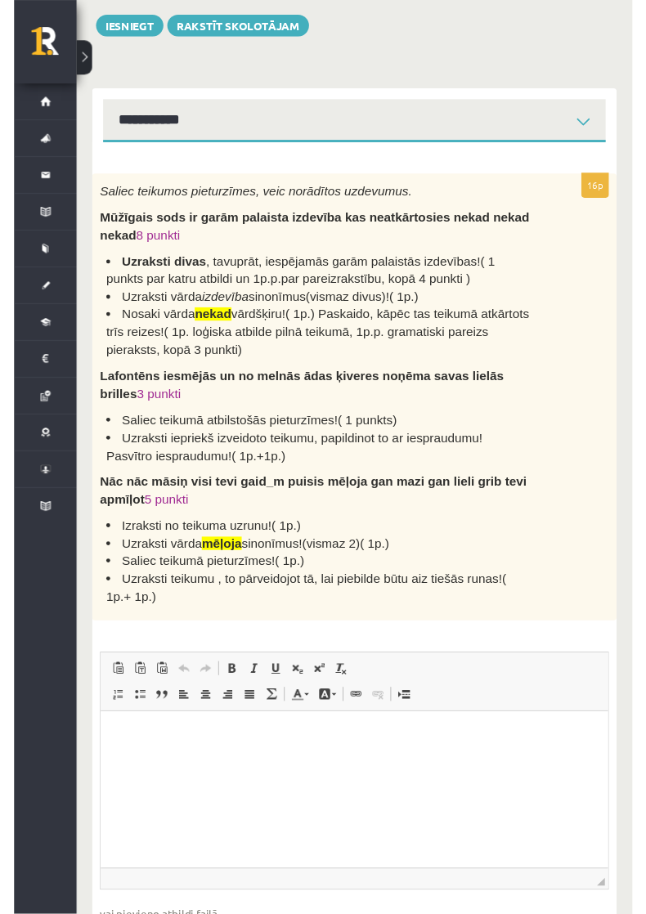
scroll to position [192, 0]
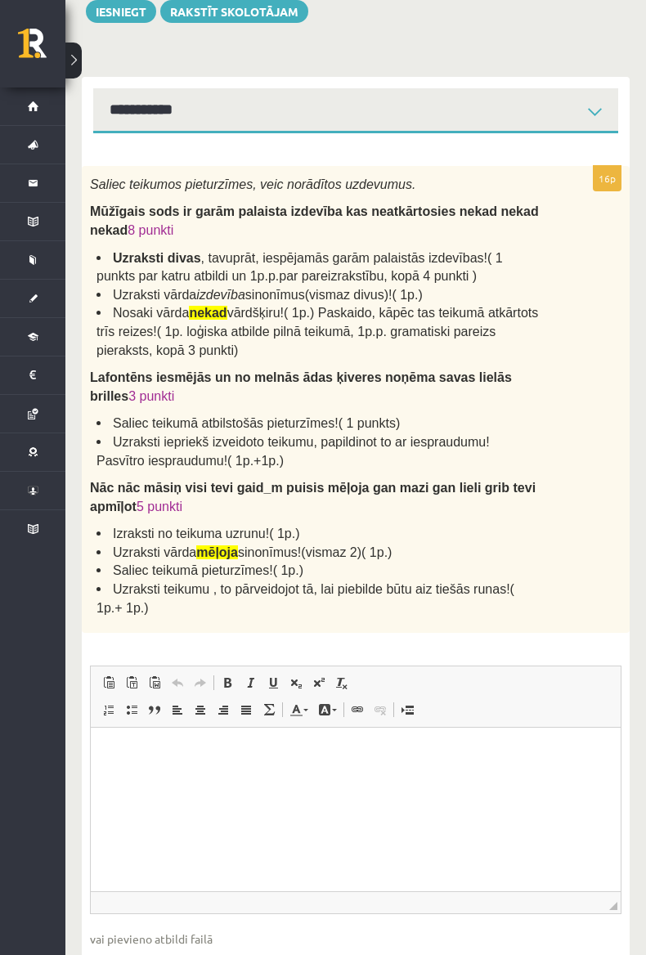
click at [188, 744] on p "Rich Text Editor, wiswyg-editor-user-answer-47024974141580" at bounding box center [355, 752] width 497 height 17
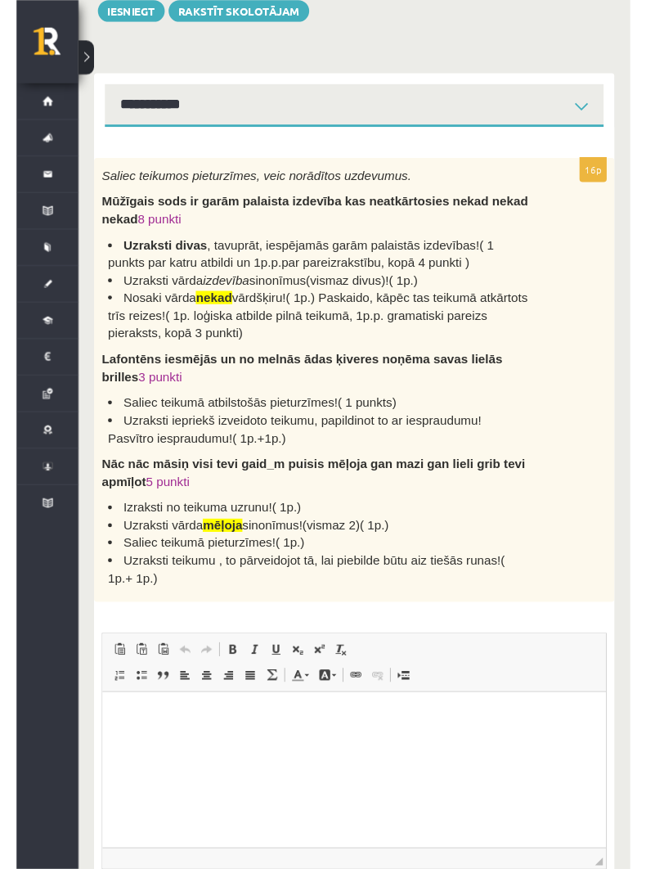
scroll to position [266, 0]
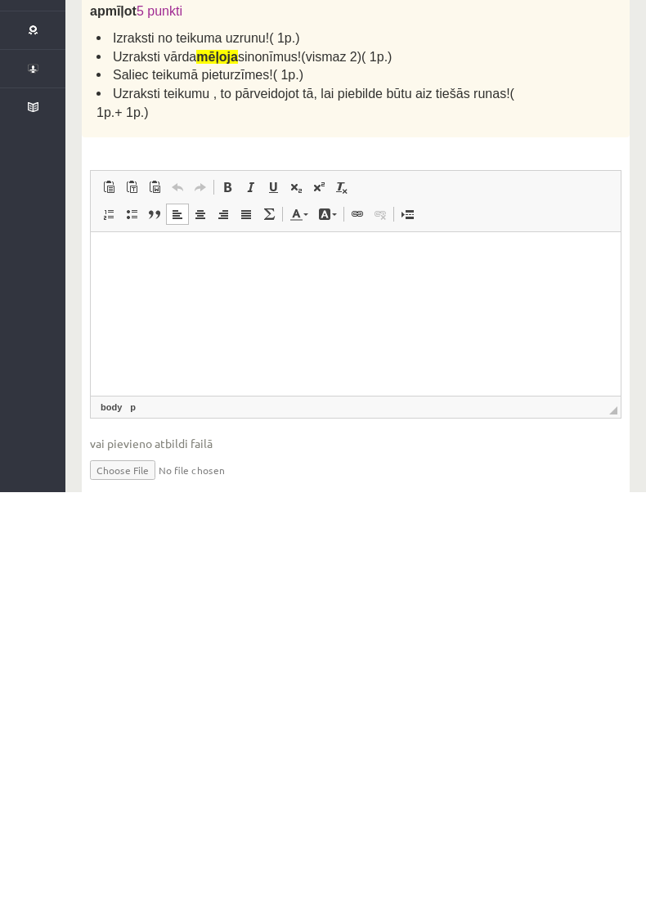
click at [158, 255] on p "Rich Text Editor, wiswyg-editor-user-answer-47024974141580" at bounding box center [355, 257] width 497 height 17
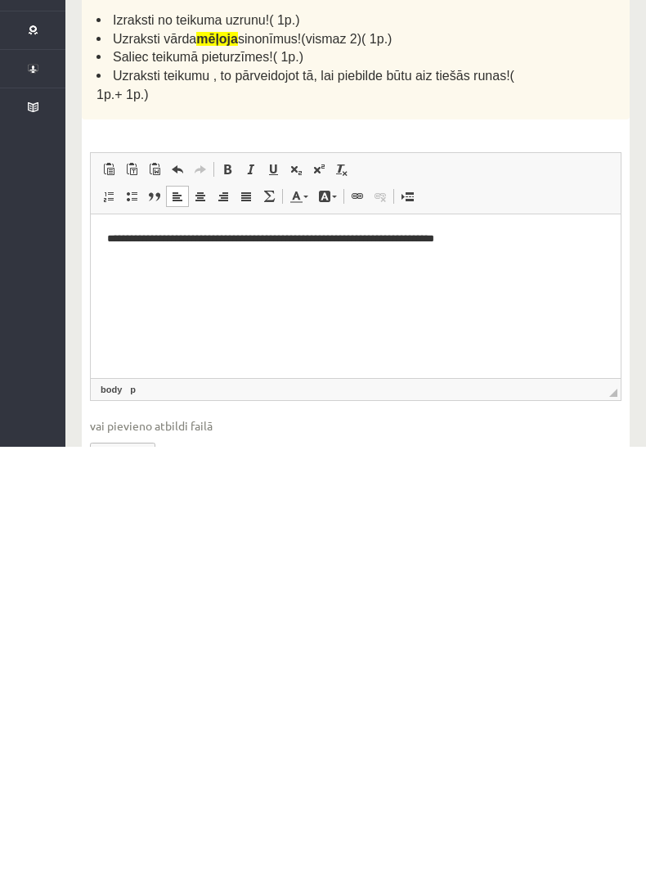
scroll to position [298, 0]
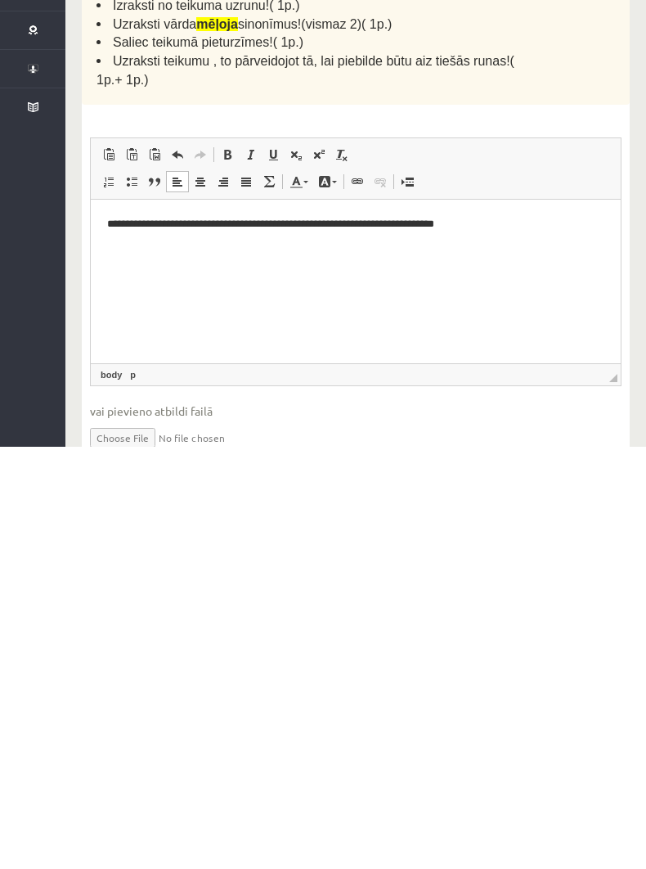
click at [100, 229] on html "**********" at bounding box center [356, 224] width 530 height 49
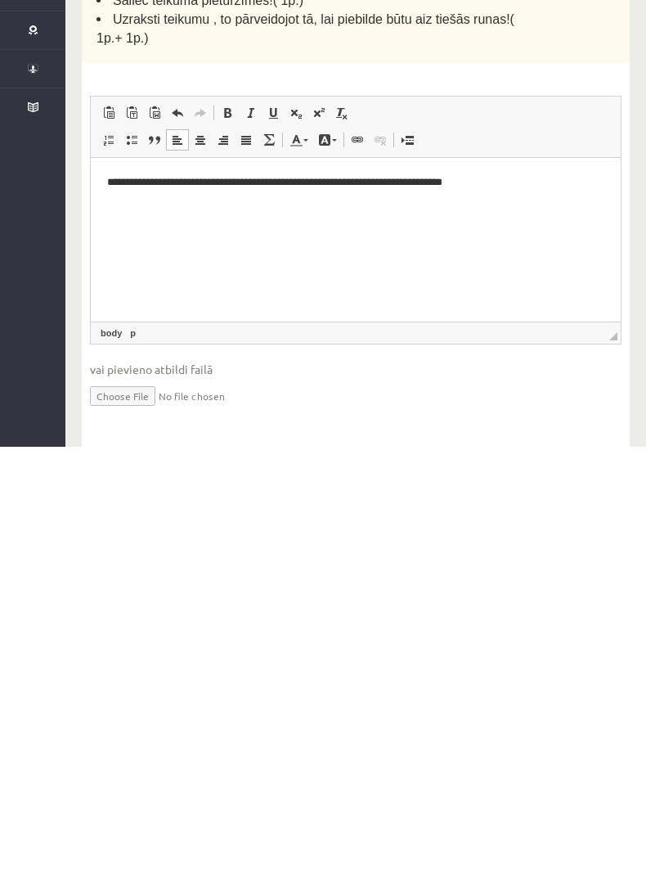
scroll to position [345, 0]
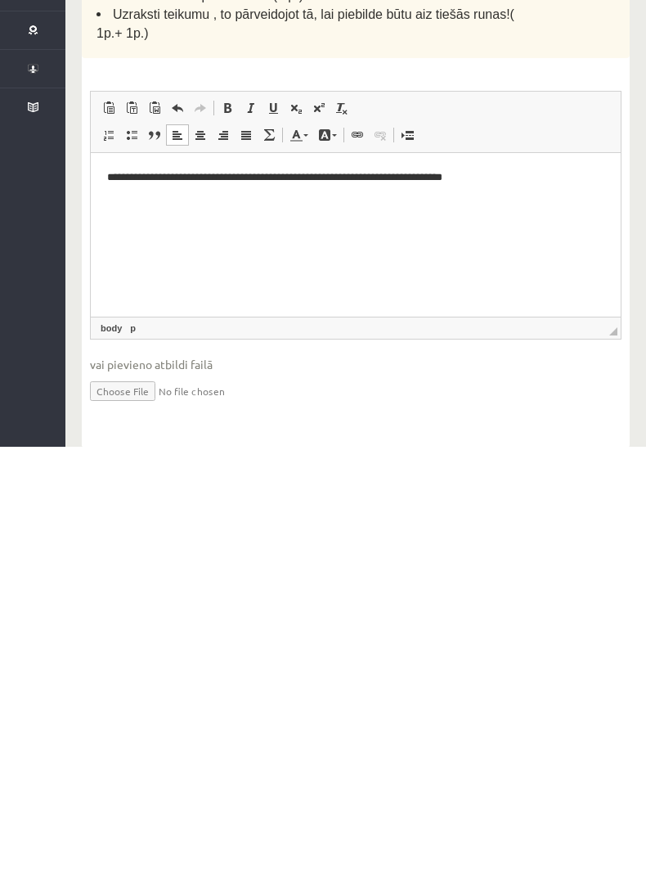
click at [469, 202] on html "**********" at bounding box center [356, 177] width 530 height 49
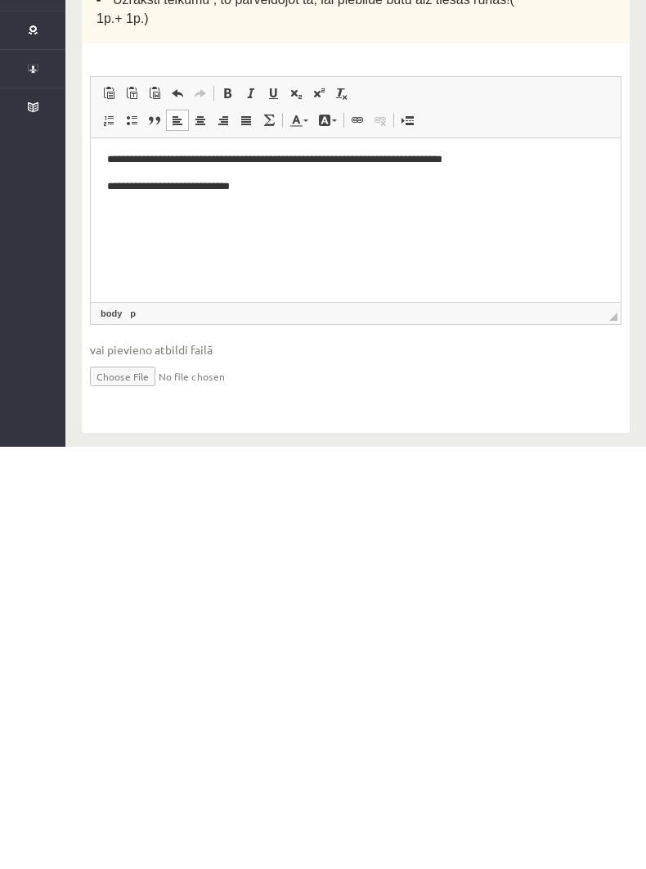
scroll to position [361, 0]
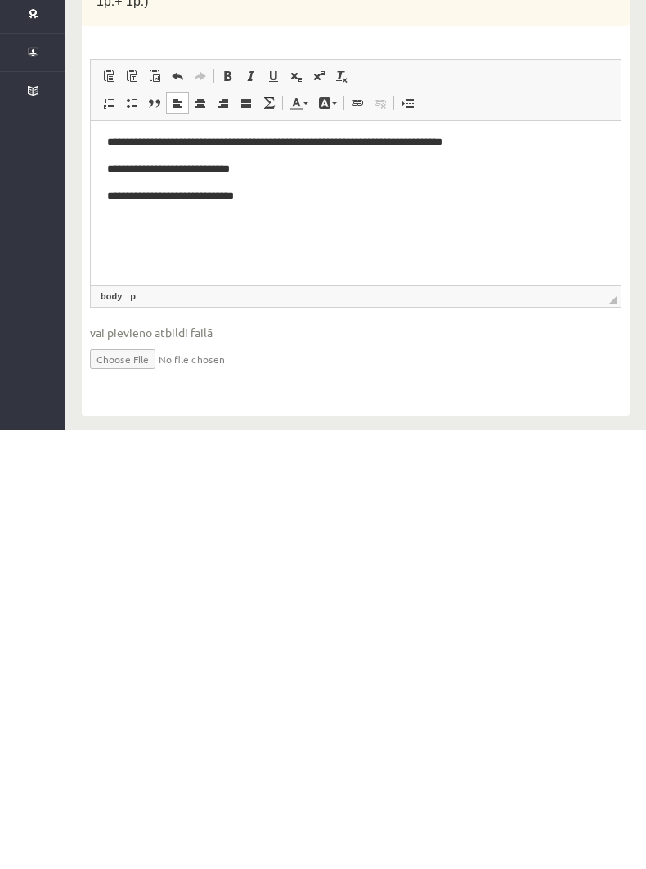
click at [122, 195] on p "**********" at bounding box center [355, 196] width 497 height 16
copy body "**********"
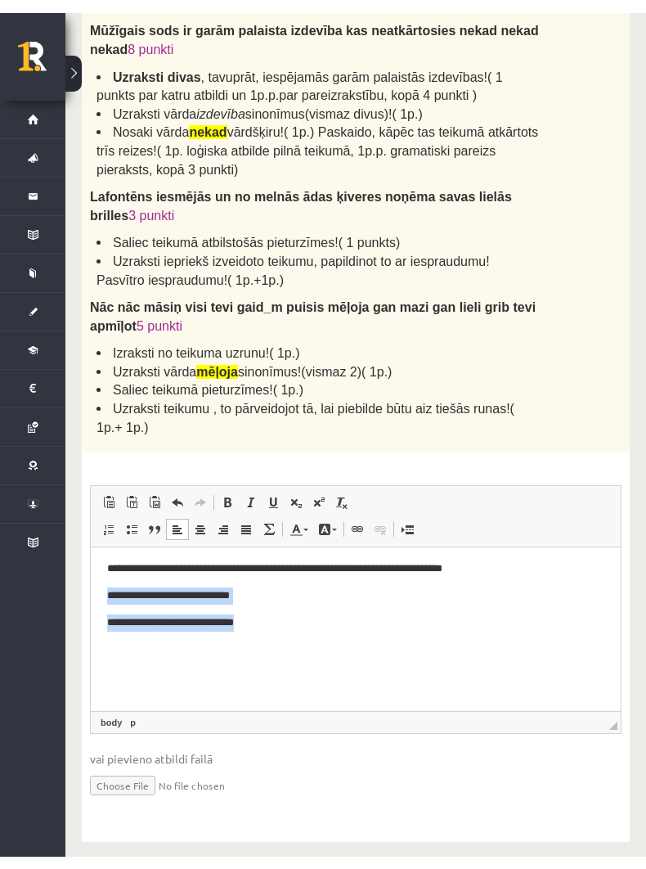
click at [177, 646] on html "**********" at bounding box center [356, 594] width 530 height 103
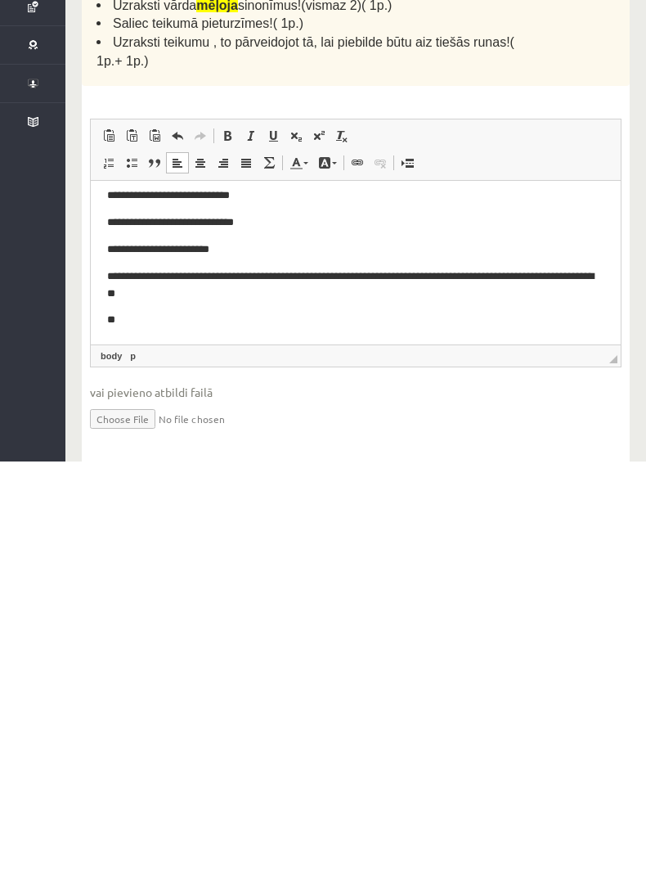
scroll to position [55, 0]
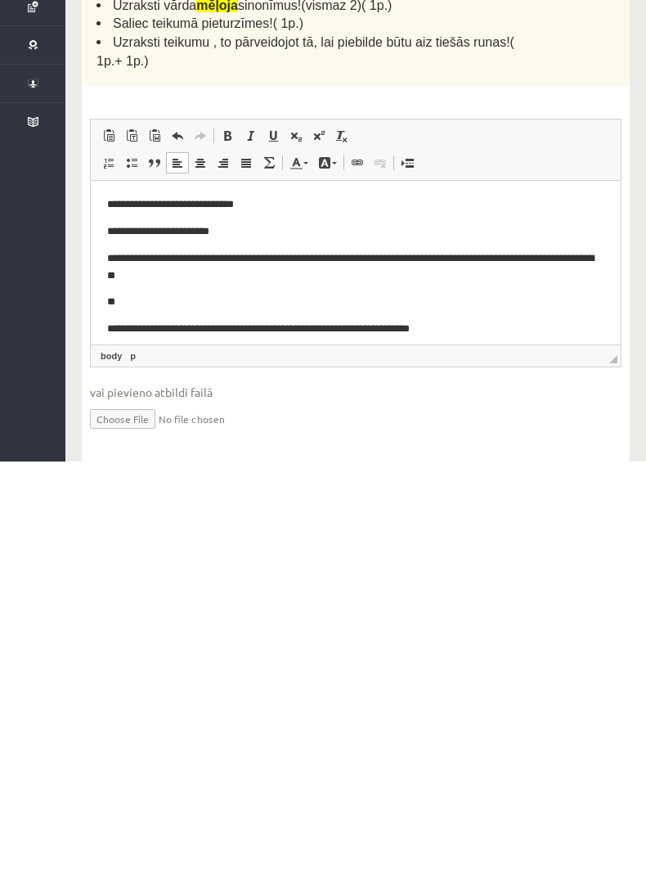
click at [112, 323] on p "**********" at bounding box center [355, 329] width 497 height 16
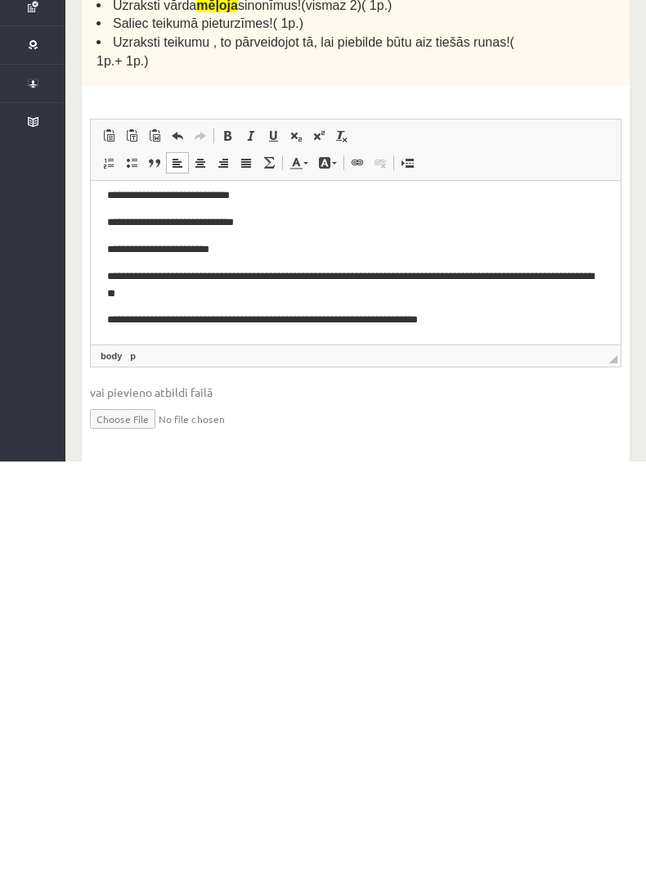
scroll to position [37, 0]
click at [202, 303] on body "**********" at bounding box center [355, 244] width 497 height 168
click at [193, 297] on p "**********" at bounding box center [355, 284] width 497 height 33
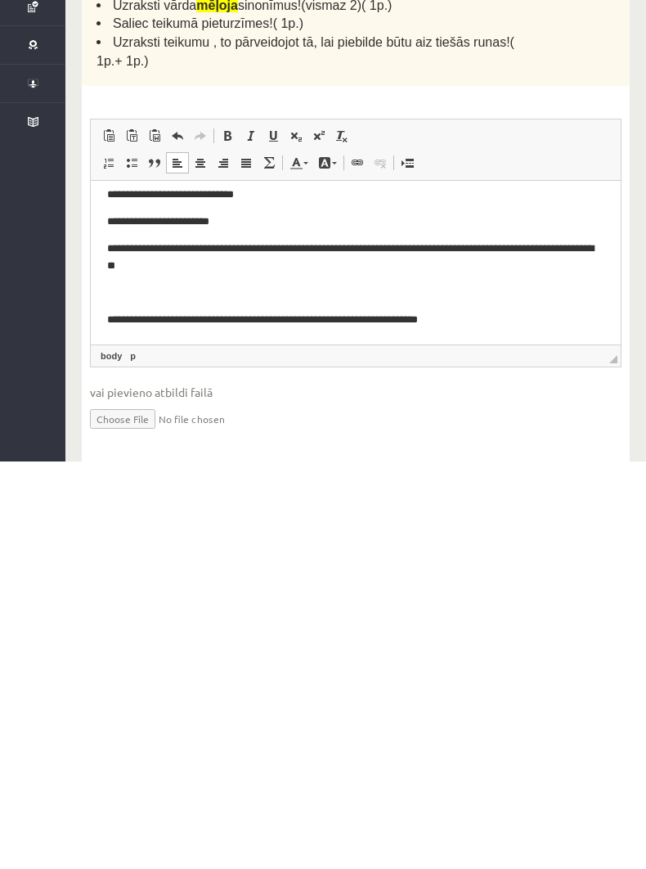
scroll to position [64, 0]
click at [490, 323] on p "**********" at bounding box center [355, 320] width 497 height 16
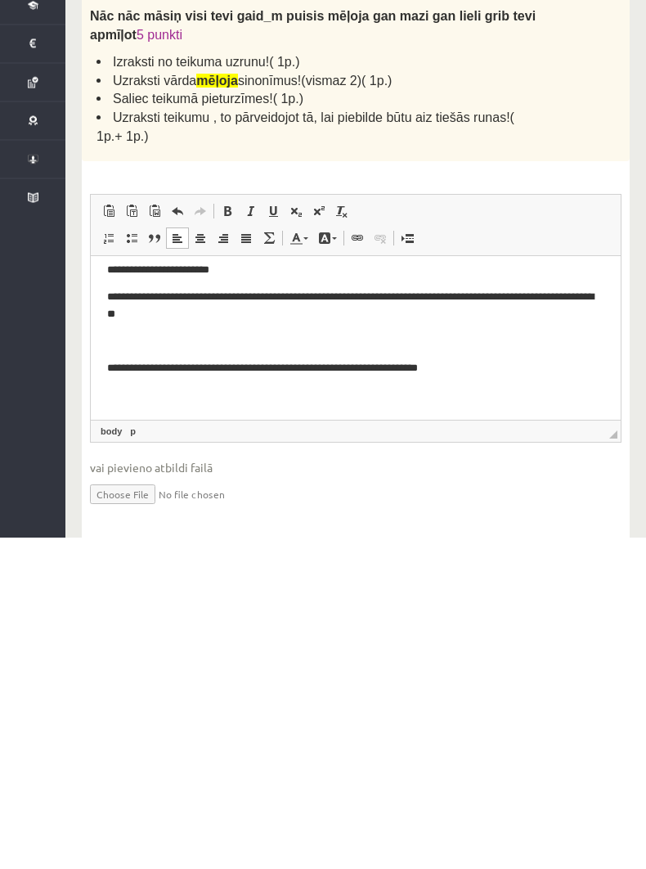
scroll to position [91, 0]
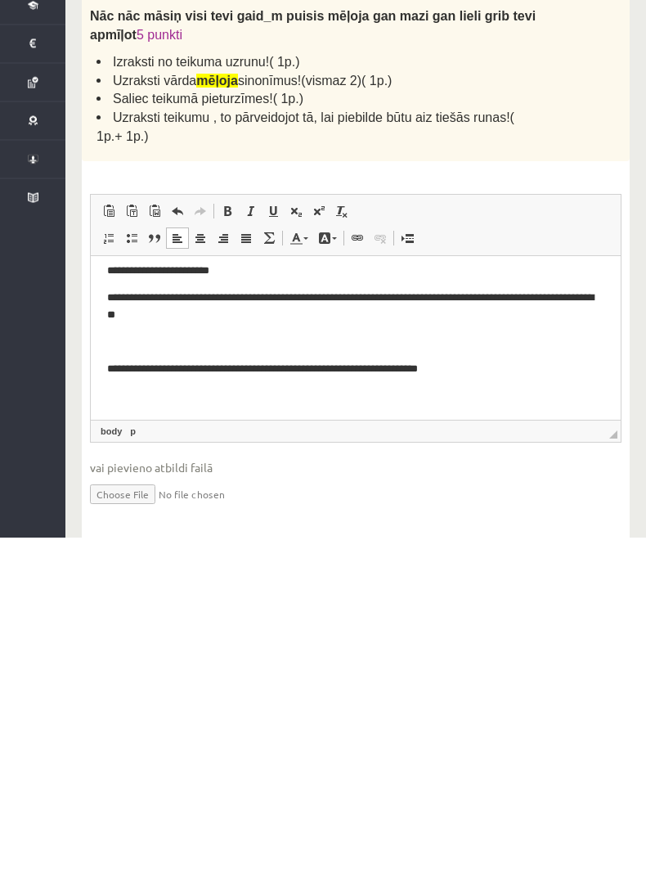
click at [121, 402] on p "Rich Text Editor, wiswyg-editor-user-answer-47024974141580" at bounding box center [355, 396] width 497 height 17
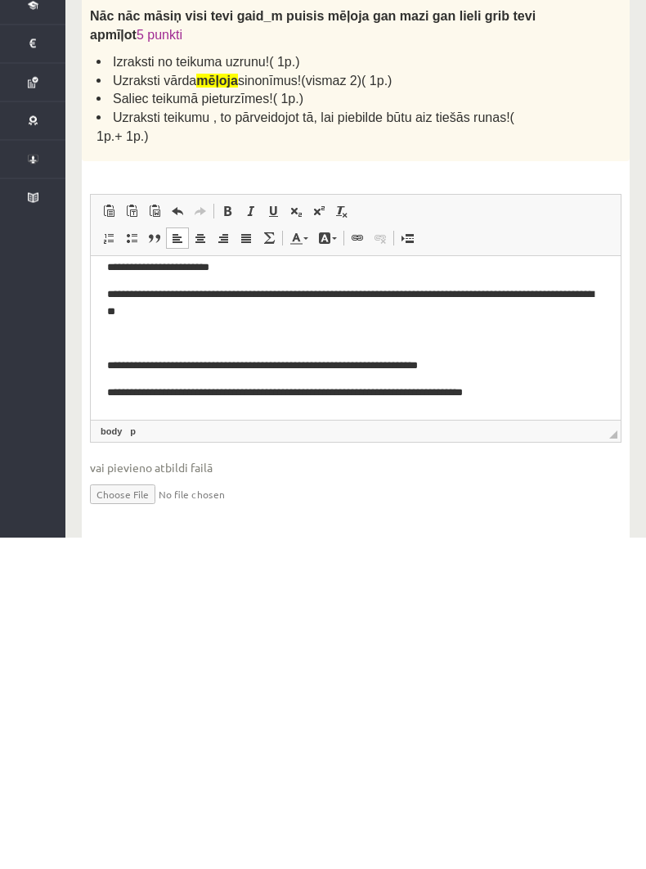
scroll to position [4, 0]
click at [276, 536] on span at bounding box center [273, 542] width 13 height 13
click at [124, 411] on html "**********" at bounding box center [356, 289] width 530 height 255
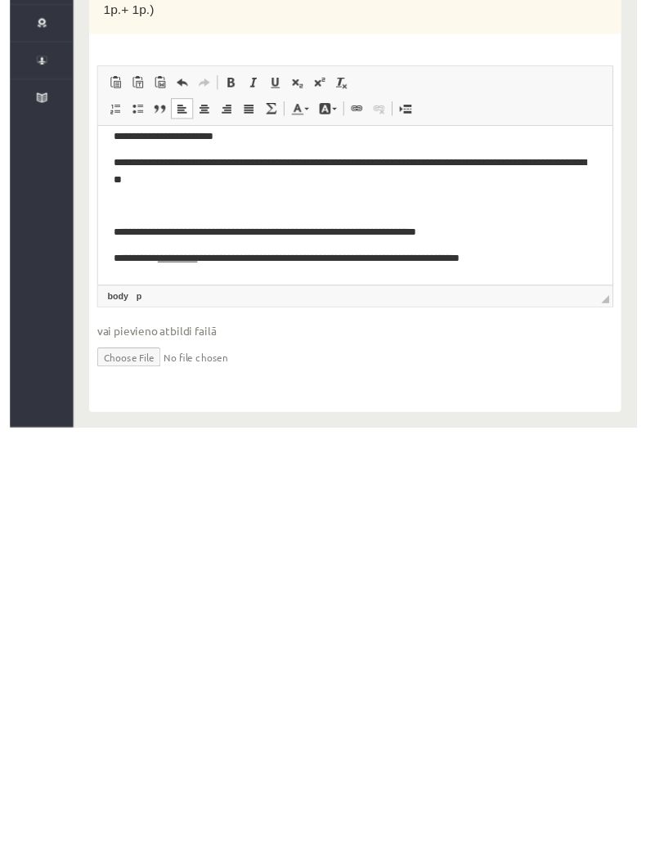
scroll to position [386, 0]
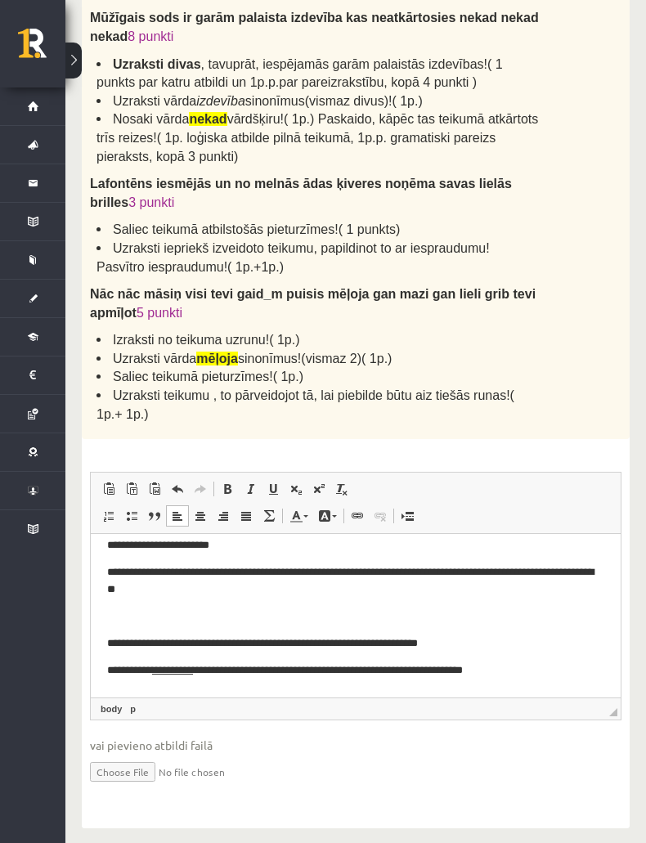
click at [527, 677] on p "**********" at bounding box center [355, 670] width 497 height 16
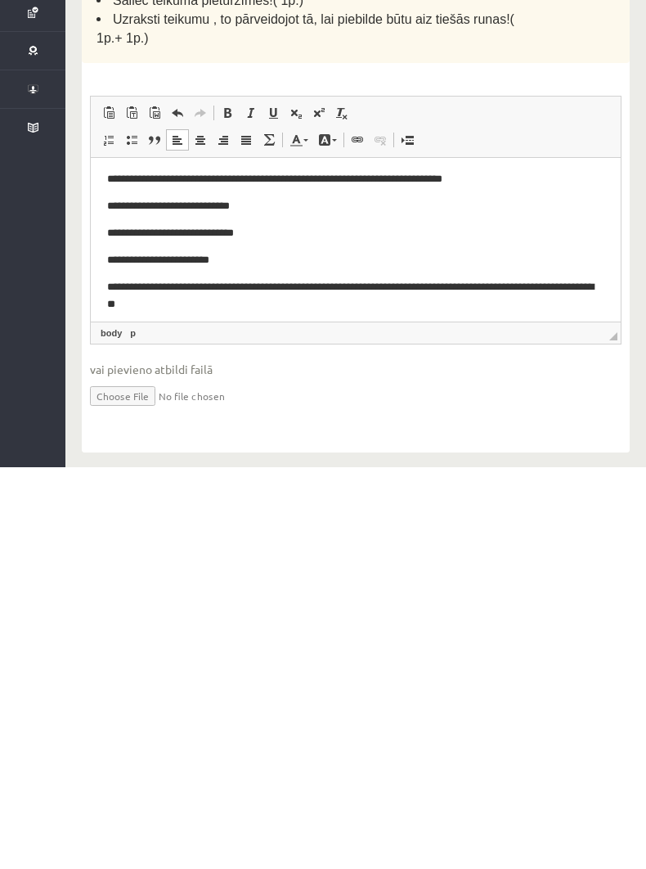
scroll to position [0, 0]
click at [113, 174] on p "**********" at bounding box center [355, 179] width 497 height 16
click at [112, 173] on p "**********" at bounding box center [355, 179] width 497 height 16
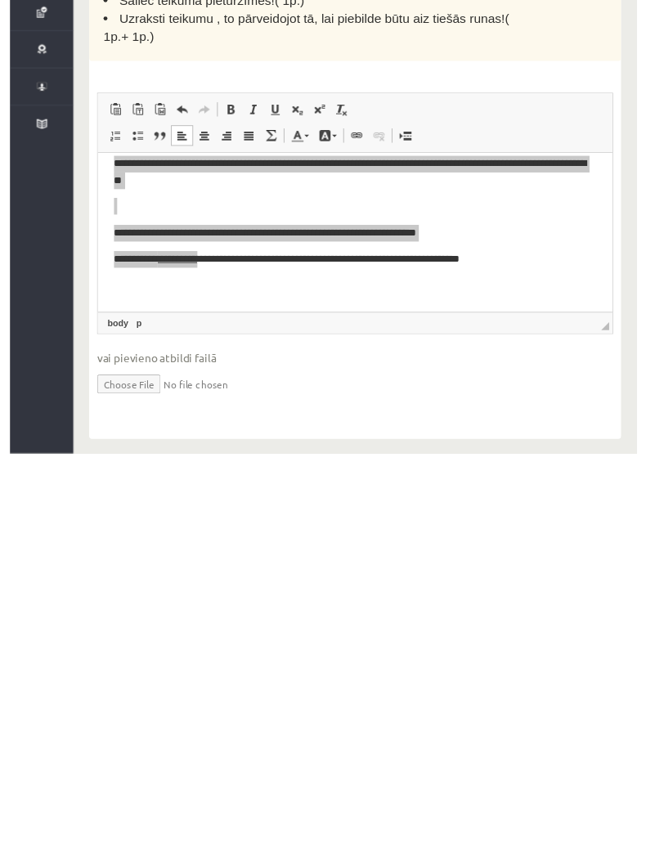
scroll to position [386, 0]
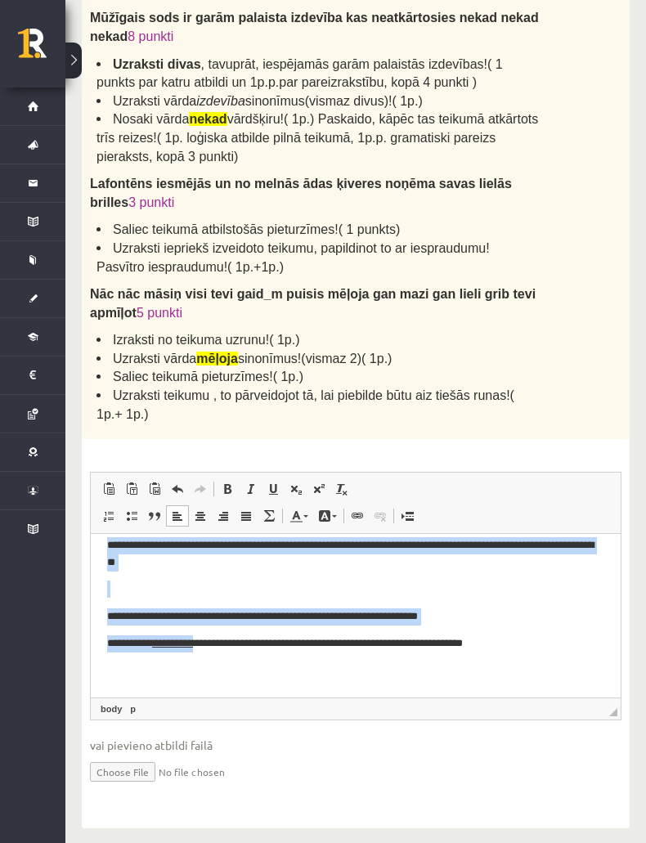
click at [377, 671] on p "Rich Text Editor, wiswyg-editor-user-answer-47024974141580" at bounding box center [355, 670] width 497 height 17
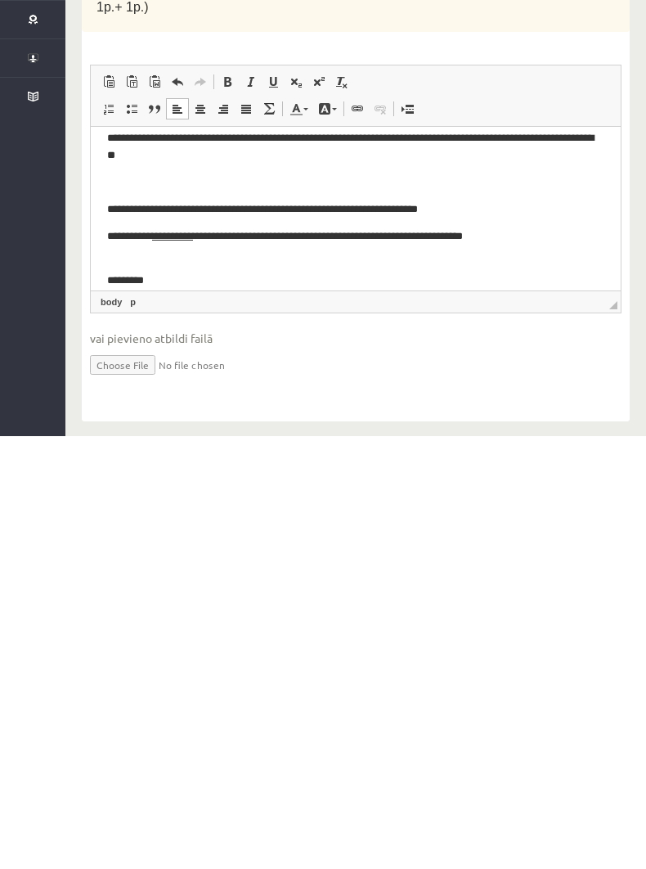
scroll to position [161, 0]
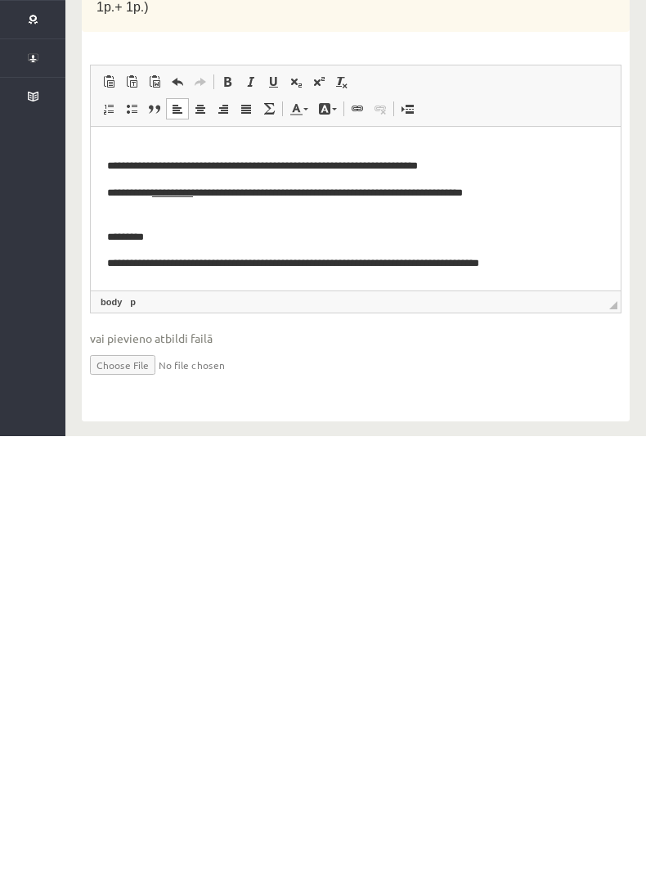
click at [247, 268] on p "**********" at bounding box center [355, 263] width 497 height 16
click at [107, 260] on p "**********" at bounding box center [355, 263] width 497 height 16
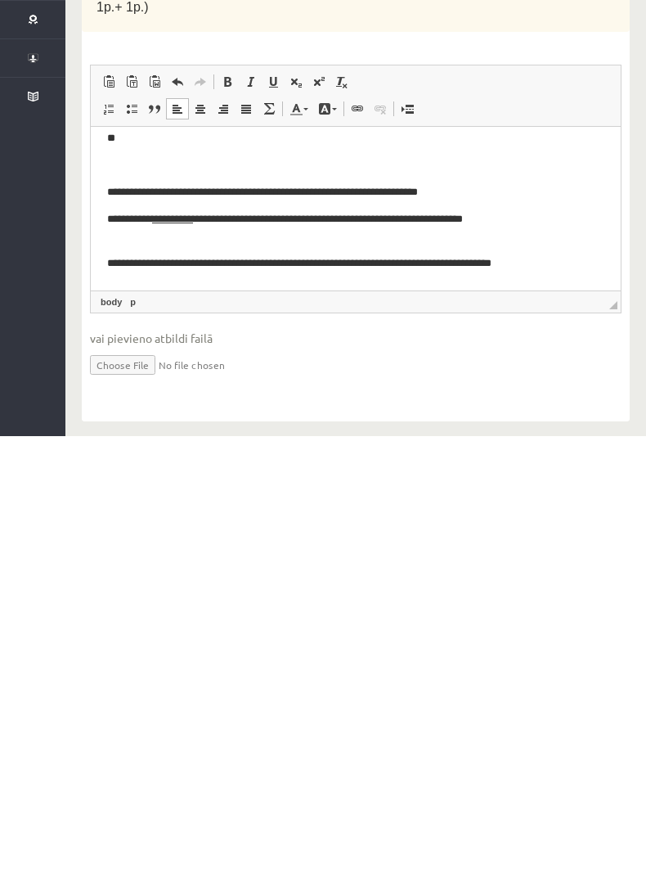
scroll to position [134, 0]
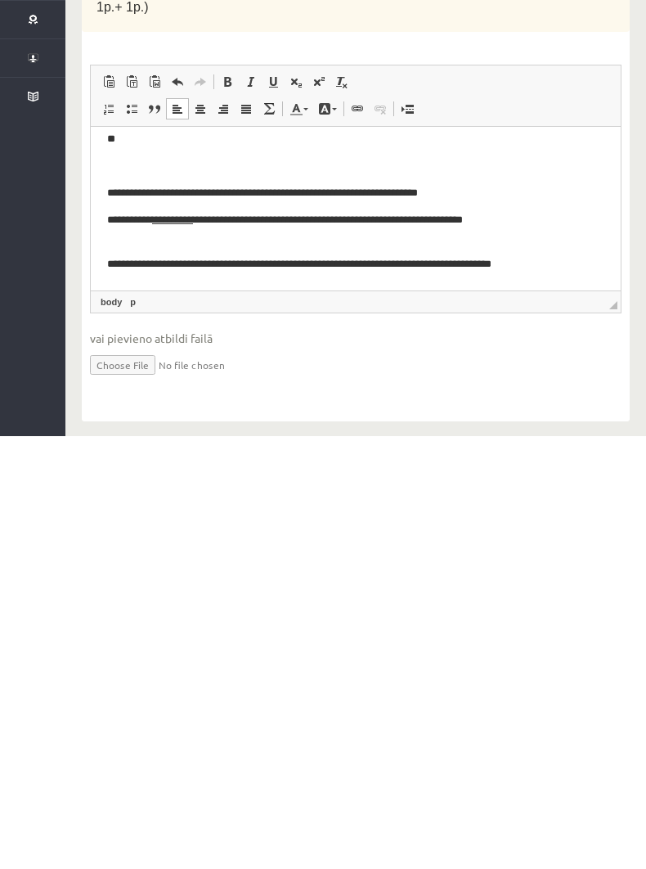
click at [562, 258] on p "**********" at bounding box center [355, 255] width 497 height 33
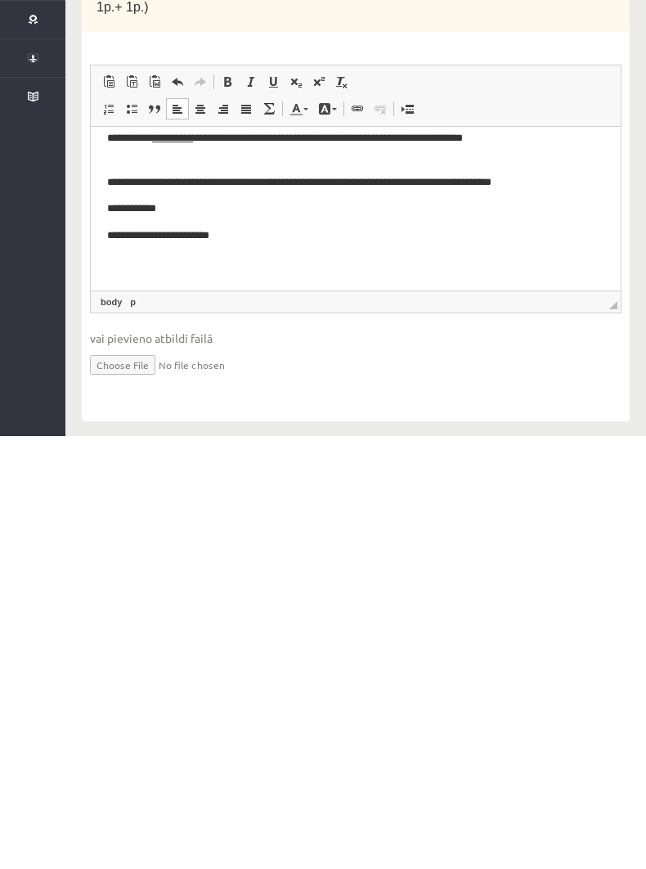
scroll to position [215, 0]
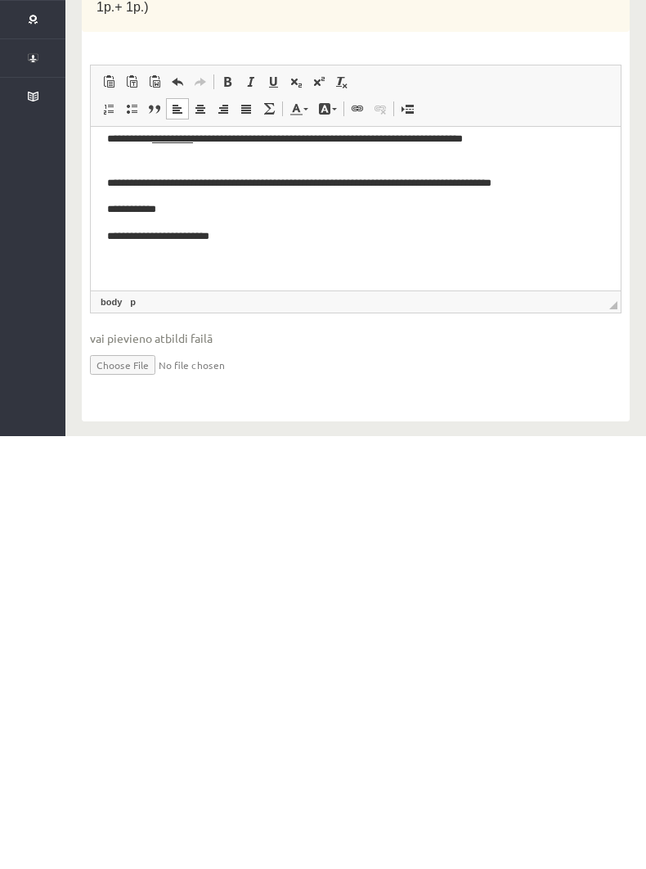
click at [252, 242] on p "**********" at bounding box center [355, 236] width 497 height 16
click at [126, 263] on p "Rich Text Editor, wiswyg-editor-user-answer-47024974141580" at bounding box center [355, 263] width 497 height 17
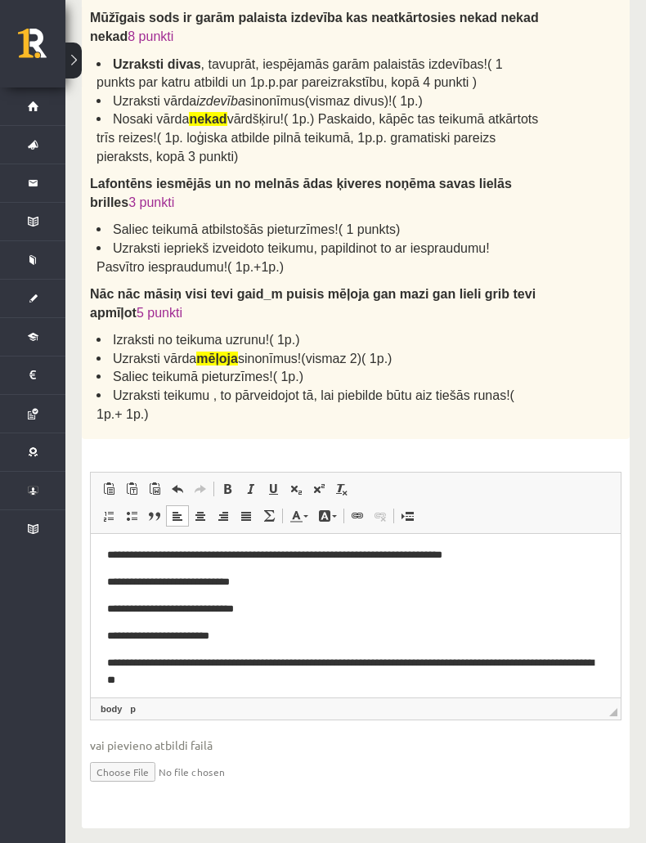
scroll to position [0, 0]
click at [122, 549] on p "**********" at bounding box center [355, 555] width 497 height 16
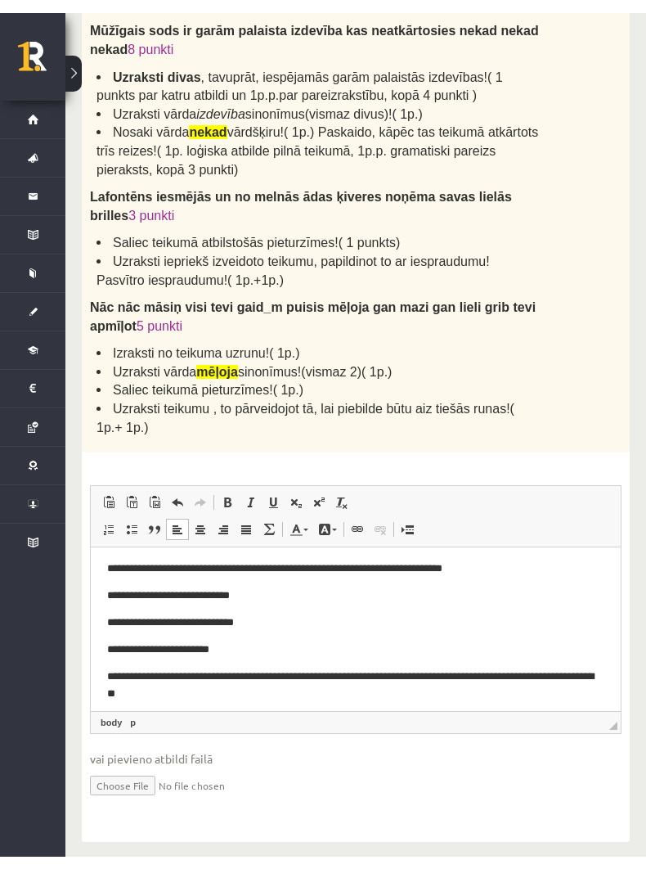
scroll to position [361, 0]
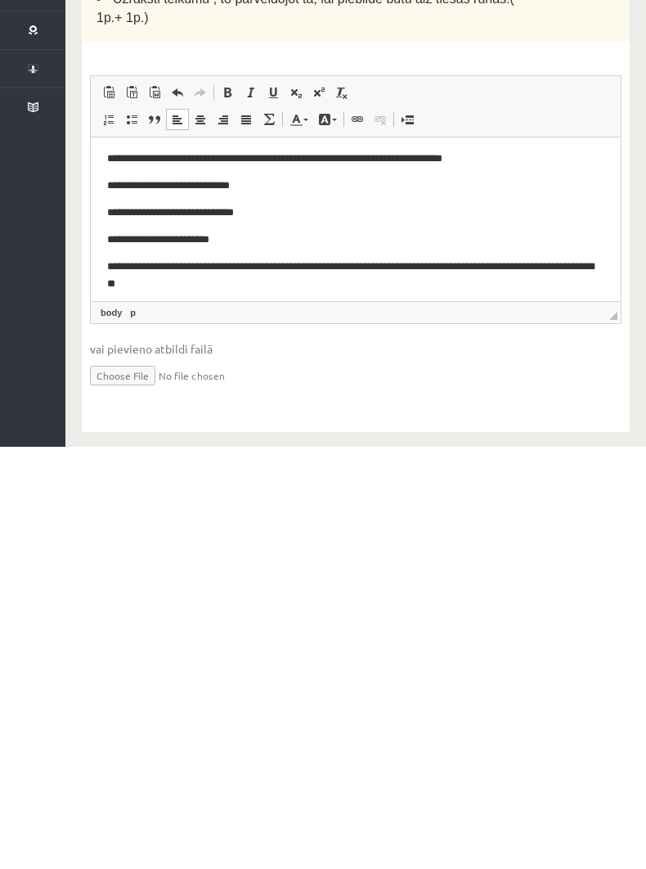
click at [127, 145] on html "**********" at bounding box center [356, 323] width 530 height 379
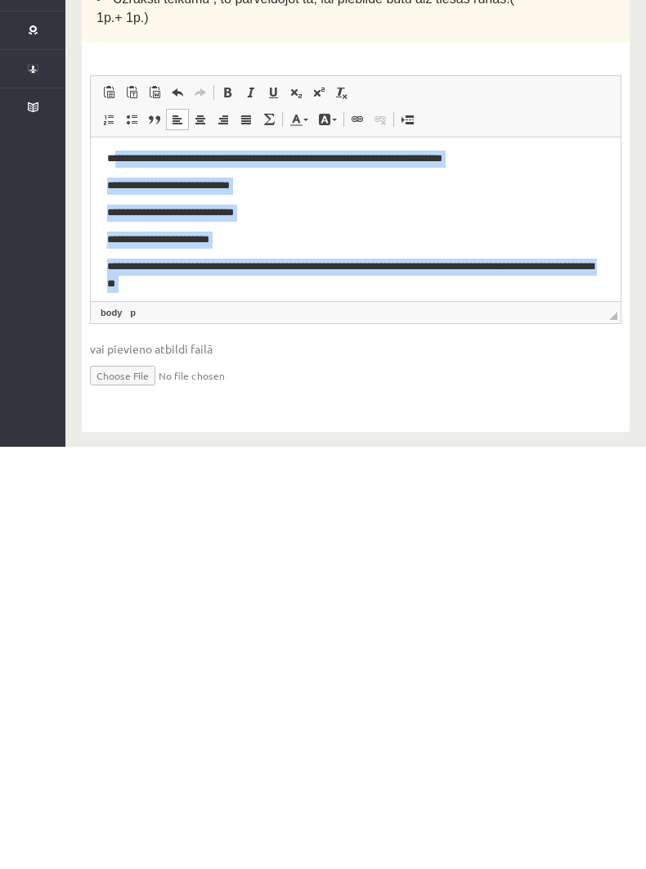
scroll to position [0, 0]
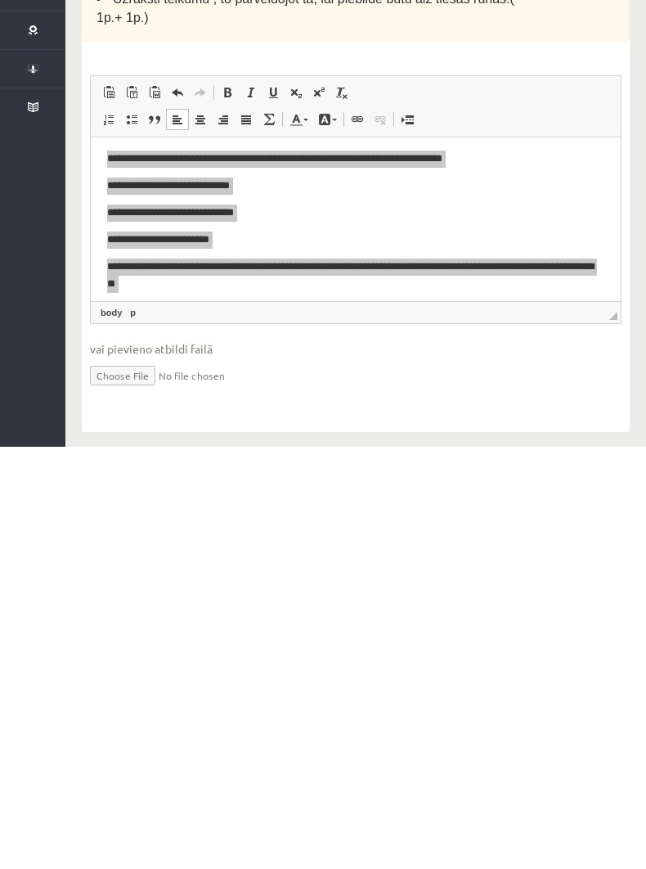
click at [89, 259] on div "16p Saliec teikumos pieturzīmes, veic norādītos uzdevumus. Mūžīgais sods ir gar…" at bounding box center [356, 418] width 548 height 840
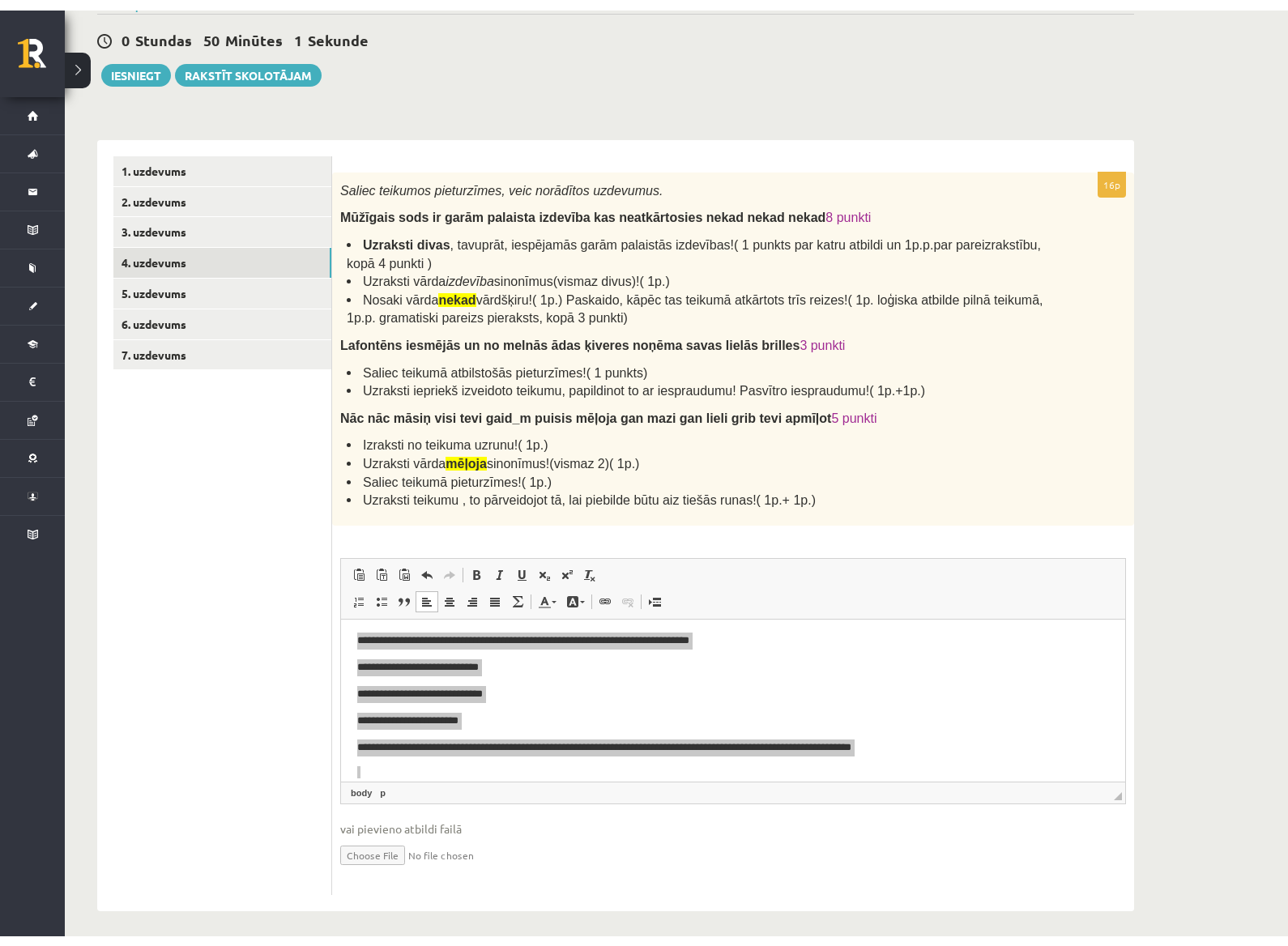
scroll to position [125, 0]
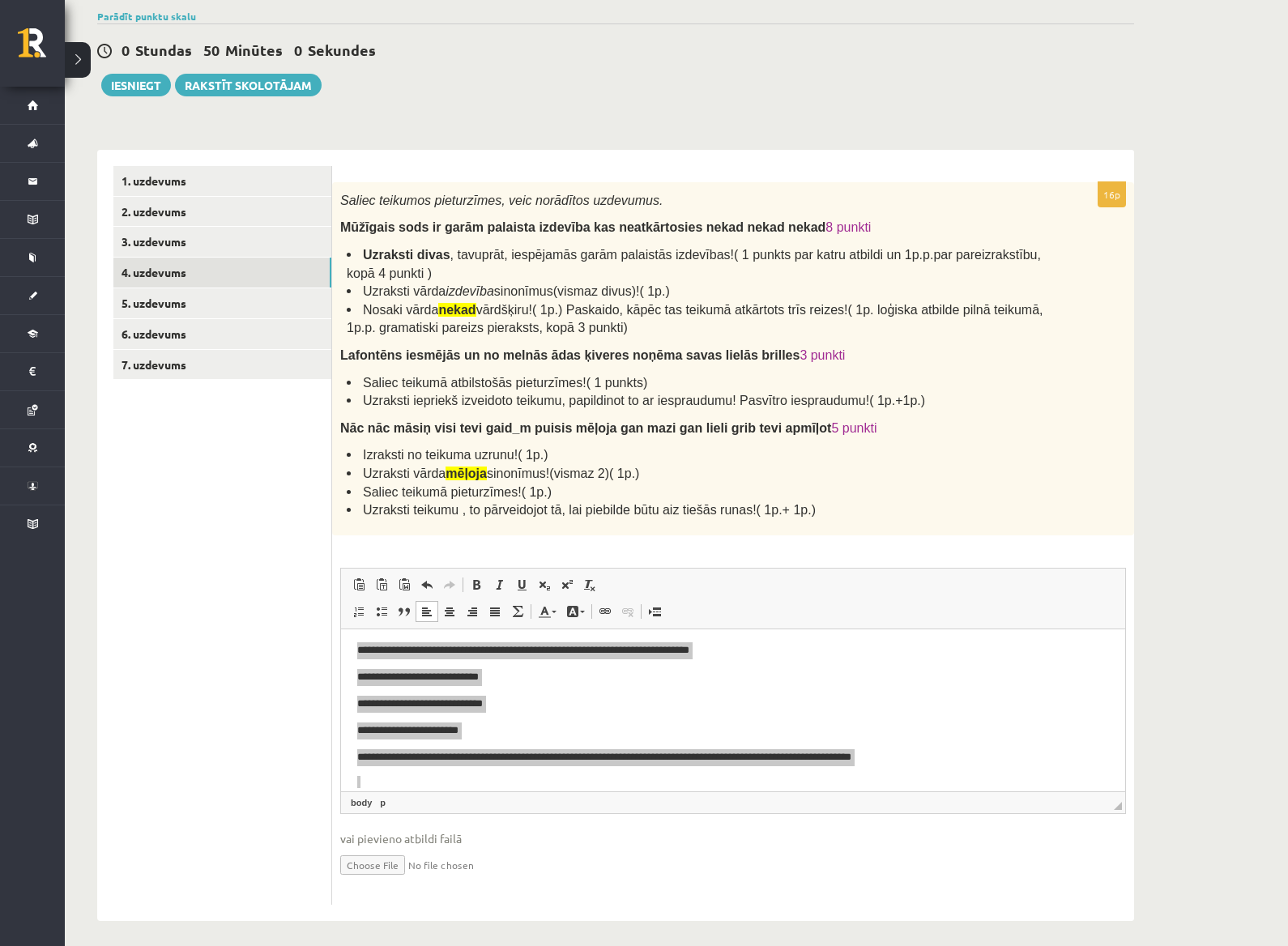
click at [145, 272] on link "4. uzdevums" at bounding box center [222, 272] width 218 height 30
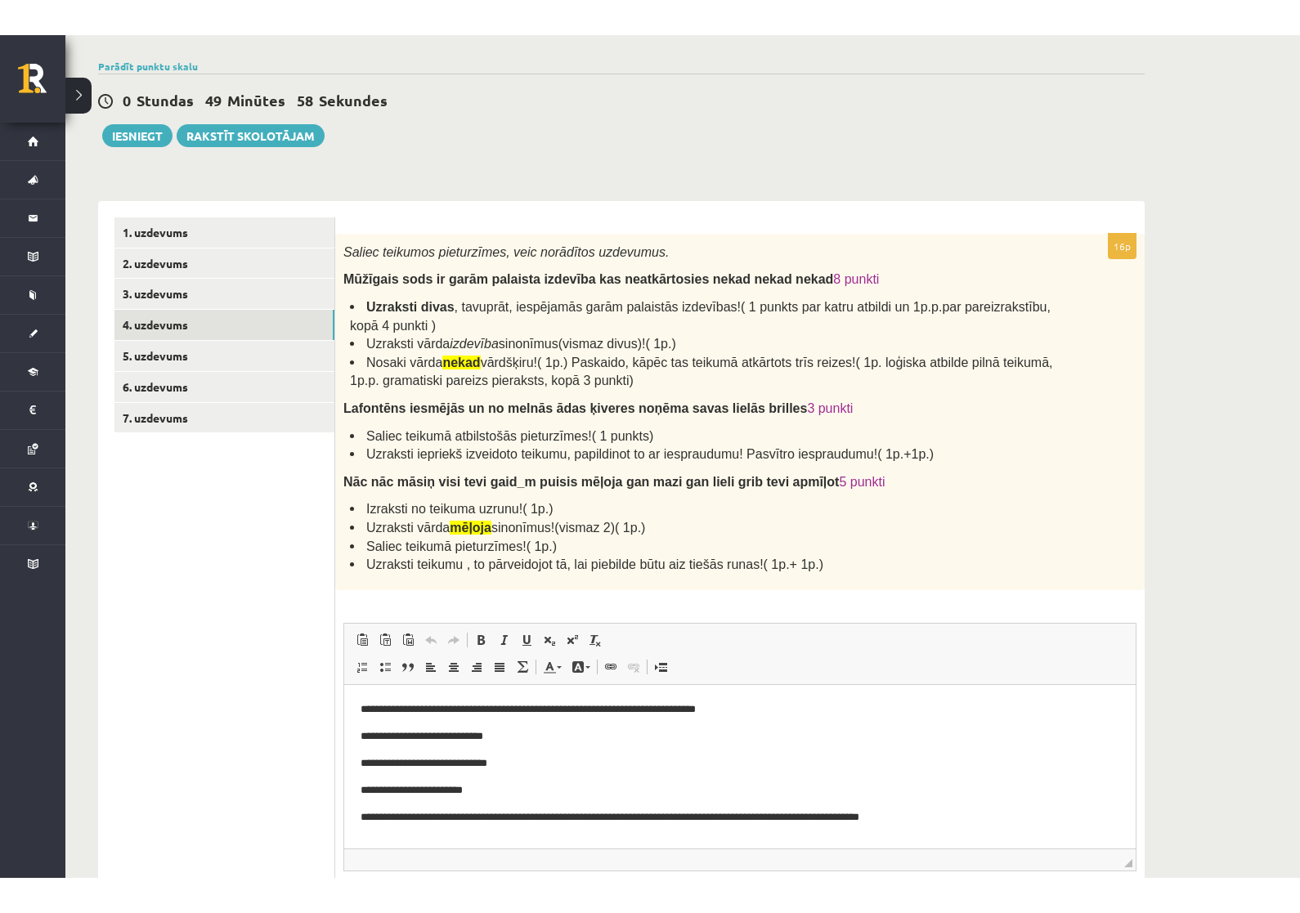
scroll to position [0, 0]
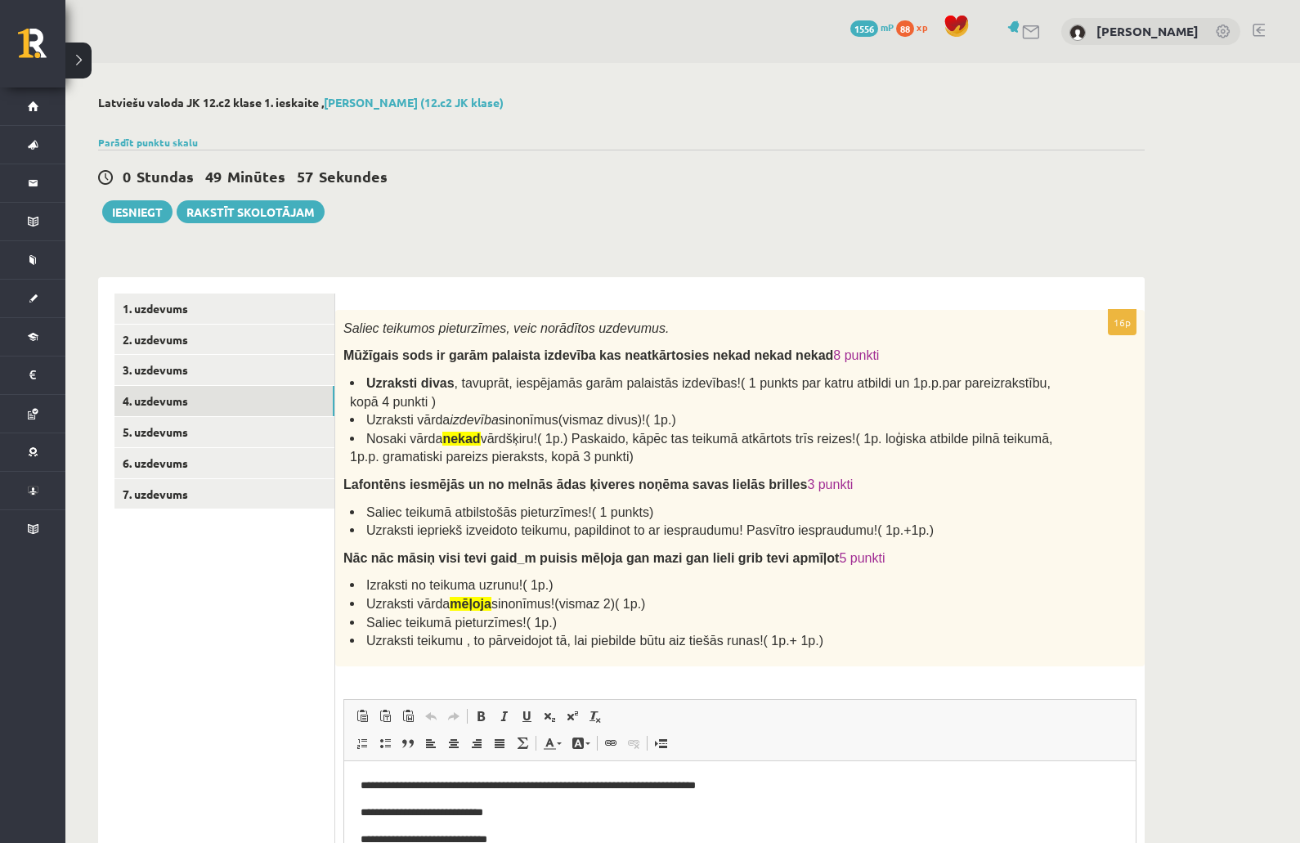
click at [159, 397] on link "4. uzdevums" at bounding box center [224, 401] width 220 height 30
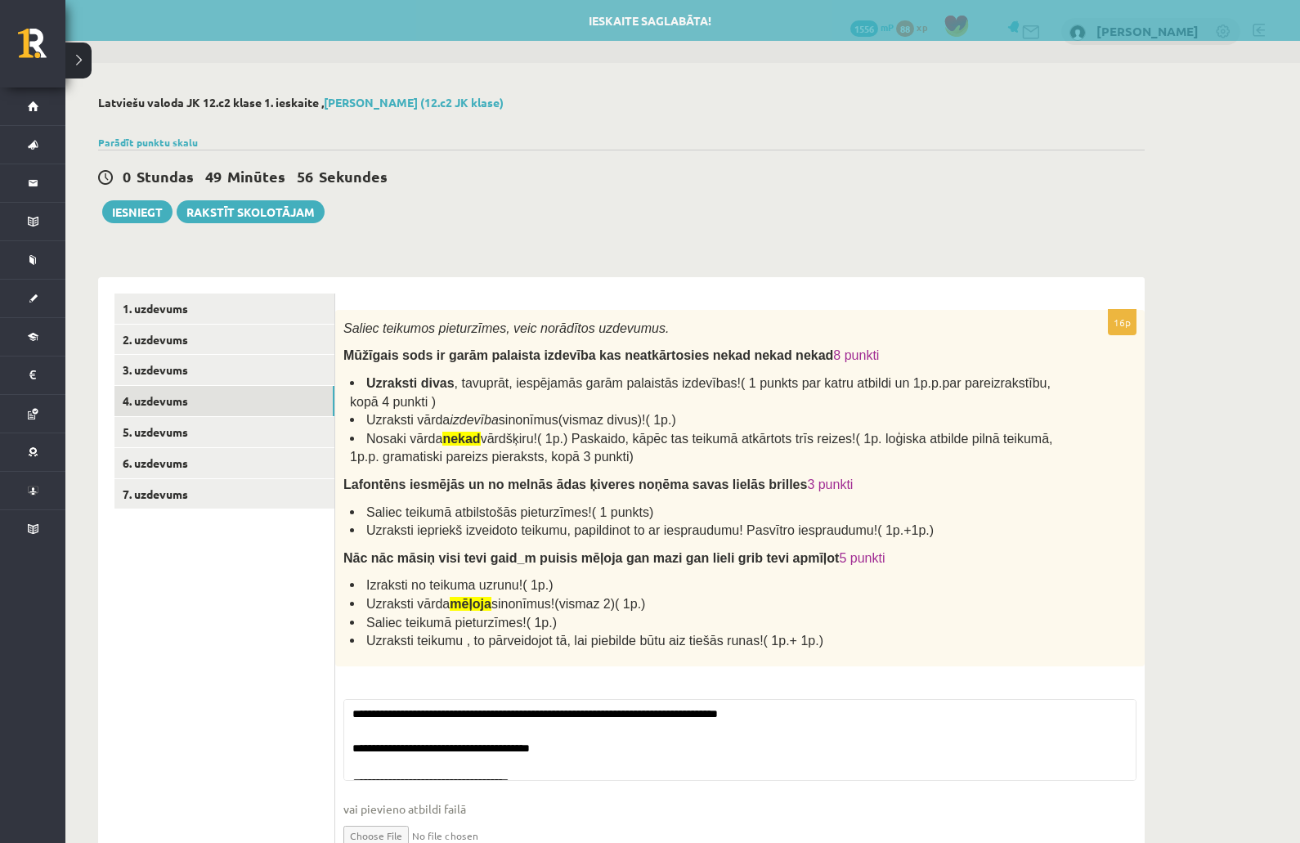
click at [167, 393] on link "4. uzdevums" at bounding box center [224, 401] width 220 height 30
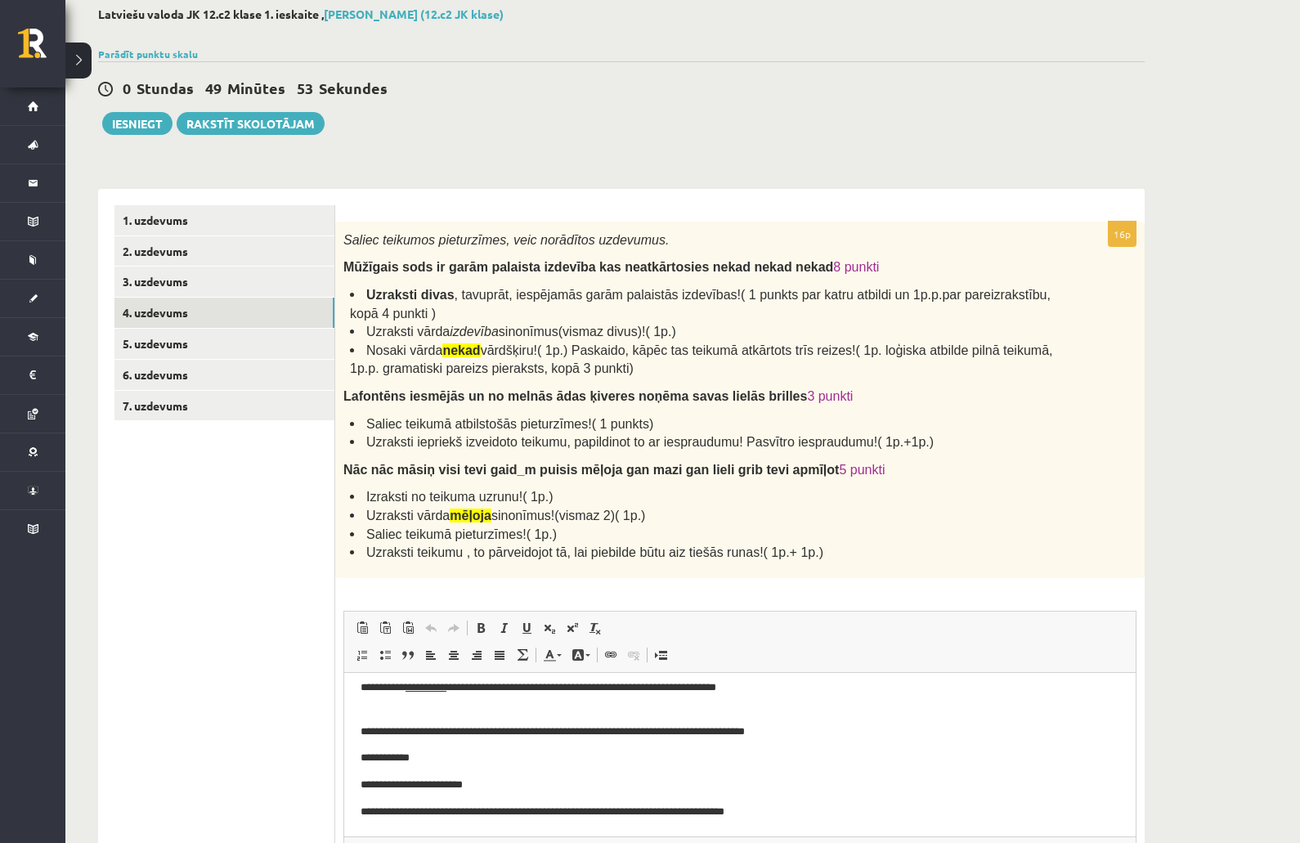
scroll to position [199, 0]
click at [145, 343] on link "5. uzdevums" at bounding box center [224, 344] width 220 height 30
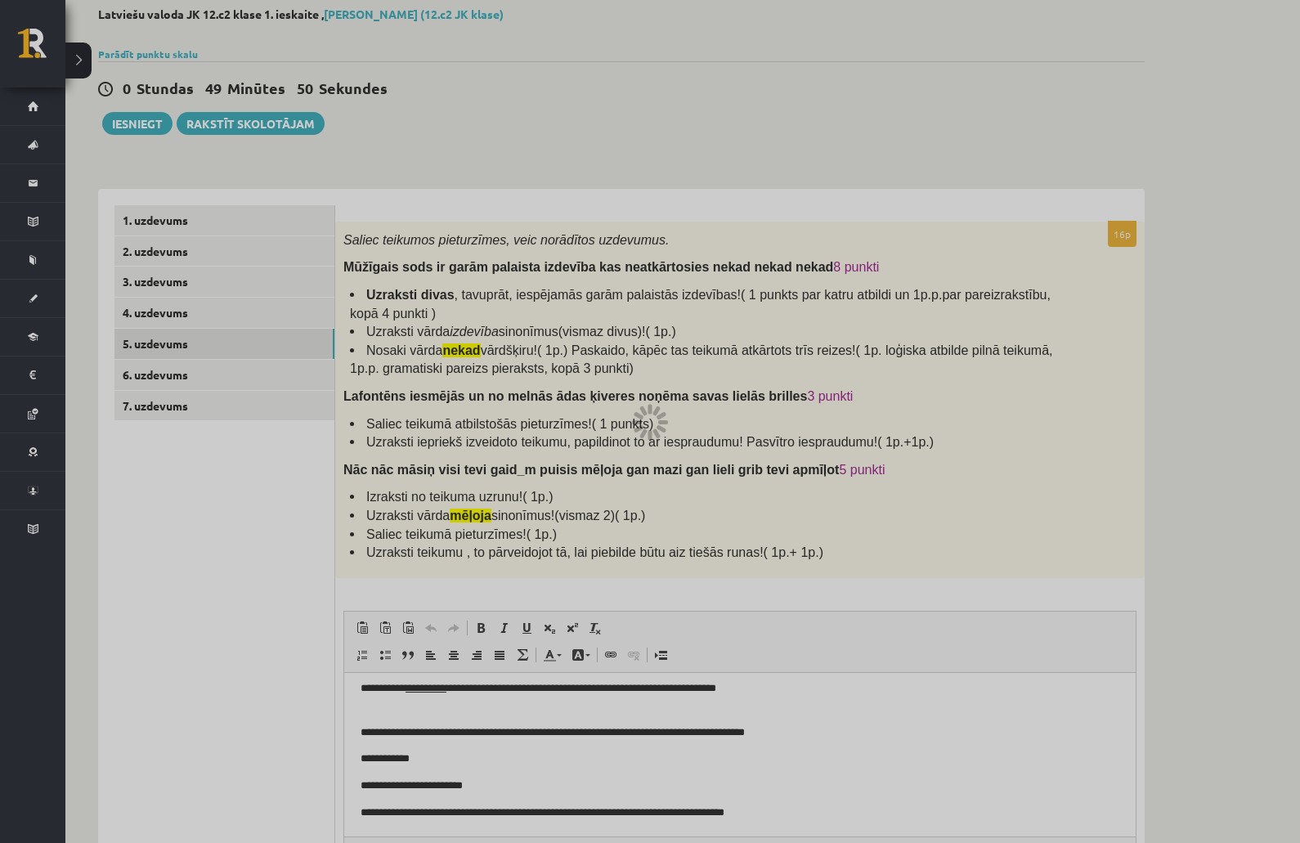
scroll to position [0, 0]
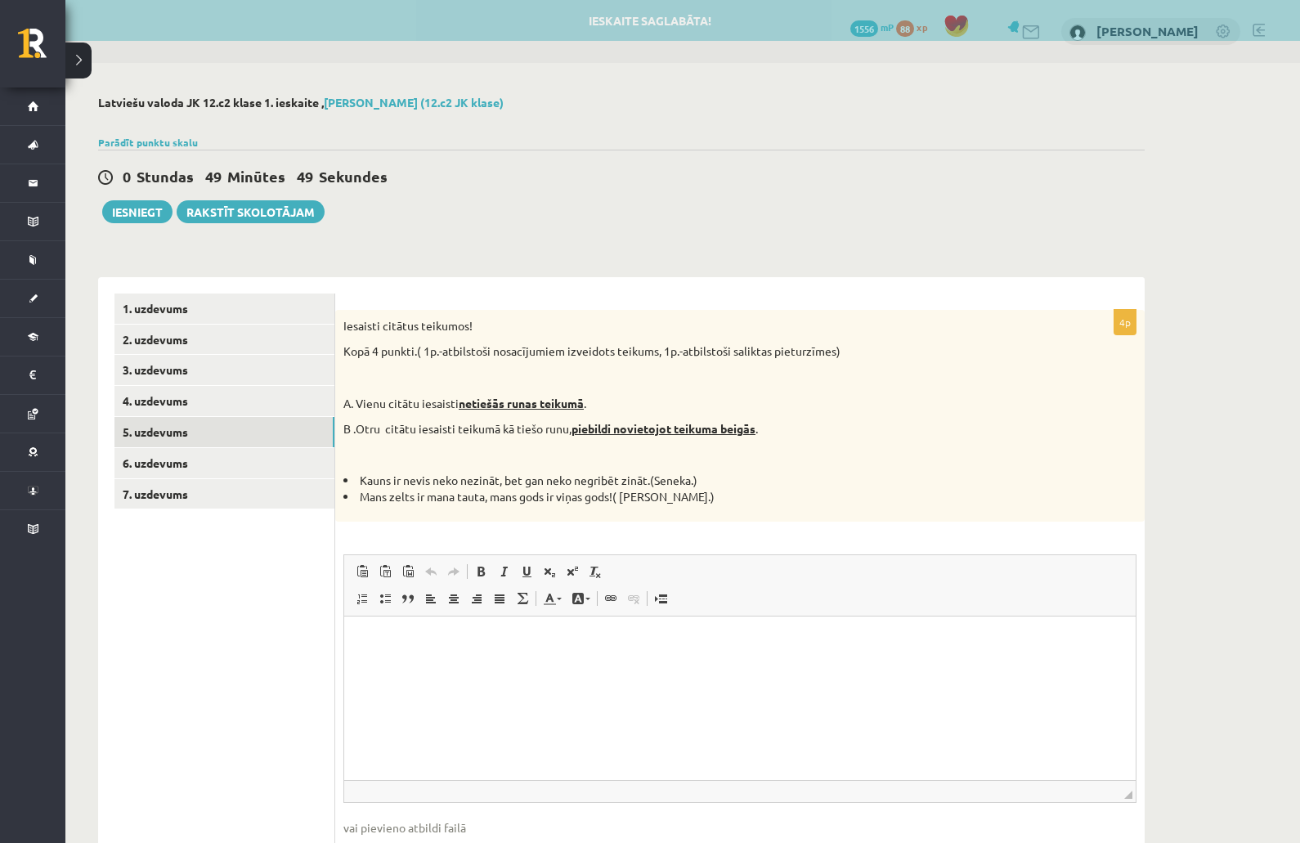
click at [146, 393] on link "4. uzdevums" at bounding box center [224, 401] width 220 height 30
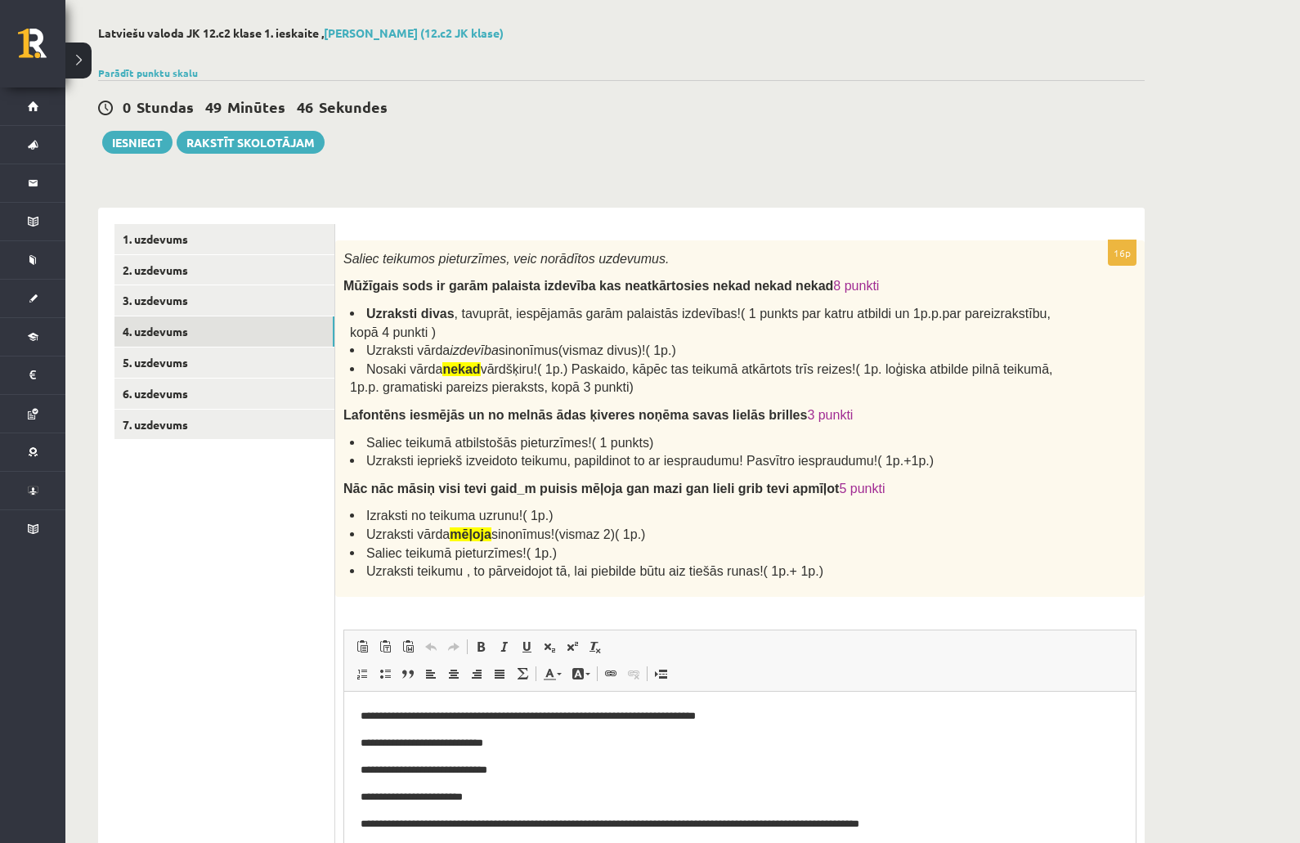
scroll to position [58, 0]
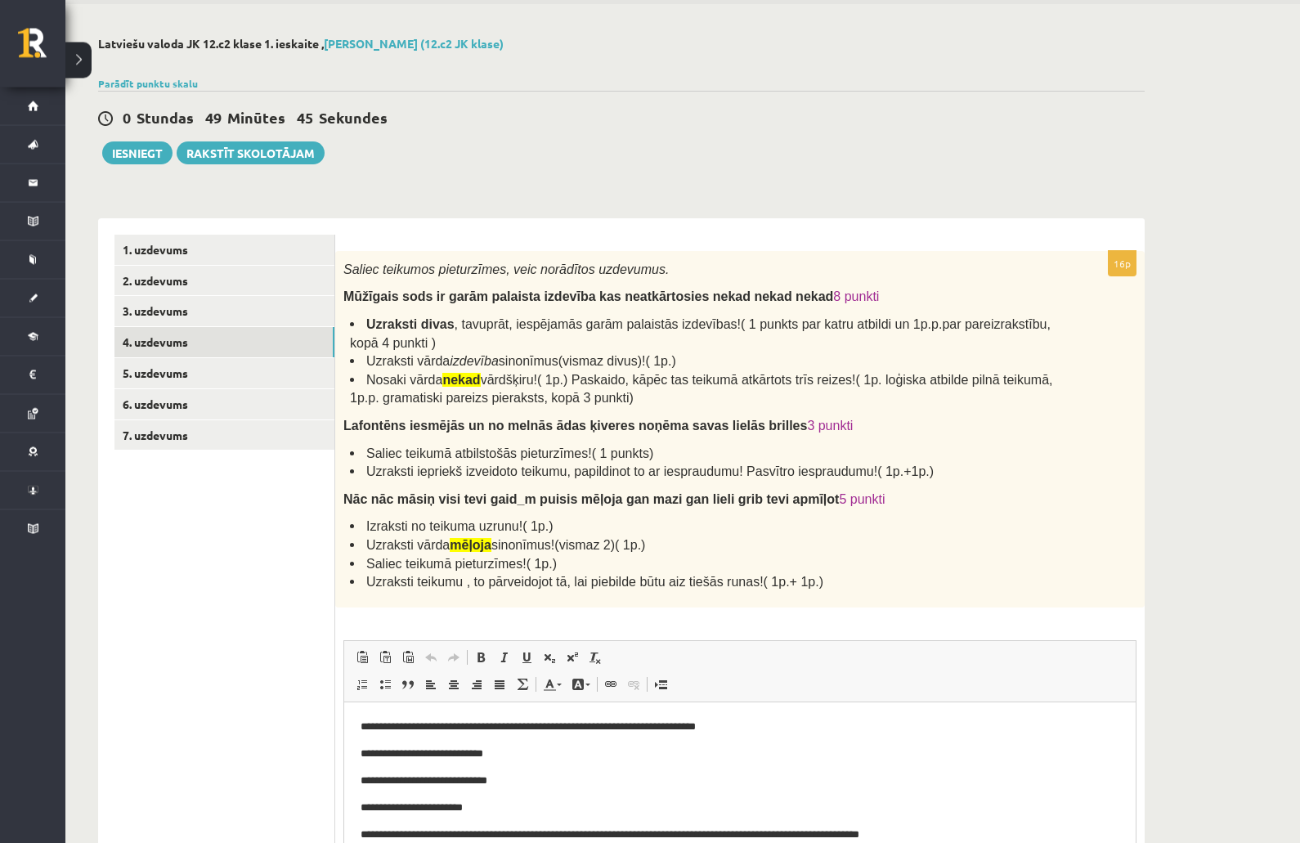
click at [143, 369] on link "5. uzdevums" at bounding box center [224, 374] width 220 height 30
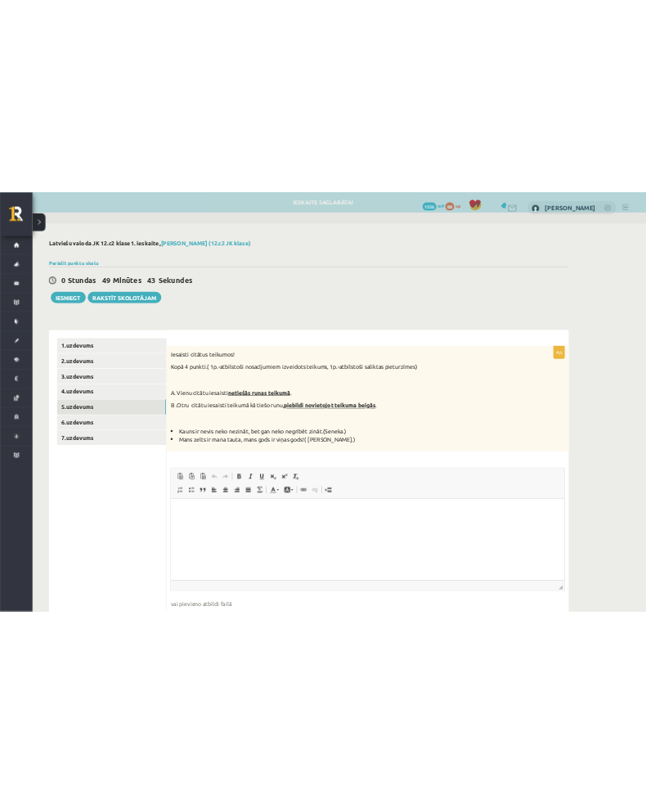
scroll to position [0, 0]
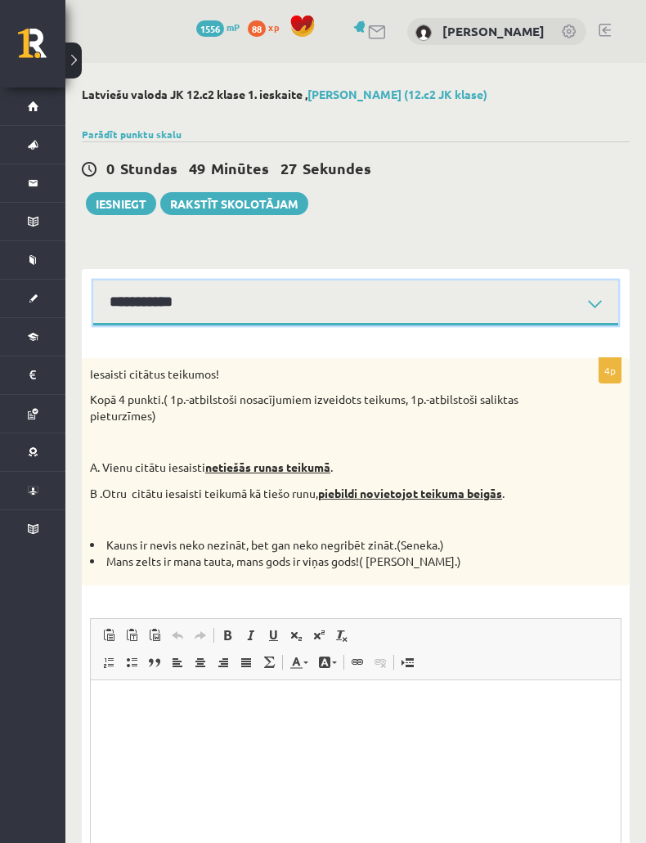
click at [550, 312] on select "**********" at bounding box center [355, 303] width 525 height 45
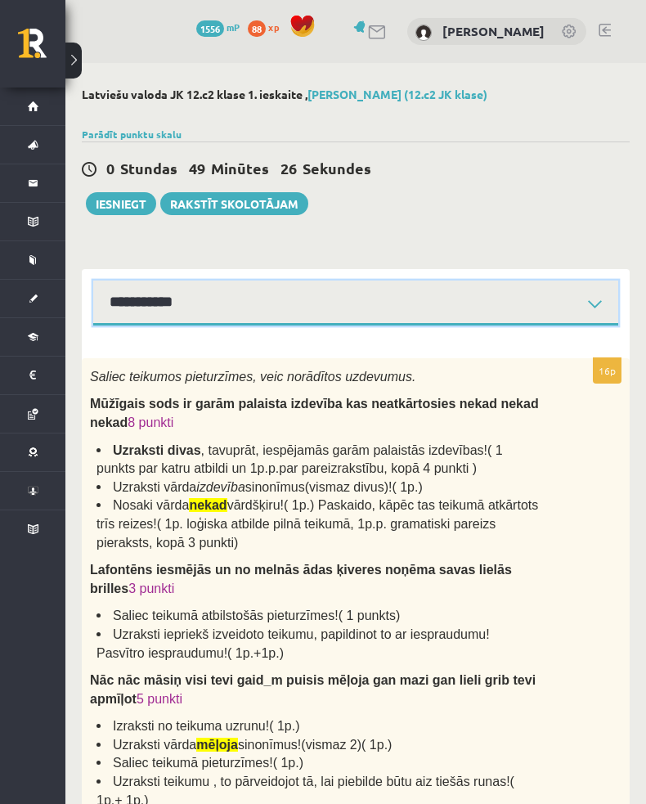
click at [480, 298] on select "**********" at bounding box center [355, 303] width 525 height 45
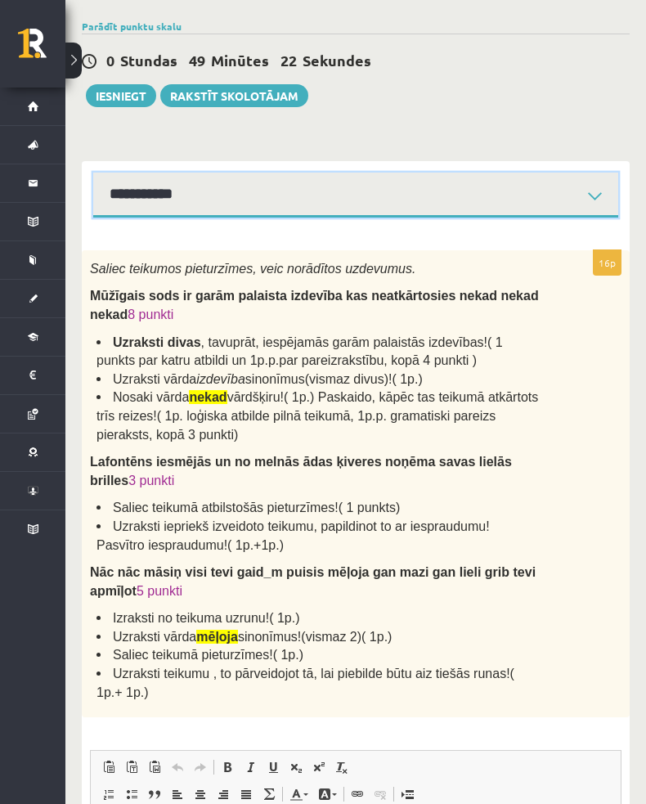
scroll to position [105, 0]
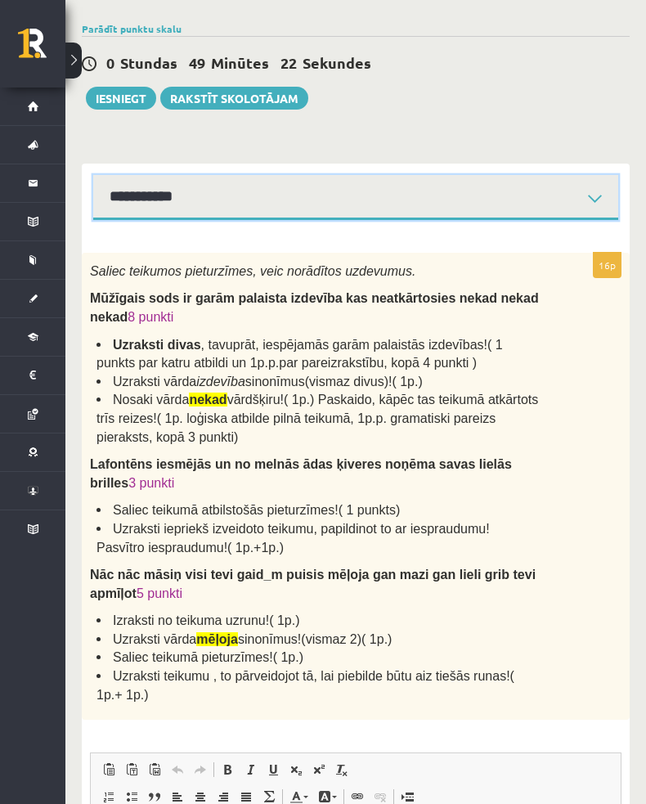
click at [559, 181] on select "**********" at bounding box center [355, 197] width 525 height 45
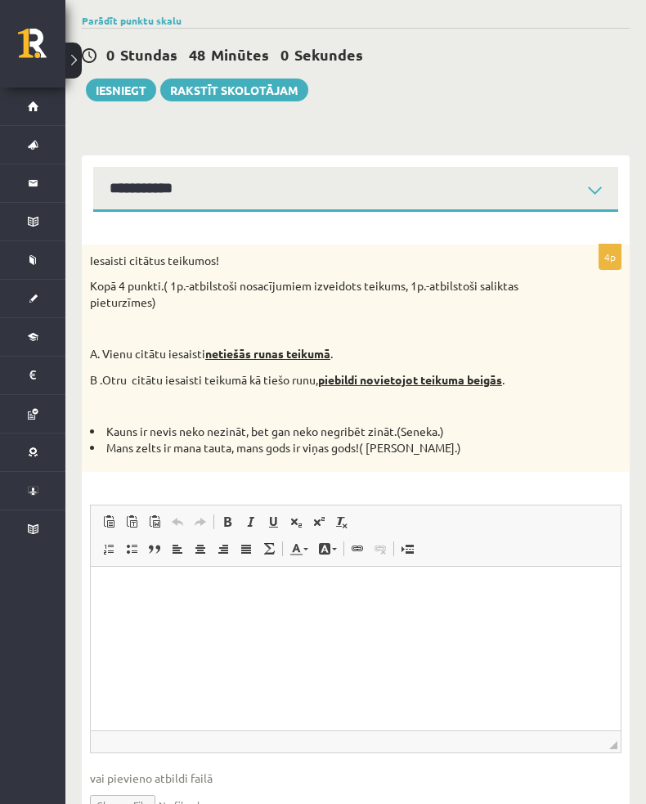
click at [174, 586] on p "Rich Text Editor, wiswyg-editor-user-answer-47024783343380" at bounding box center [355, 591] width 497 height 17
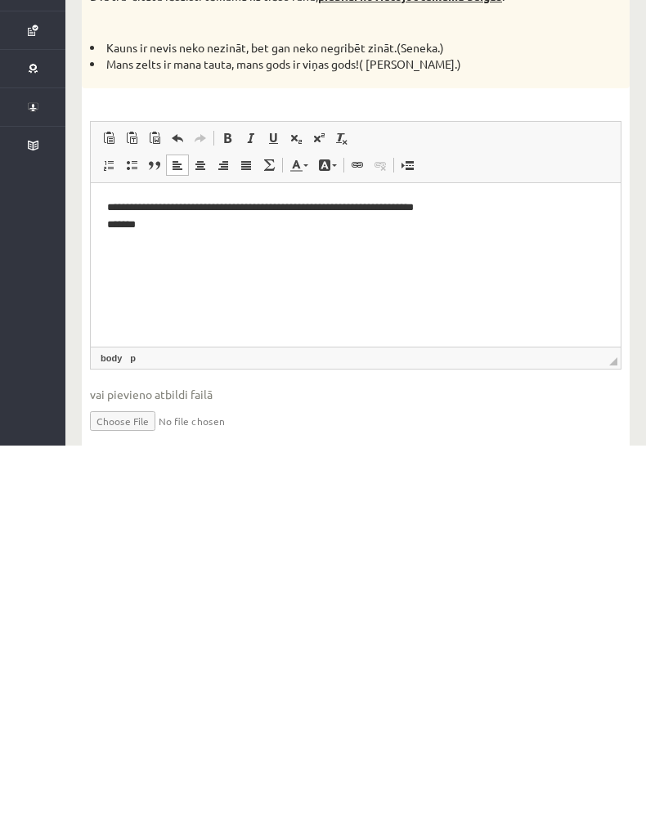
click at [119, 248] on p "Rich Text Editor, wiswyg-editor-user-answer-47024783343380" at bounding box center [355, 251] width 497 height 17
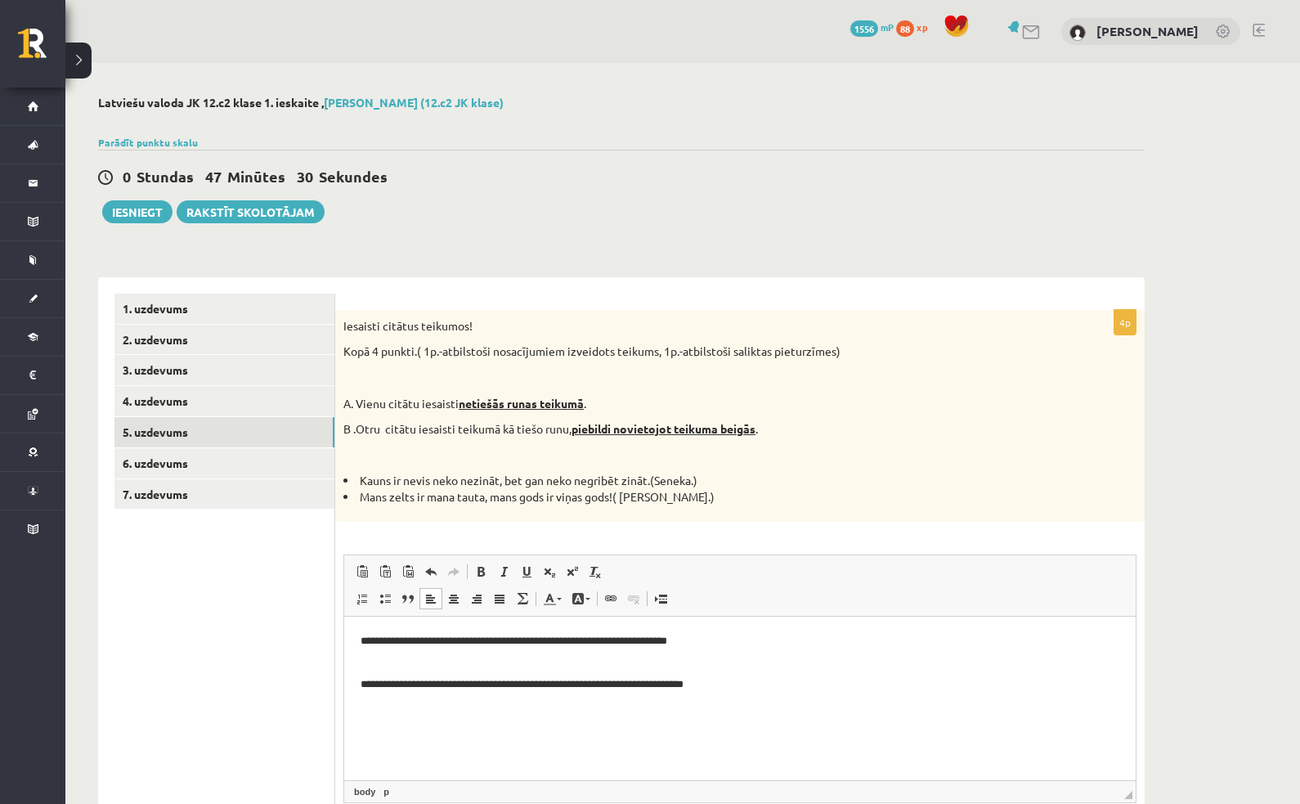
click at [137, 424] on link "5. uzdevums" at bounding box center [224, 432] width 220 height 30
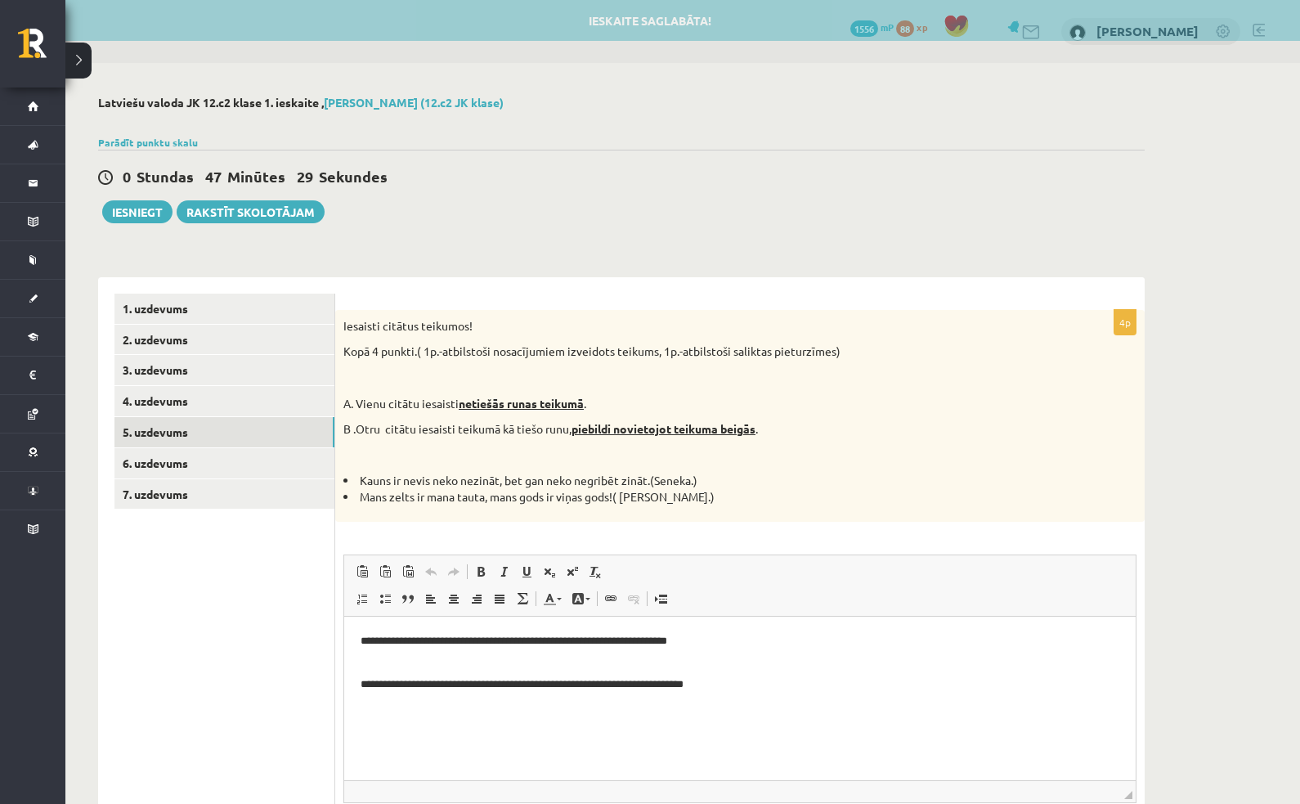
click at [149, 429] on link "5. uzdevums" at bounding box center [224, 432] width 220 height 30
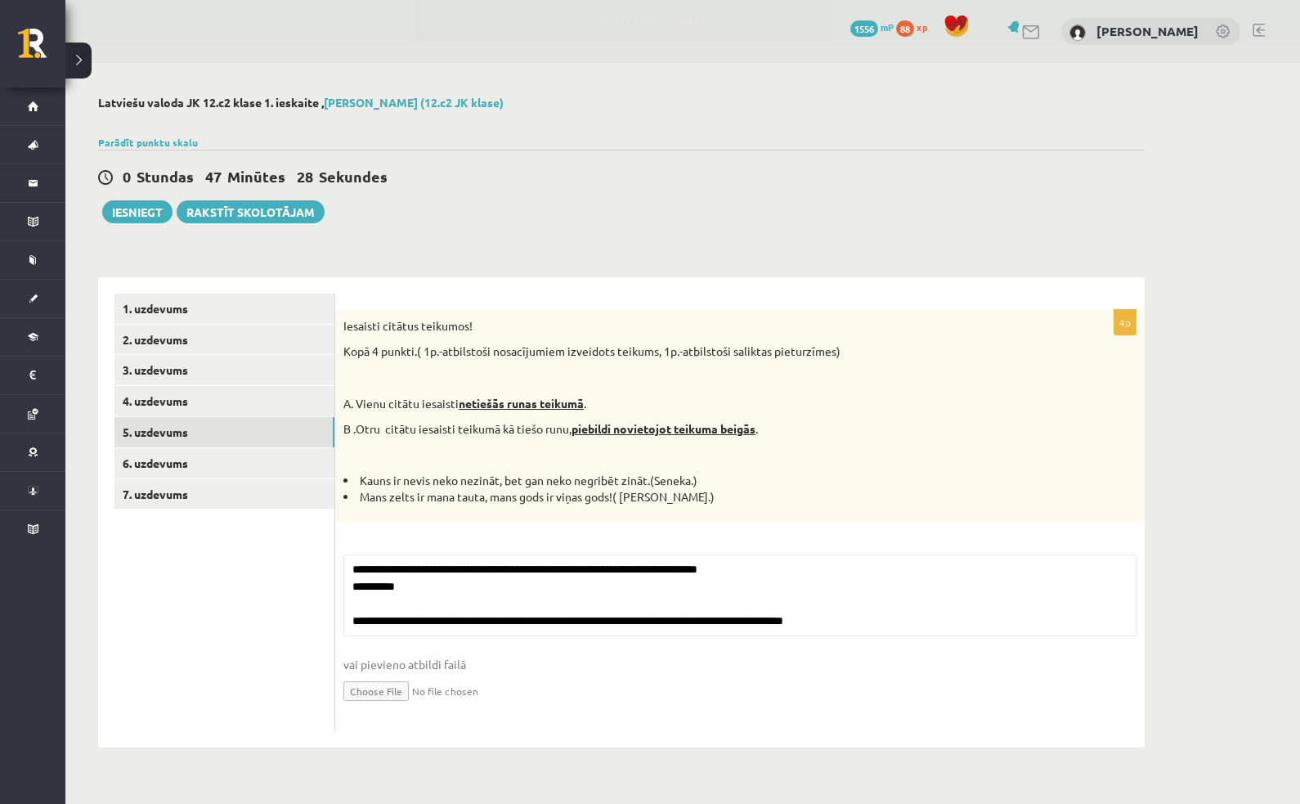
click at [153, 455] on link "6. uzdevums" at bounding box center [224, 463] width 220 height 30
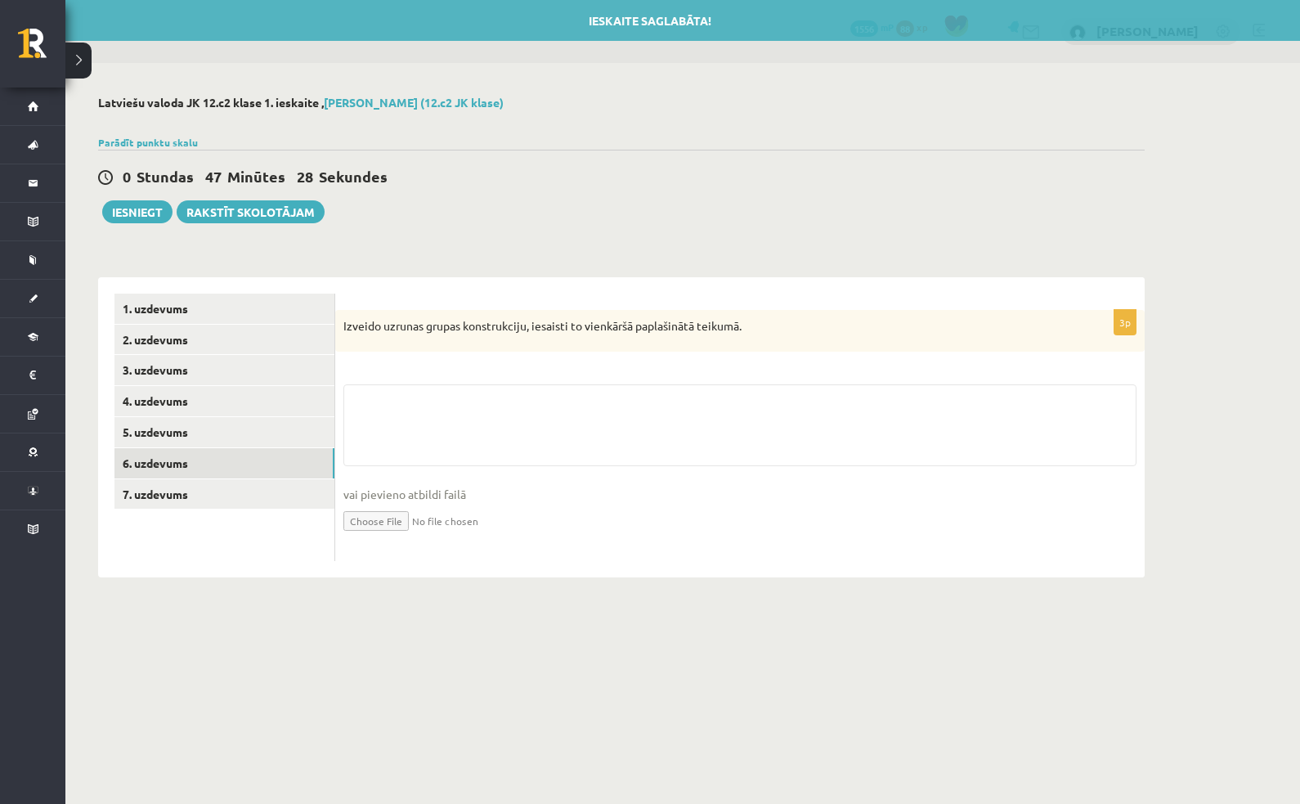
click at [157, 423] on link "5. uzdevums" at bounding box center [224, 432] width 220 height 30
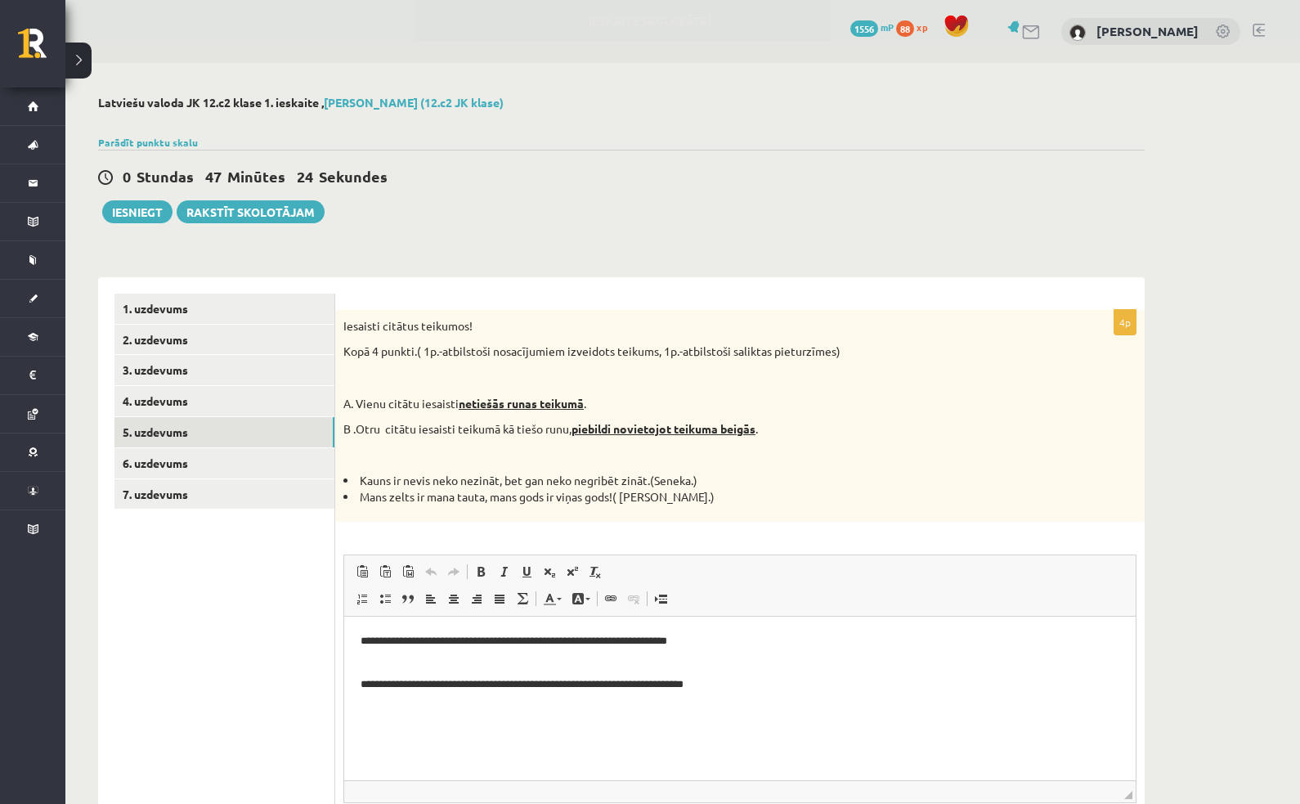
click at [155, 455] on link "6. uzdevums" at bounding box center [224, 463] width 220 height 30
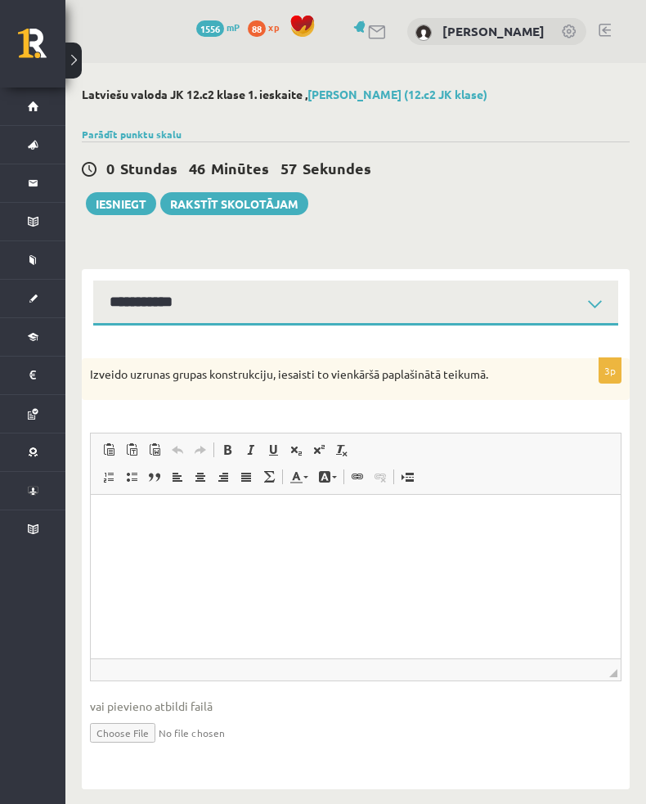
click at [114, 512] on p "Rich Text Editor, wiswyg-editor-user-answer-47024719541660" at bounding box center [355, 519] width 497 height 17
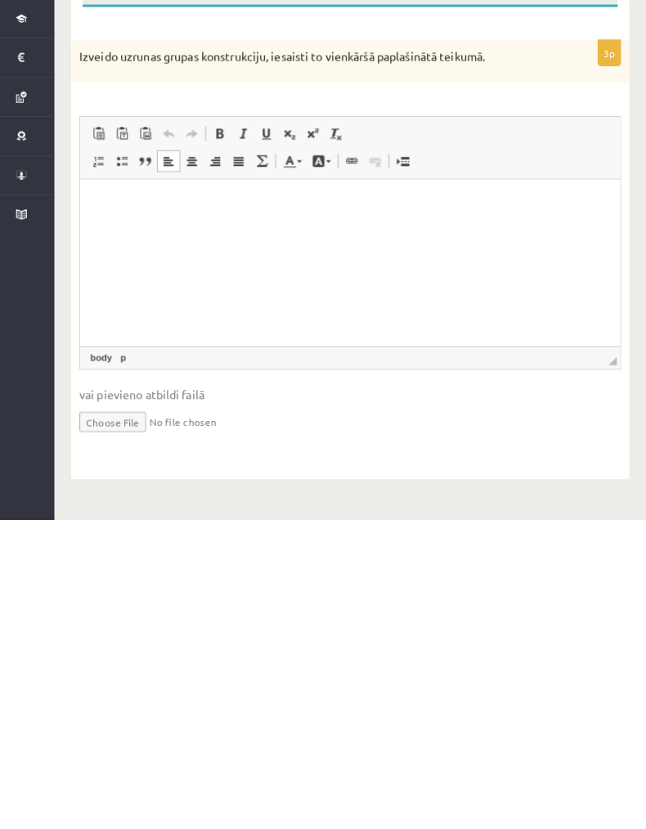
click at [124, 202] on p "Rich Text Editor, wiswyg-editor-user-answer-47024719541660" at bounding box center [345, 203] width 497 height 17
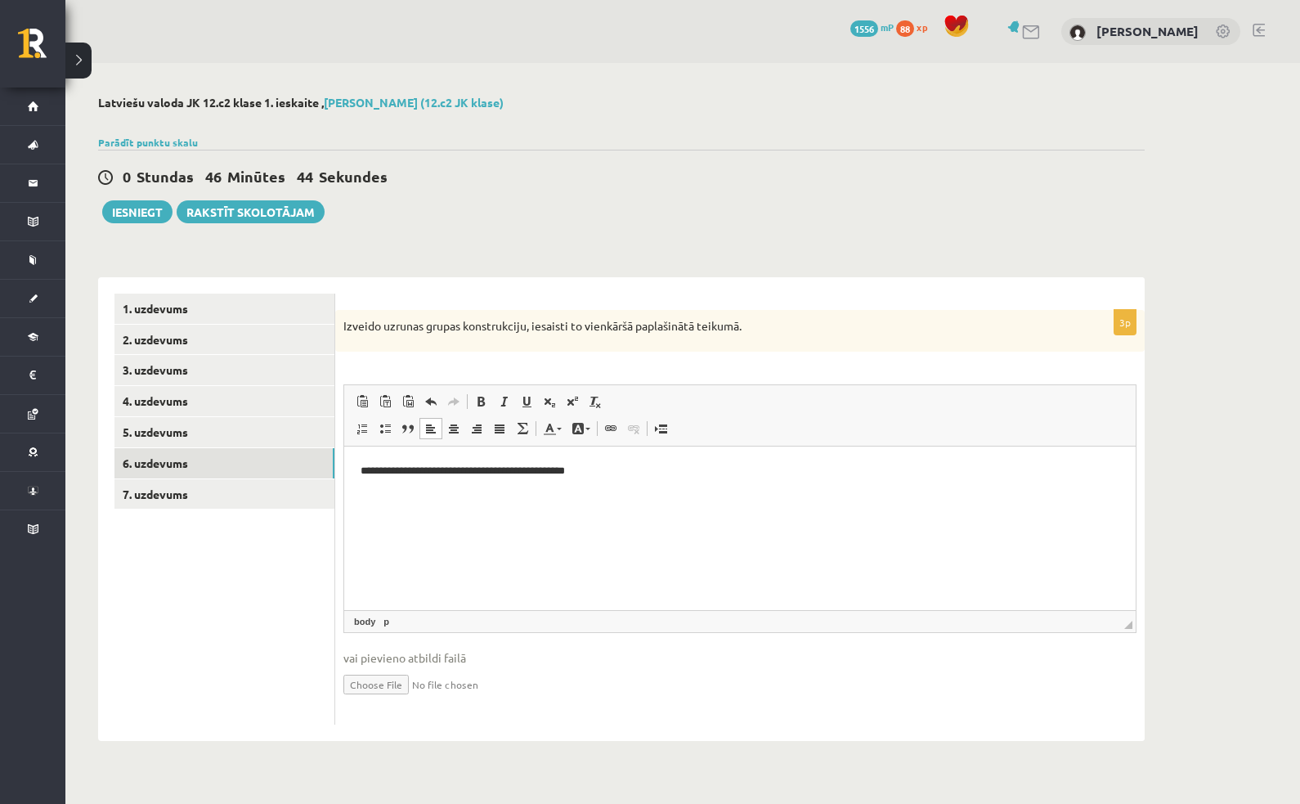
click at [139, 466] on link "6. uzdevums" at bounding box center [224, 463] width 220 height 30
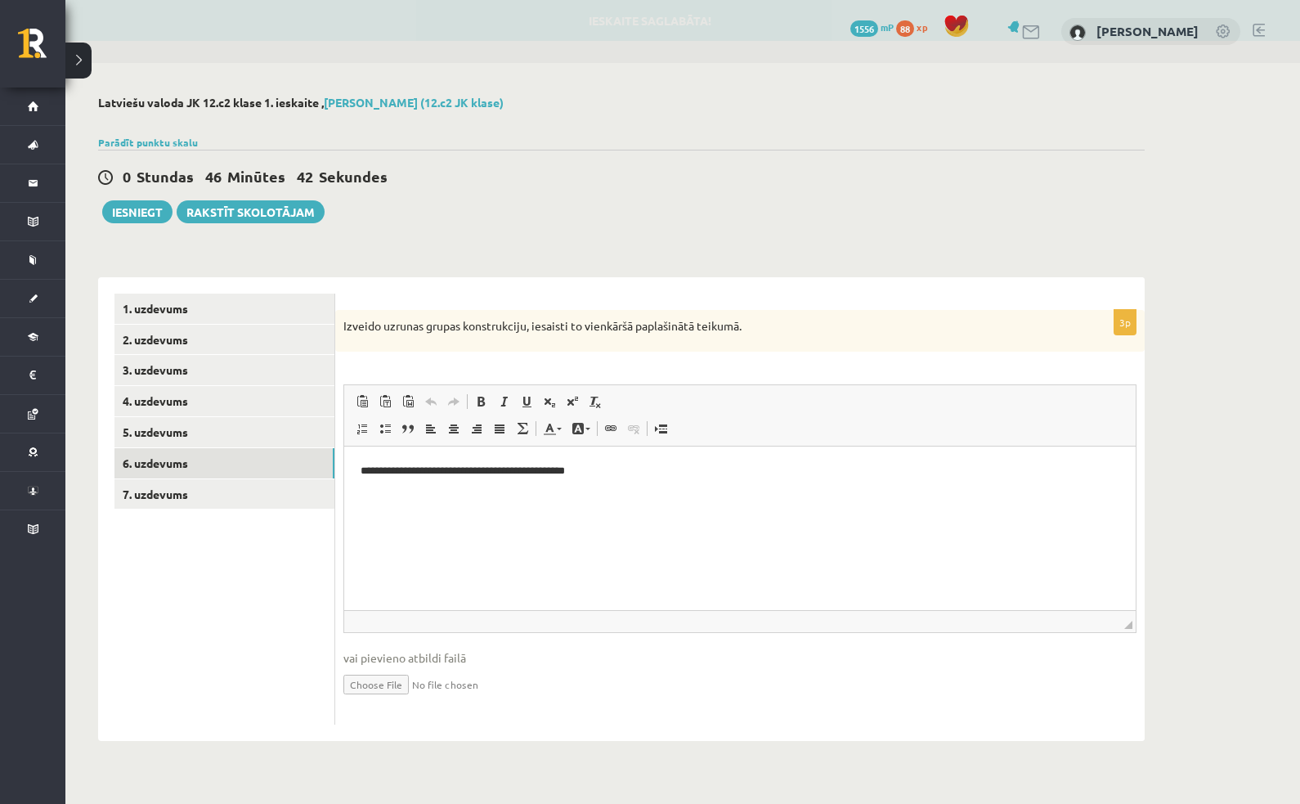
click at [155, 461] on link "6. uzdevums" at bounding box center [224, 463] width 220 height 30
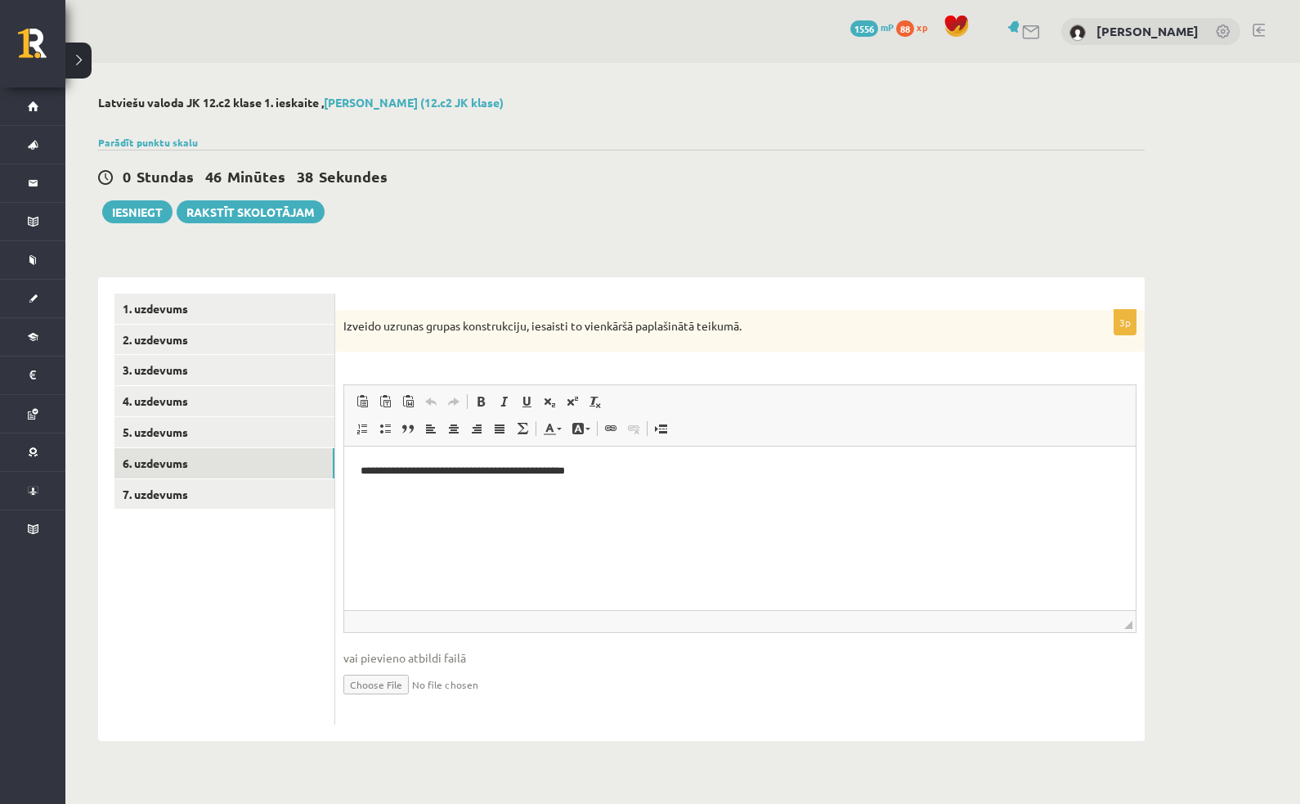
click at [153, 493] on link "7. uzdevums" at bounding box center [224, 494] width 220 height 30
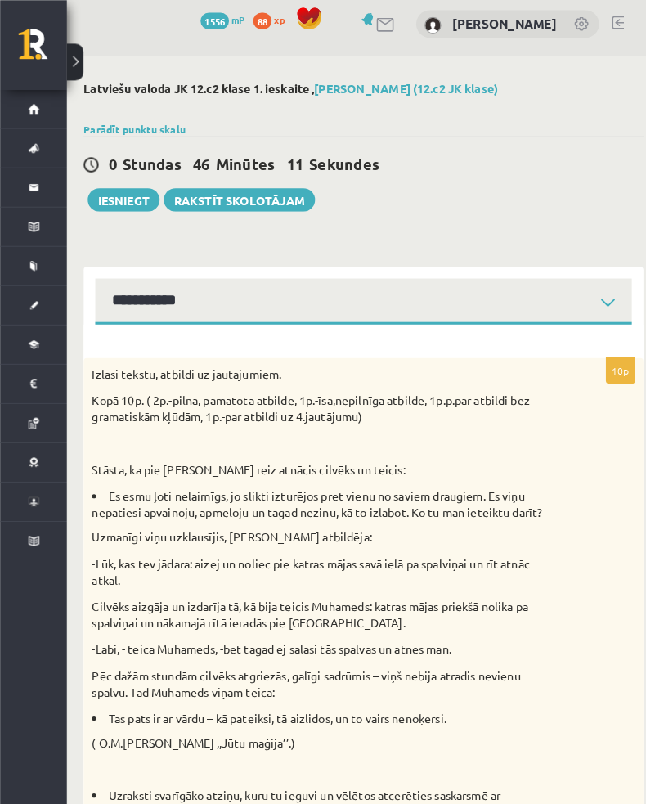
scroll to position [8, 0]
click at [126, 288] on select "**********" at bounding box center [355, 294] width 525 height 45
select select "**********"
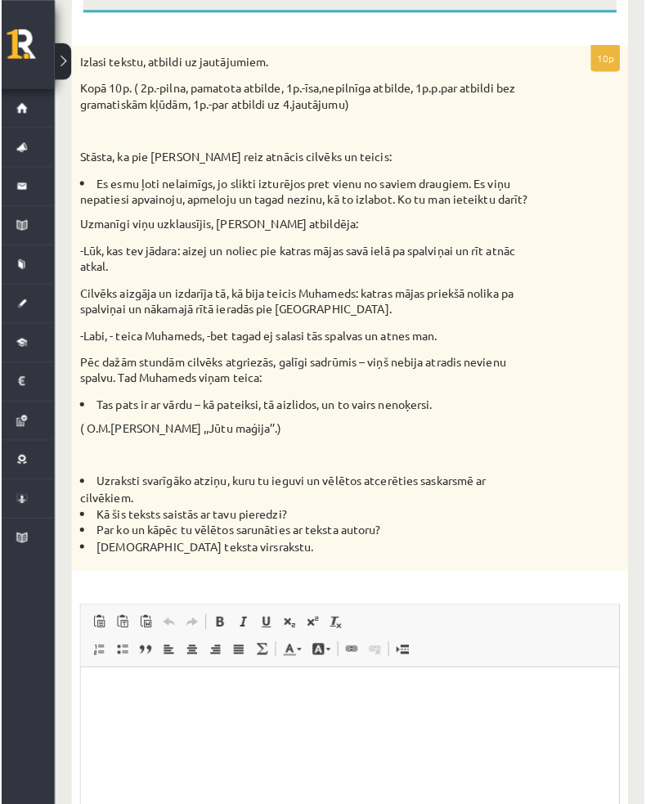
scroll to position [313, 0]
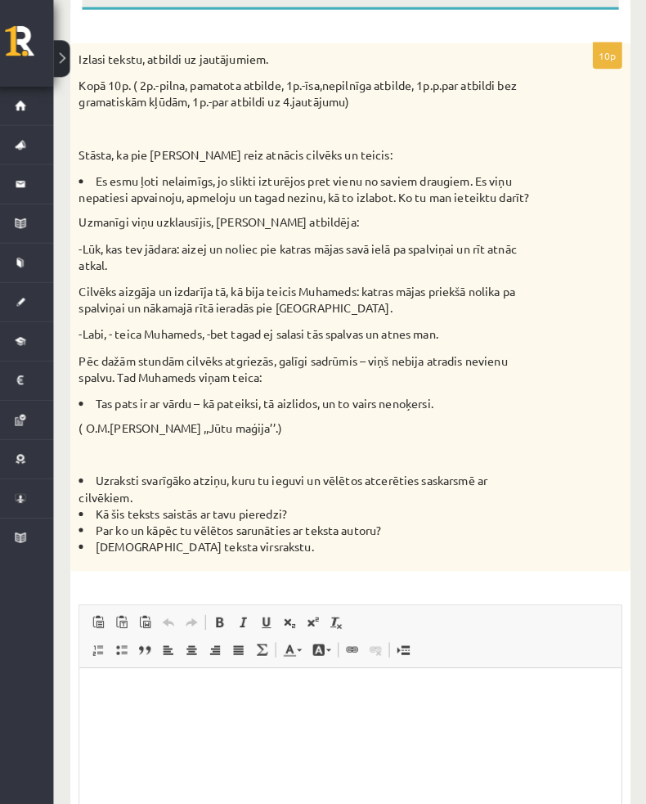
click at [191, 698] on p "Rich Text Editor, wiswyg-editor-user-answer-47024718207440" at bounding box center [344, 693] width 497 height 17
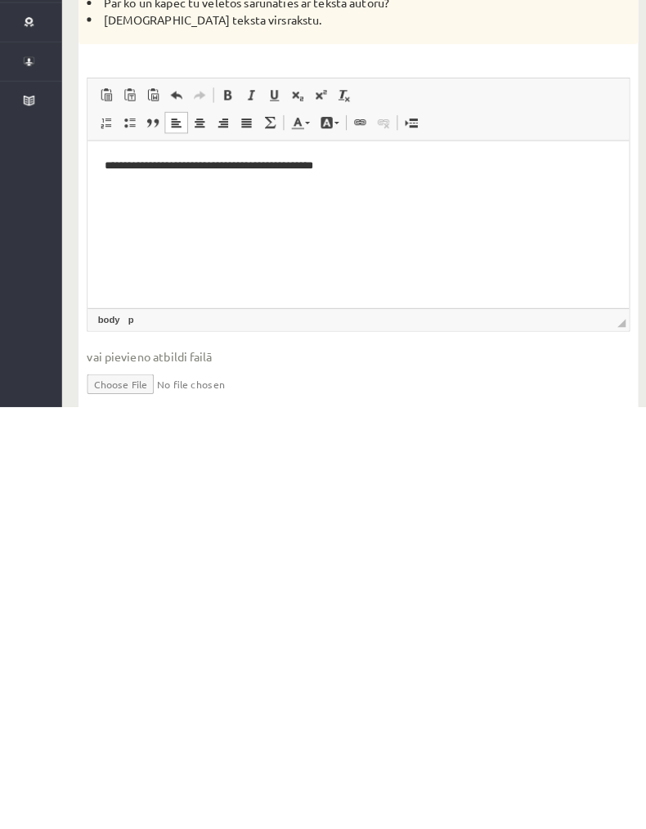
scroll to position [424, 0]
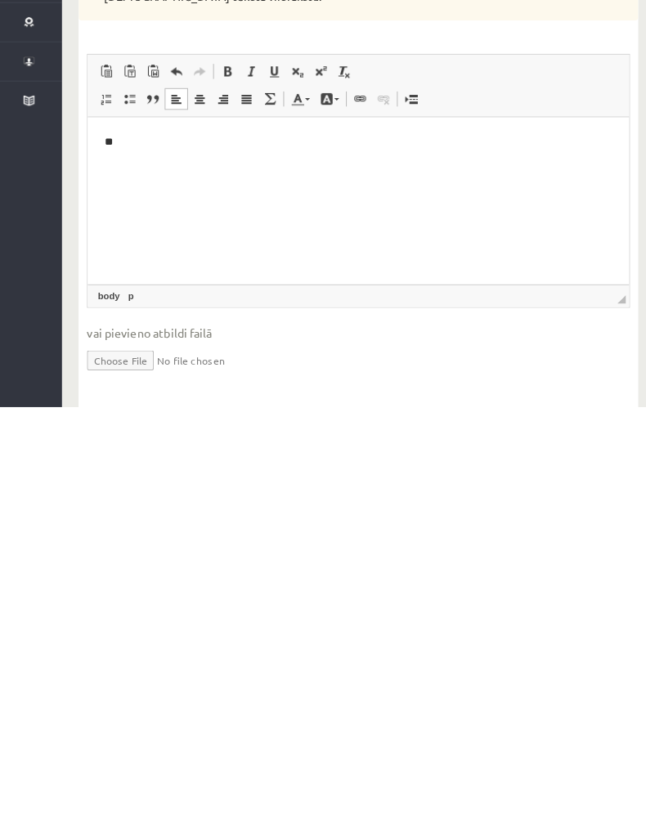
click at [151, 146] on p "**" at bounding box center [352, 141] width 497 height 16
click at [133, 146] on p "**" at bounding box center [352, 141] width 497 height 16
click at [123, 137] on p "**" at bounding box center [352, 141] width 497 height 16
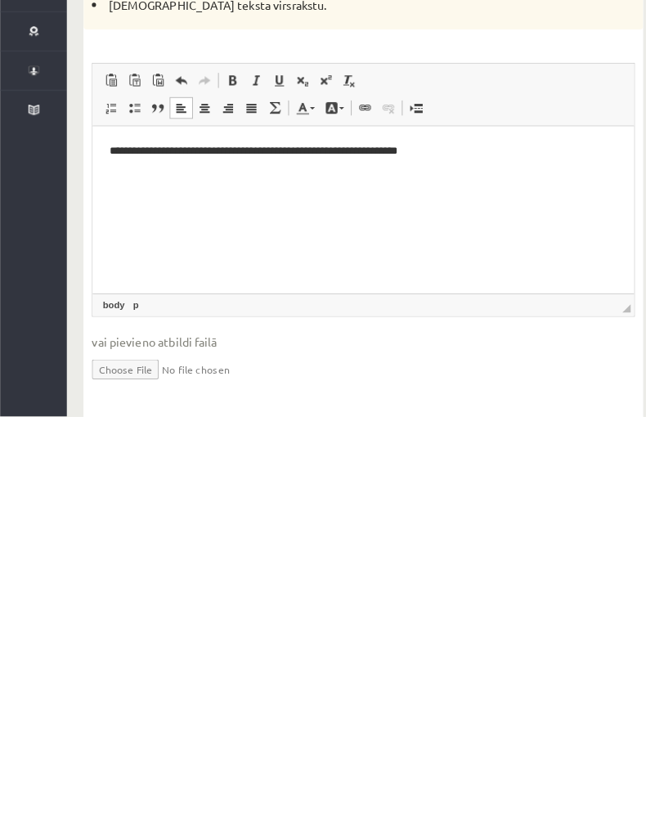
scroll to position [451, 0]
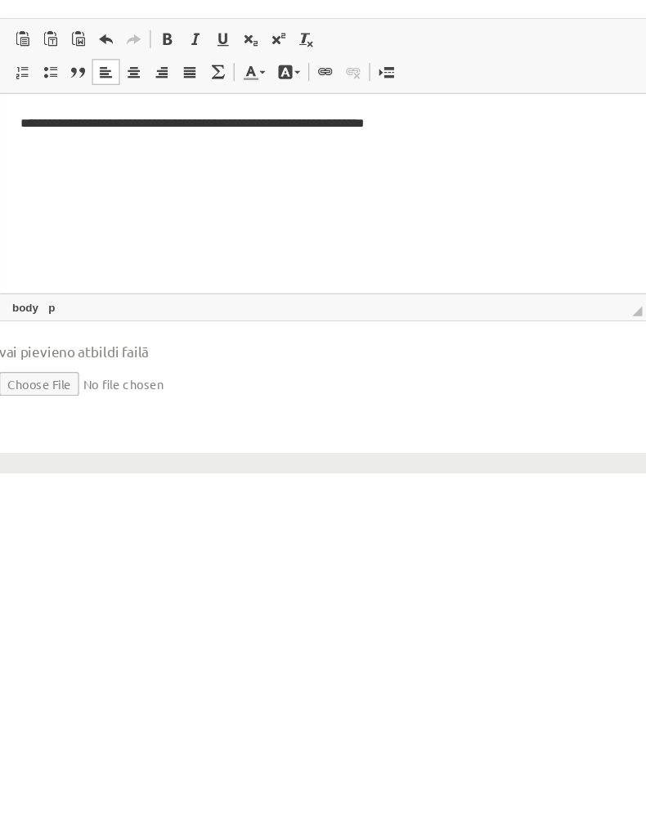
click at [340, 119] on p "**********" at bounding box center [264, 118] width 497 height 16
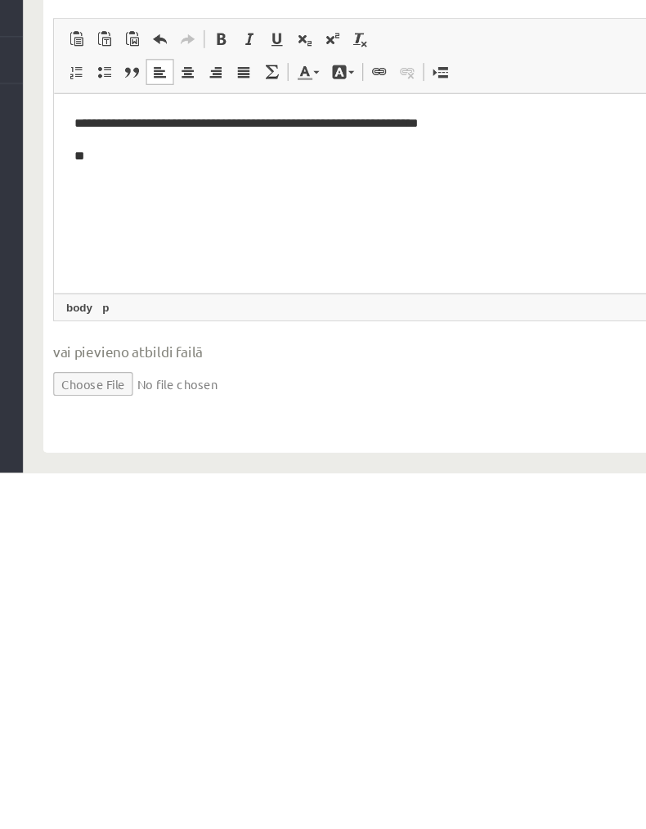
click at [102, 144] on p "**" at bounding box center [318, 145] width 497 height 16
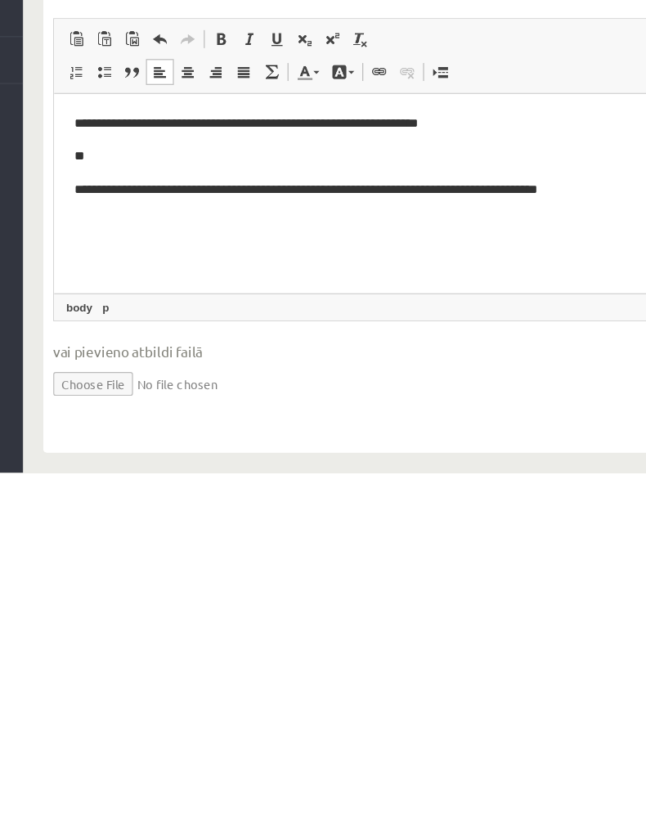
click at [72, 171] on p "**********" at bounding box center [318, 172] width 497 height 16
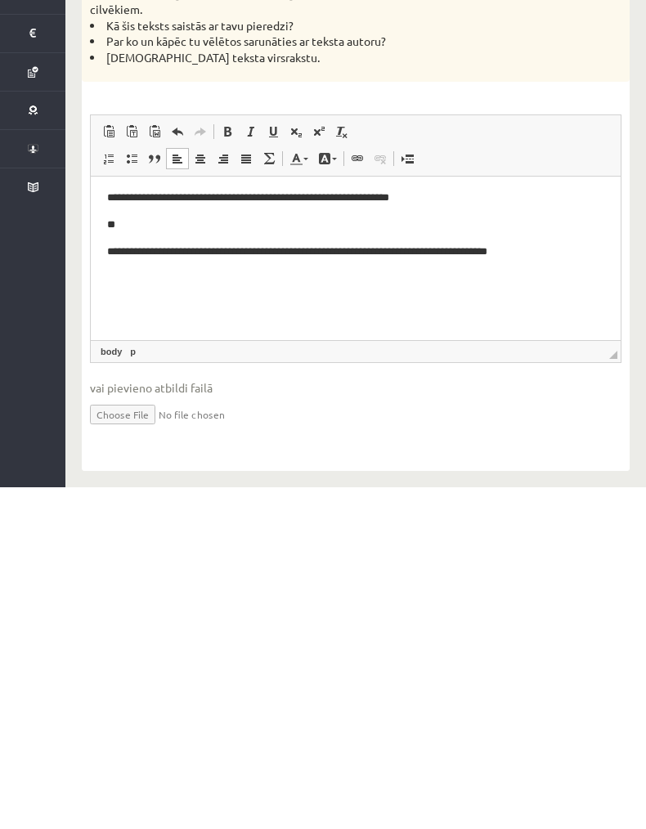
scroll to position [4, 0]
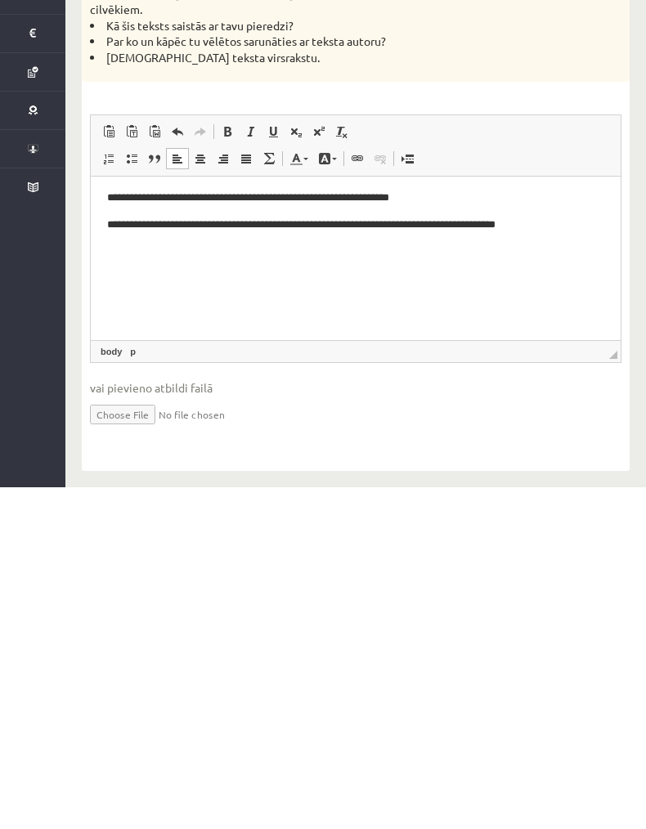
click at [126, 257] on p "Rich Text Editor, wiswyg-editor-user-answer-47024718207440" at bounding box center [355, 252] width 497 height 17
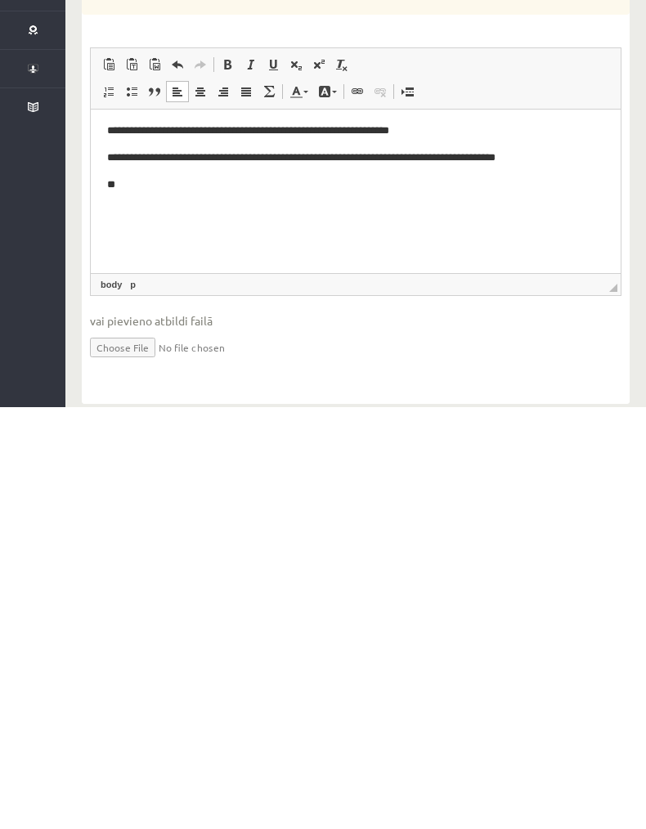
scroll to position [439, 0]
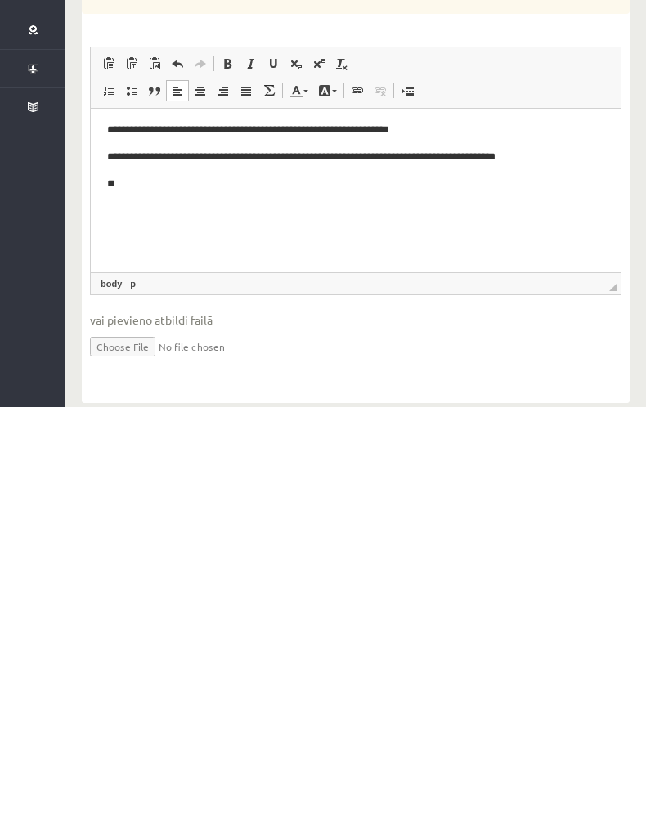
click at [149, 182] on p "**" at bounding box center [355, 184] width 497 height 16
click at [136, 182] on p "**" at bounding box center [355, 184] width 497 height 16
click at [156, 185] on p "**" at bounding box center [355, 184] width 497 height 16
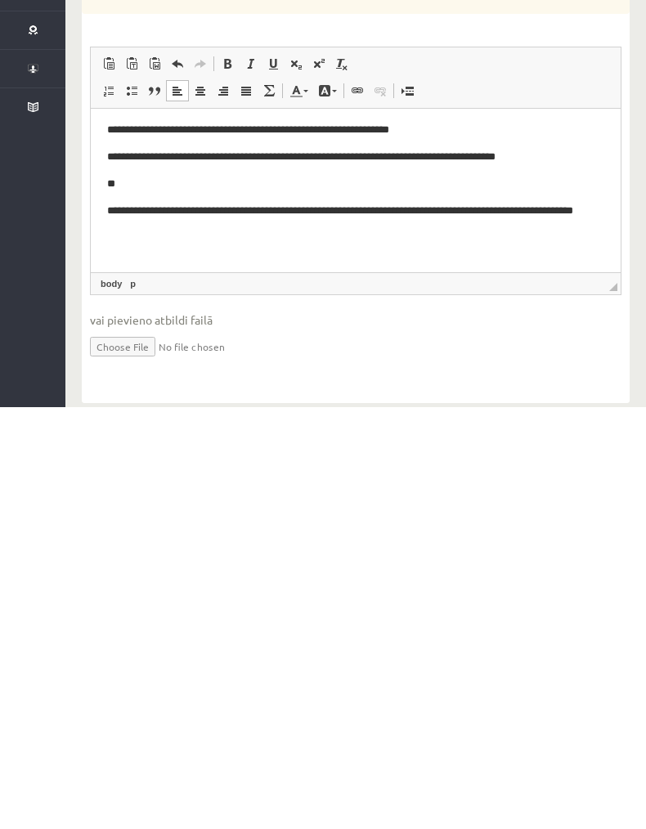
click at [112, 215] on p "**********" at bounding box center [355, 219] width 497 height 33
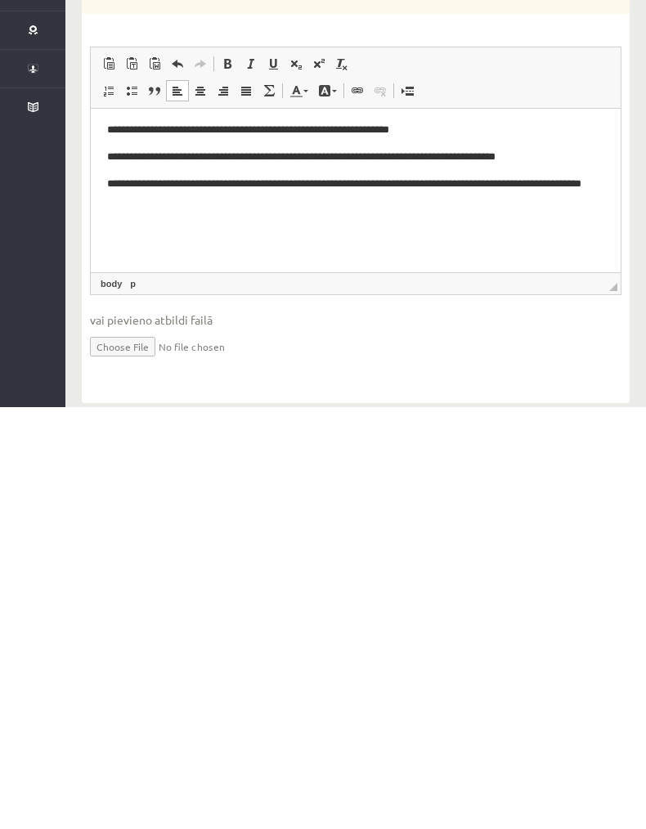
click at [193, 207] on p "**********" at bounding box center [355, 192] width 497 height 33
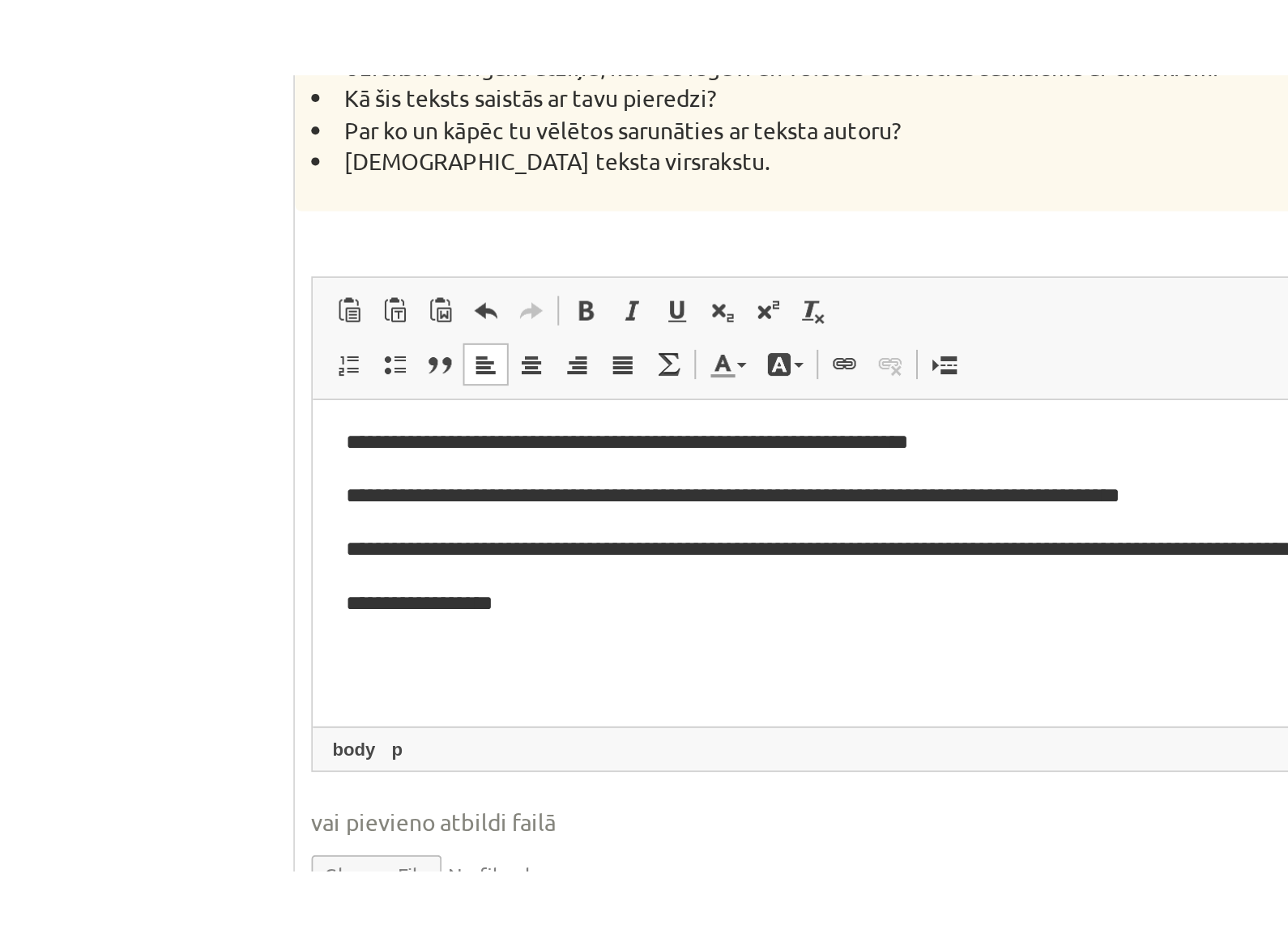
scroll to position [206, 0]
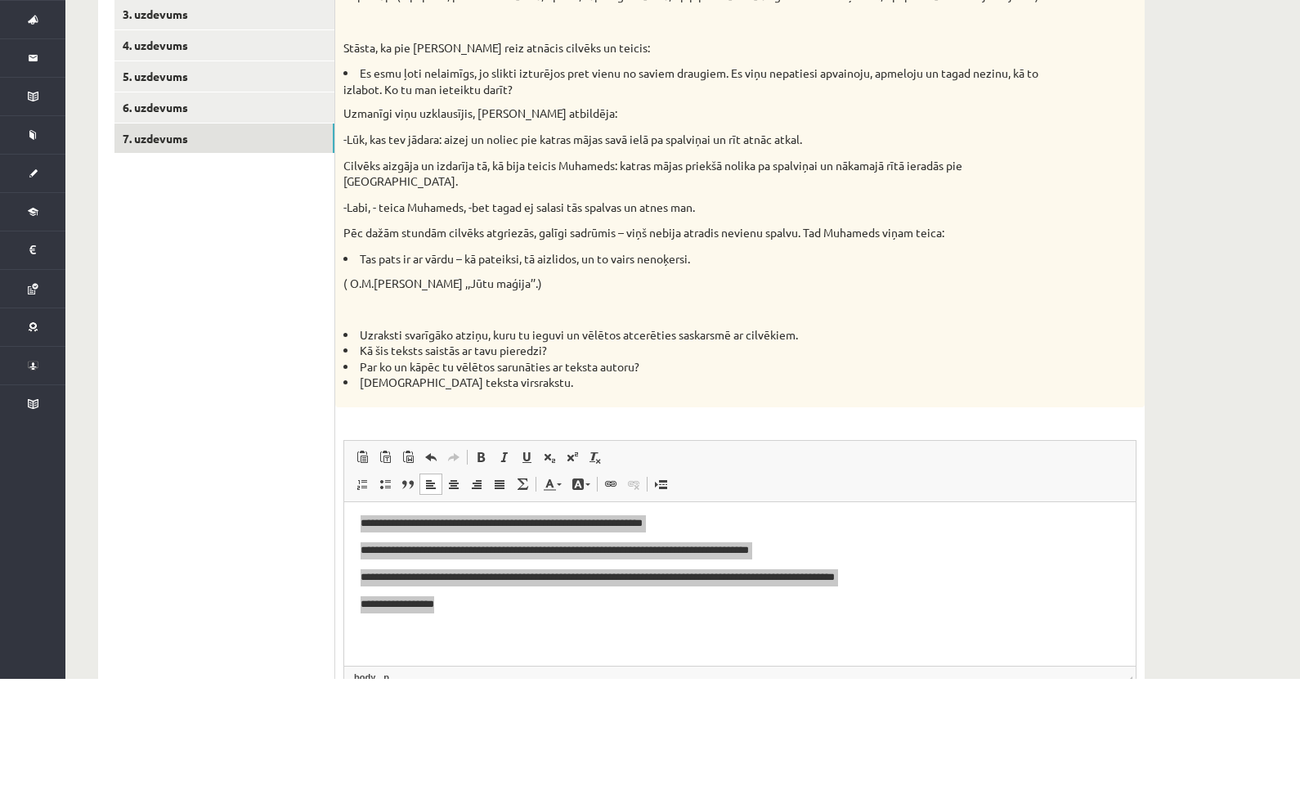
click at [645, 566] on span "Editor toolbars Paste Keyboard shortcut Ctrl+V Paste as plain text Keyboard sho…" at bounding box center [740, 596] width 792 height 61
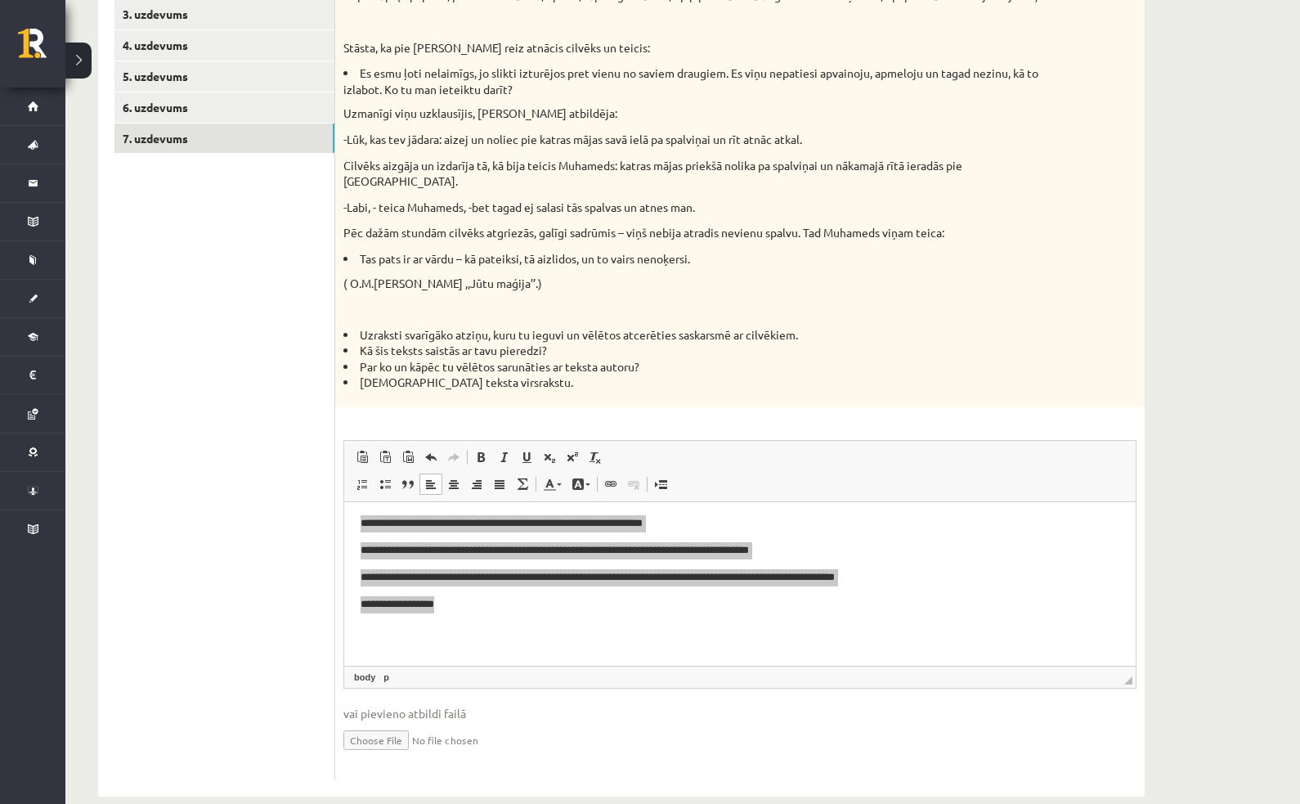
click at [145, 134] on link "7. uzdevums" at bounding box center [224, 138] width 220 height 30
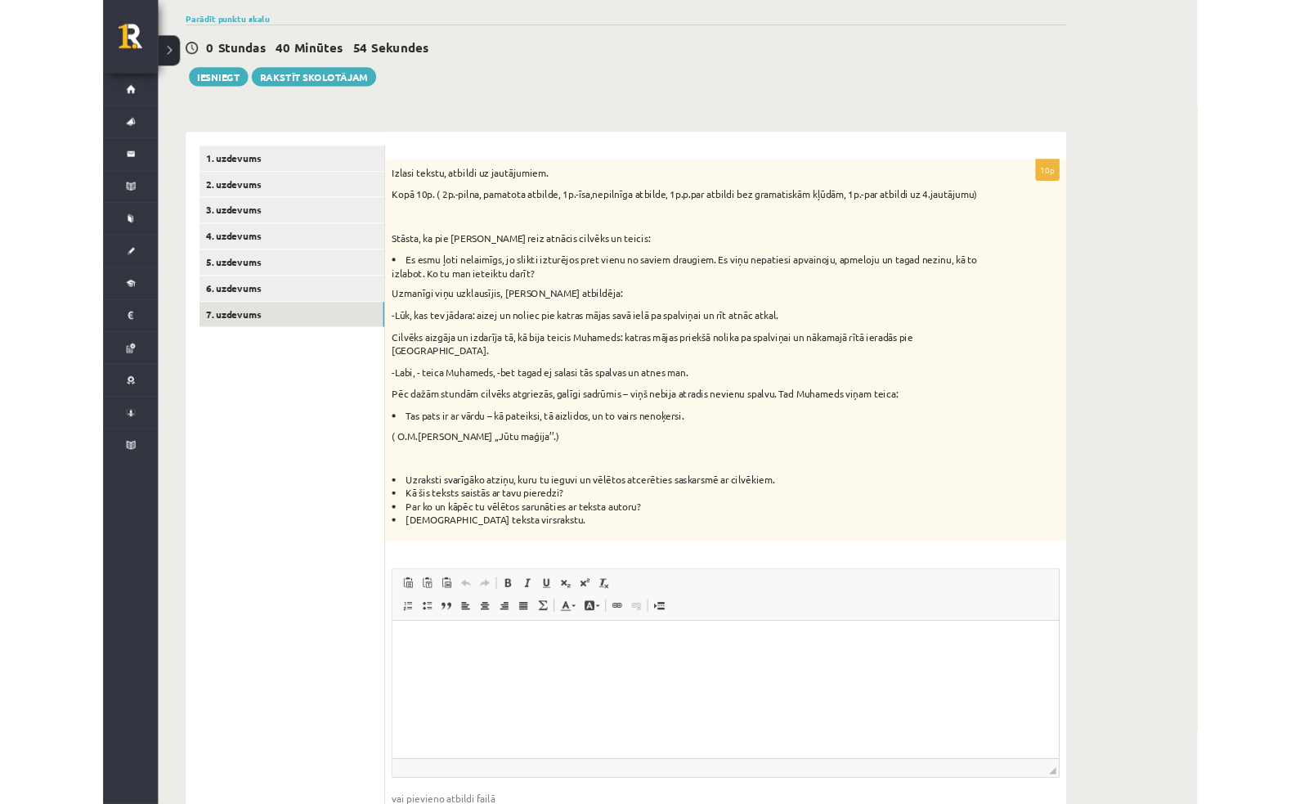
scroll to position [359, 0]
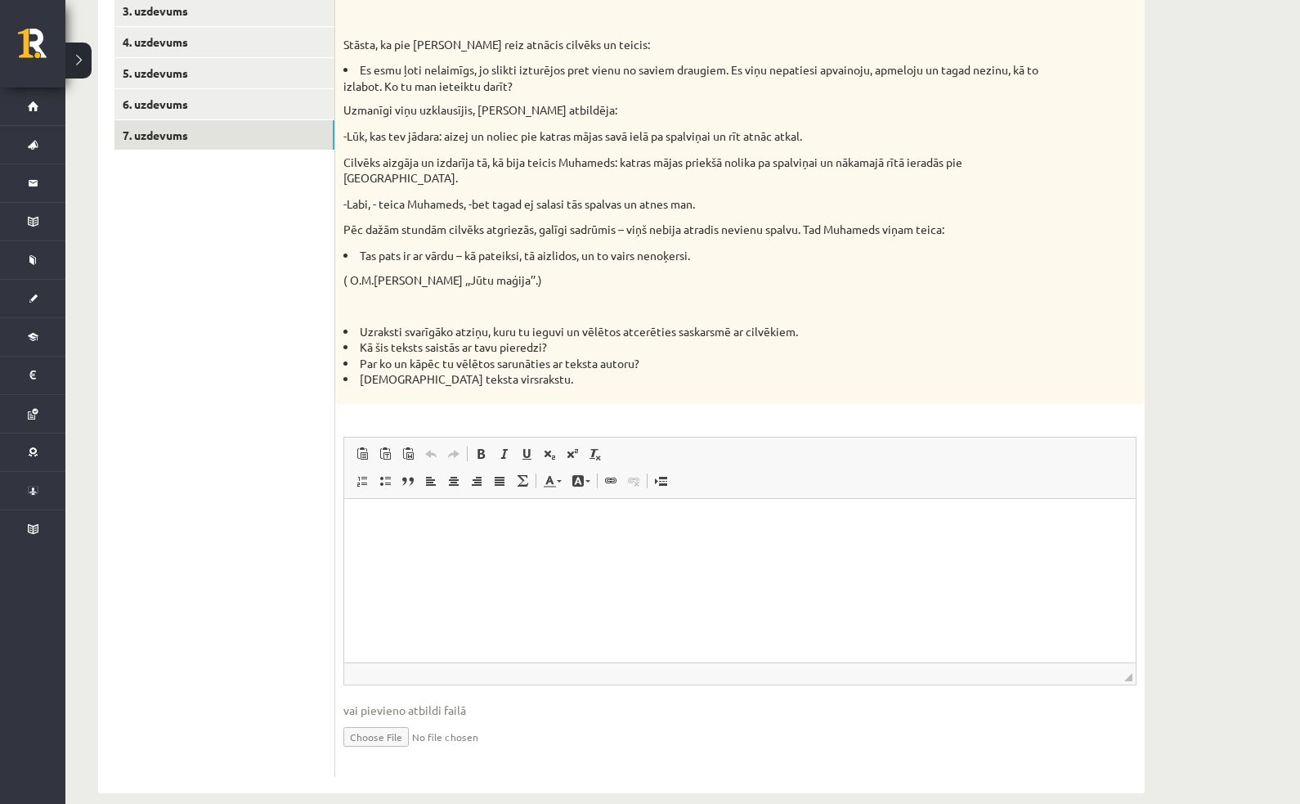
click at [388, 521] on p "Rich Text Editor, wiswyg-editor-user-answer-47024875606720" at bounding box center [740, 523] width 759 height 17
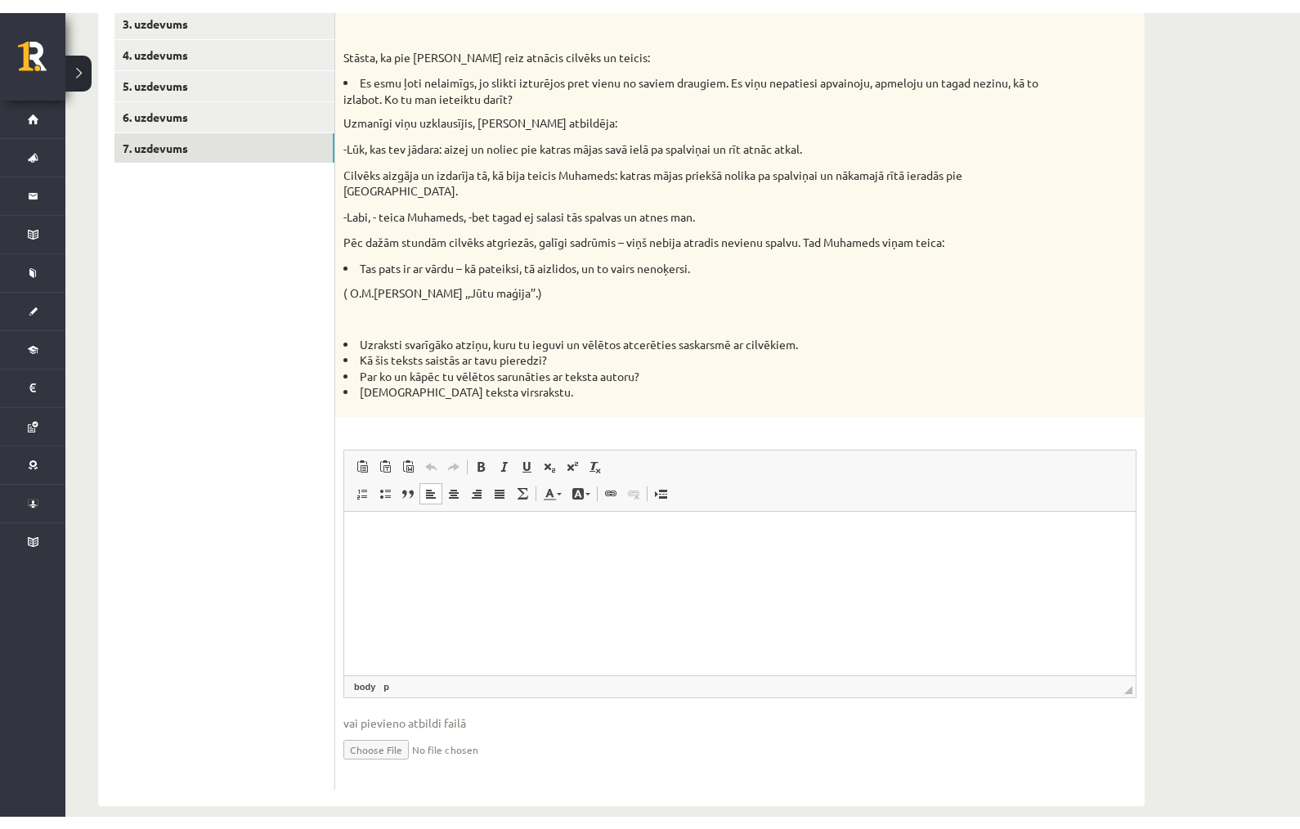
scroll to position [334, 0]
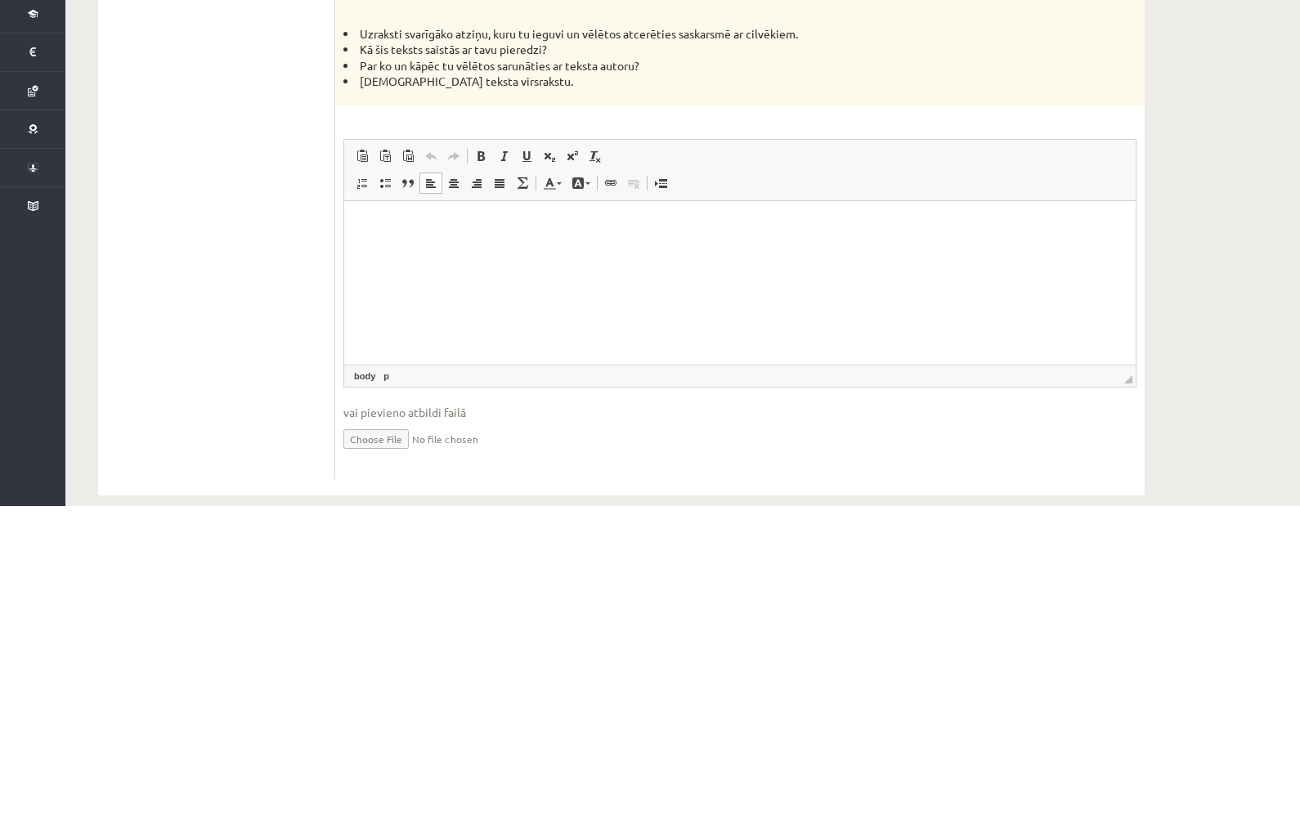
click at [391, 228] on p "Rich Text Editor, wiswyg-editor-user-answer-47024875606720" at bounding box center [740, 226] width 759 height 17
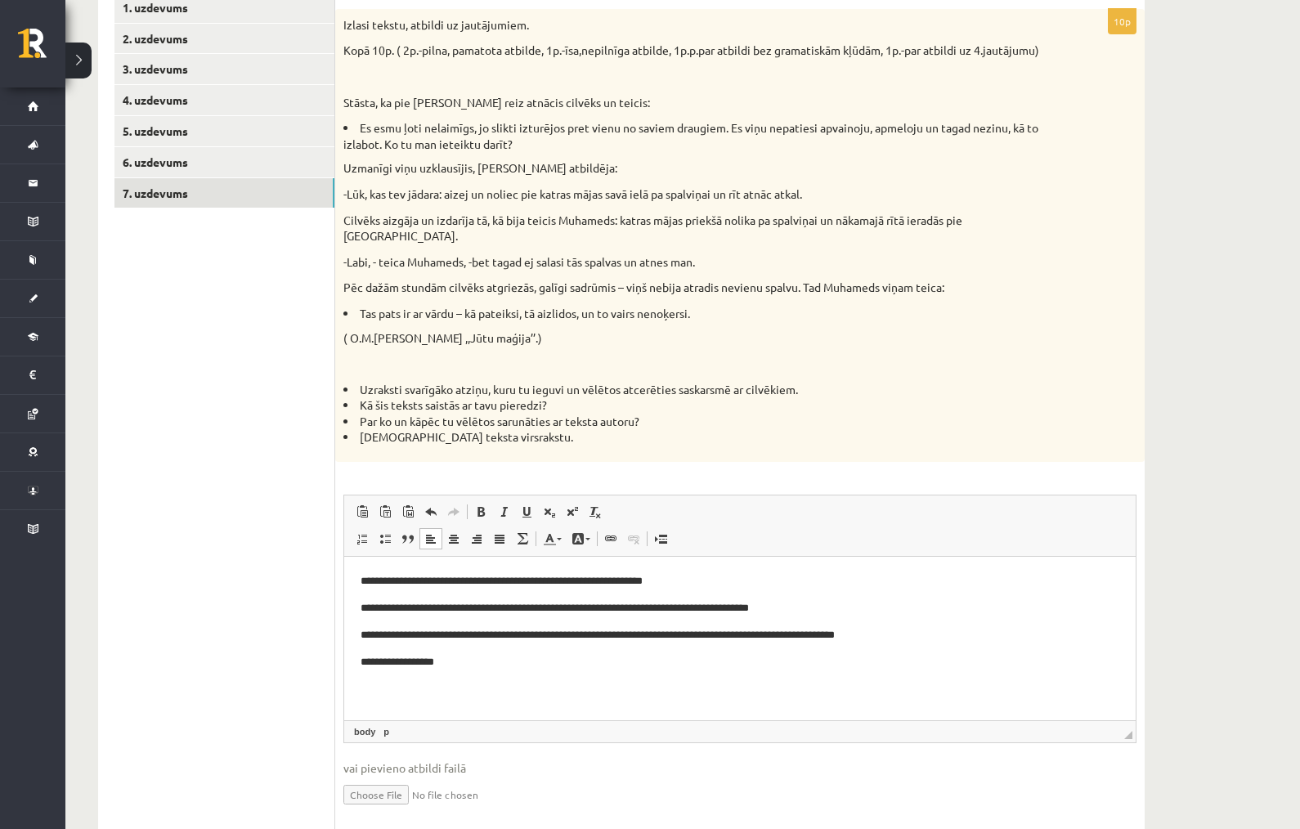
click at [154, 190] on link "7. uzdevums" at bounding box center [224, 193] width 220 height 30
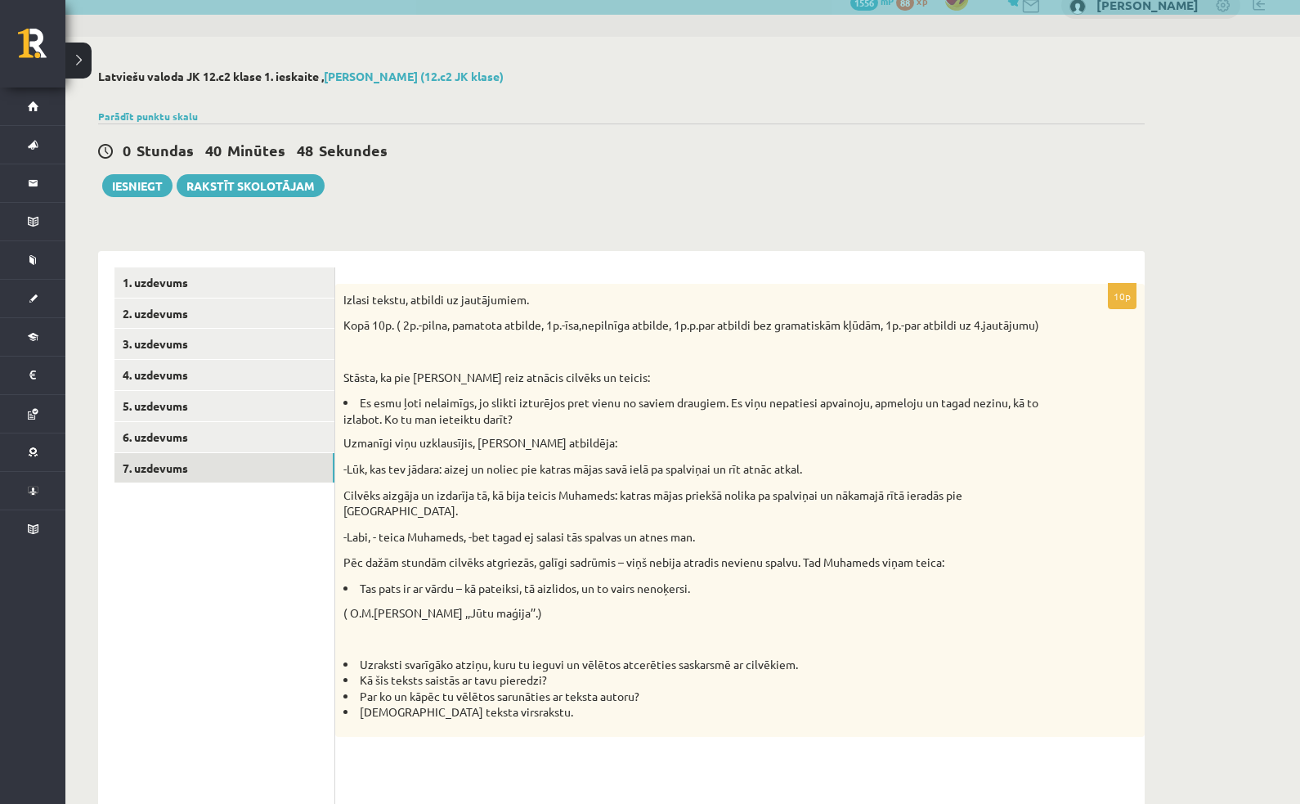
scroll to position [0, 0]
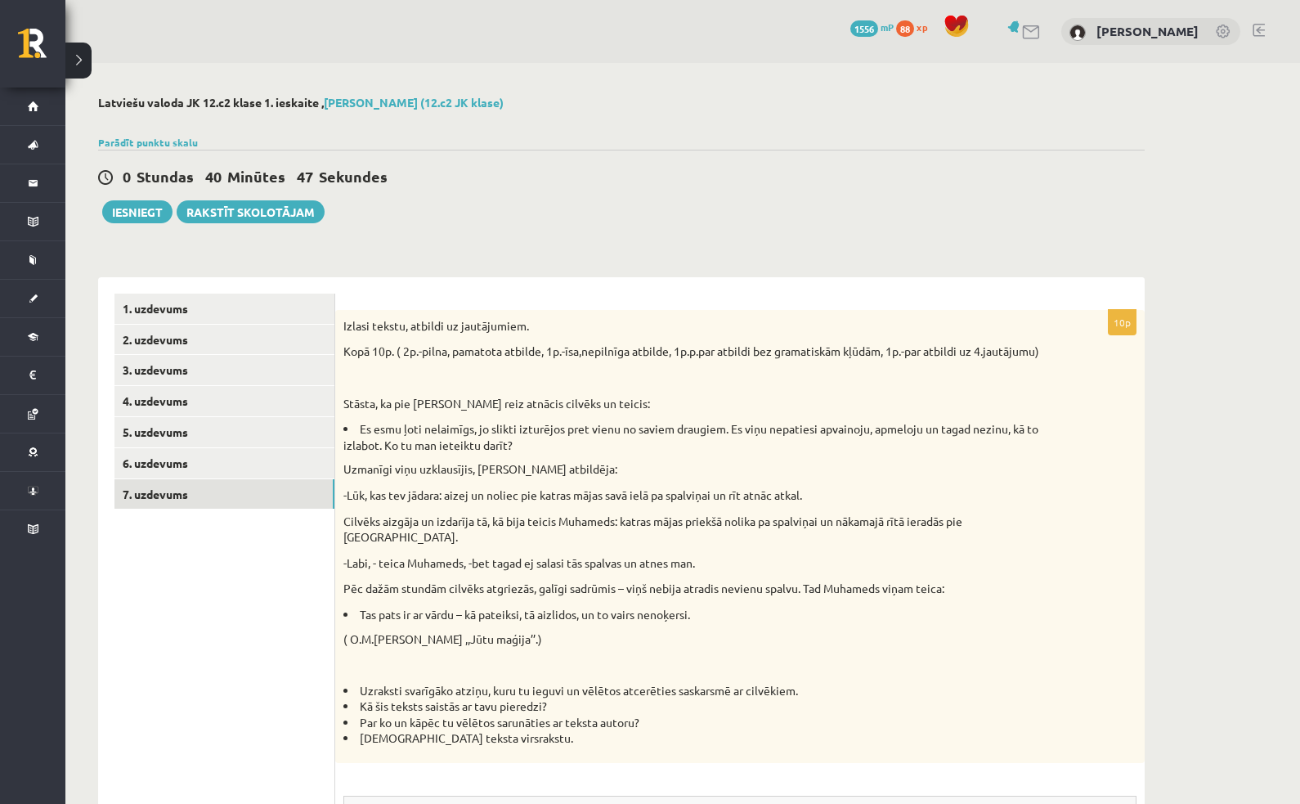
click at [144, 491] on link "7. uzdevums" at bounding box center [224, 494] width 220 height 30
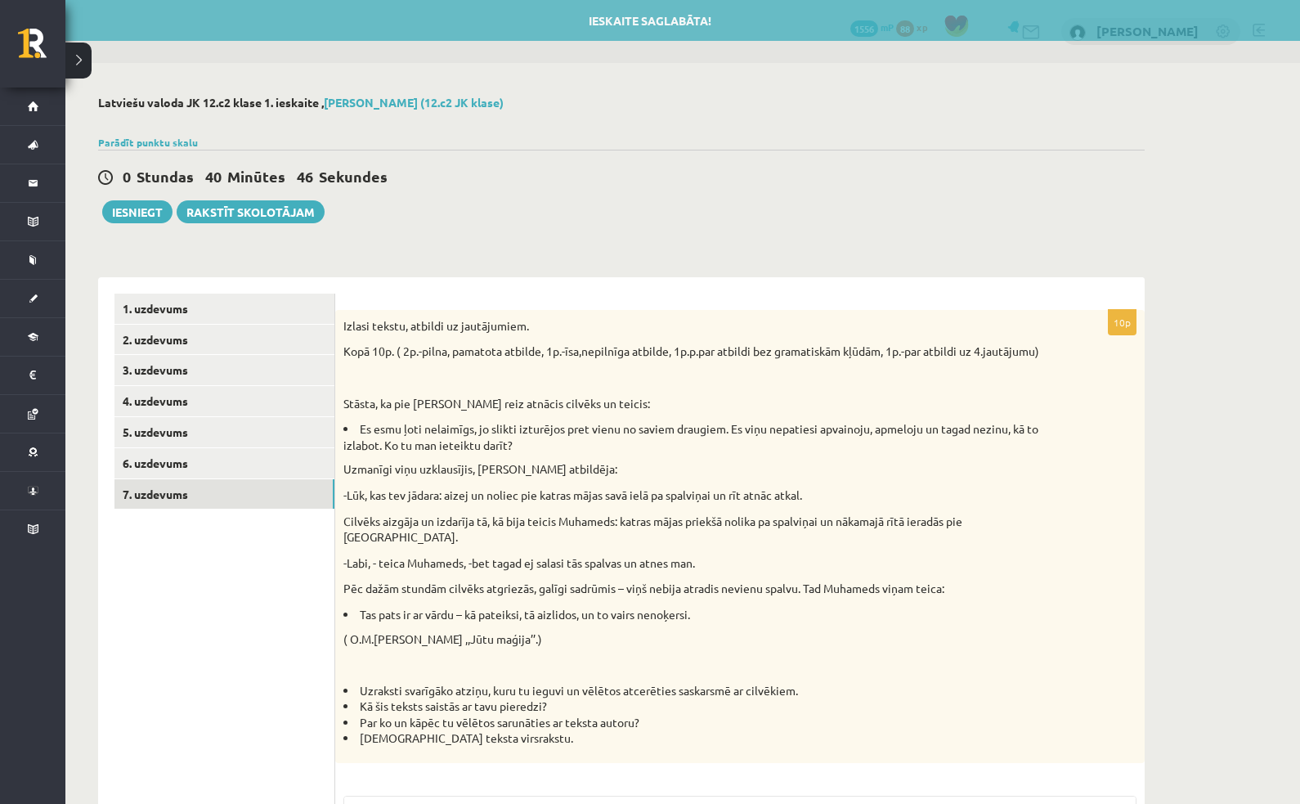
click at [148, 489] on link "7. uzdevums" at bounding box center [224, 494] width 220 height 30
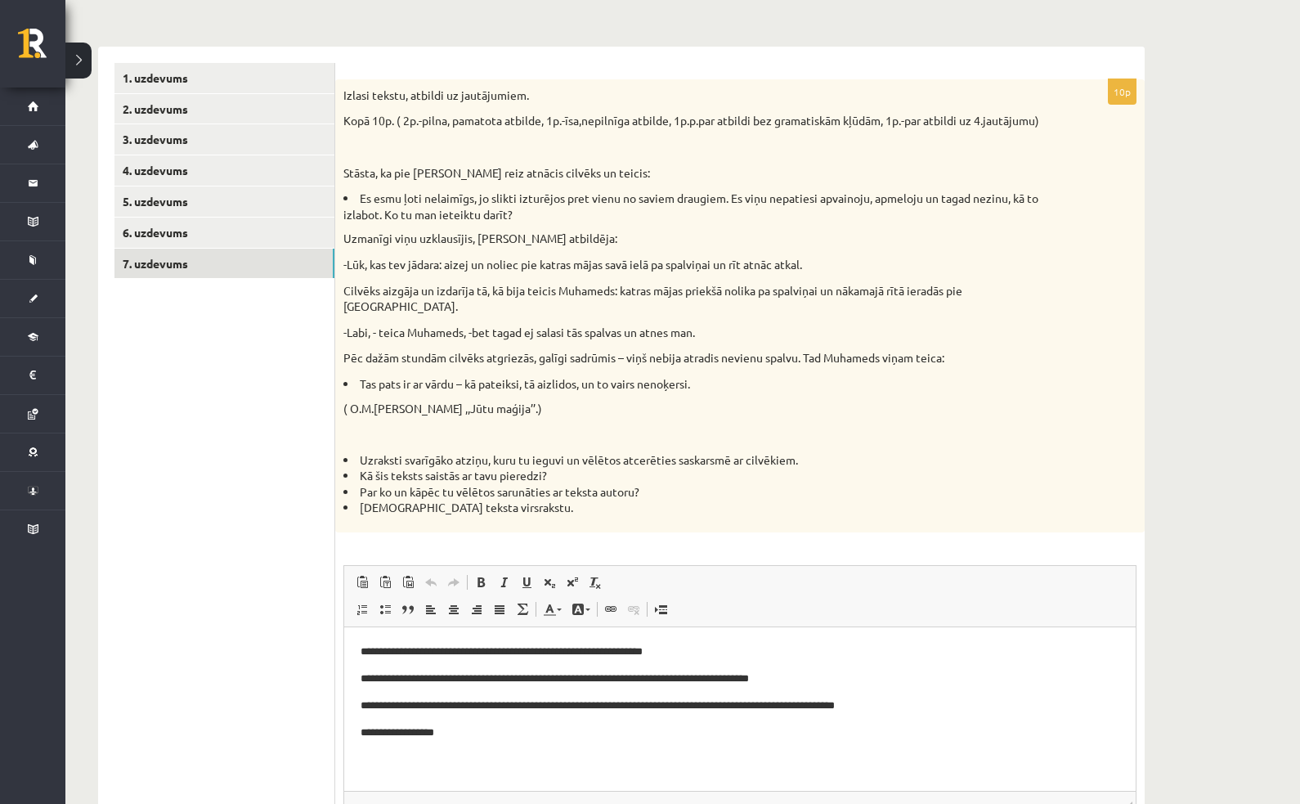
click at [159, 74] on link "1. uzdevums" at bounding box center [224, 78] width 220 height 30
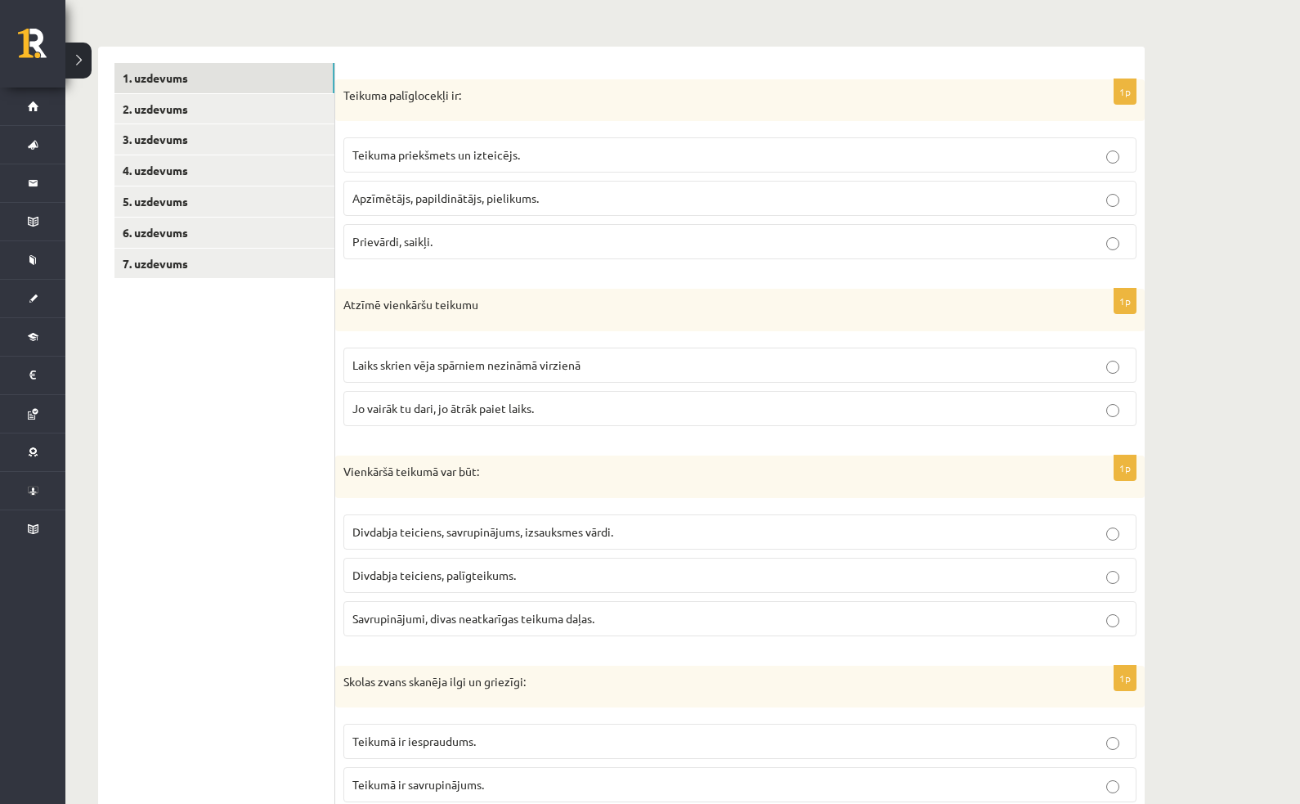
click at [150, 113] on link "2. uzdevums" at bounding box center [224, 109] width 220 height 30
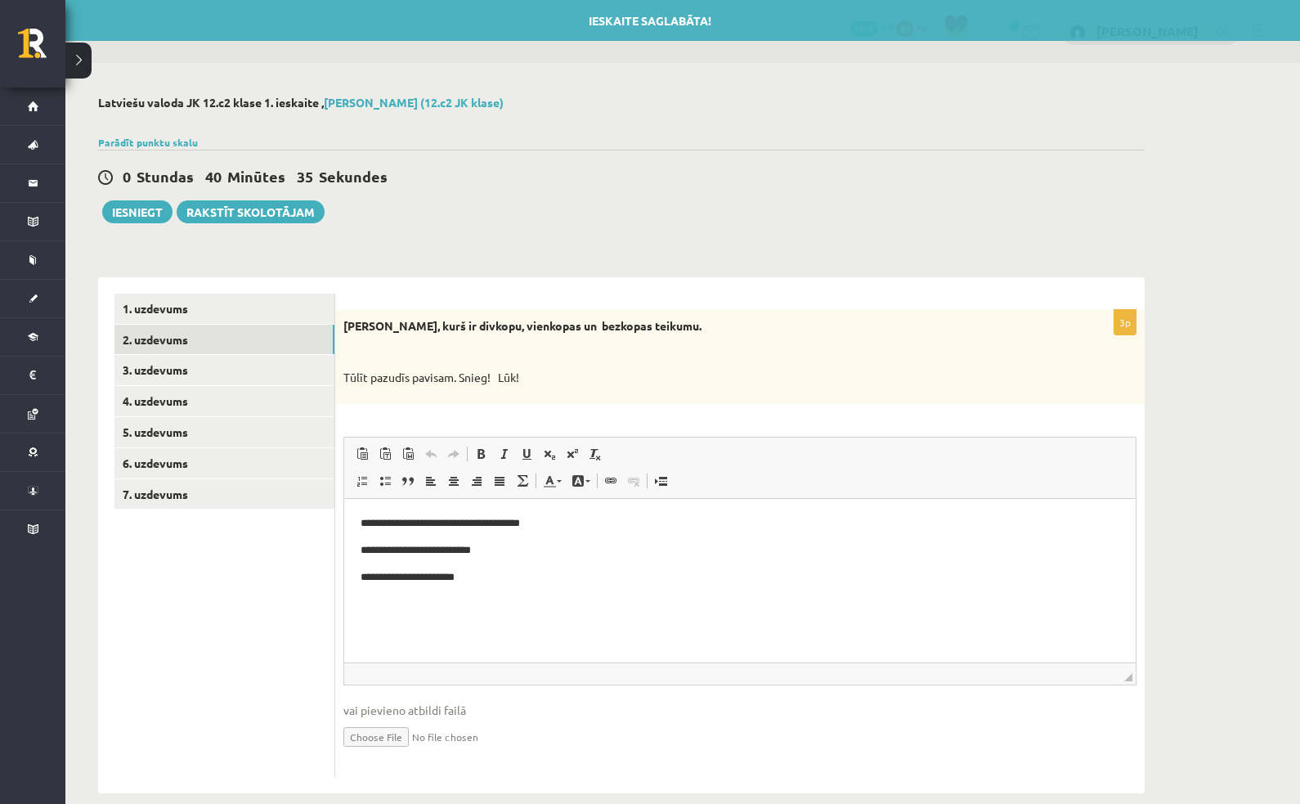
click at [148, 367] on link "3. uzdevums" at bounding box center [224, 370] width 220 height 30
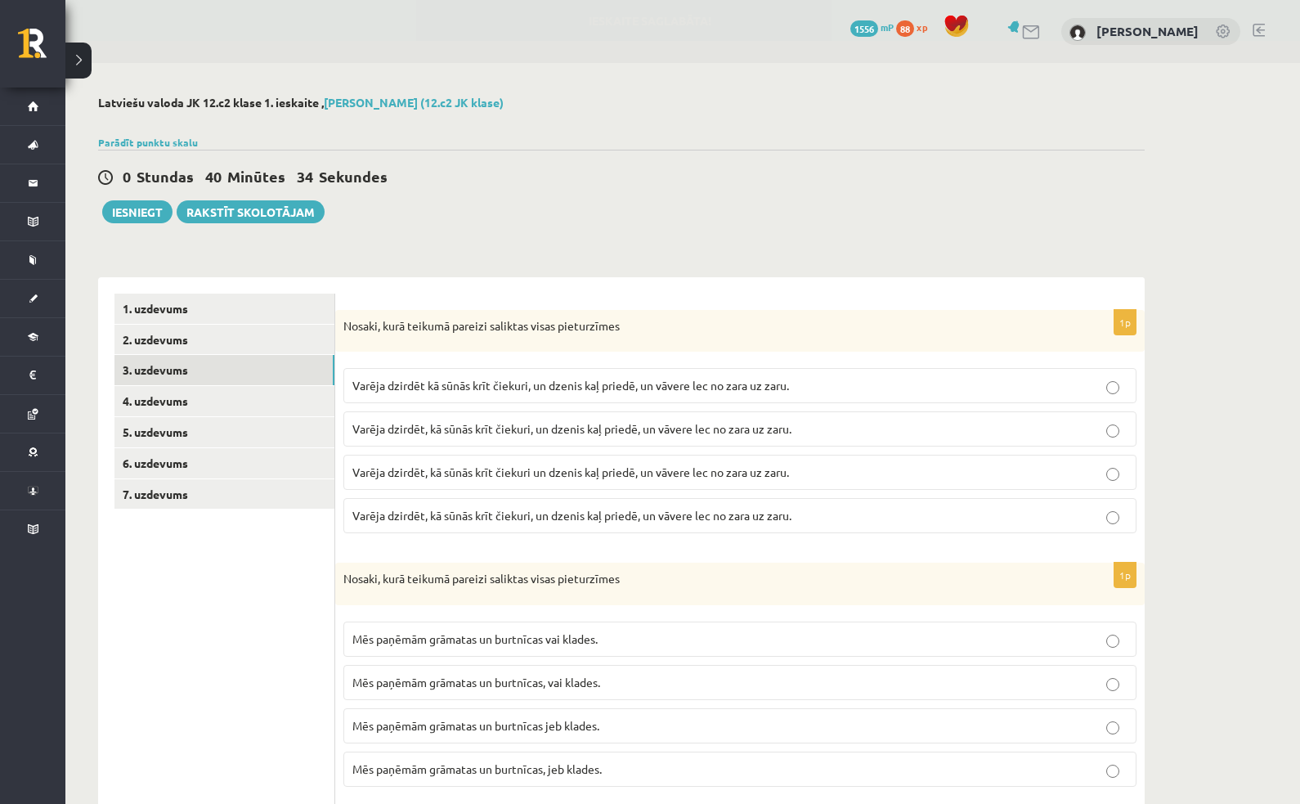
click at [151, 396] on link "4. uzdevums" at bounding box center [224, 401] width 220 height 30
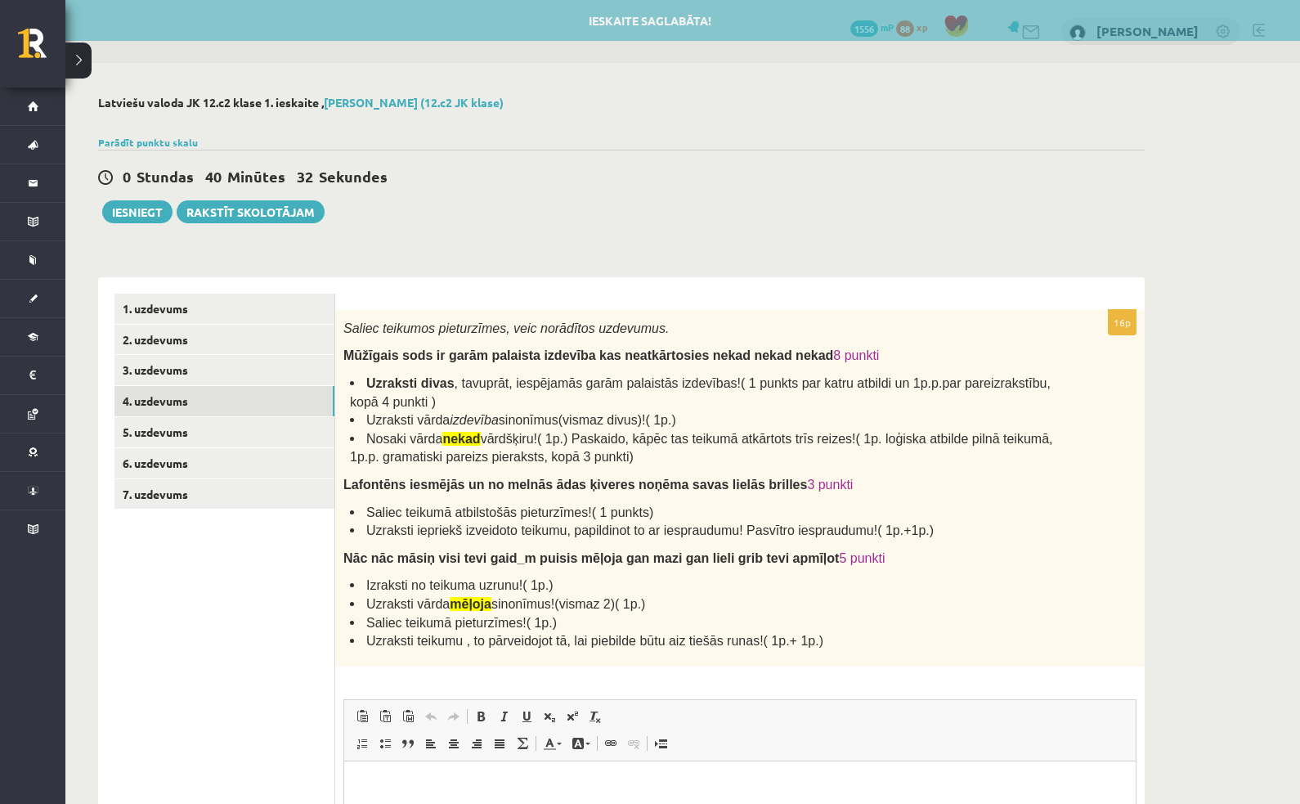
click at [153, 431] on link "5. uzdevums" at bounding box center [224, 432] width 220 height 30
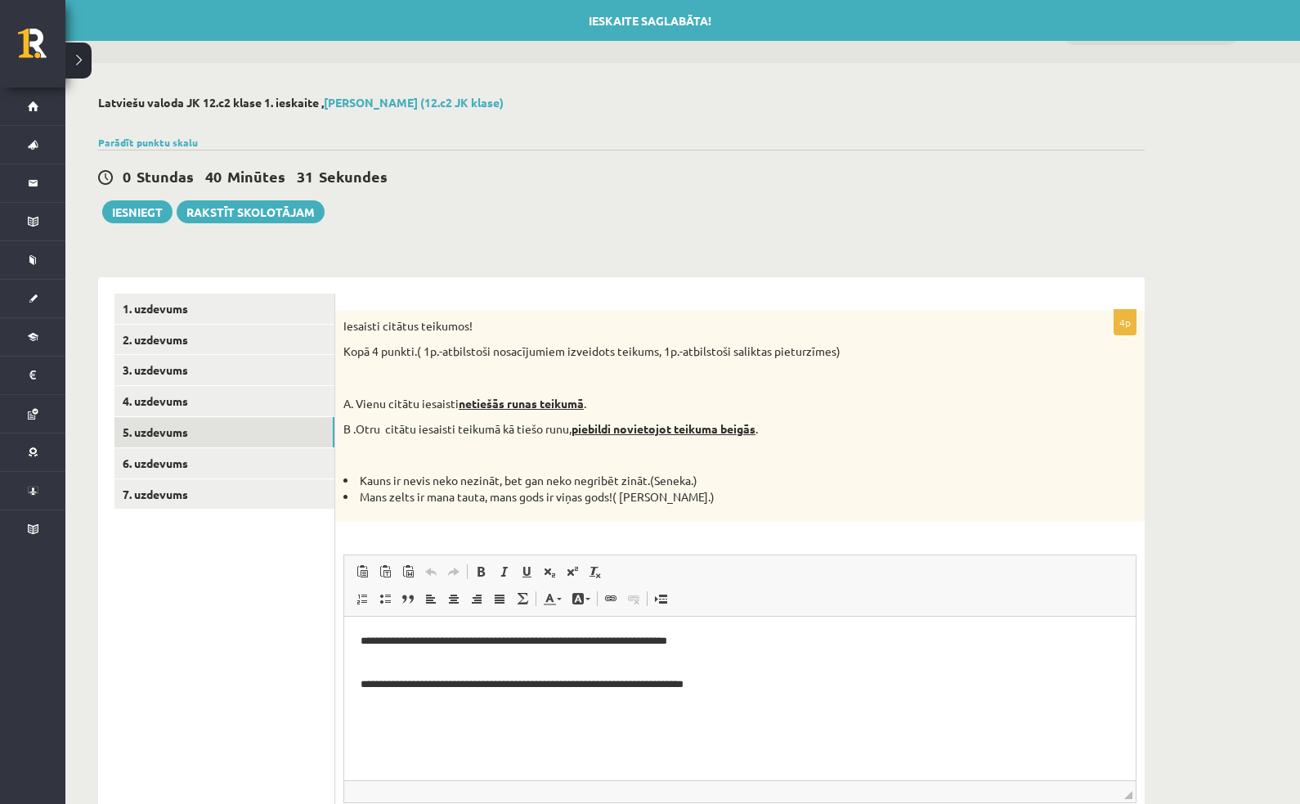
click at [147, 449] on link "6. uzdevums" at bounding box center [224, 463] width 220 height 30
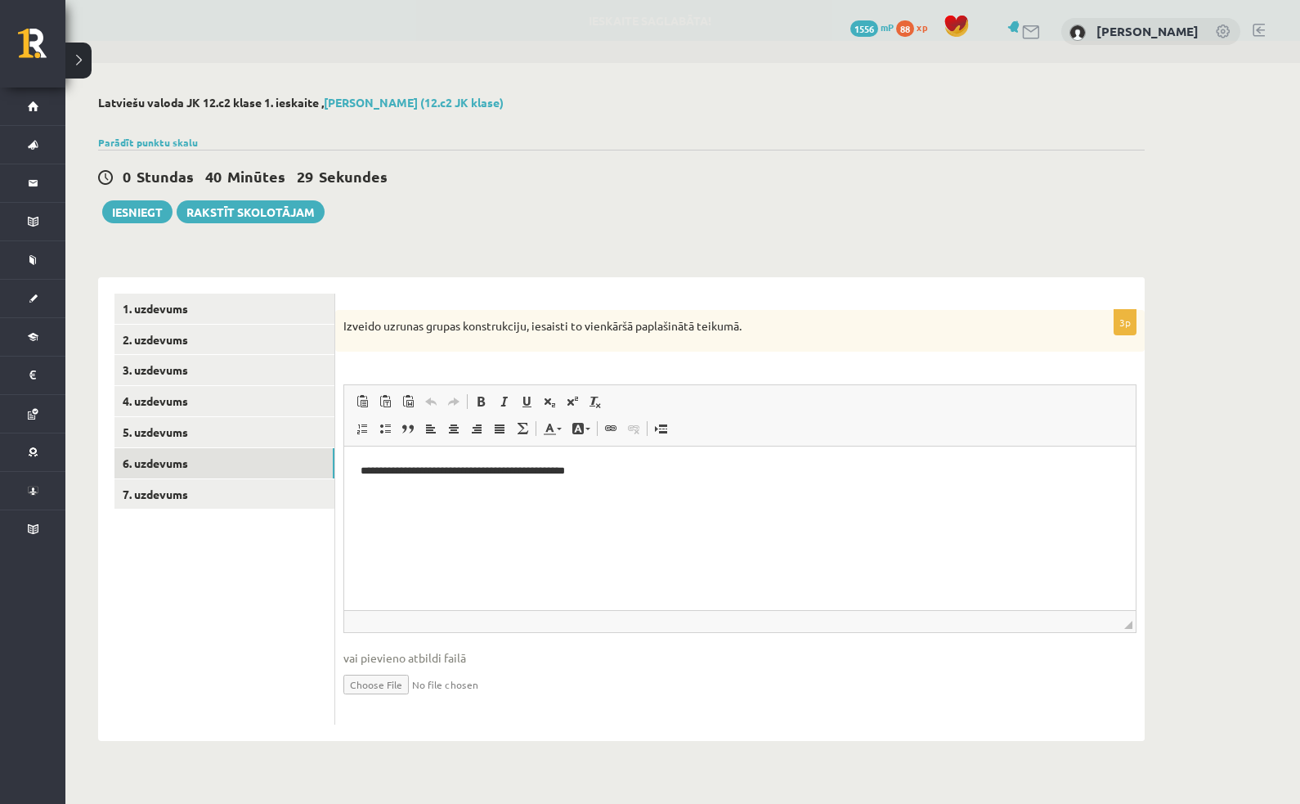
click at [146, 482] on link "7. uzdevums" at bounding box center [224, 494] width 220 height 30
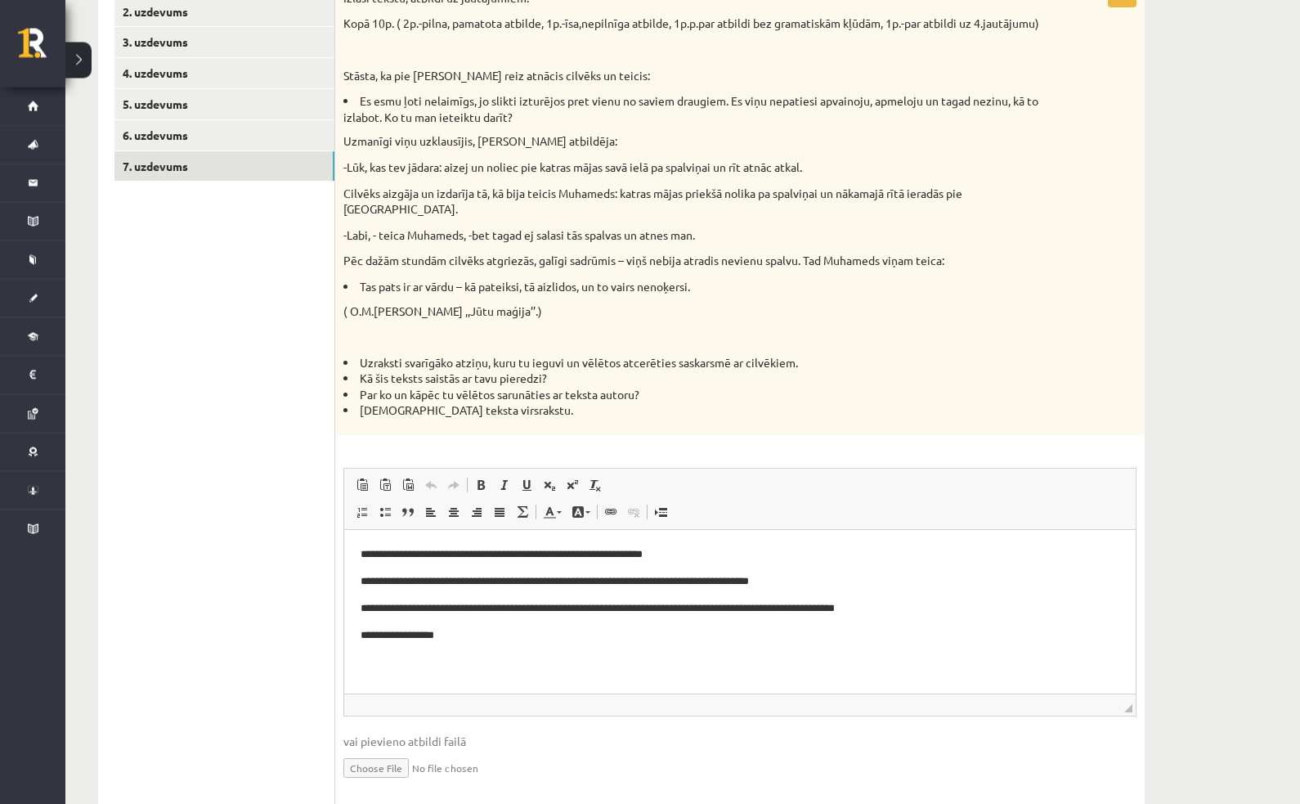
scroll to position [359, 0]
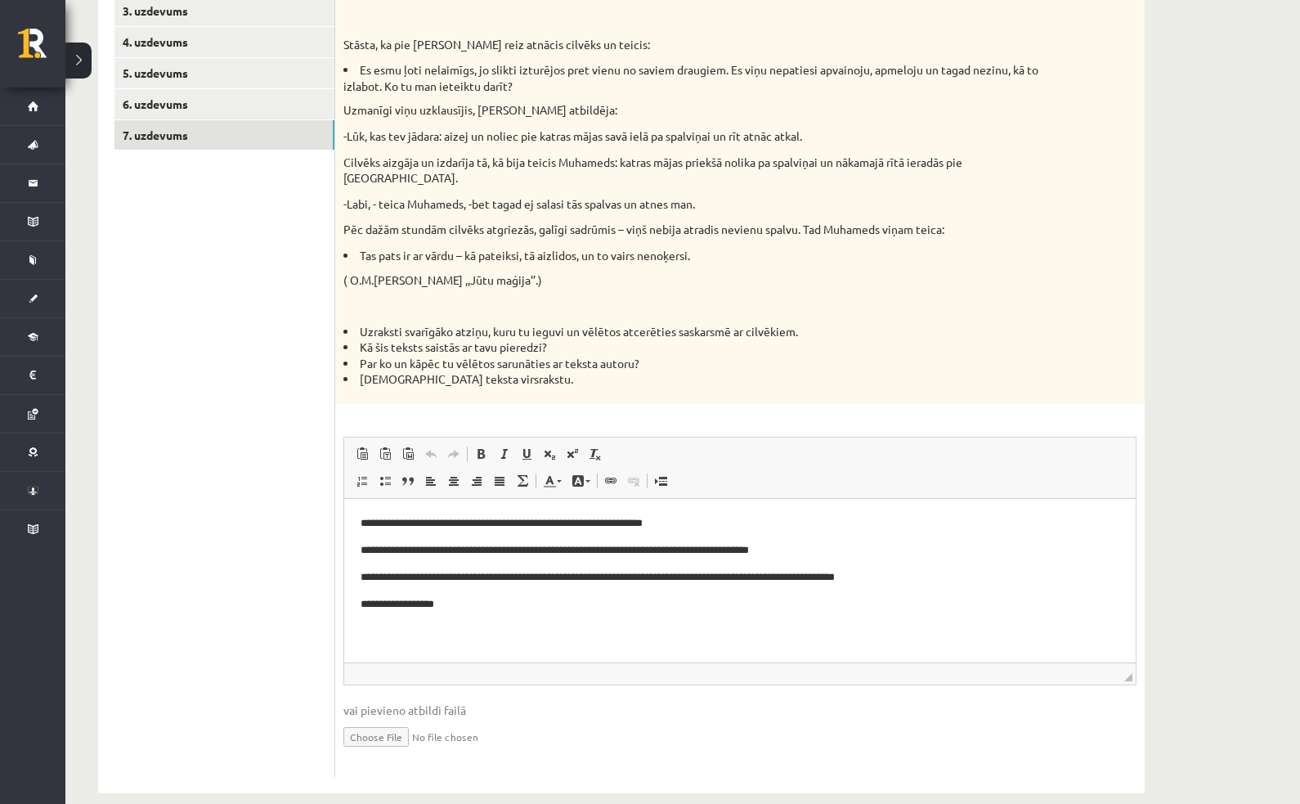
click at [146, 135] on link "7. uzdevums" at bounding box center [224, 135] width 220 height 30
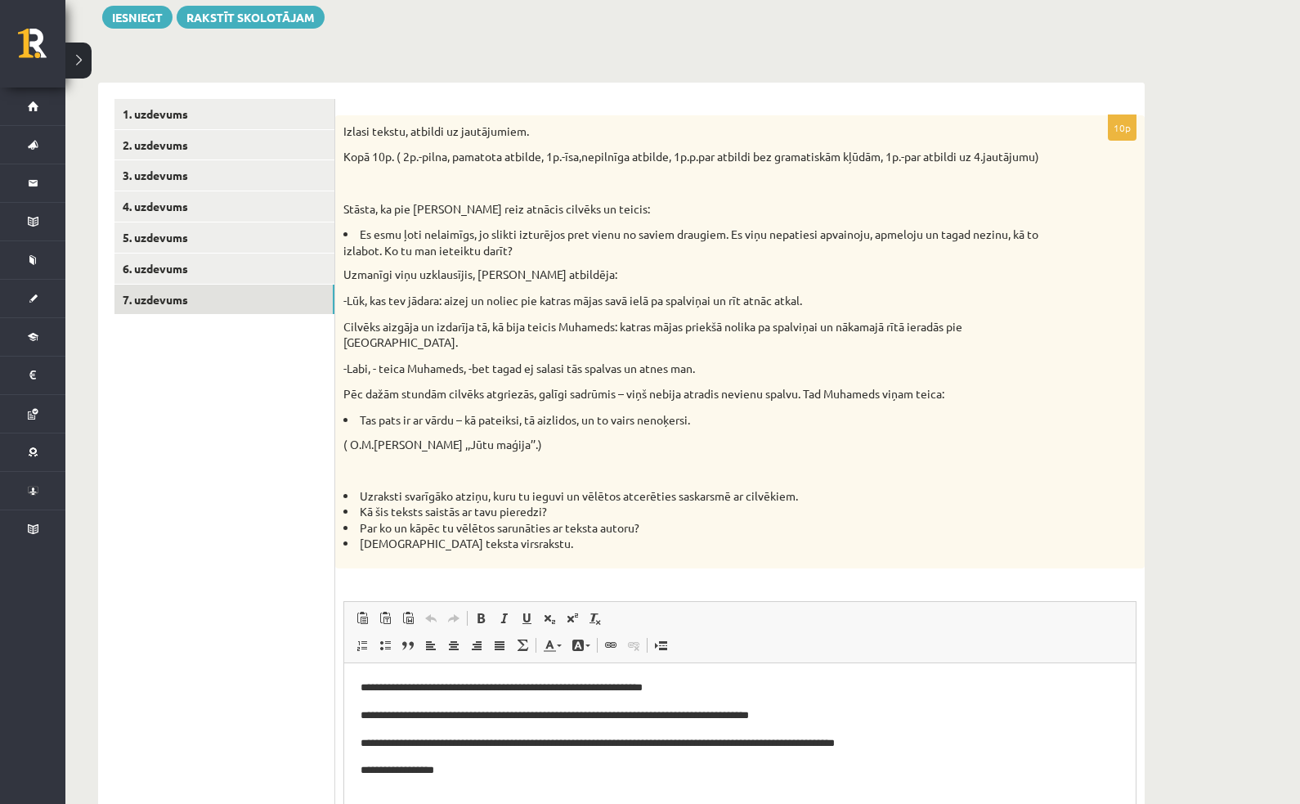
scroll to position [0, 0]
click at [155, 267] on link "6. uzdevums" at bounding box center [224, 269] width 220 height 30
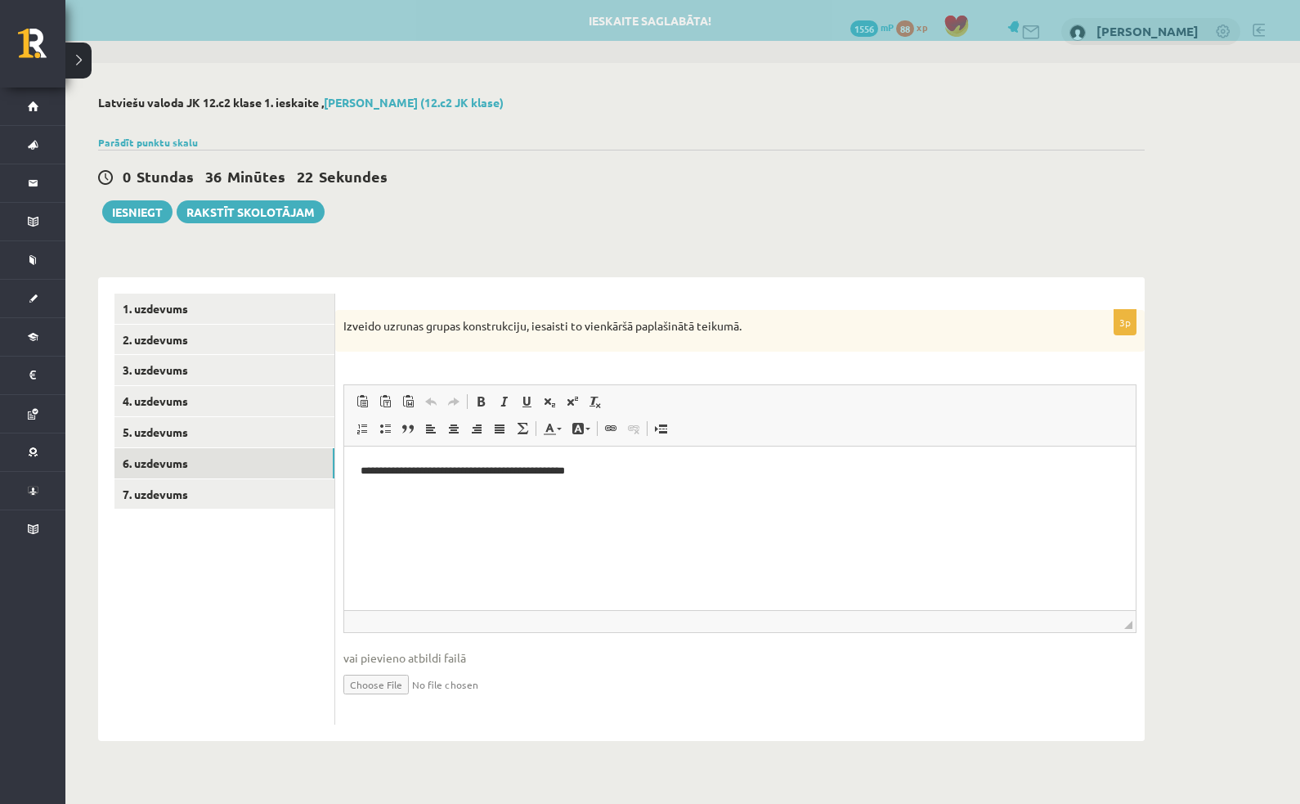
click at [151, 432] on link "5. uzdevums" at bounding box center [224, 432] width 220 height 30
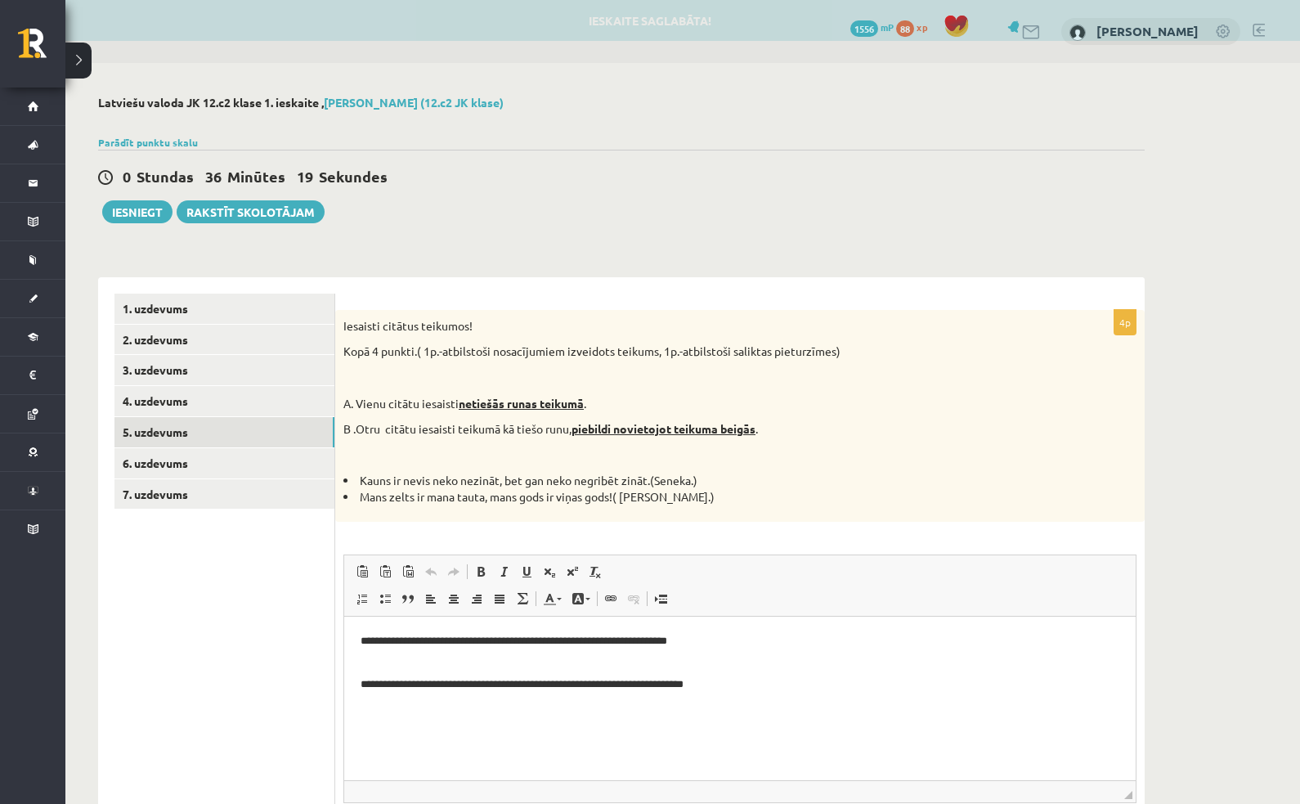
click at [149, 362] on link "3. uzdevums" at bounding box center [224, 370] width 220 height 30
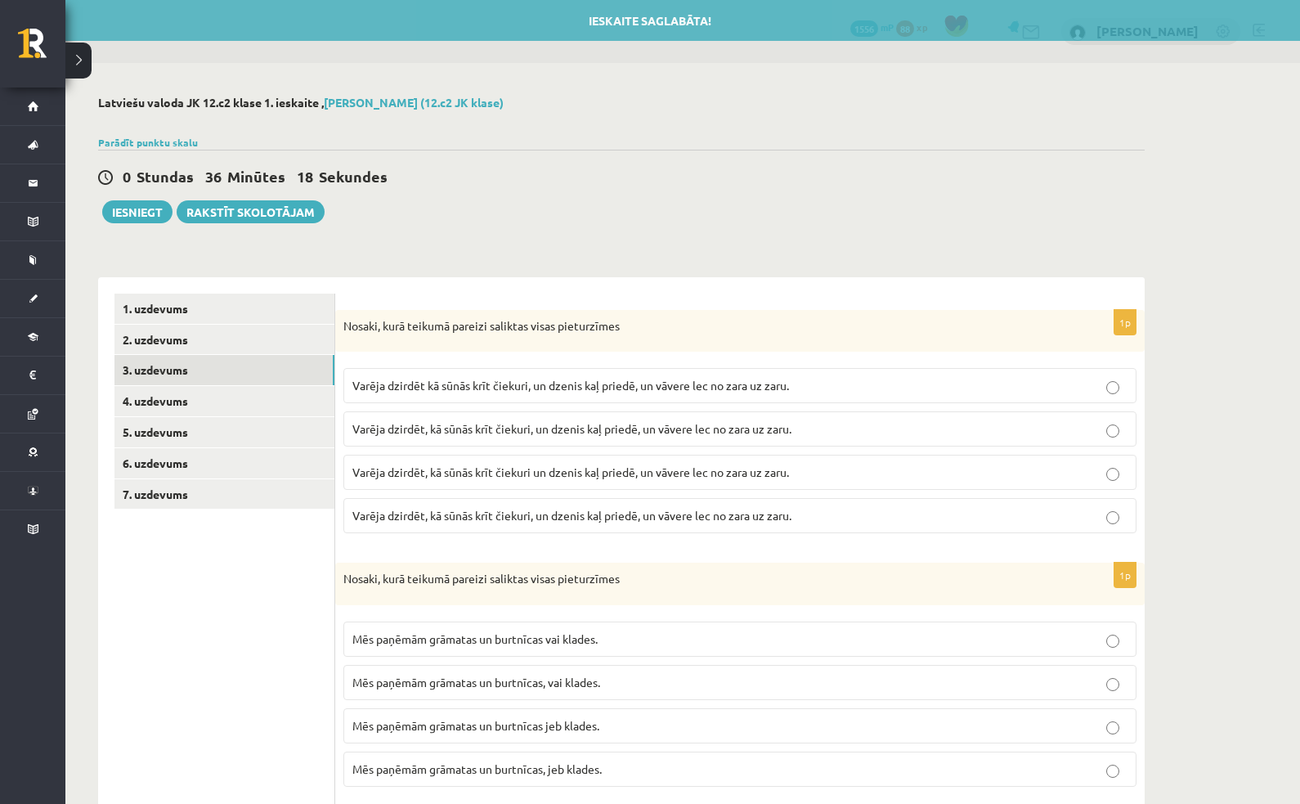
click at [144, 338] on link "2. uzdevums" at bounding box center [224, 340] width 220 height 30
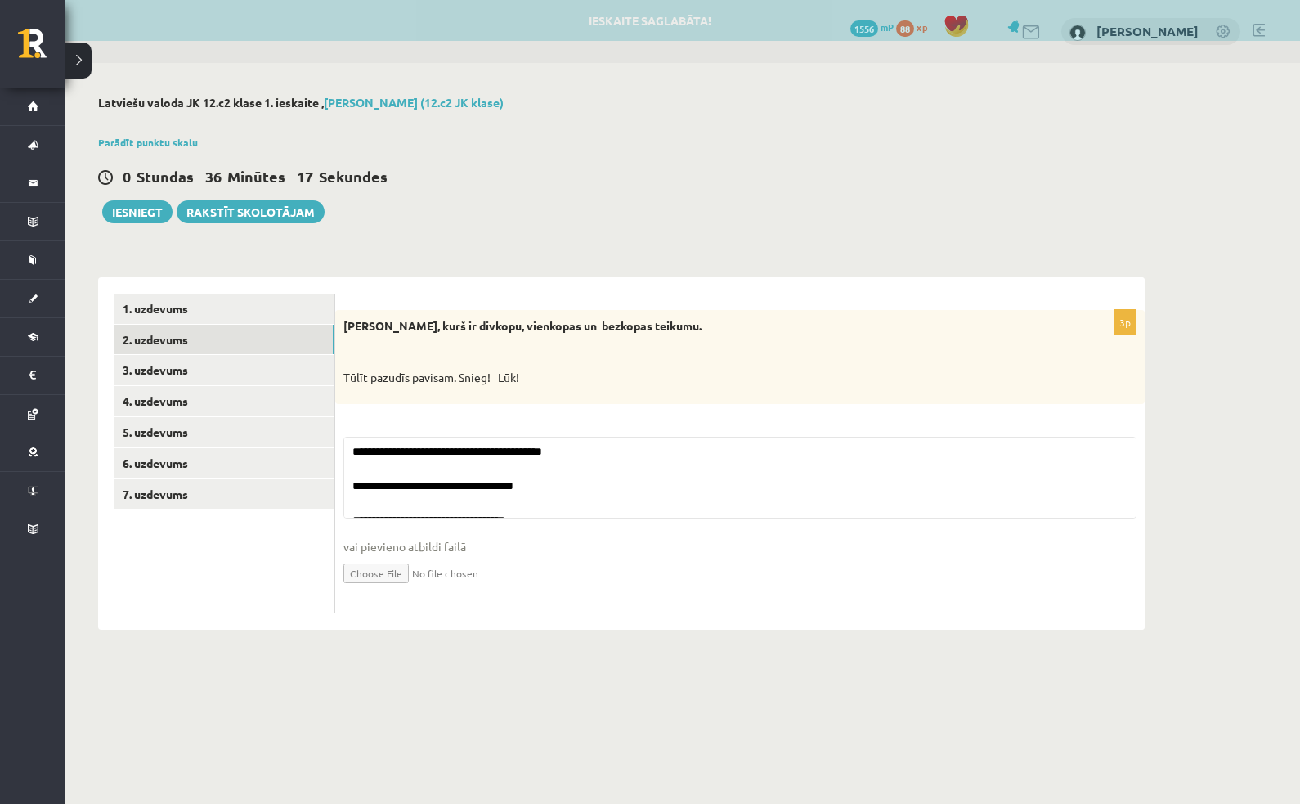
click at [143, 299] on link "1. uzdevums" at bounding box center [224, 309] width 220 height 30
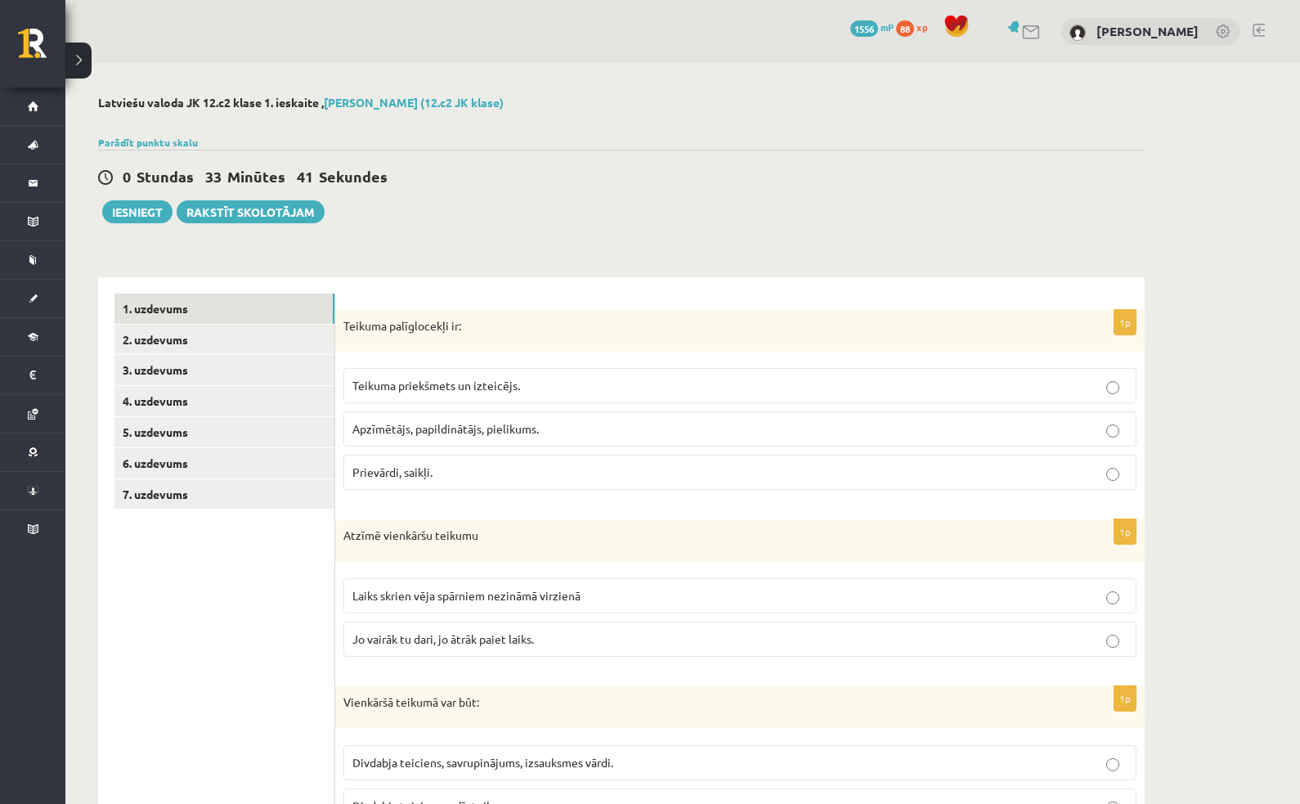
click at [132, 203] on button "Iesniegt" at bounding box center [137, 211] width 70 height 23
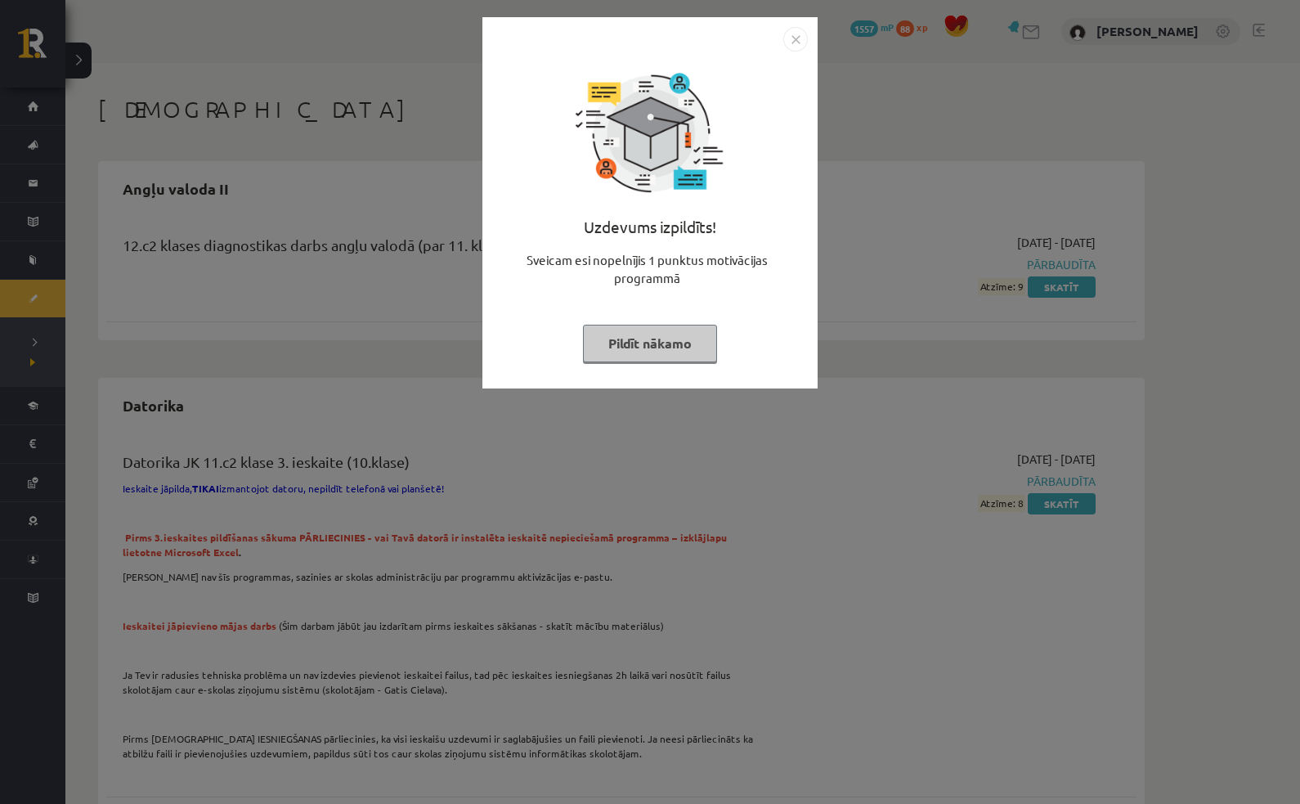
click at [683, 328] on button "Pildīt nākamo" at bounding box center [650, 344] width 134 height 38
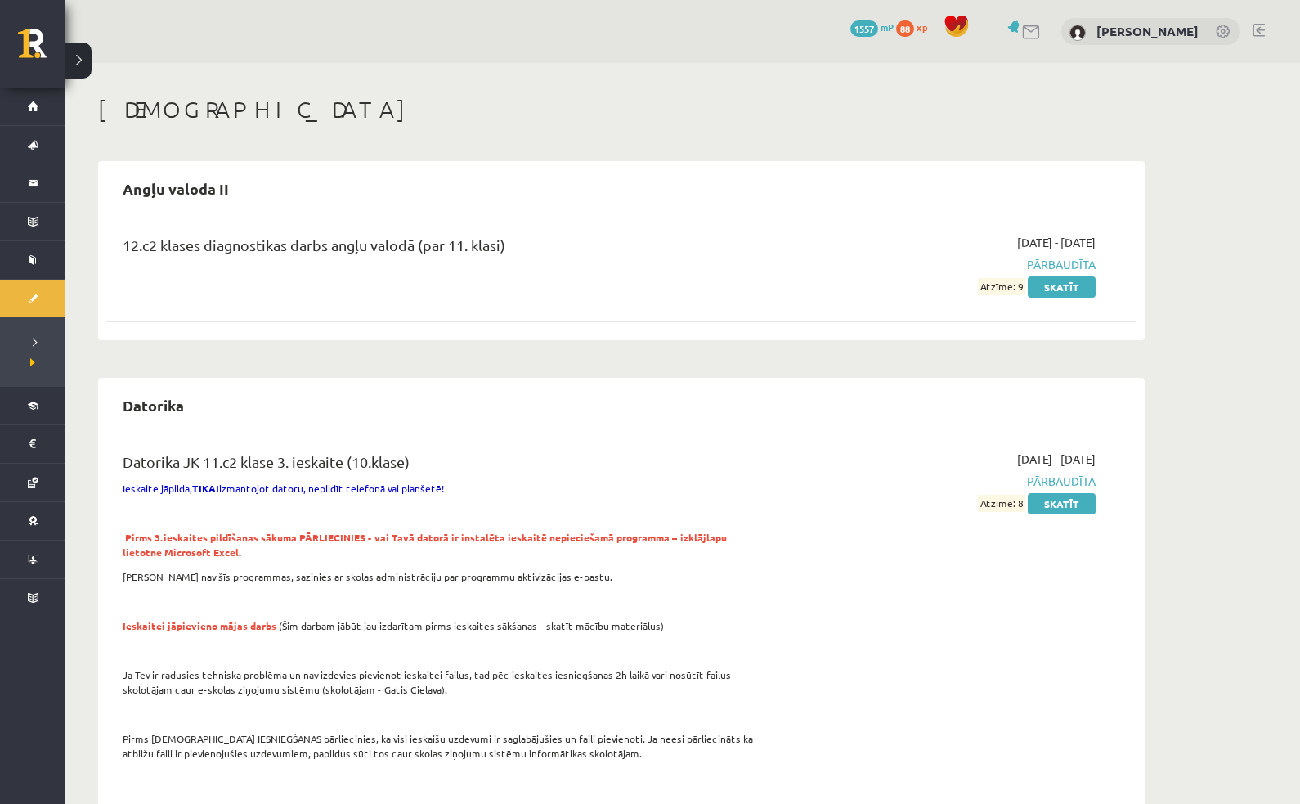
click at [29, 404] on link "Digitālie materiāli" at bounding box center [32, 406] width 65 height 38
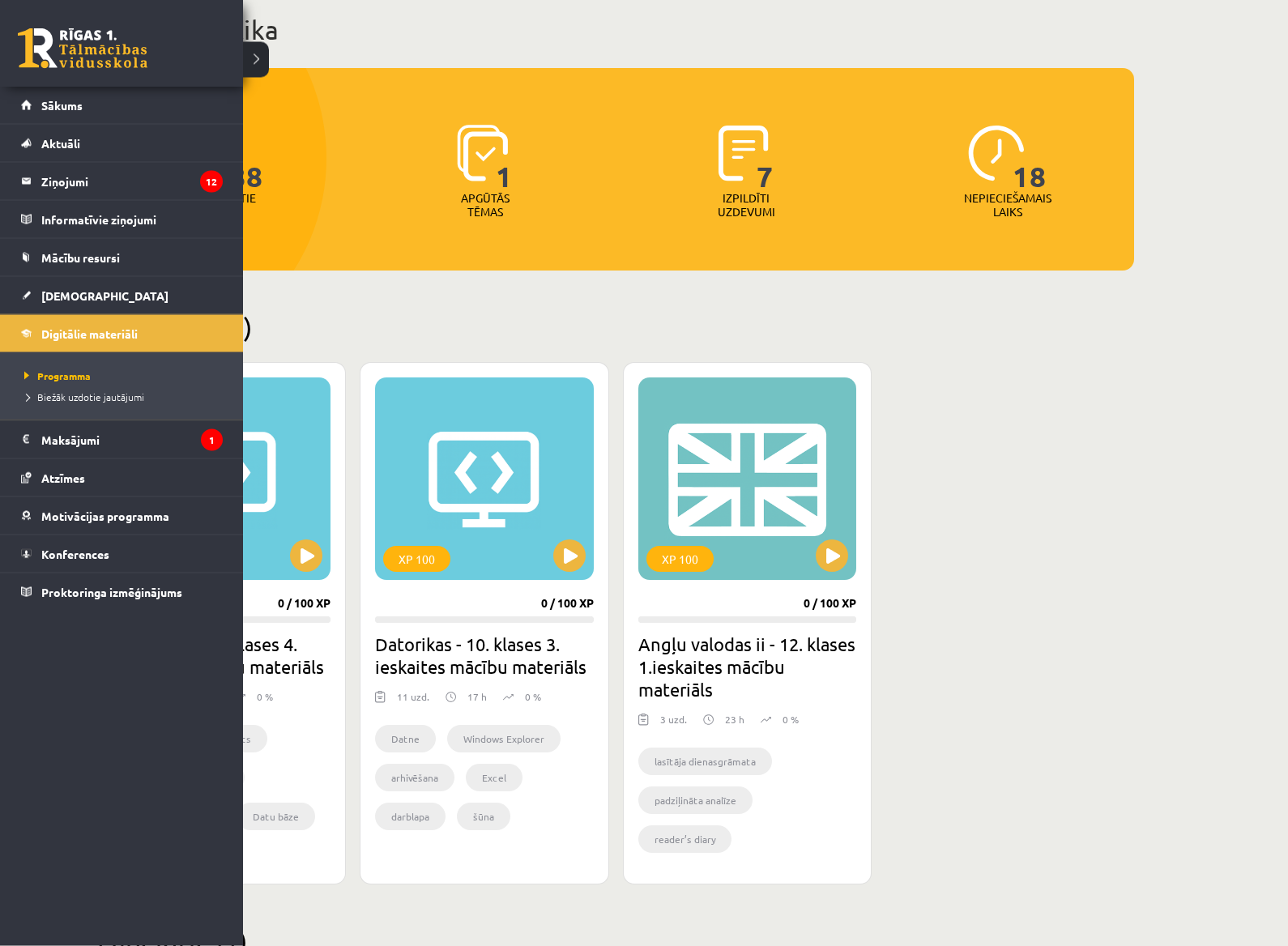
click at [261, 72] on div at bounding box center [111, 159] width 432 height 424
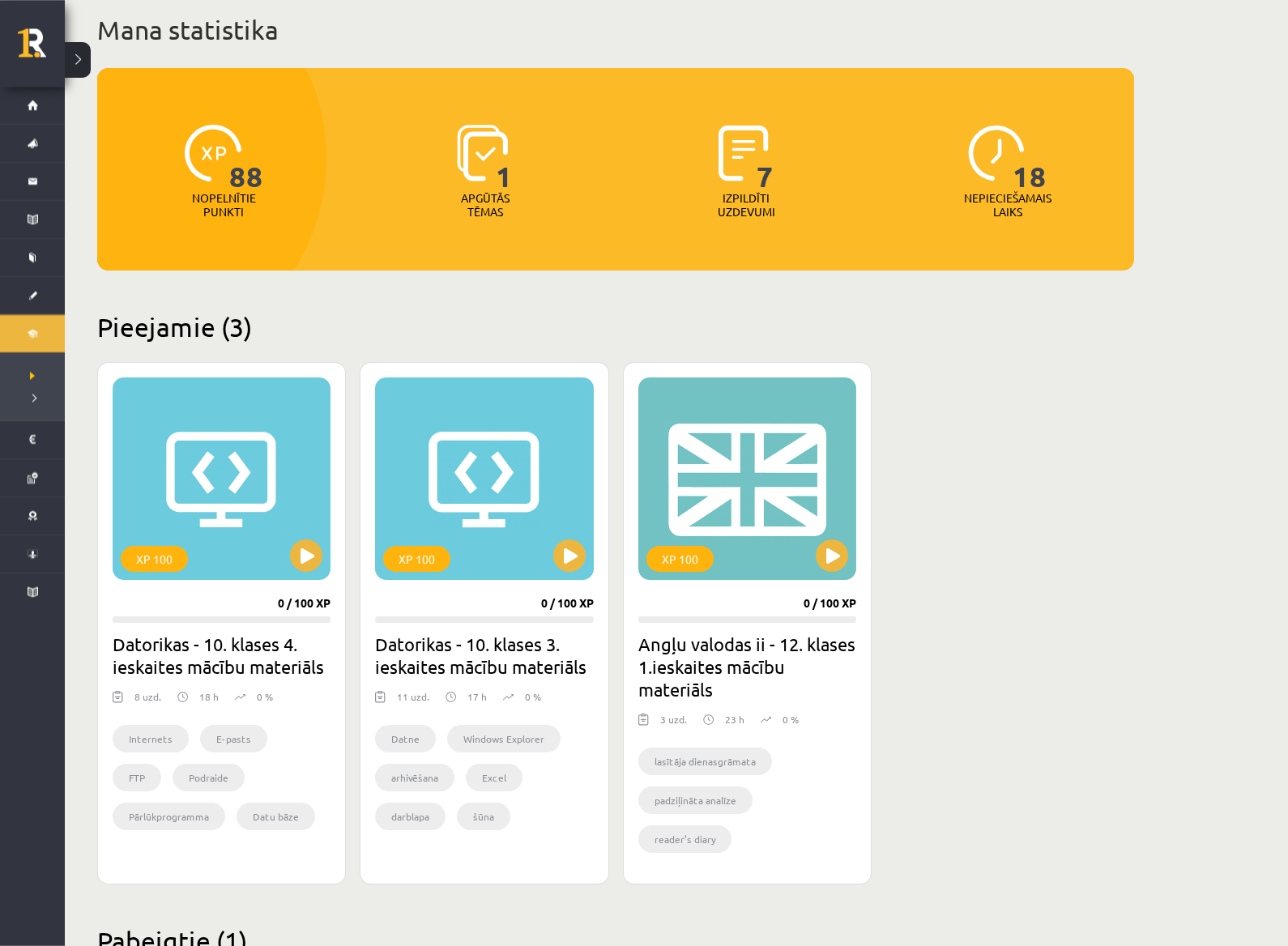
click at [76, 56] on button at bounding box center [77, 60] width 26 height 36
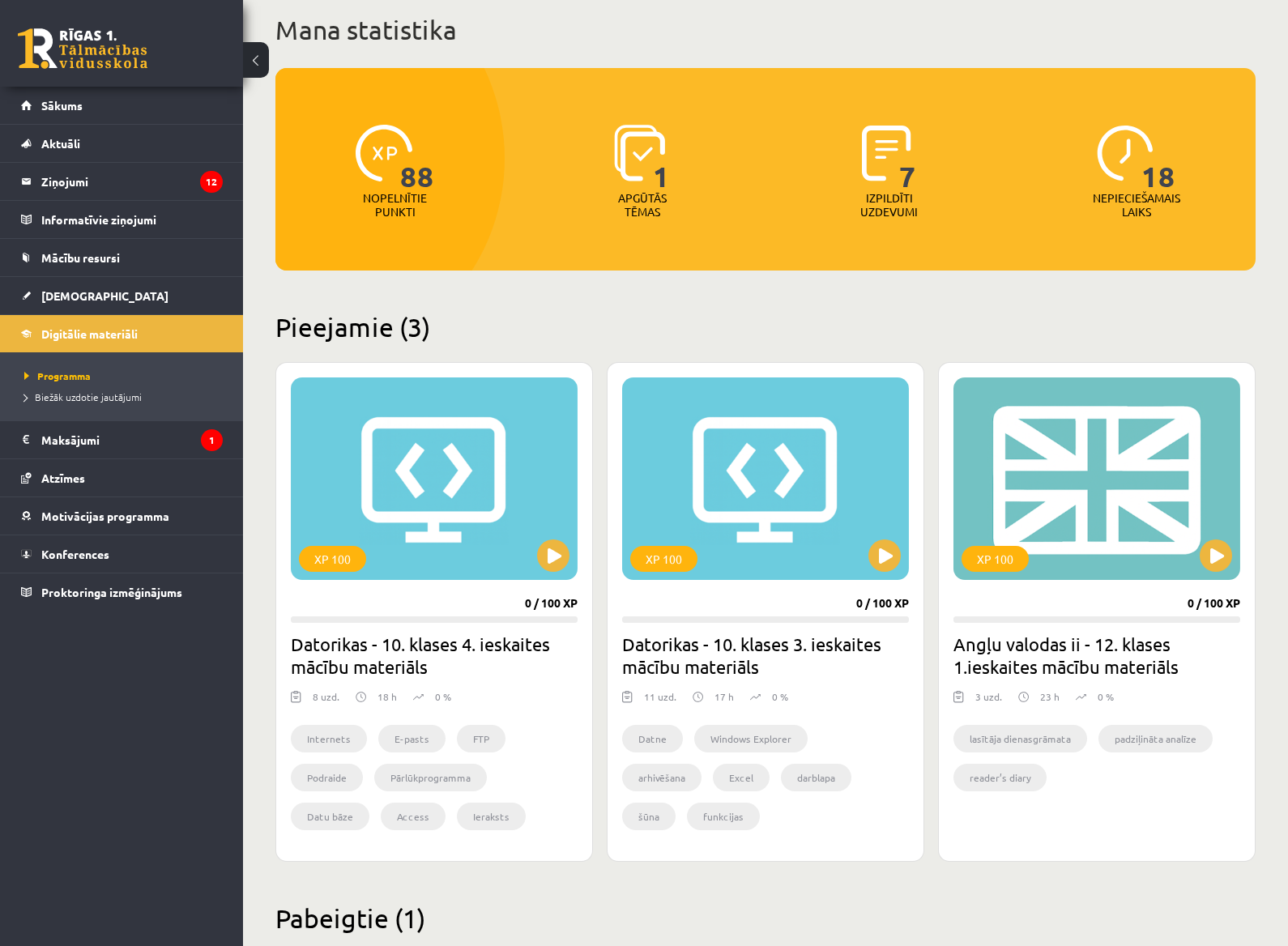
click at [69, 183] on legend "Ziņojumi 12" at bounding box center [132, 181] width 181 height 38
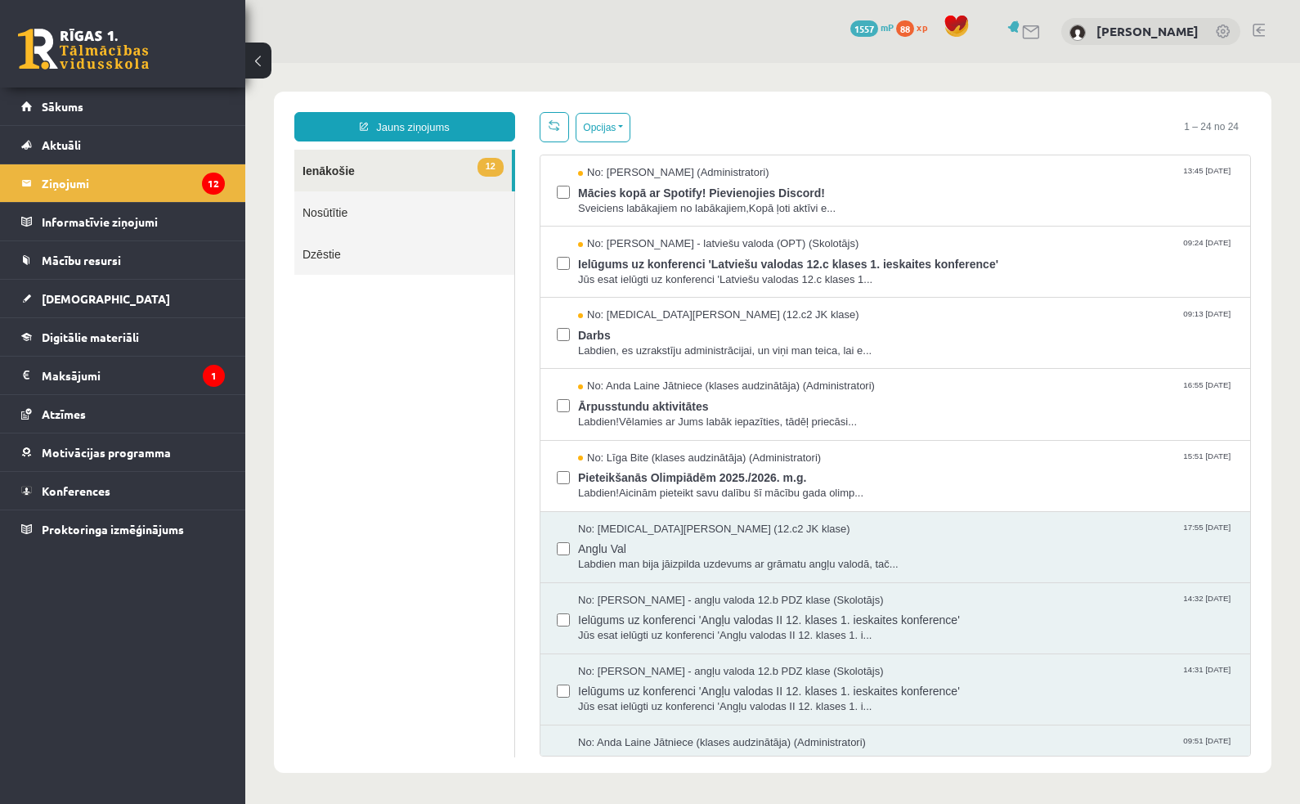
click at [83, 300] on span "[DEMOGRAPHIC_DATA]" at bounding box center [106, 298] width 128 height 15
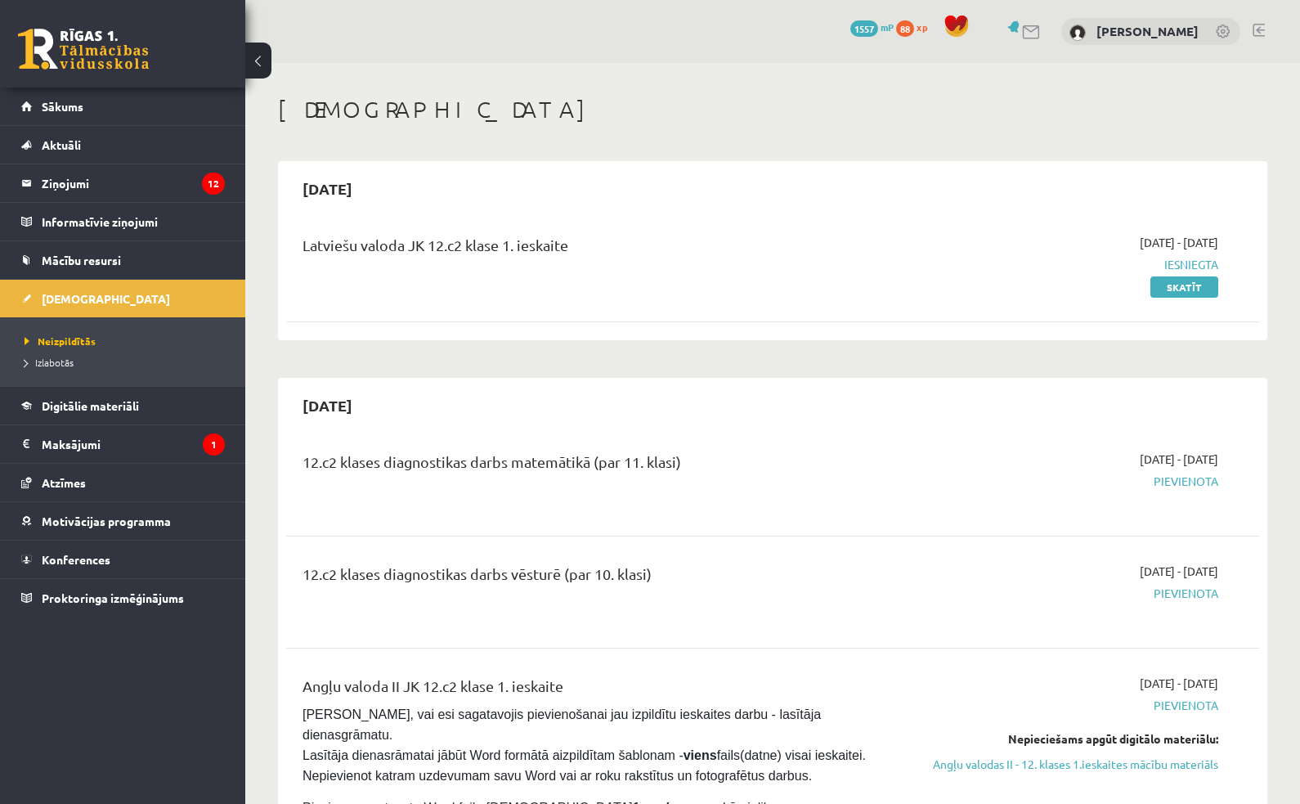
click at [1181, 286] on link "Skatīt" at bounding box center [1185, 286] width 68 height 21
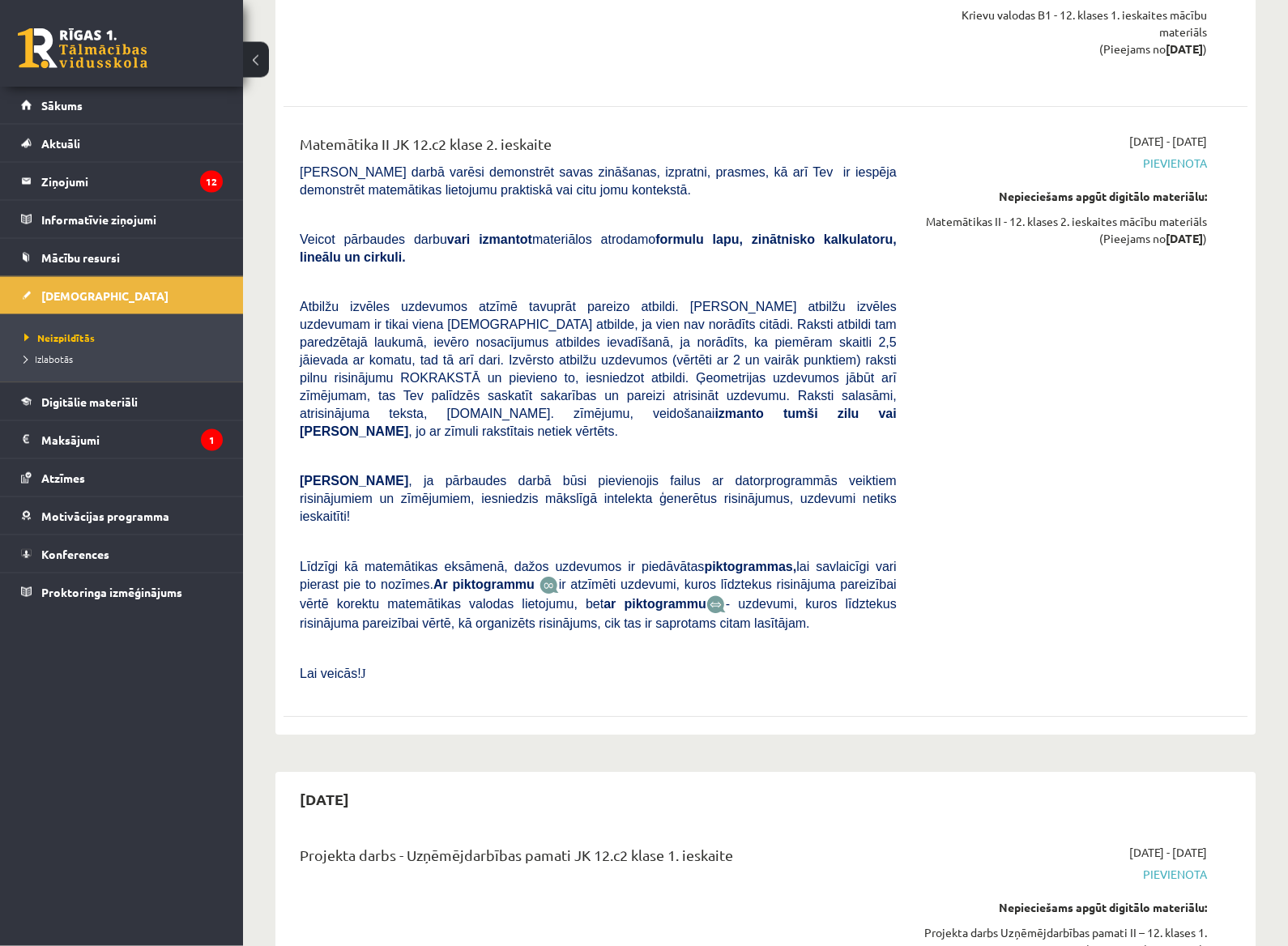
scroll to position [2412, 0]
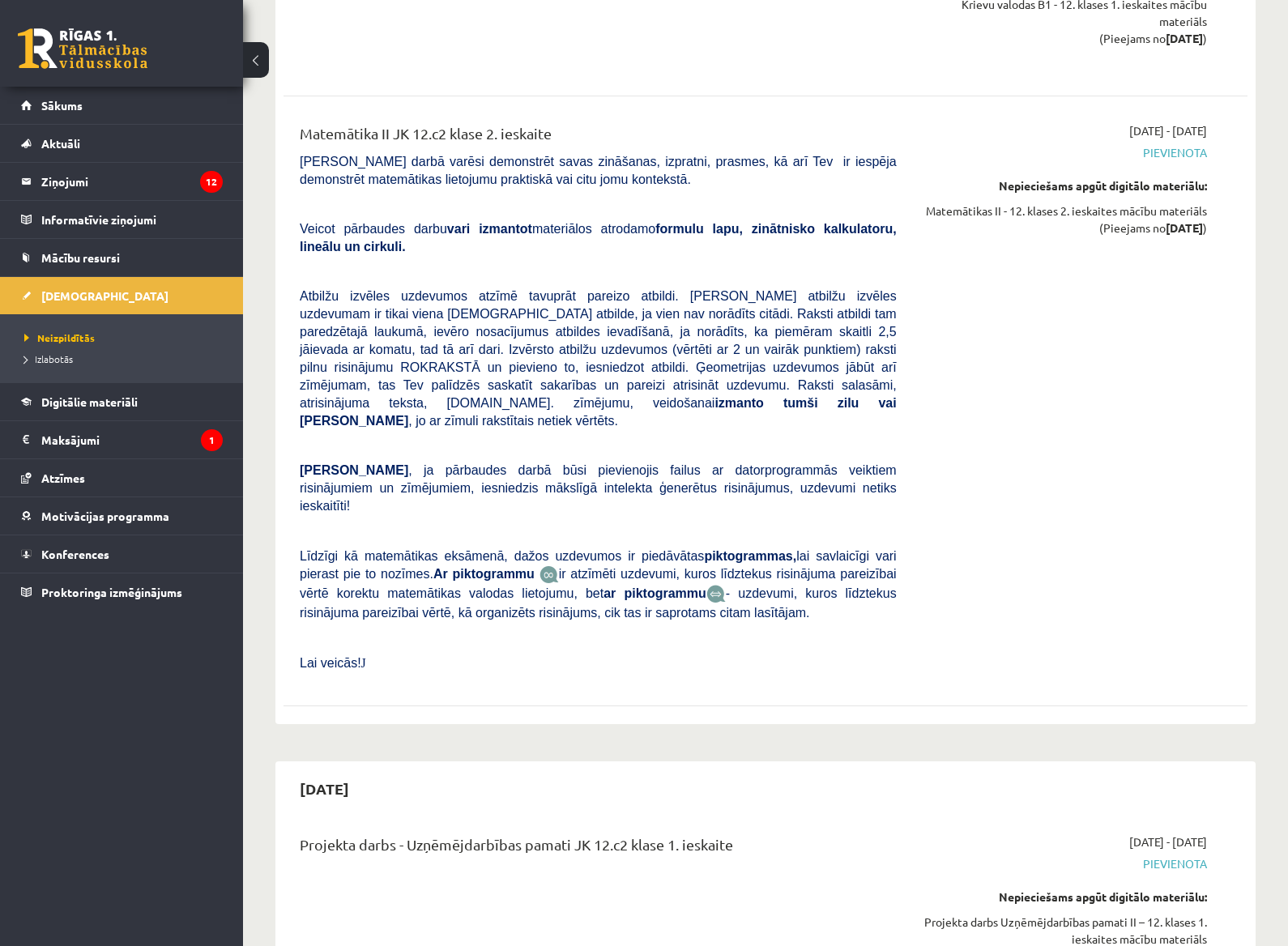
click at [51, 104] on span "Sākums" at bounding box center [62, 105] width 42 height 15
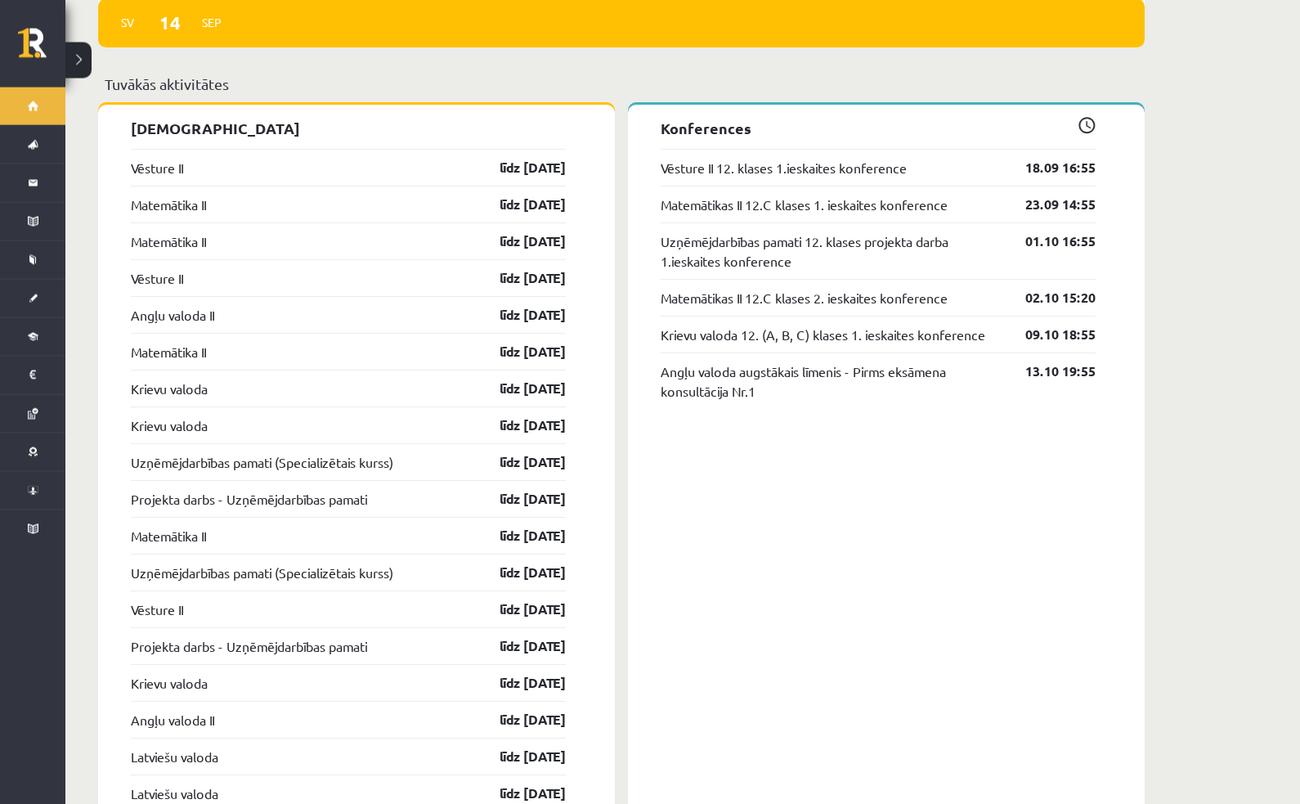
scroll to position [1282, 0]
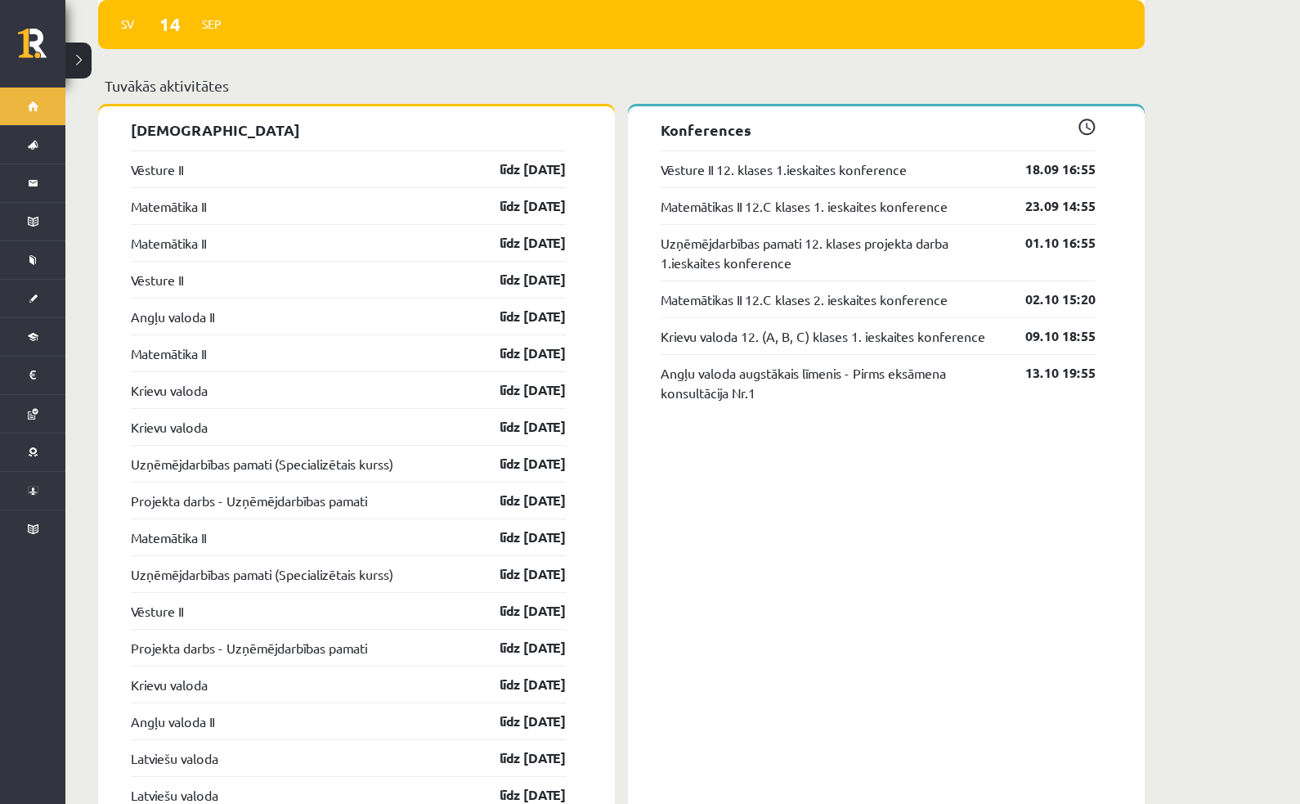
click at [449, 606] on div "Vēsture II līdz 30.11.25" at bounding box center [348, 610] width 435 height 37
click at [752, 487] on div "Konferences Vēsture II 12. klases 1.ieskaites konference 18.09 16:55 Matemātika…" at bounding box center [886, 733] width 517 height 1254
click at [744, 514] on div "Konferences Vēsture II 12. klases 1.ieskaites konference 18.09 16:55 Matemātika…" at bounding box center [886, 733] width 517 height 1254
click at [608, 680] on div "Ieskaites Vēsture II līdz 30.09.25 Matemātika II līdz 30.09.25 Matemātika II lī…" at bounding box center [356, 733] width 517 height 1255
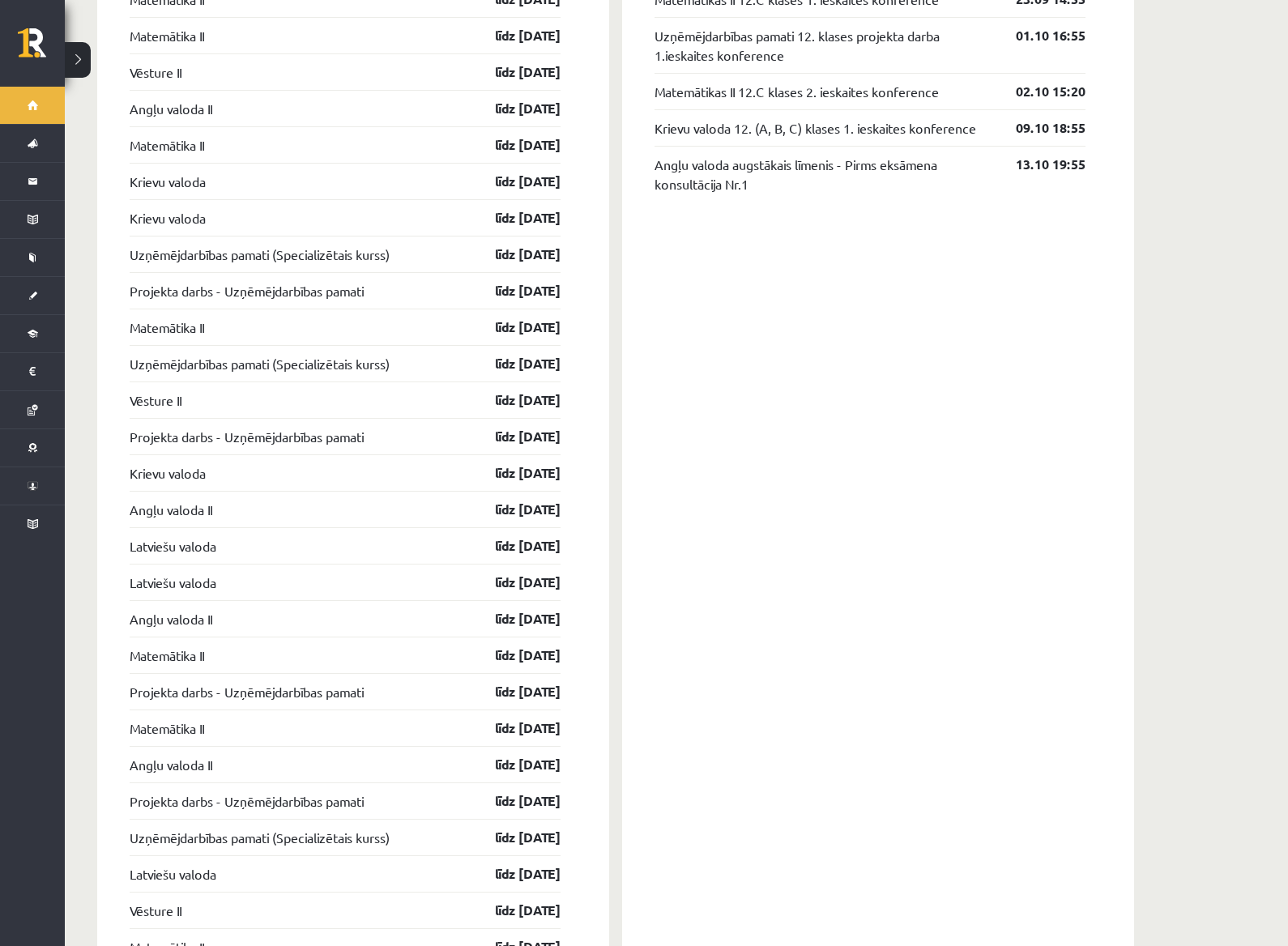
scroll to position [1474, 0]
click at [359, 282] on link "Projekta darbs - Uzņēmējdarbības pamati" at bounding box center [247, 292] width 234 height 20
